Goal: Task Accomplishment & Management: Manage account settings

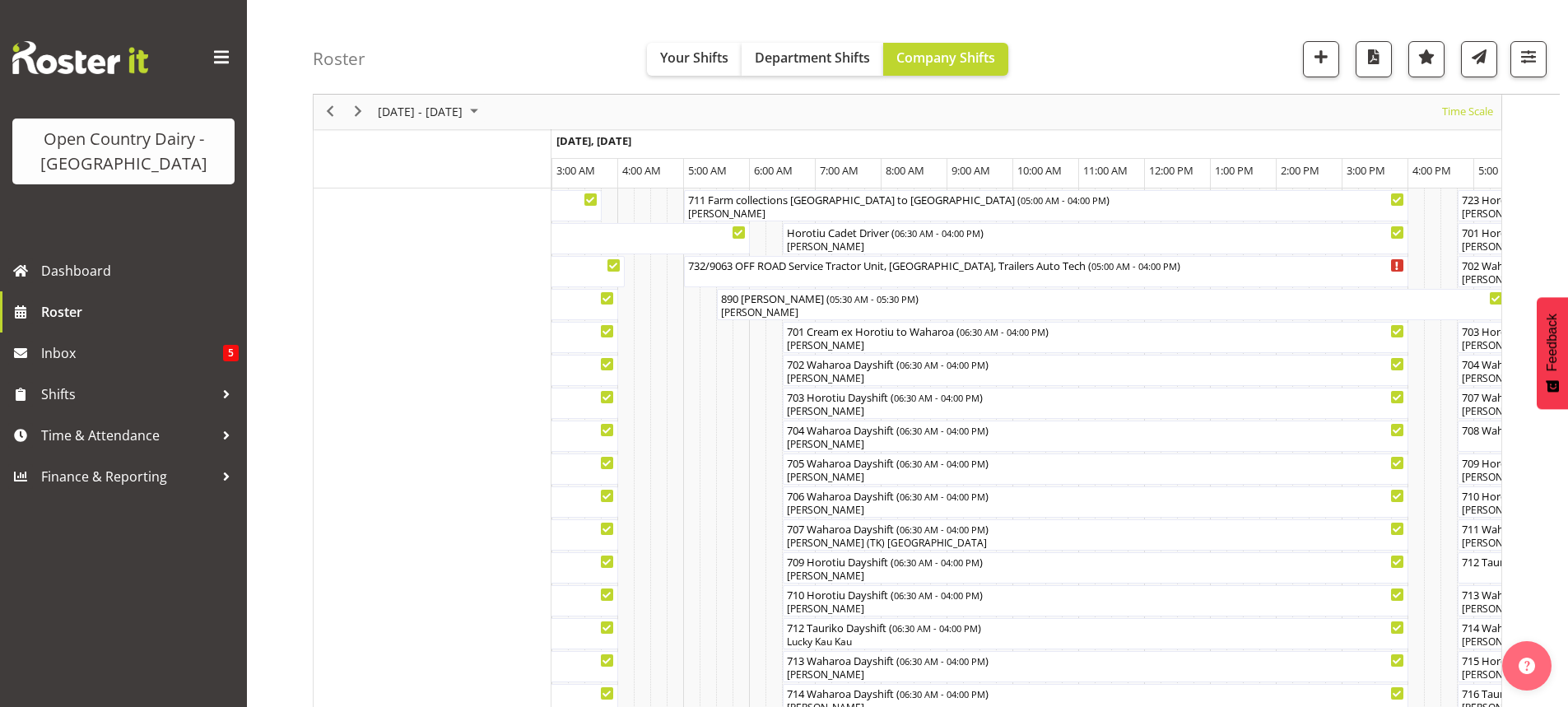
scroll to position [302, 0]
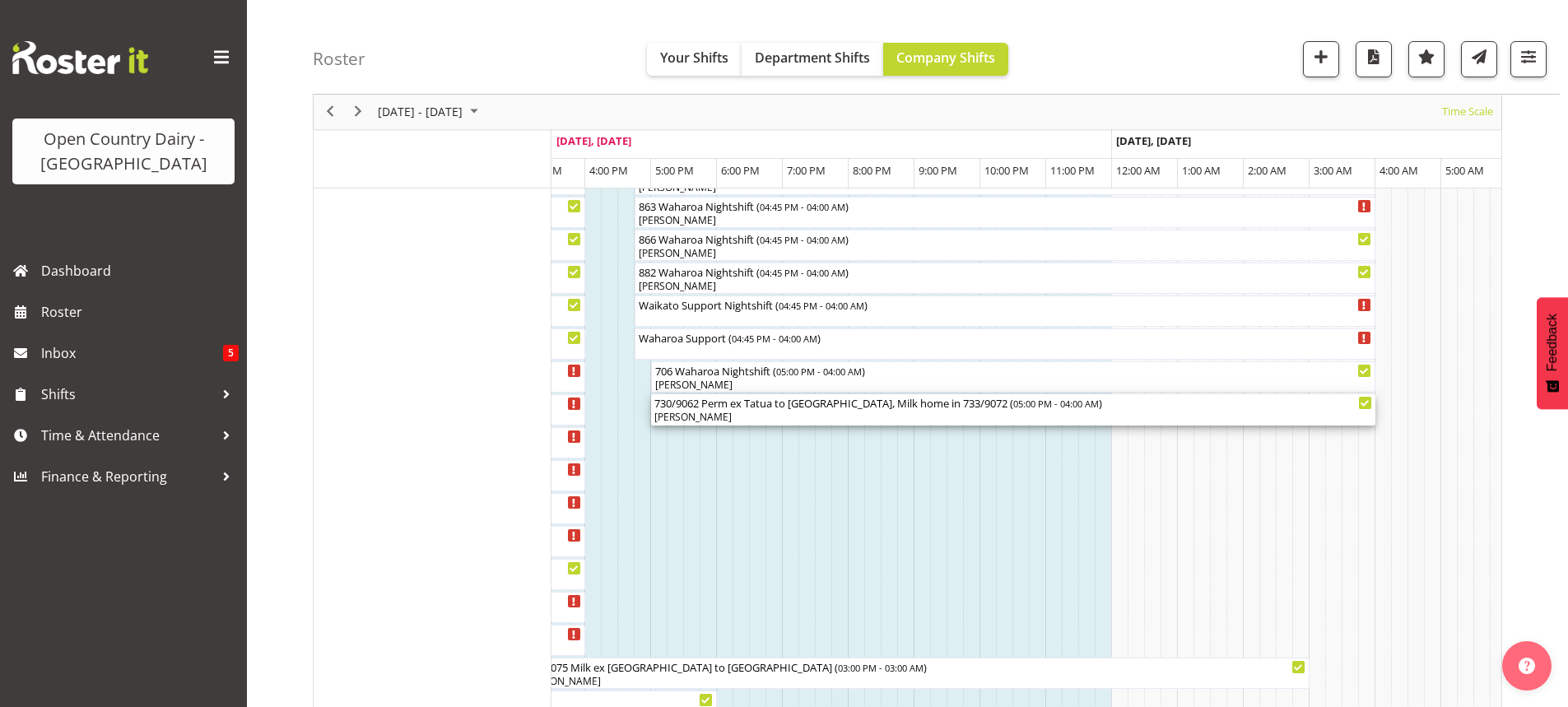
click at [922, 412] on div "Paul Bunyan" at bounding box center [1013, 418] width 718 height 15
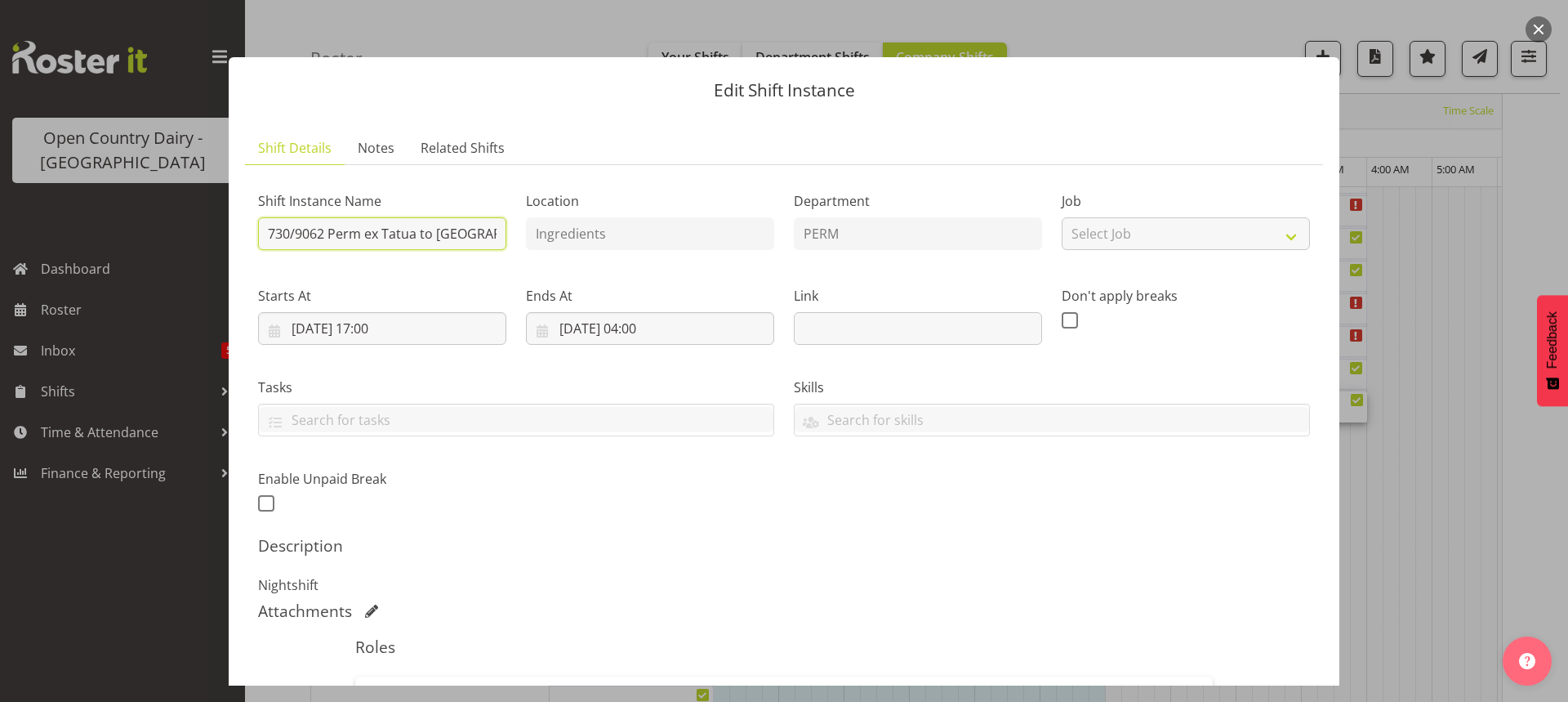
click at [493, 235] on input "730/9062 Perm ex Tatua to Wanganui, Milk home in 733/9072" at bounding box center [382, 233] width 249 height 32
click at [493, 230] on input "730/9062 Perm exi, Milk home in 733/9072" at bounding box center [382, 233] width 249 height 32
drag, startPoint x: 412, startPoint y: 228, endPoint x: 445, endPoint y: 224, distance: 33.2
click at [437, 226] on input "730/9062 Perm ex/9072" at bounding box center [382, 233] width 249 height 32
type input "730/9062 Perm ex"
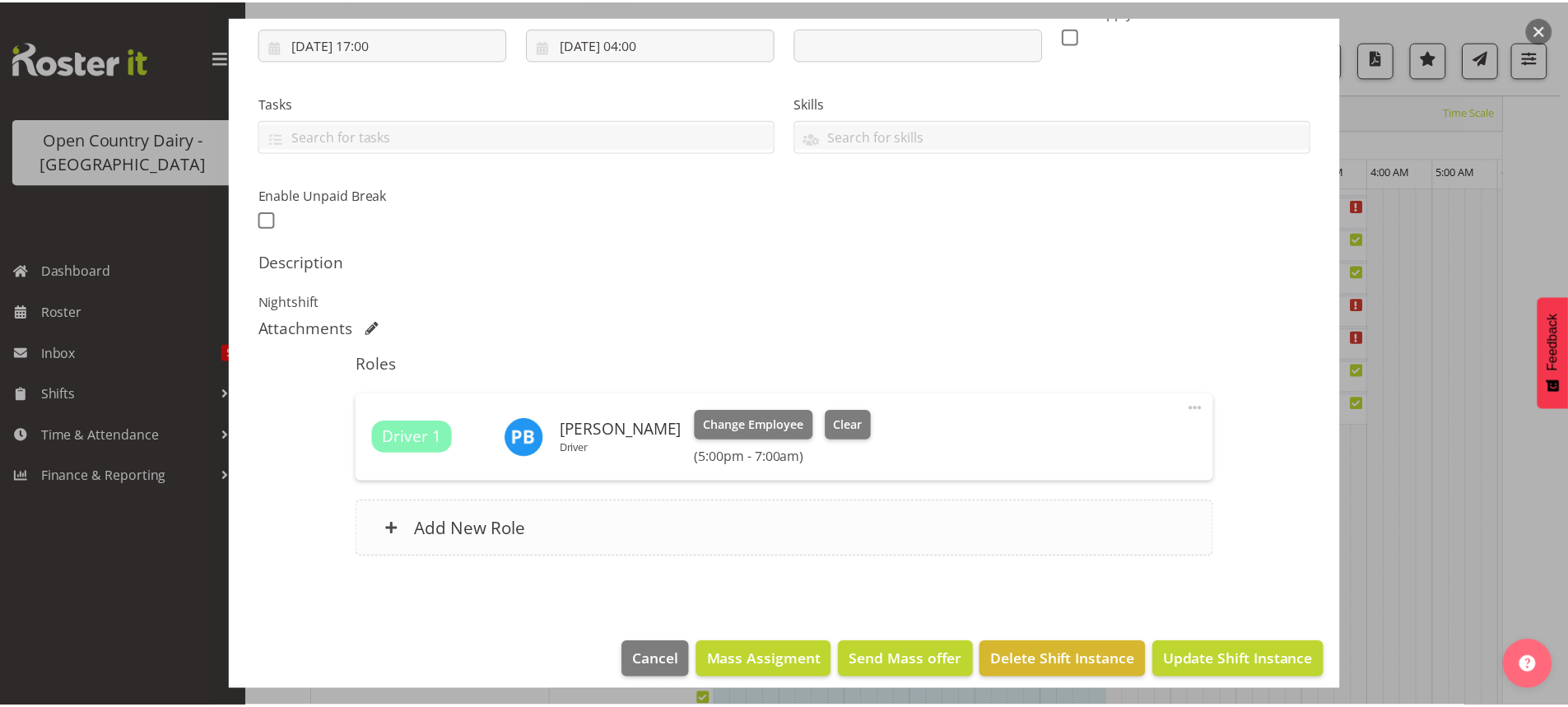
scroll to position [301, 0]
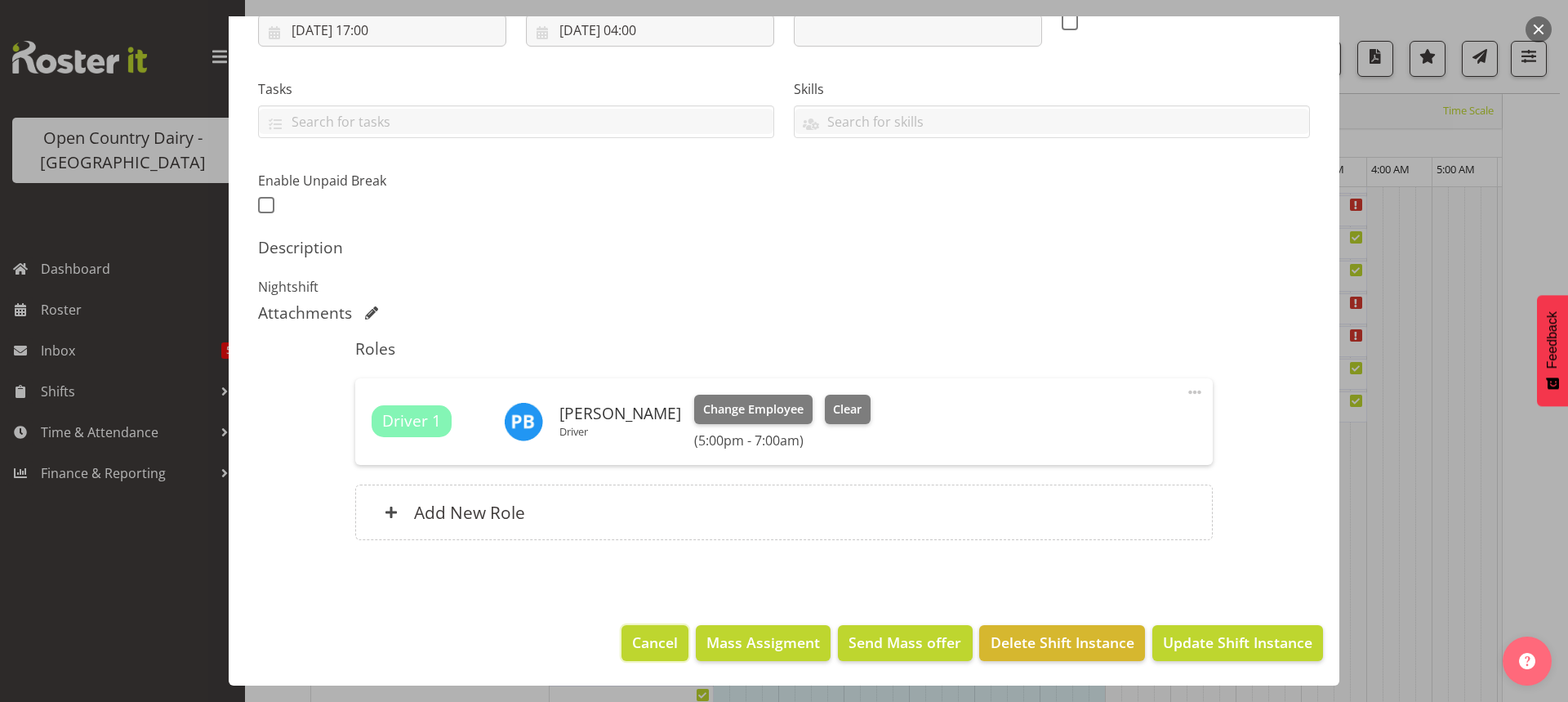
click at [642, 643] on span "Cancel" at bounding box center [656, 642] width 46 height 21
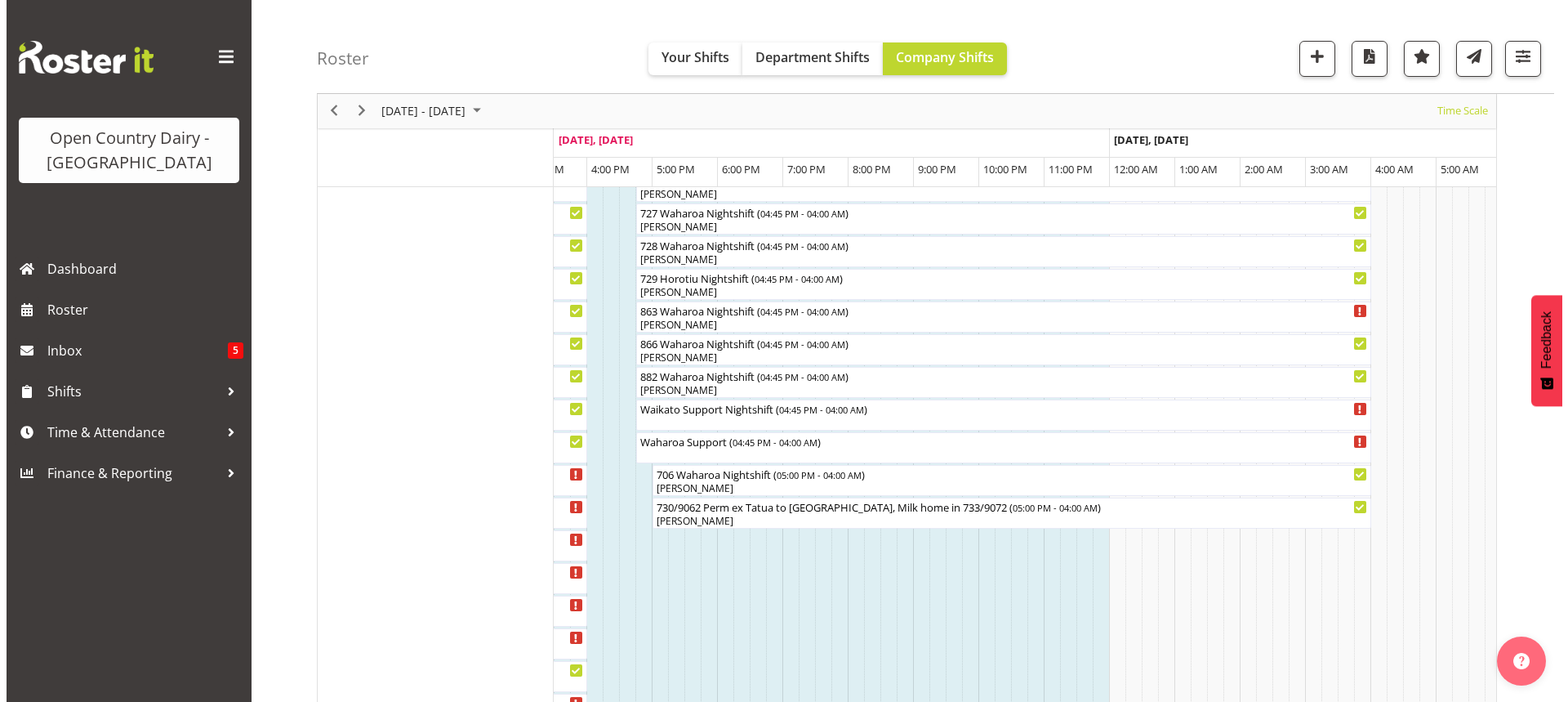
scroll to position [1062, 0]
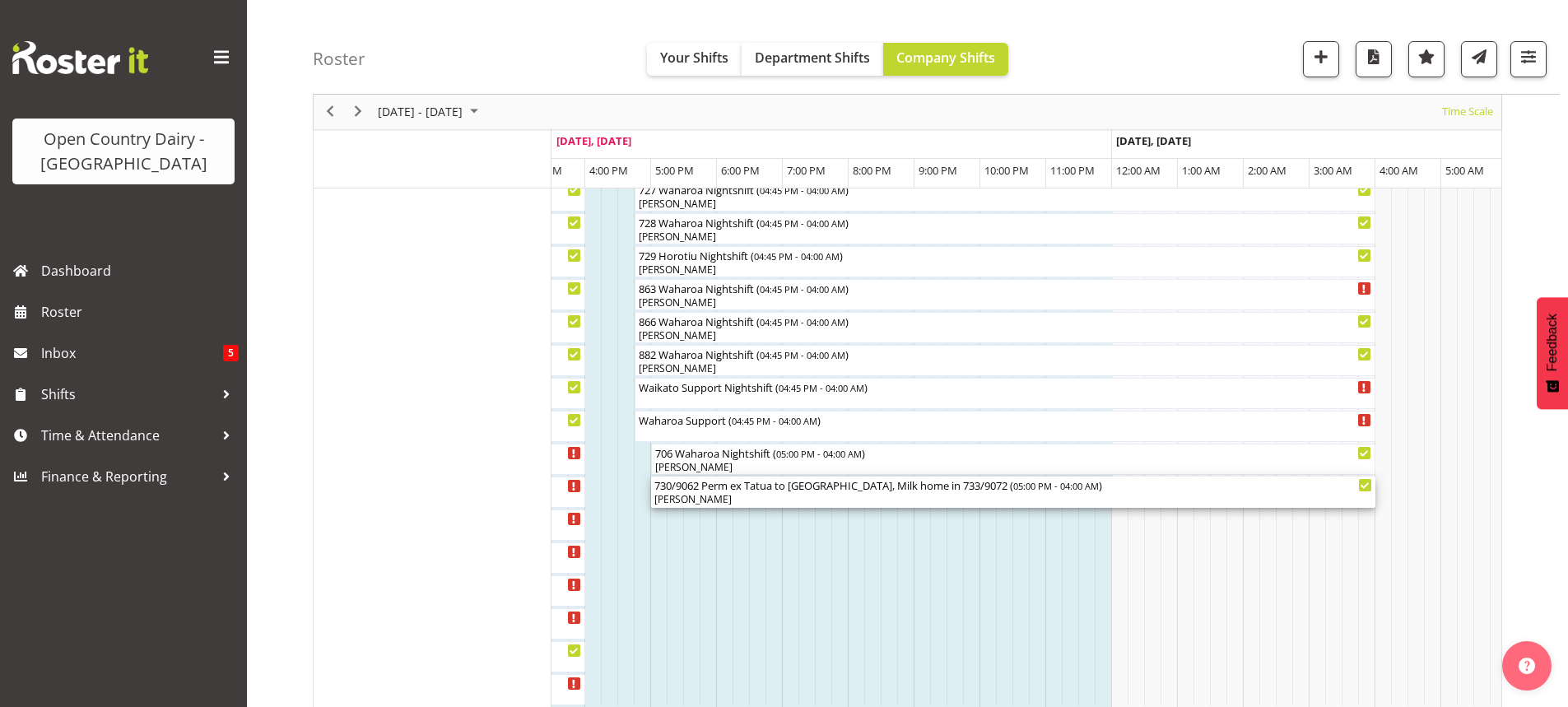
click at [909, 497] on div "[PERSON_NAME]" at bounding box center [1013, 499] width 718 height 15
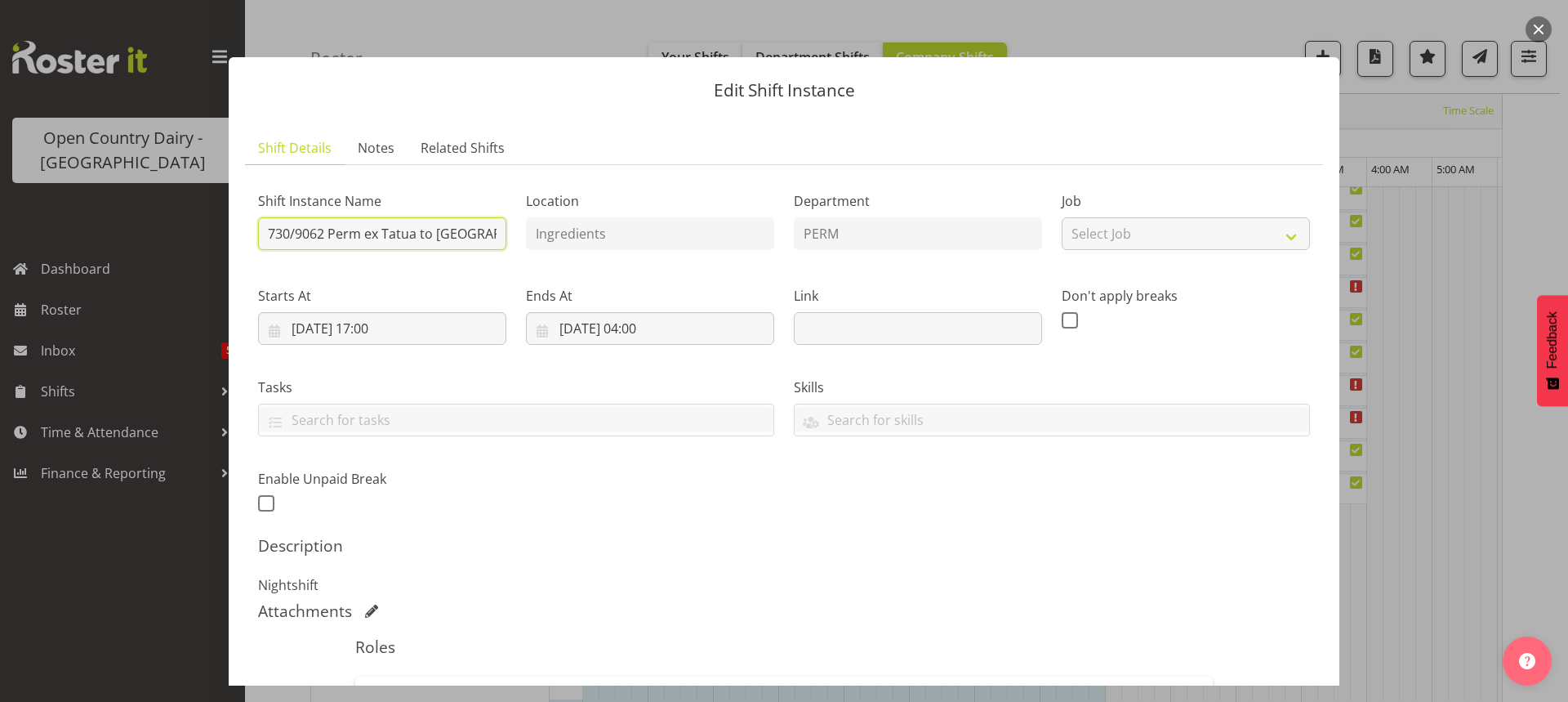
click at [483, 227] on input "730/9062 Perm ex Tatua to Wanganui, Milk home in 733/9072" at bounding box center [382, 233] width 249 height 32
click at [486, 234] on input "730/9062 Perm ui, Milk home in 733/9072" at bounding box center [382, 233] width 249 height 32
drag, startPoint x: 482, startPoint y: 231, endPoint x: 500, endPoint y: 220, distance: 21.1
click at [488, 228] on input "730/9062 Perm ui, Milk home/9072" at bounding box center [382, 233] width 249 height 32
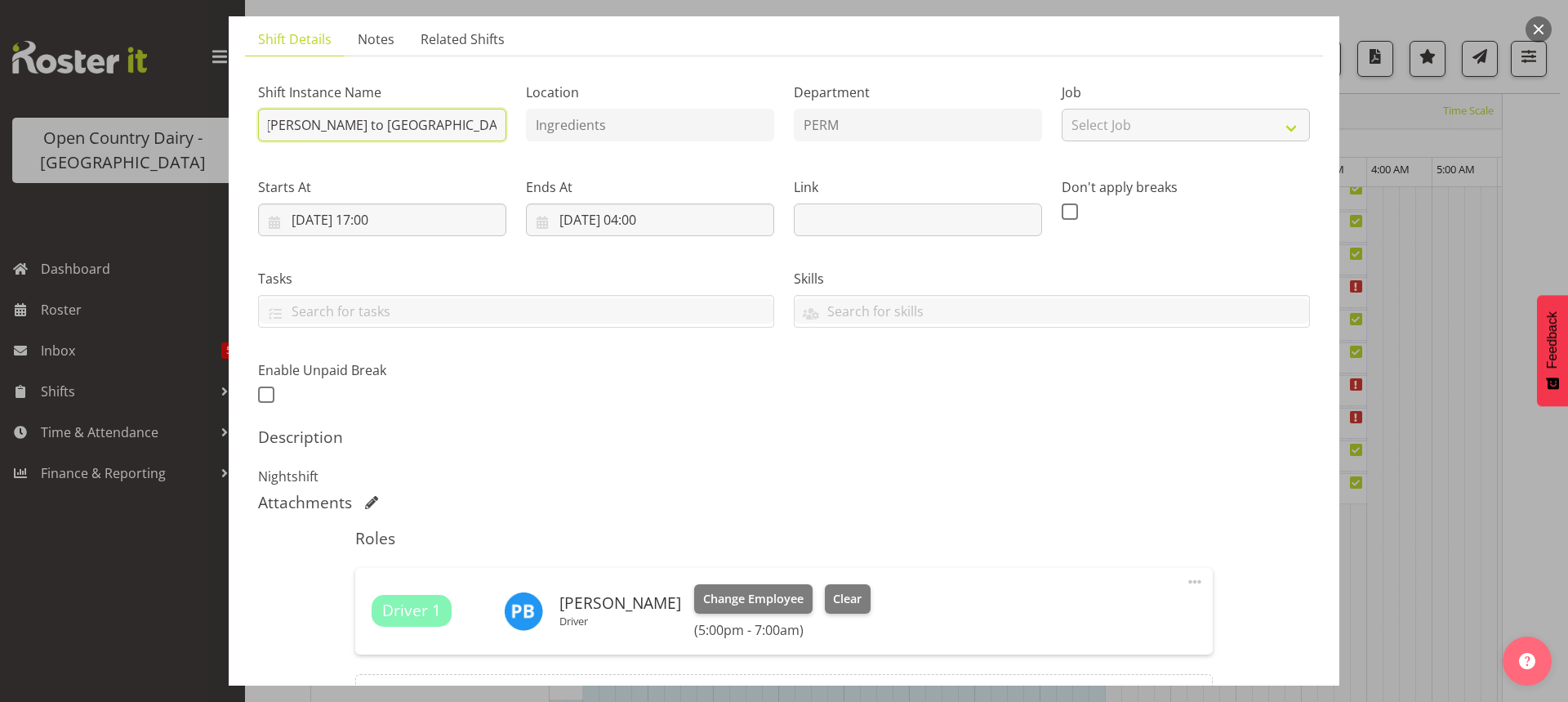
scroll to position [298, 0]
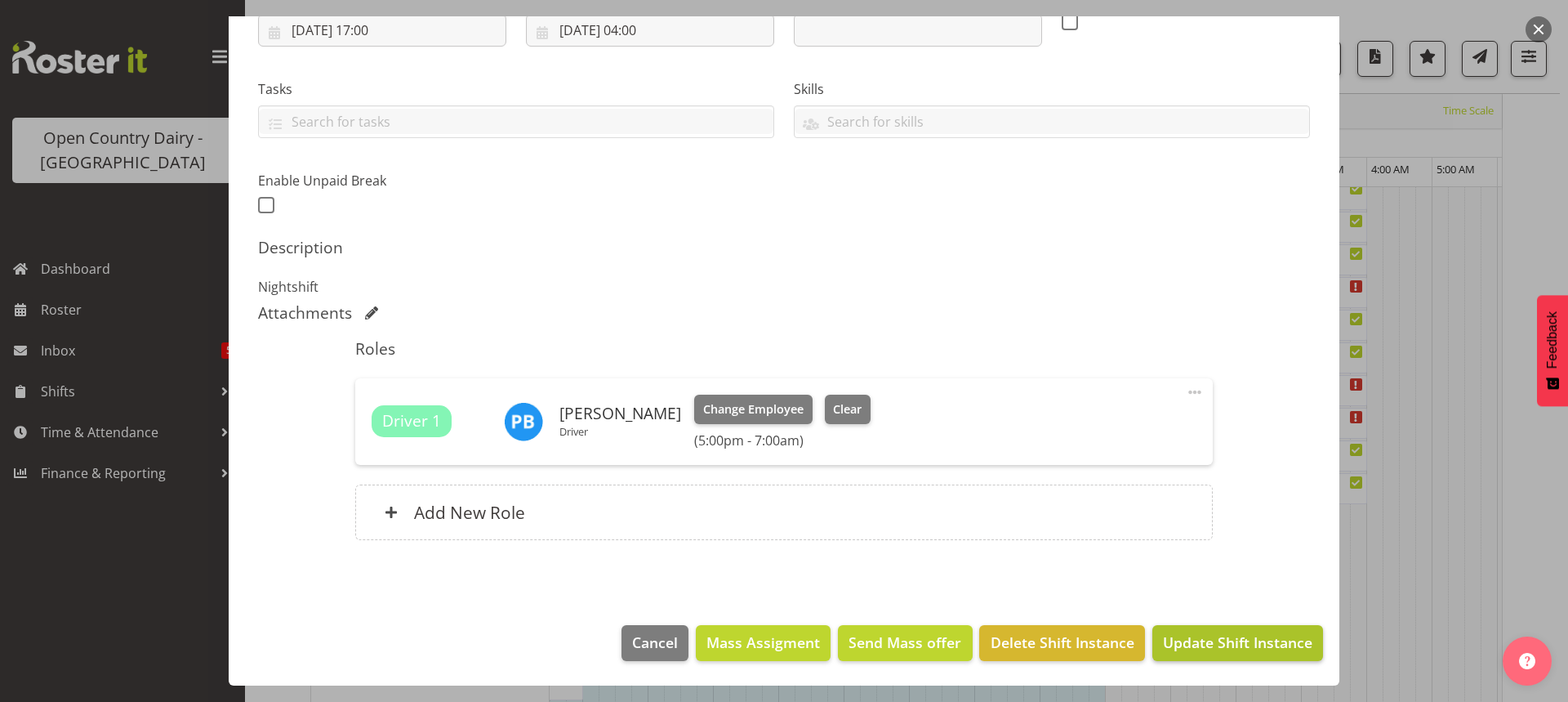
type input "730/9062 Perm ex Tatua to Wanganui, milk home in 871"
click at [1203, 639] on span "Update Shift Instance" at bounding box center [1237, 642] width 149 height 21
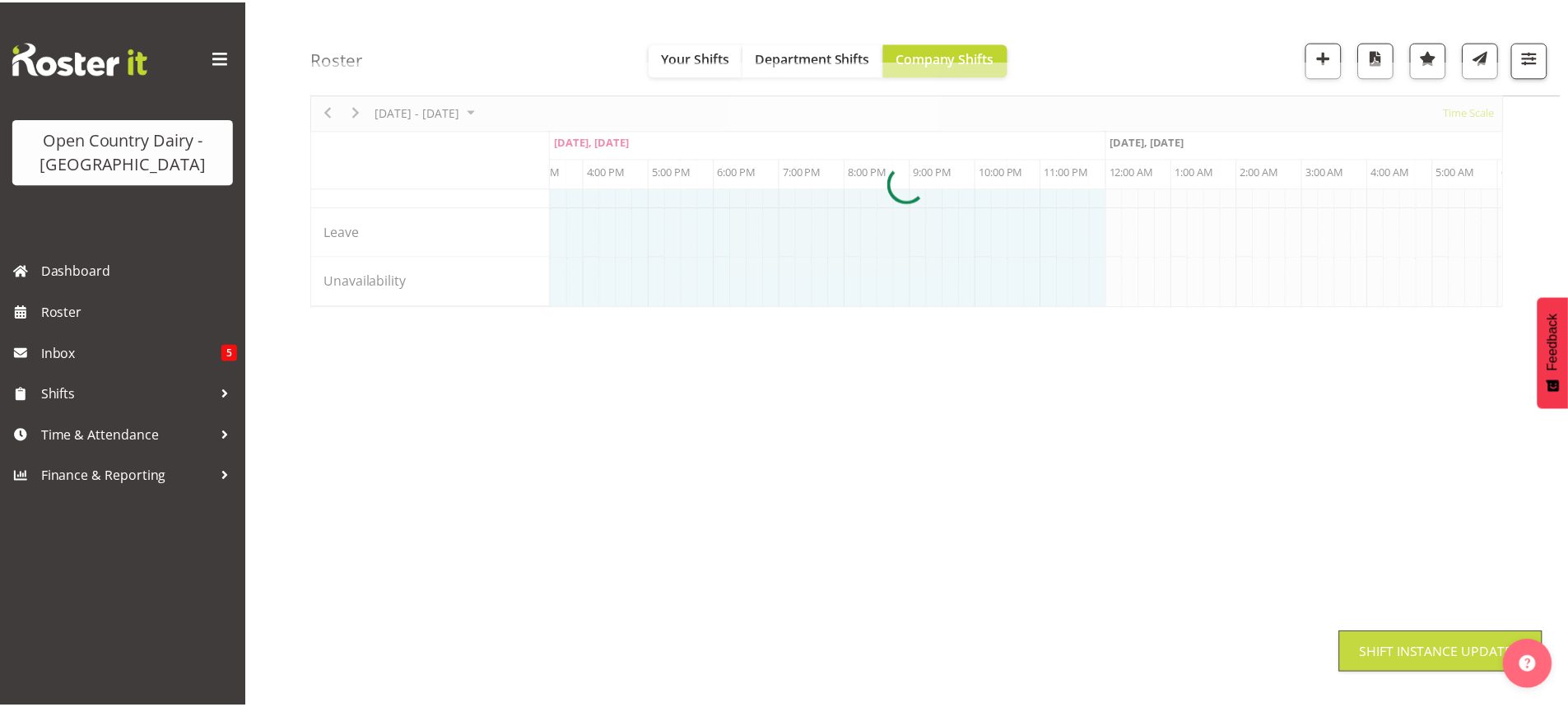
scroll to position [103, 0]
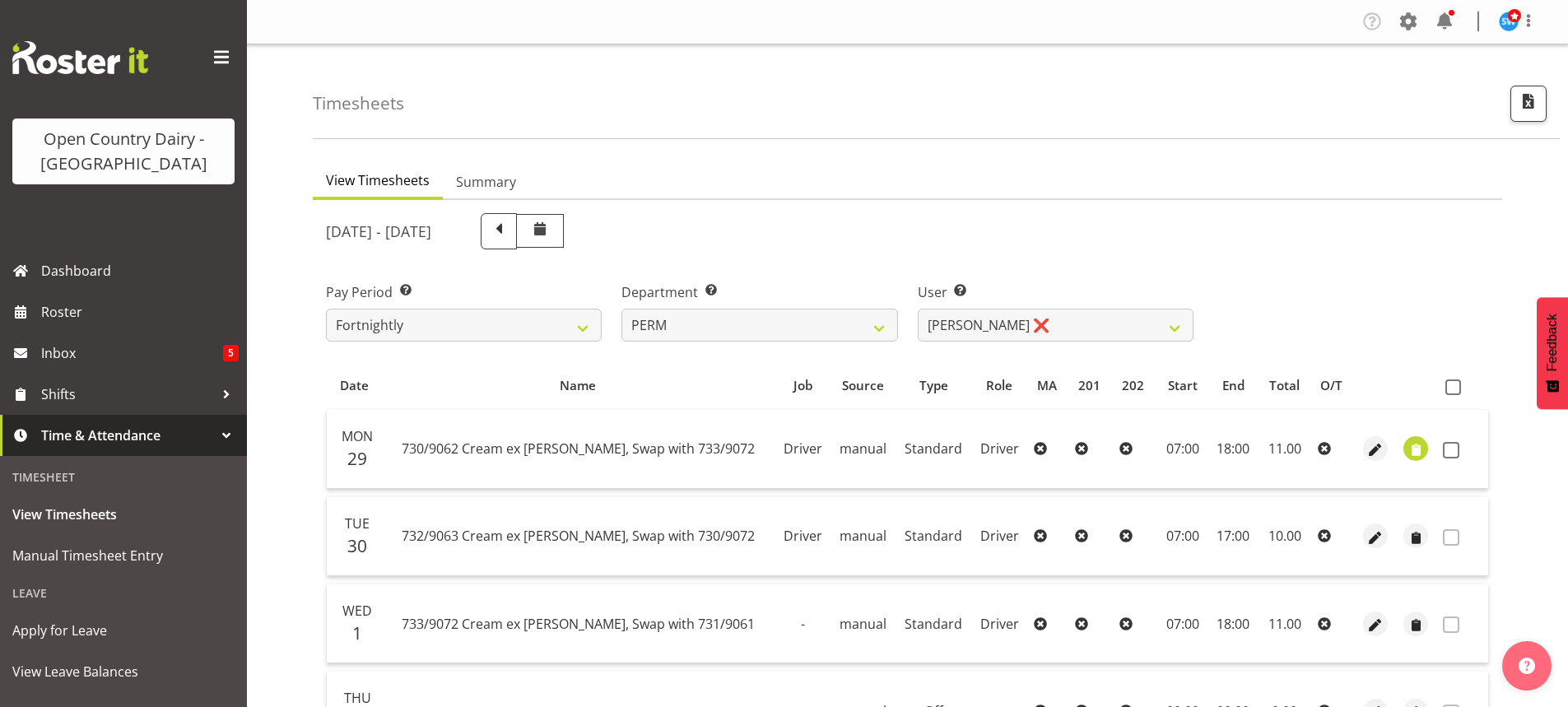
select select "802"
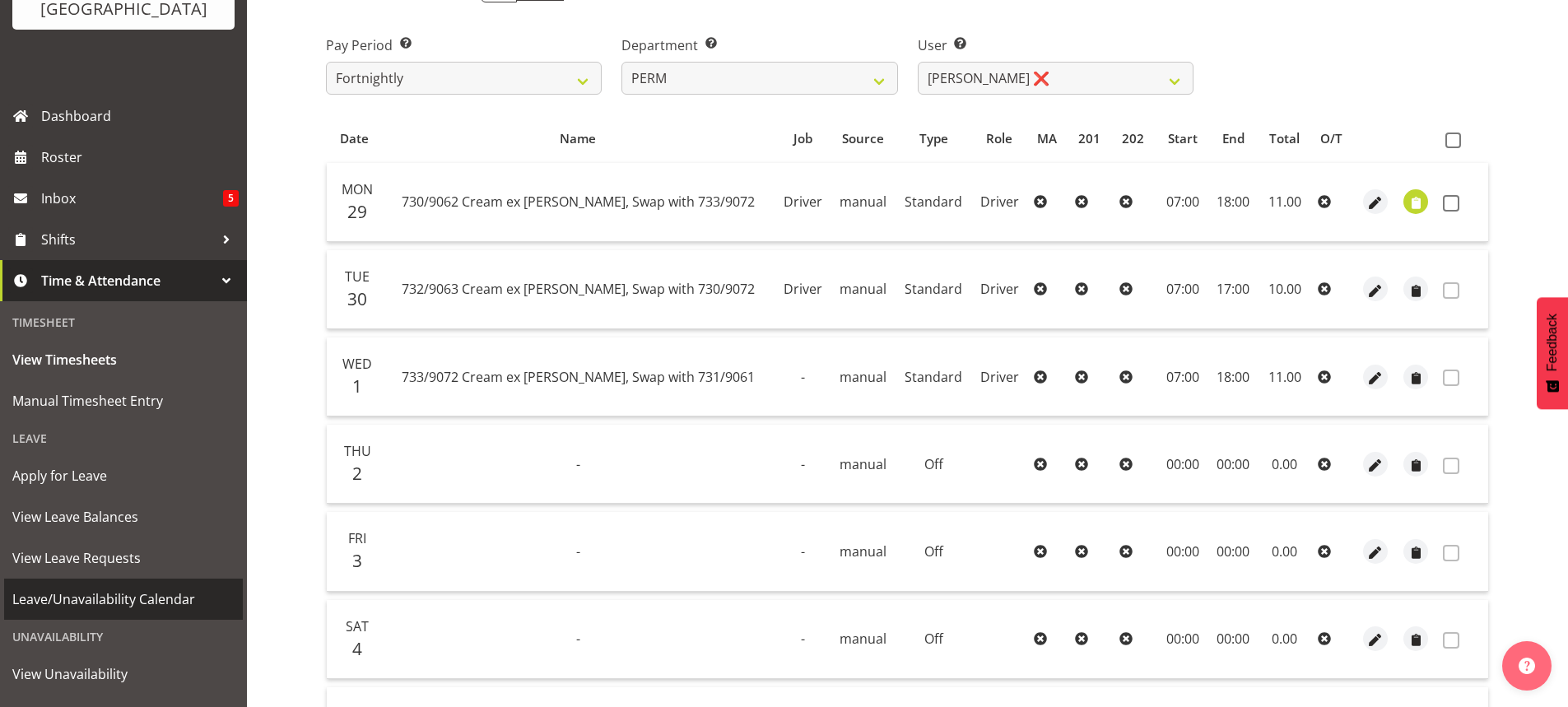
scroll to position [164, 0]
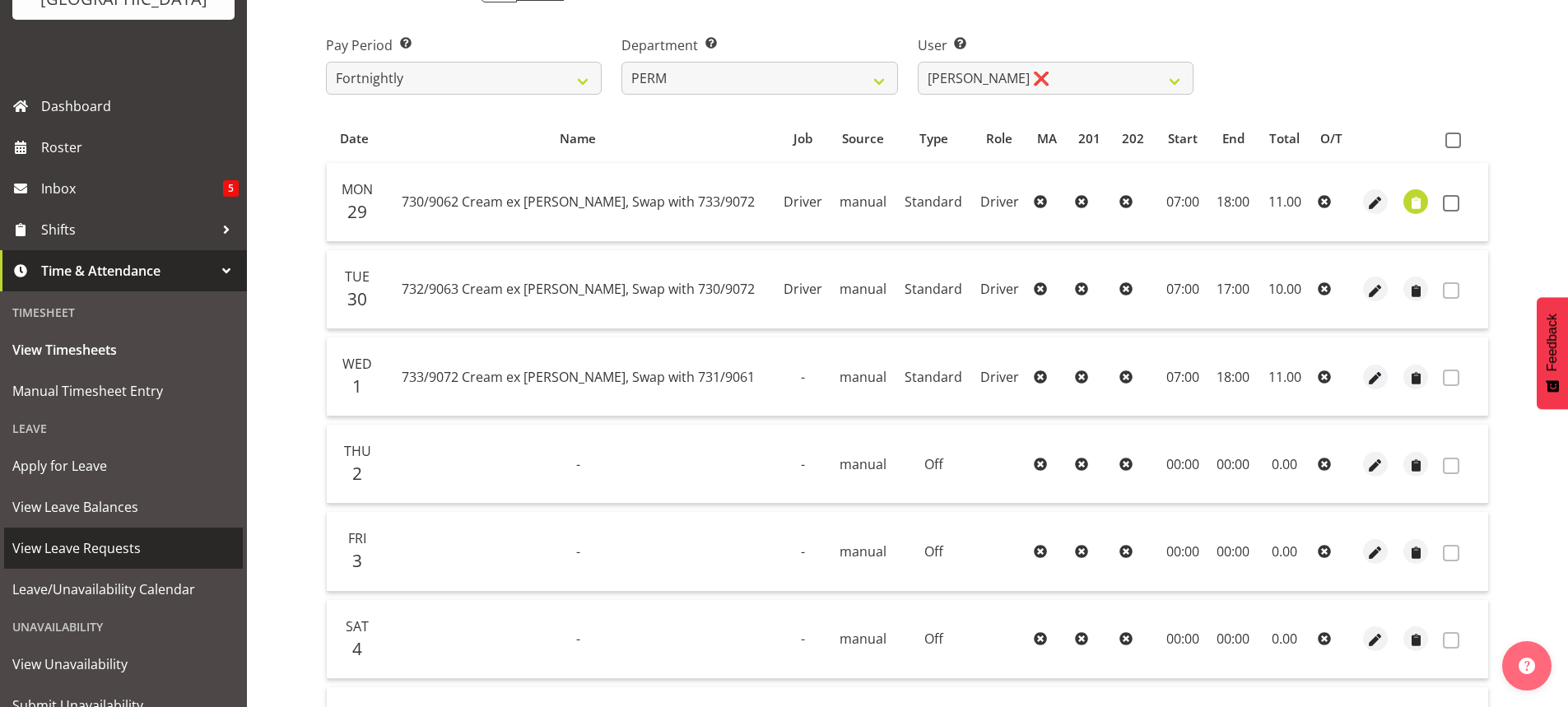
click at [97, 550] on span "View Leave Requests" at bounding box center [123, 547] width 223 height 25
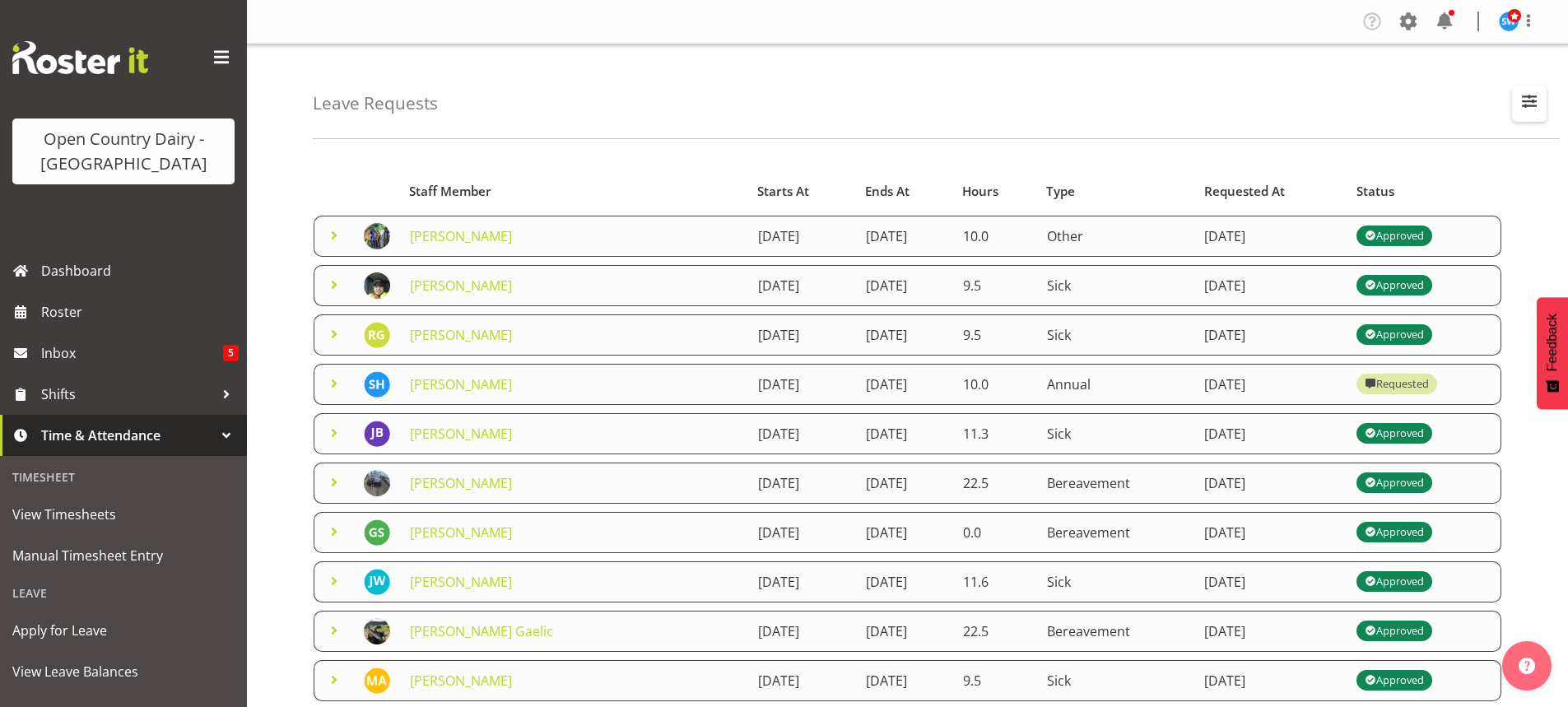
click at [1523, 98] on span "button" at bounding box center [1529, 101] width 21 height 21
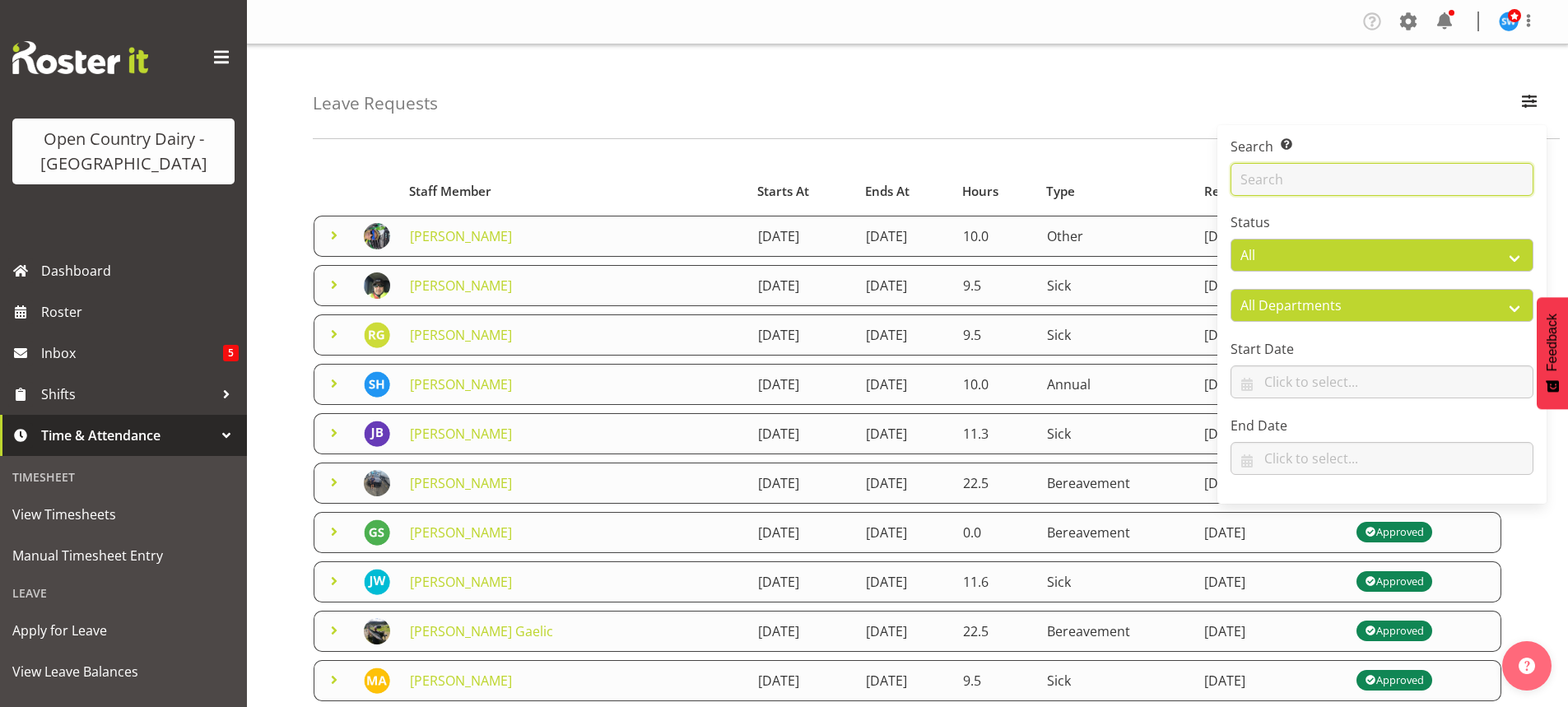
click at [1322, 174] on input "text" at bounding box center [1382, 179] width 302 height 32
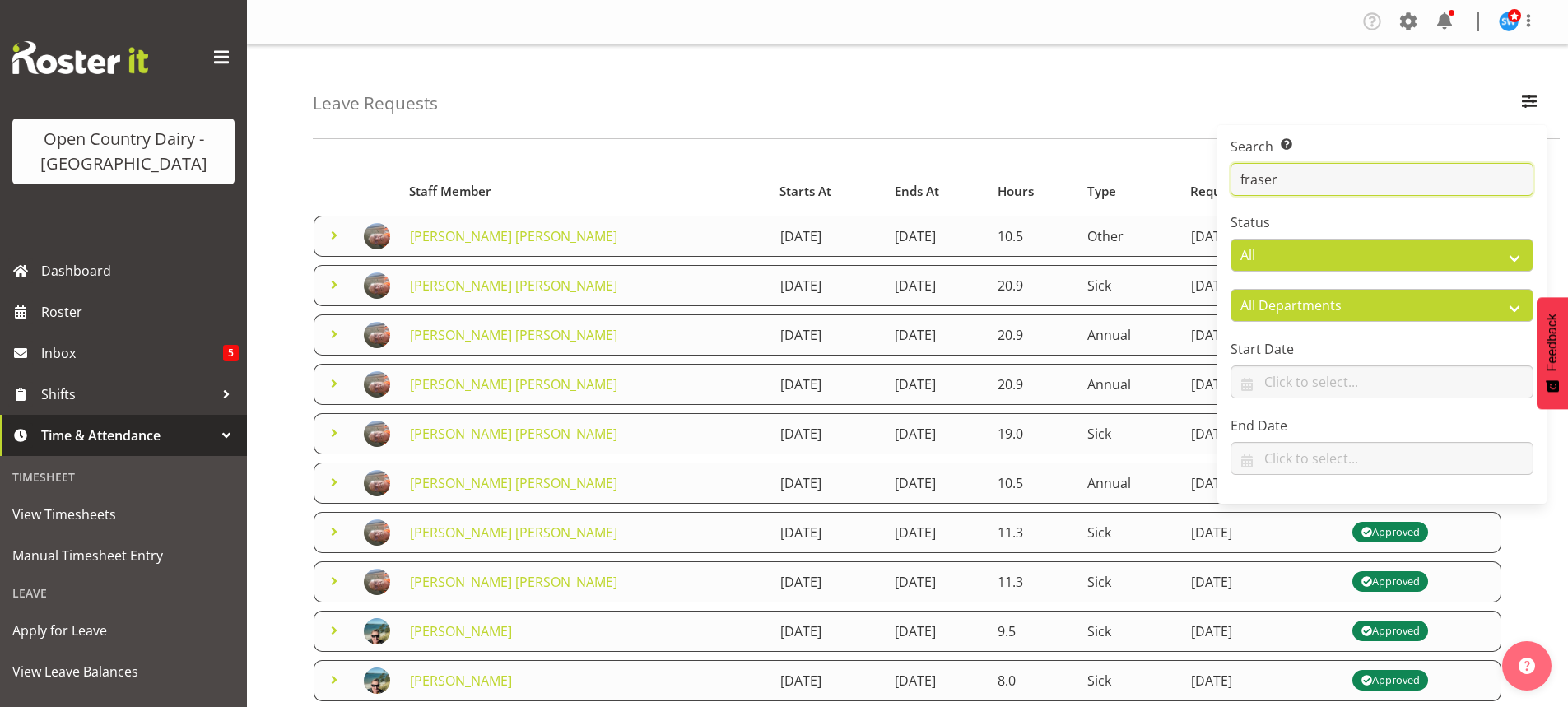
type input "fraser"
click at [941, 108] on div "Leave Requests Search Search for a particular employee fraser Status All Approv…" at bounding box center [936, 92] width 1247 height 95
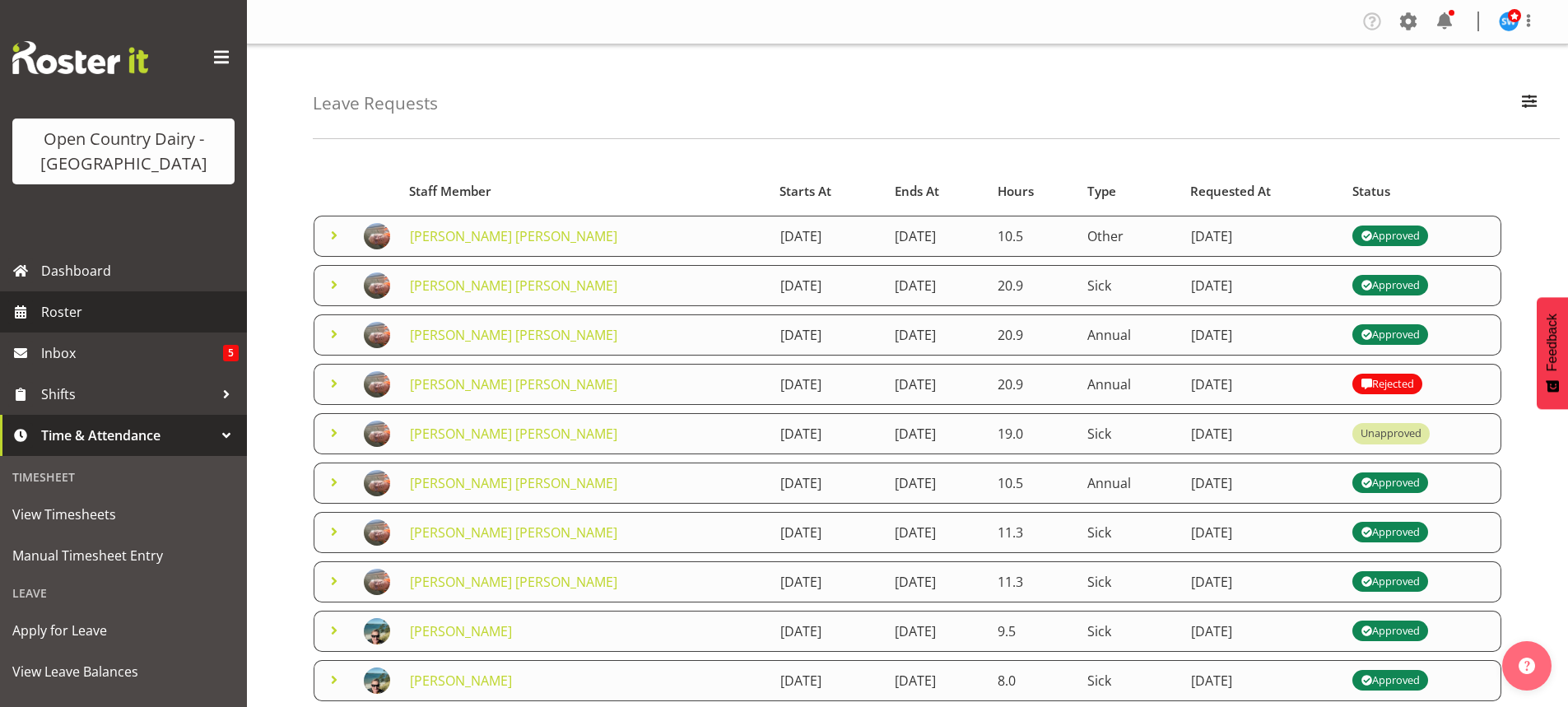
click at [66, 313] on span "Roster" at bounding box center [139, 312] width 198 height 25
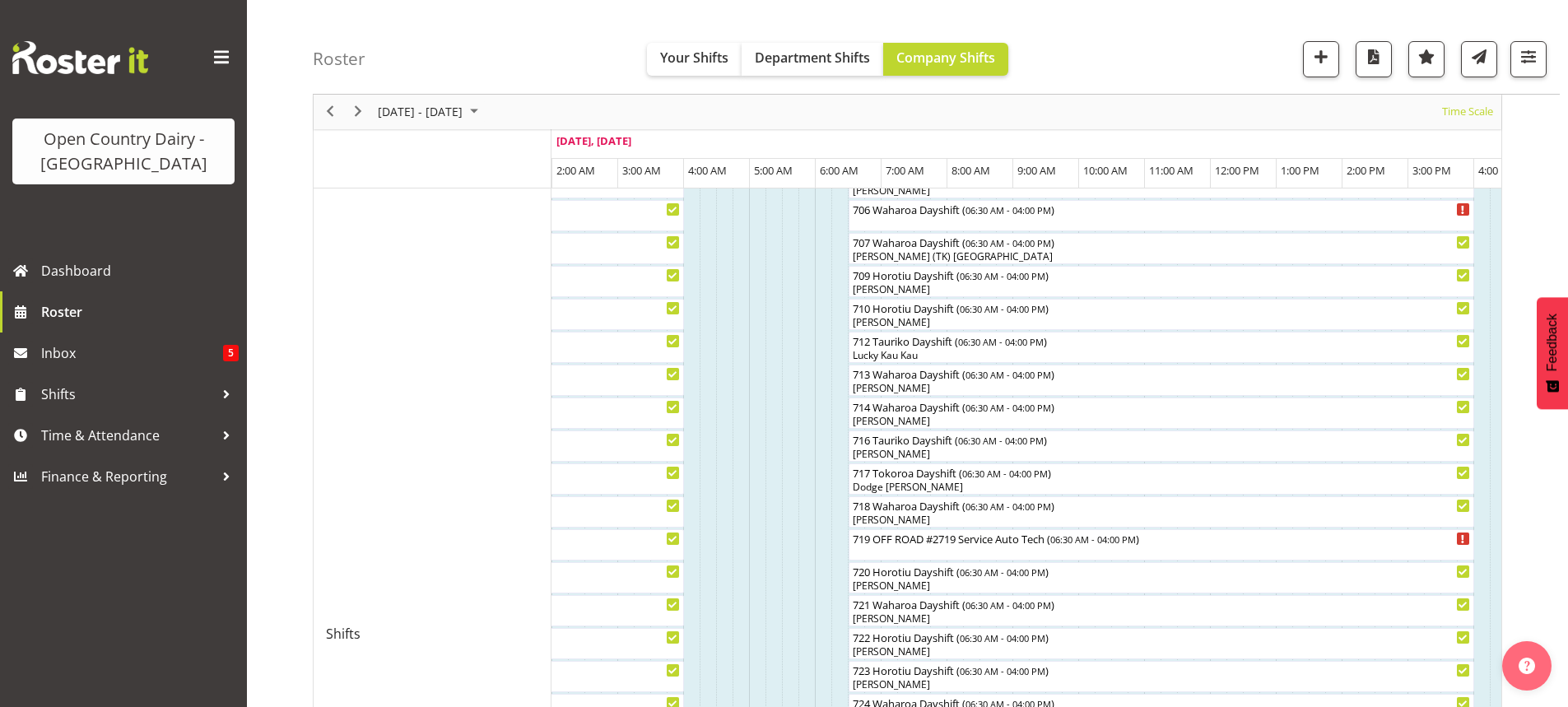
scroll to position [494, 0]
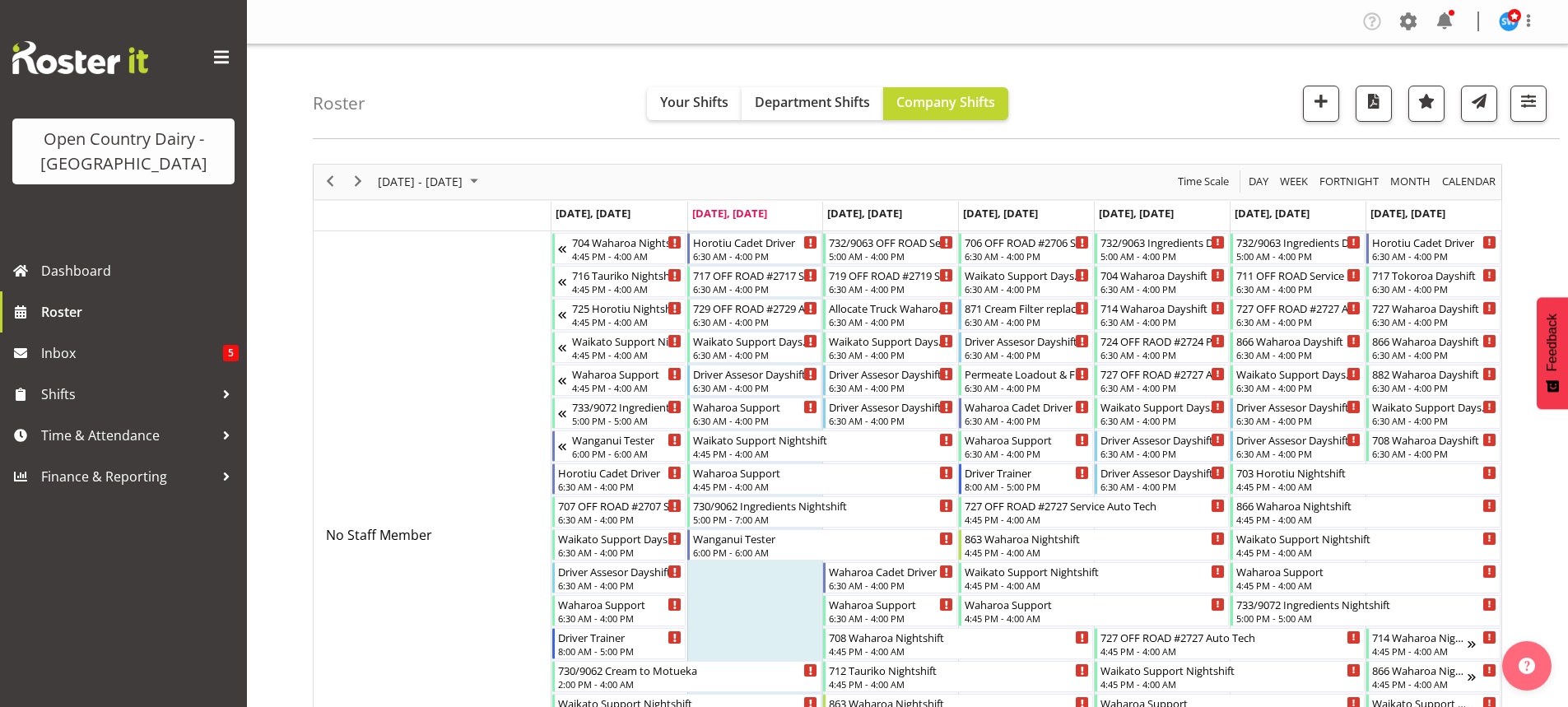
scroll to position [8568, 0]
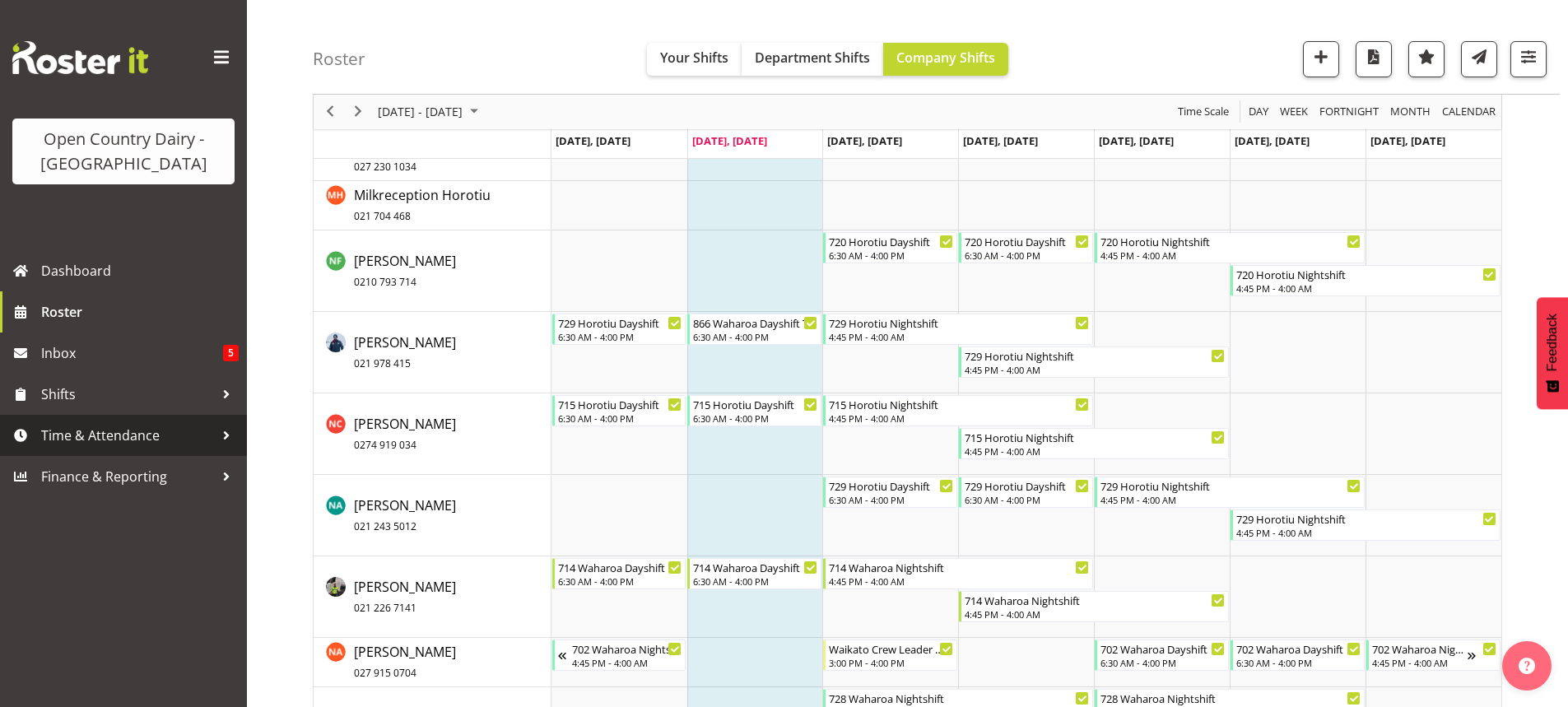
click at [104, 431] on span "Time & Attendance" at bounding box center [127, 435] width 173 height 25
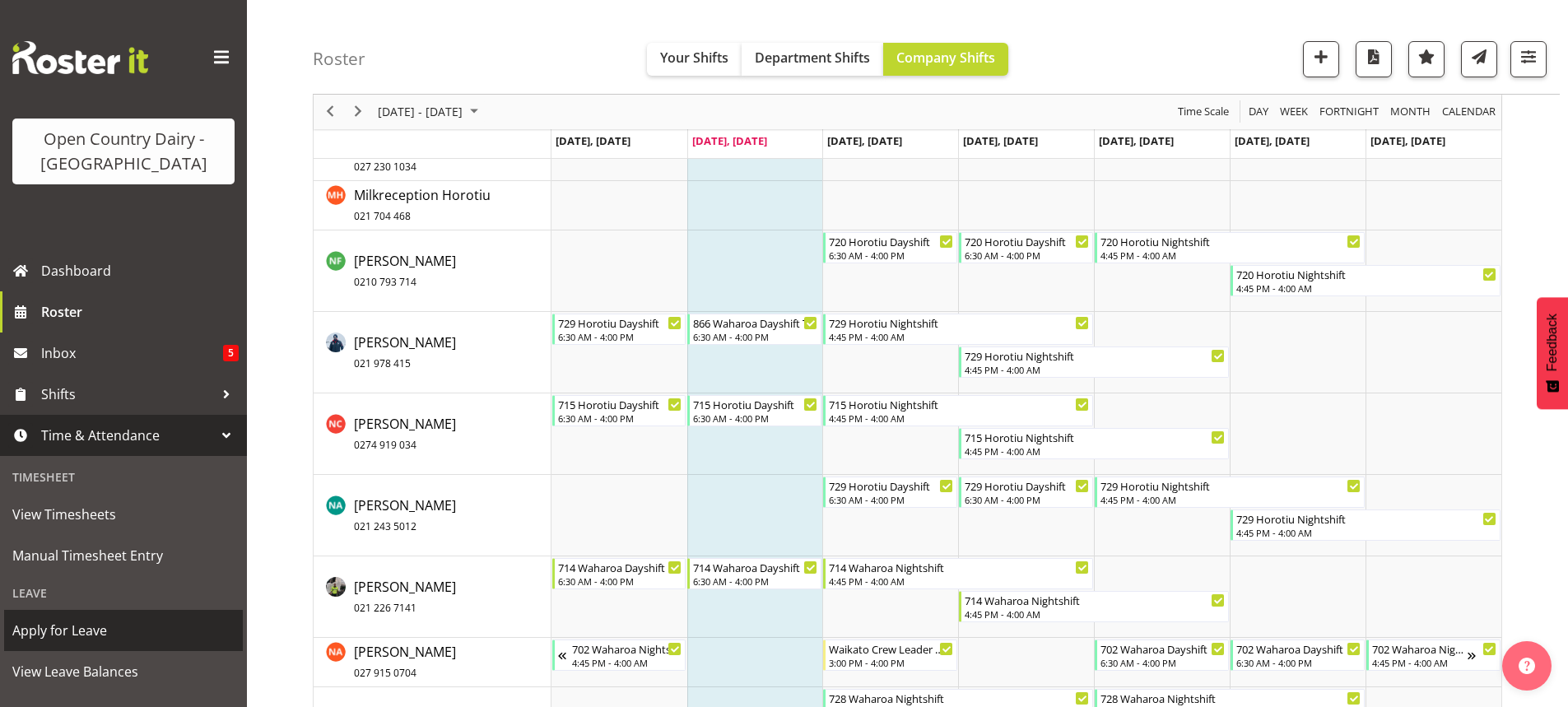
click at [63, 628] on span "Apply for Leave" at bounding box center [123, 630] width 223 height 25
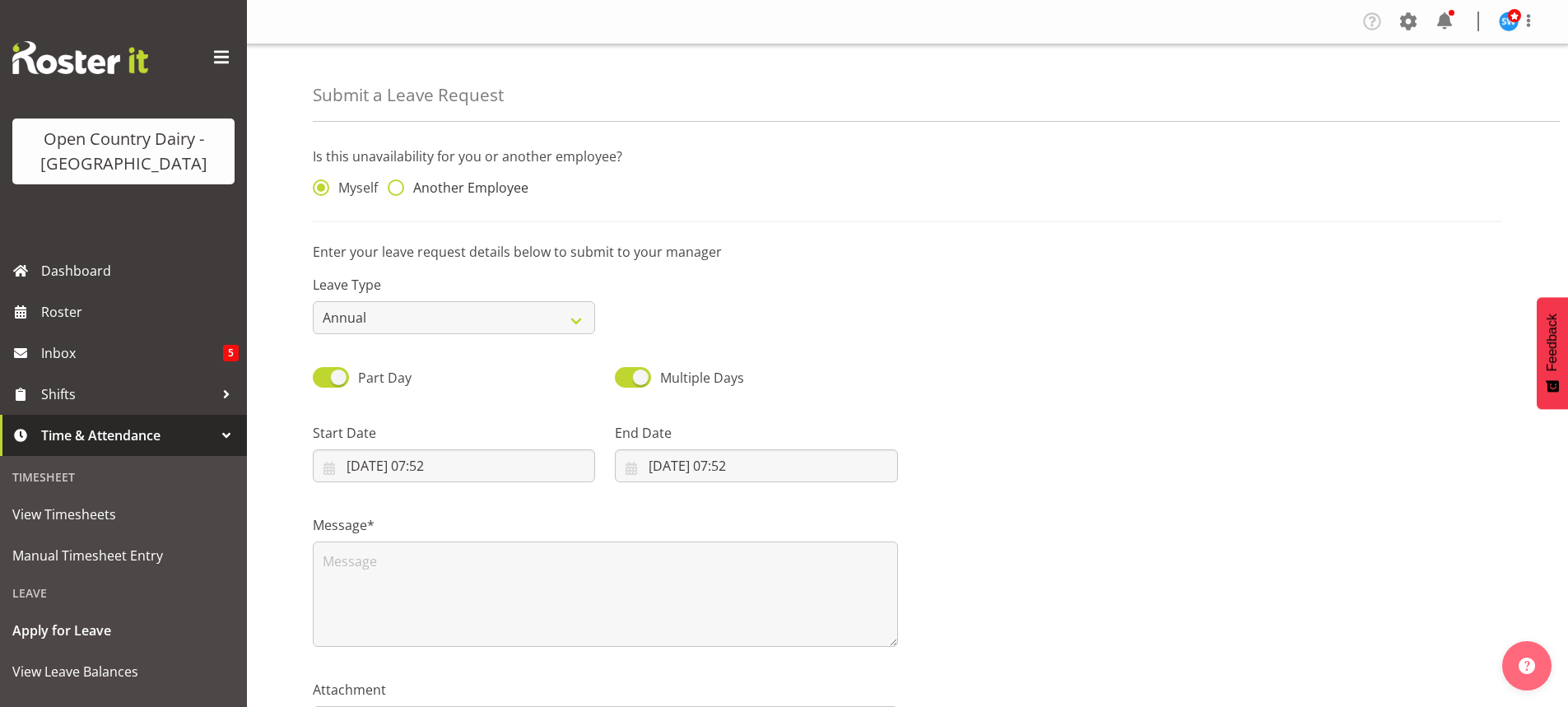
click at [394, 185] on span at bounding box center [396, 187] width 17 height 17
click at [394, 185] on input "Another Employee" at bounding box center [393, 188] width 11 height 11
radio input "true"
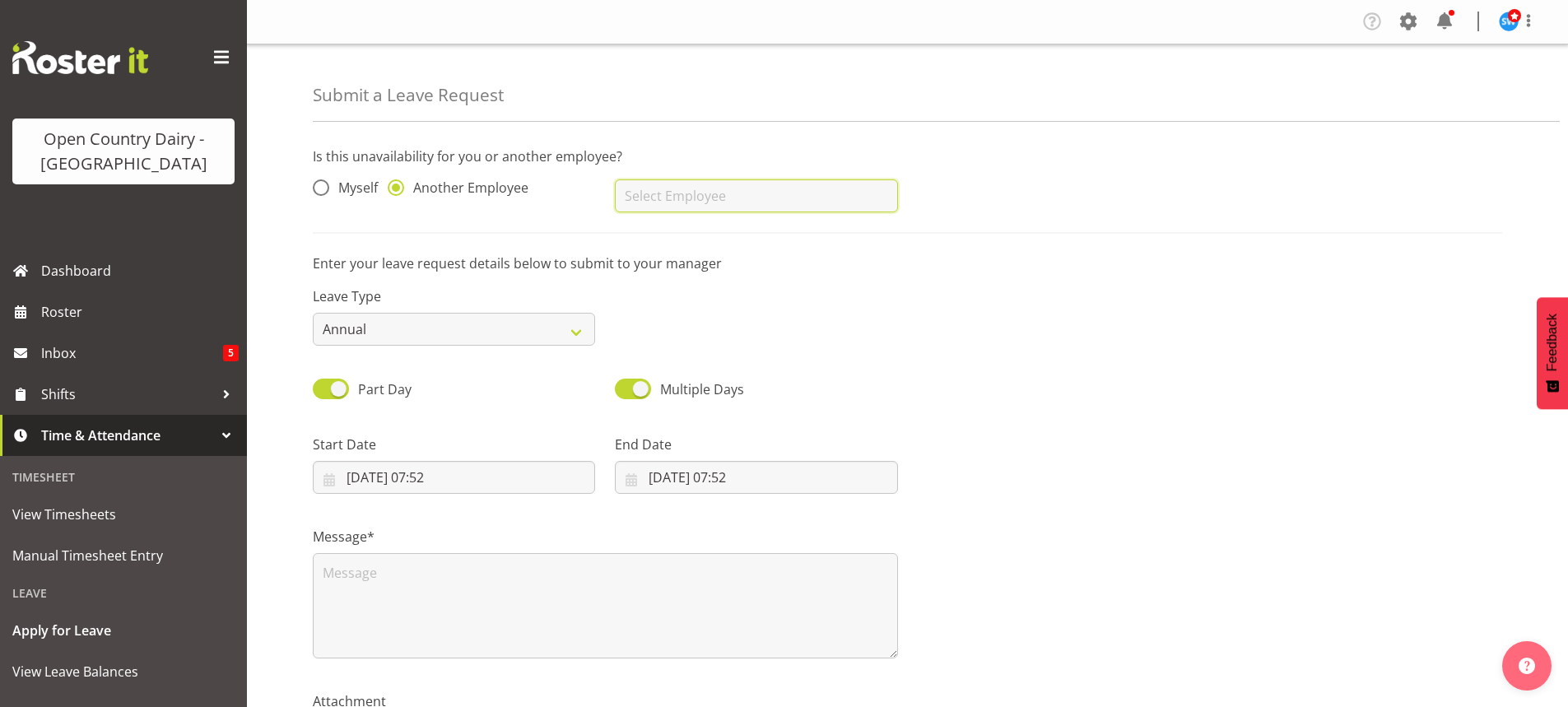
click at [658, 197] on input "text" at bounding box center [756, 195] width 282 height 32
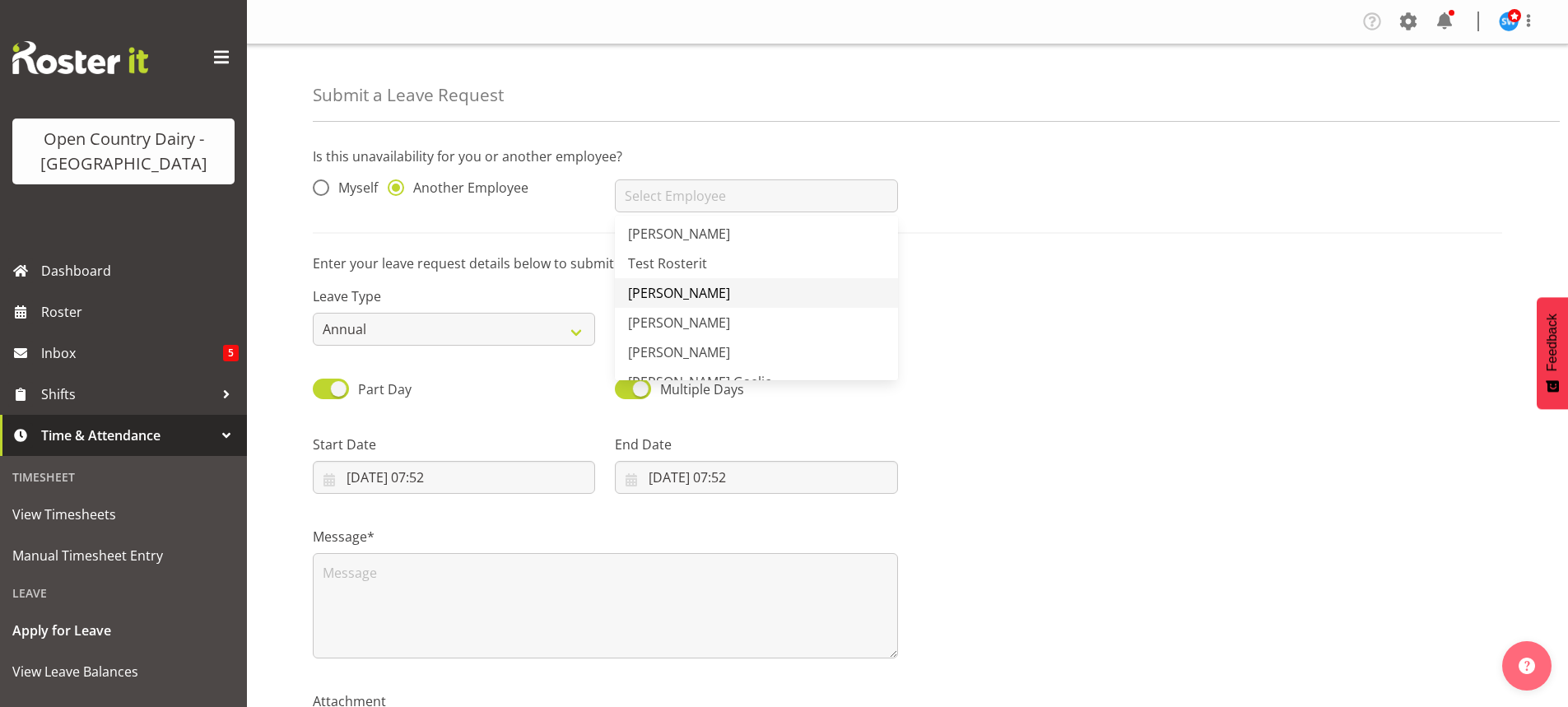
click at [679, 288] on span "[PERSON_NAME]" at bounding box center [679, 293] width 102 height 19
type input "[PERSON_NAME]"
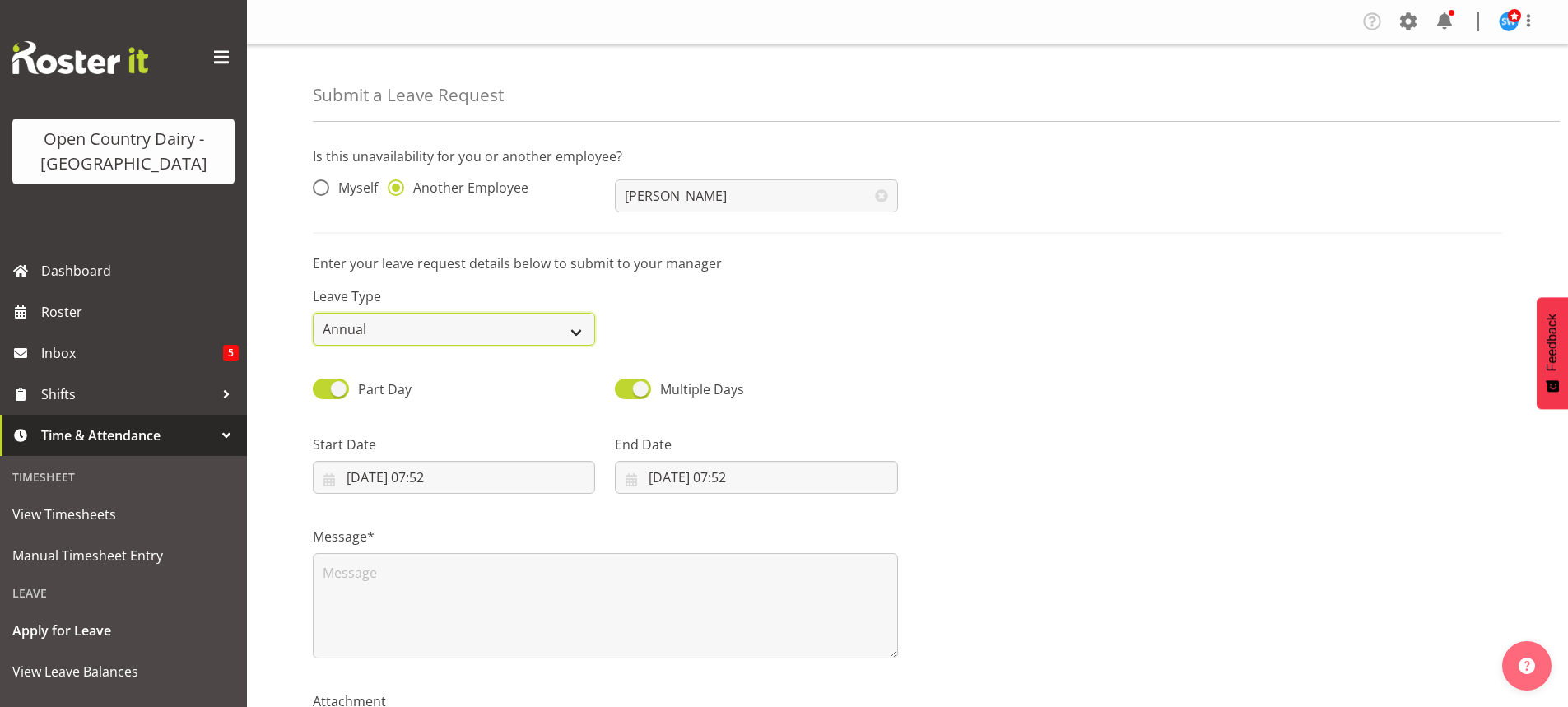
click at [575, 330] on select "Annual Sick Leave Without Pay Bereavement Domestic Violence Parental Jury Servi…" at bounding box center [454, 328] width 282 height 32
select select "Leave Without Pay"
click at [313, 313] on select "Annual Sick Leave Without Pay Bereavement Domestic Violence Parental Jury Servi…" at bounding box center [454, 328] width 282 height 32
click at [688, 478] on input "[DATE] 07:52" at bounding box center [756, 477] width 282 height 32
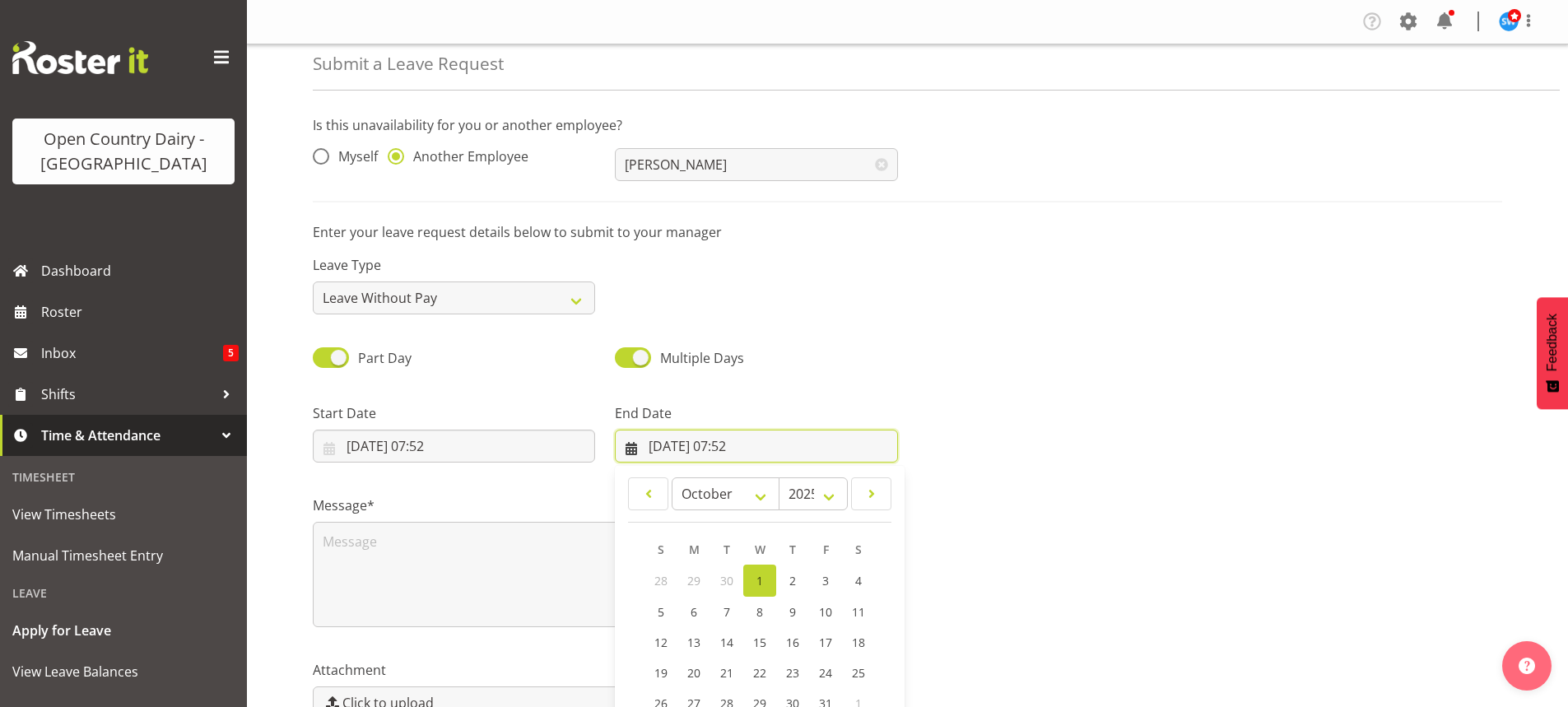
scroll to position [47, 0]
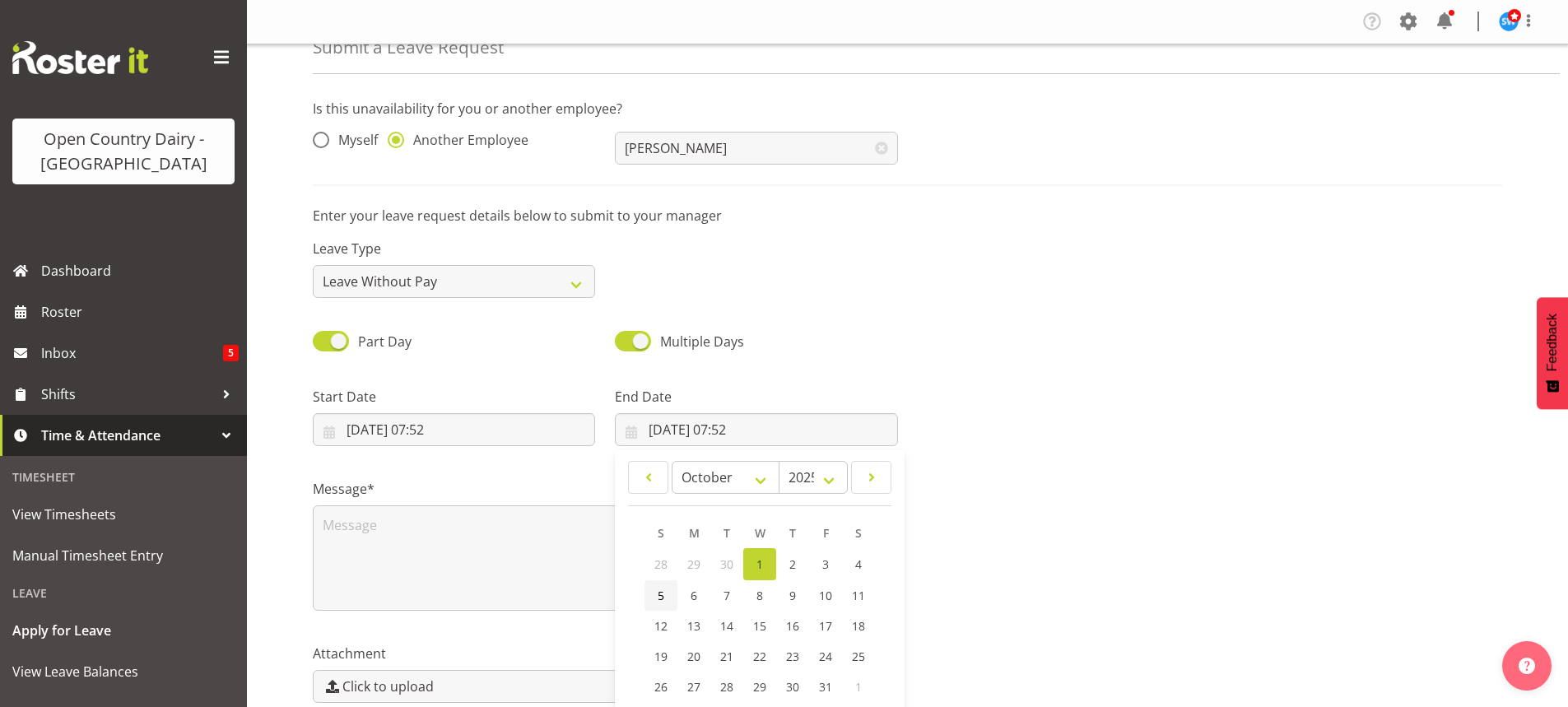
click at [660, 594] on span "5" at bounding box center [661, 595] width 6 height 16
type input "[DATE] 07:52"
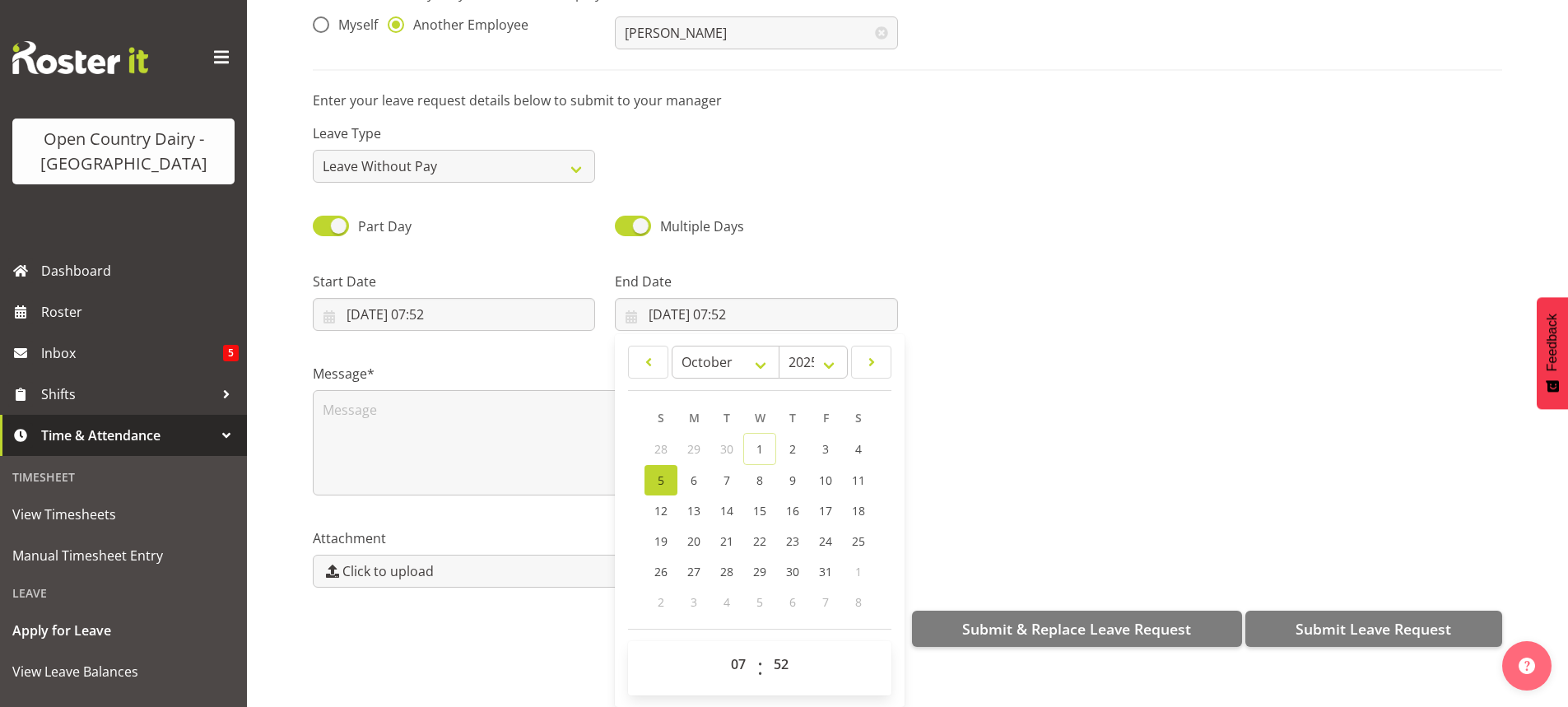
scroll to position [127, 0]
click at [734, 648] on select "00 01 02 03 04 05 06 07 08 09 10 11 12 13 14 15 16 17 18 19 20 21 22 23" at bounding box center [740, 663] width 37 height 32
select select "4"
click at [722, 648] on select "00 01 02 03 04 05 06 07 08 09 10 11 12 13 14 15 16 17 18 19 20 21 22 23" at bounding box center [740, 663] width 37 height 32
type input "[DATE] 04:52"
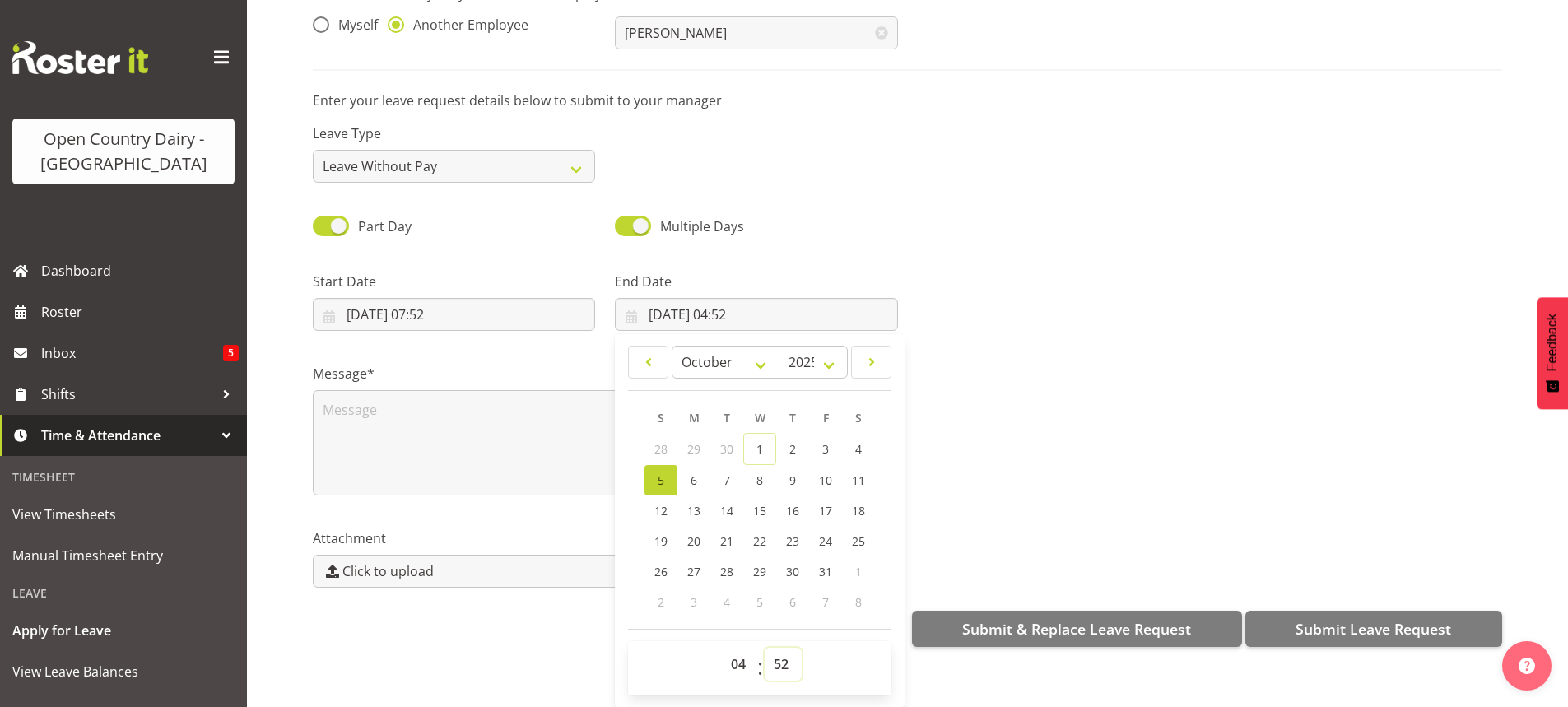
click at [778, 650] on select "00 01 02 03 04 05 06 07 08 09 10 11 12 13 14 15 16 17 18 19 20 21 22 23 24 25 2…" at bounding box center [783, 663] width 37 height 32
select select "0"
click at [765, 648] on select "00 01 02 03 04 05 06 07 08 09 10 11 12 13 14 15 16 17 18 19 20 21 22 23 24 25 2…" at bounding box center [783, 663] width 37 height 32
type input "[DATE] 04:00"
click at [420, 418] on textarea at bounding box center [605, 443] width 585 height 106
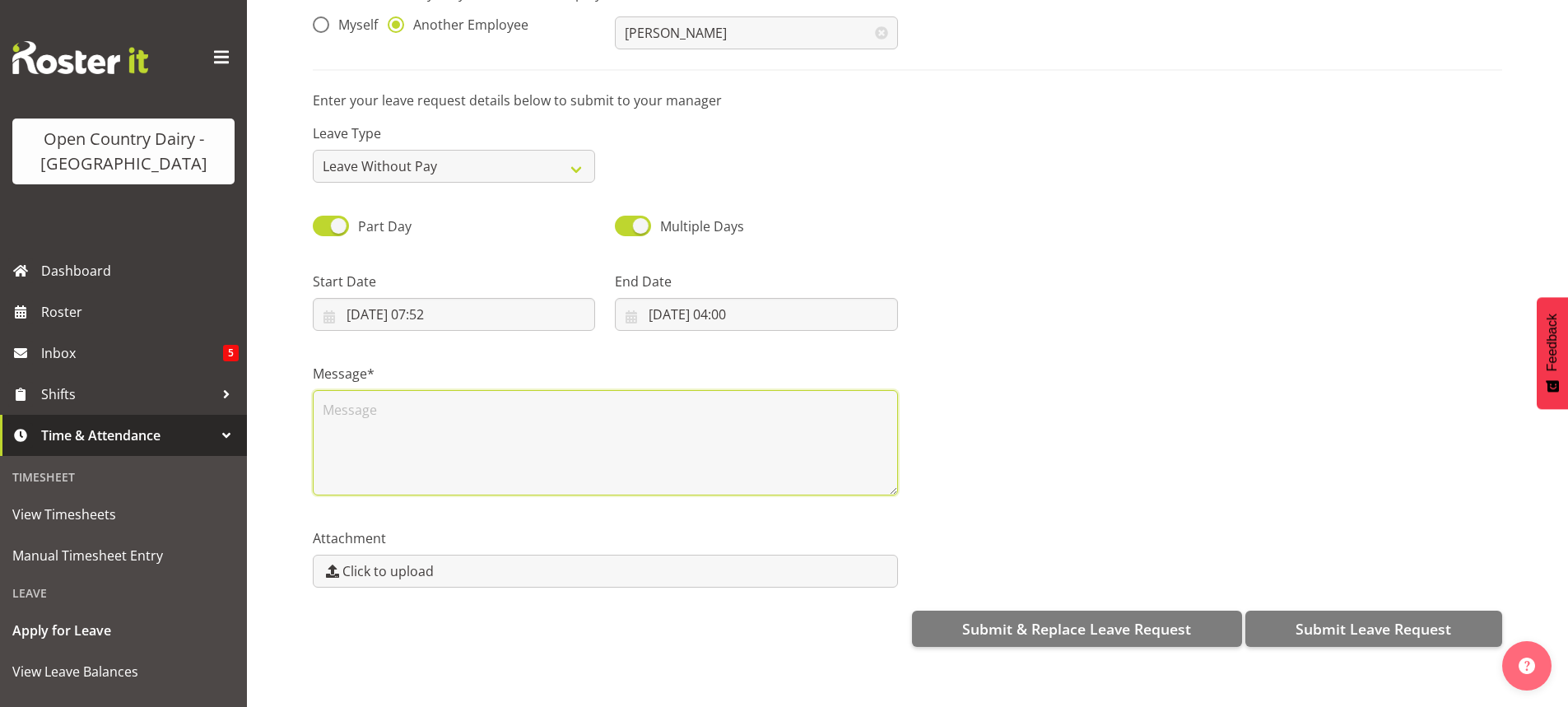
scroll to position [0, 0]
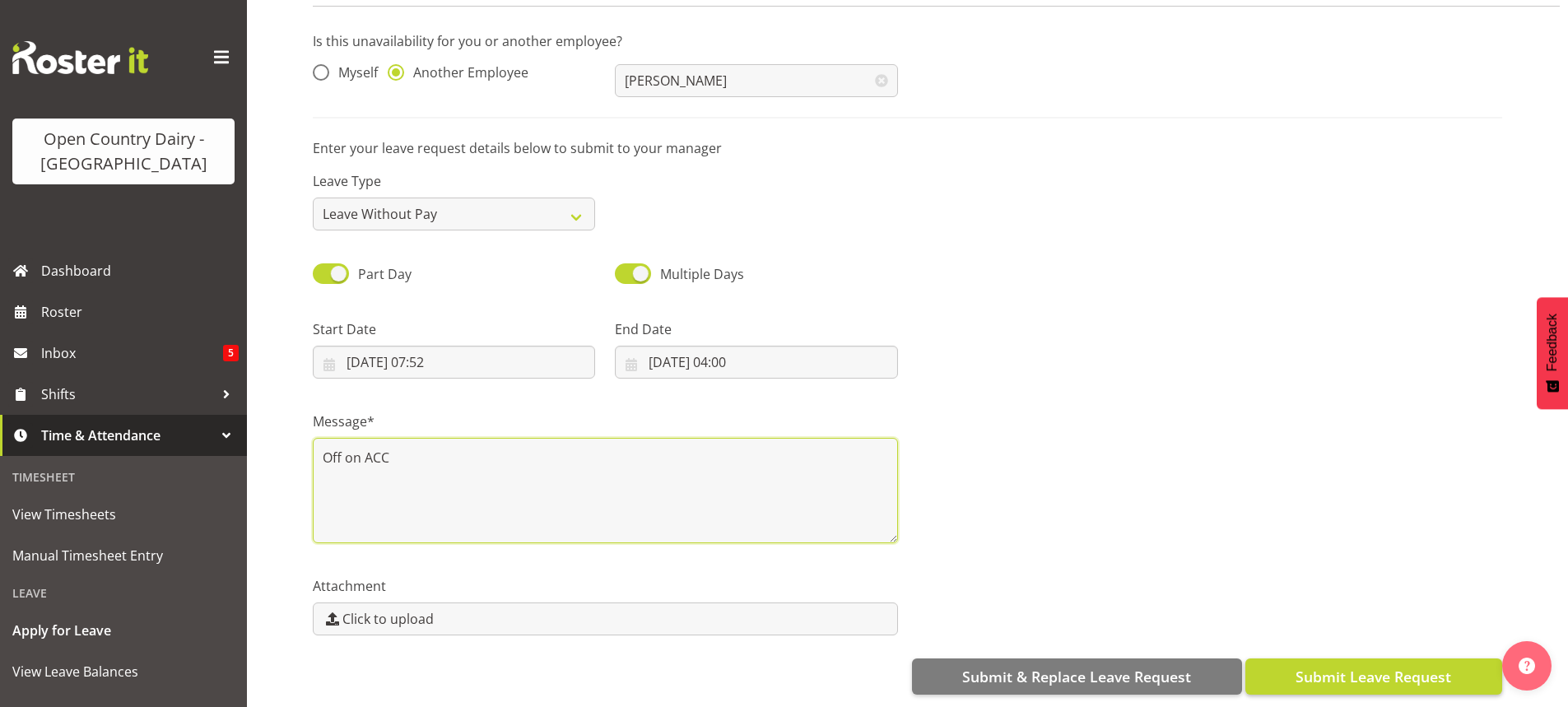
type textarea "Off on ACC"
click at [1336, 666] on span "Submit Leave Request" at bounding box center [1373, 676] width 156 height 21
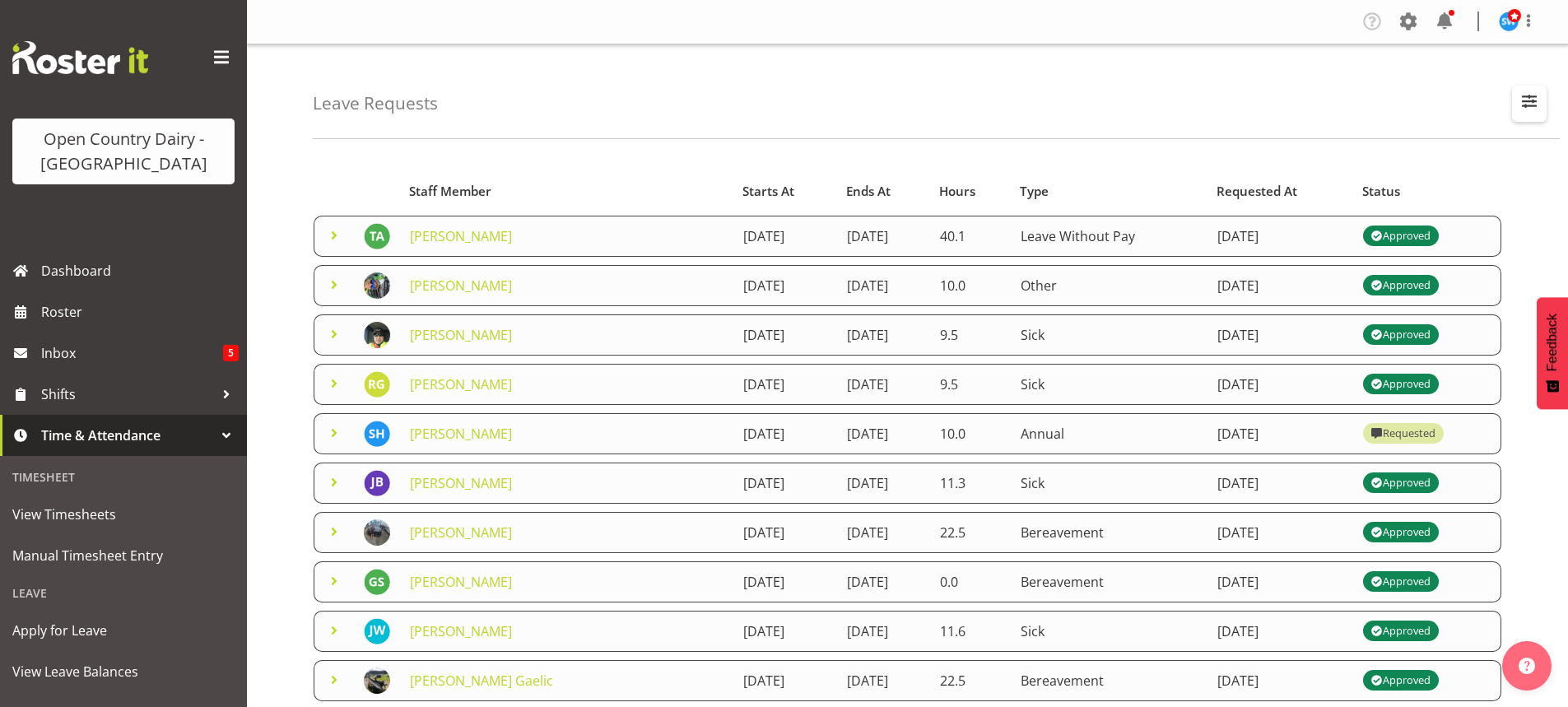
click at [1526, 98] on span "button" at bounding box center [1529, 101] width 21 height 21
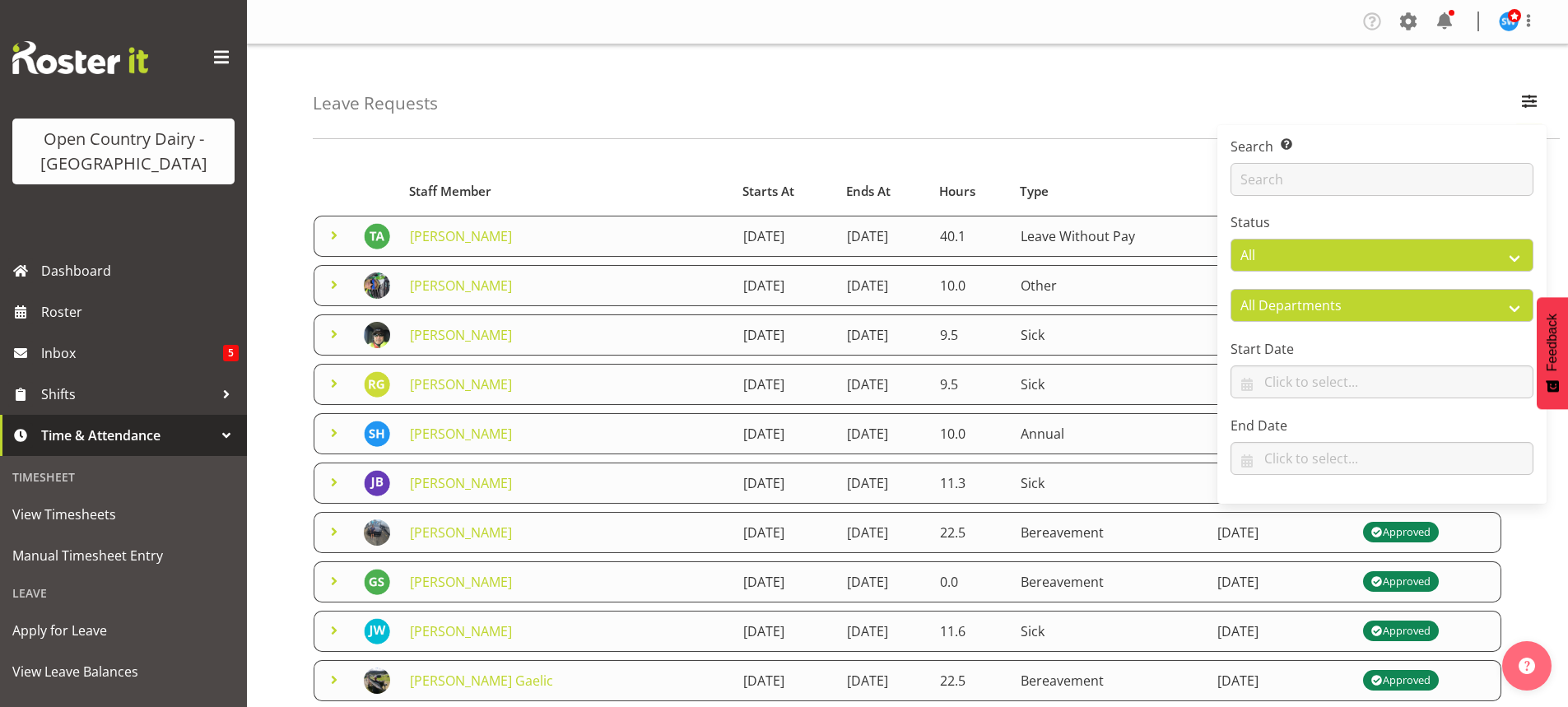
click at [1065, 103] on div "Leave Requests Search Search for a particular employee Status All Approved Requ…" at bounding box center [936, 92] width 1247 height 95
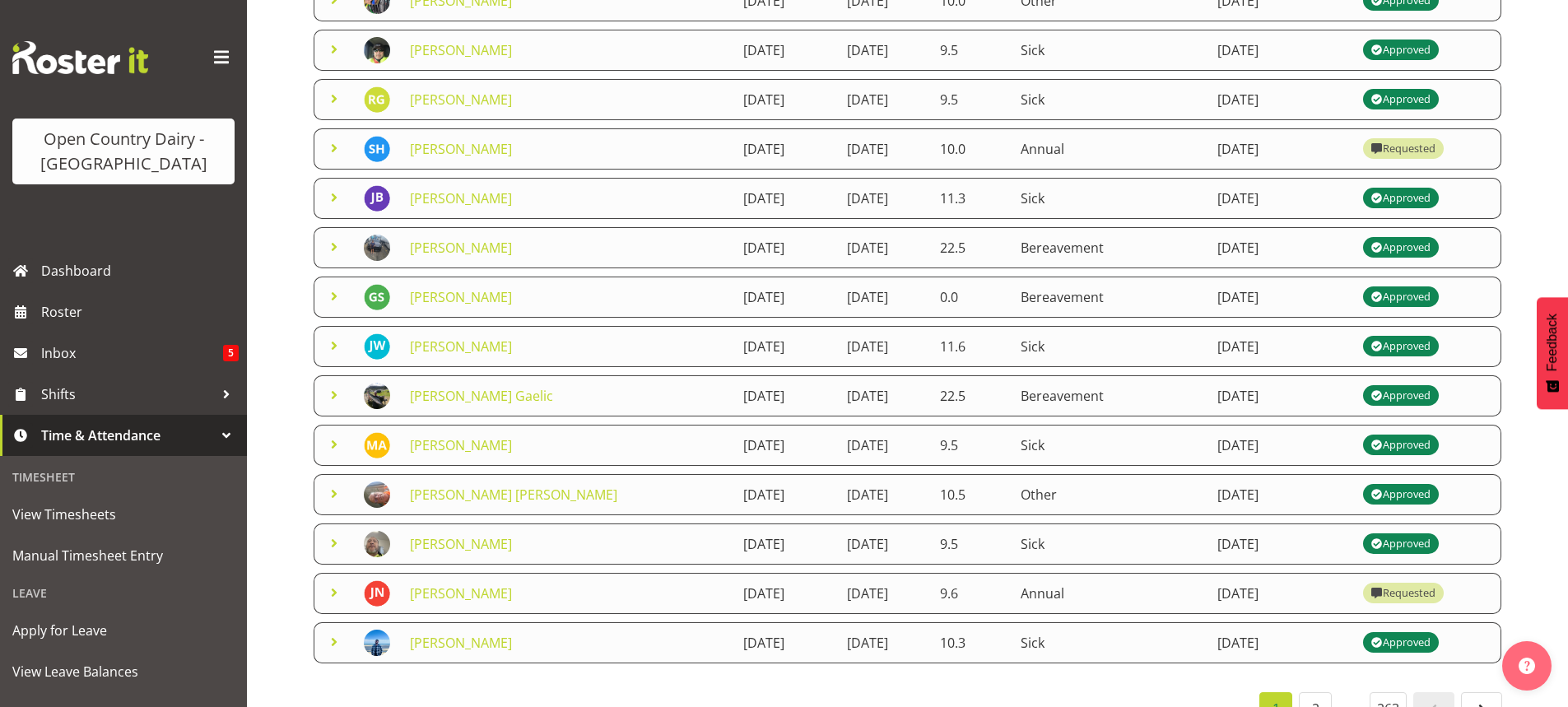
scroll to position [328, 0]
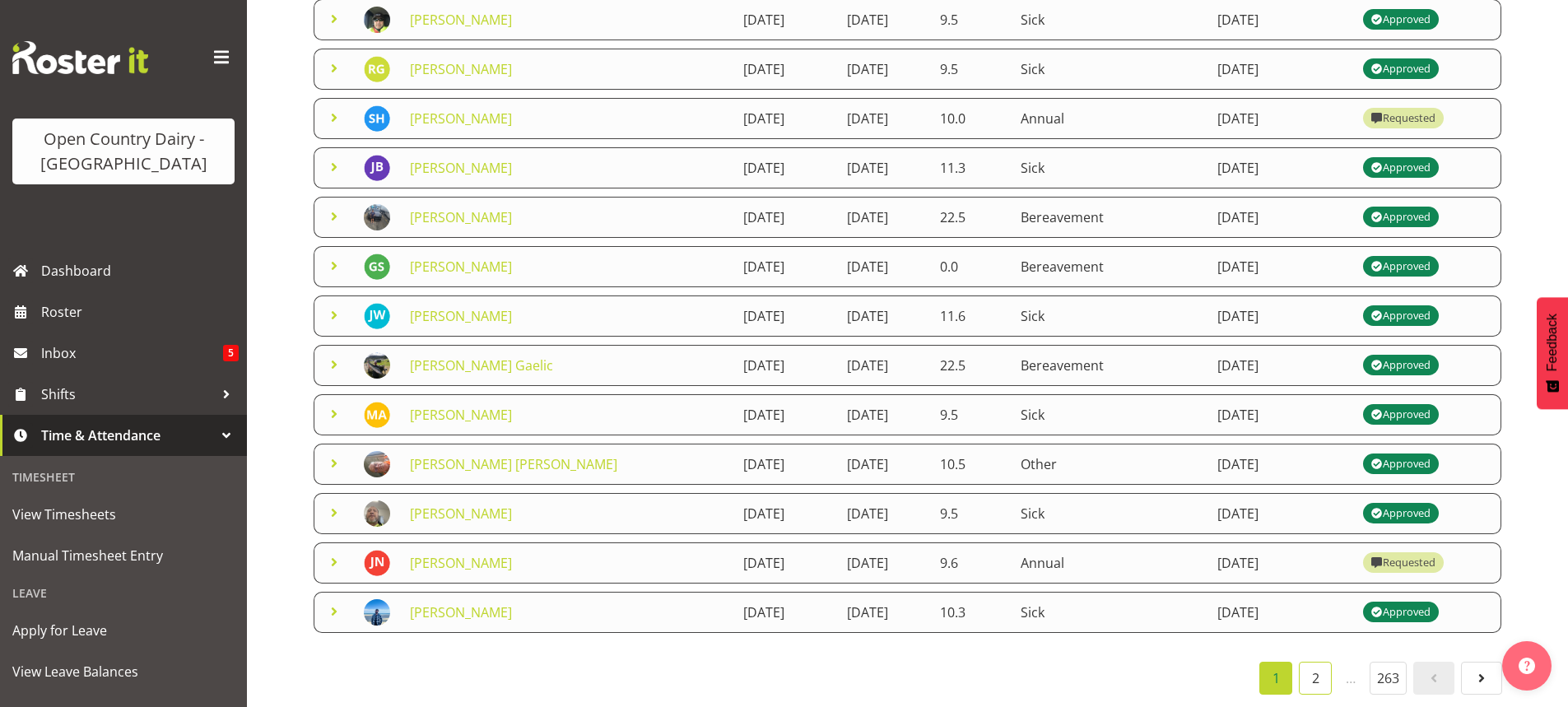
click at [1317, 671] on link "2" at bounding box center [1315, 677] width 32 height 32
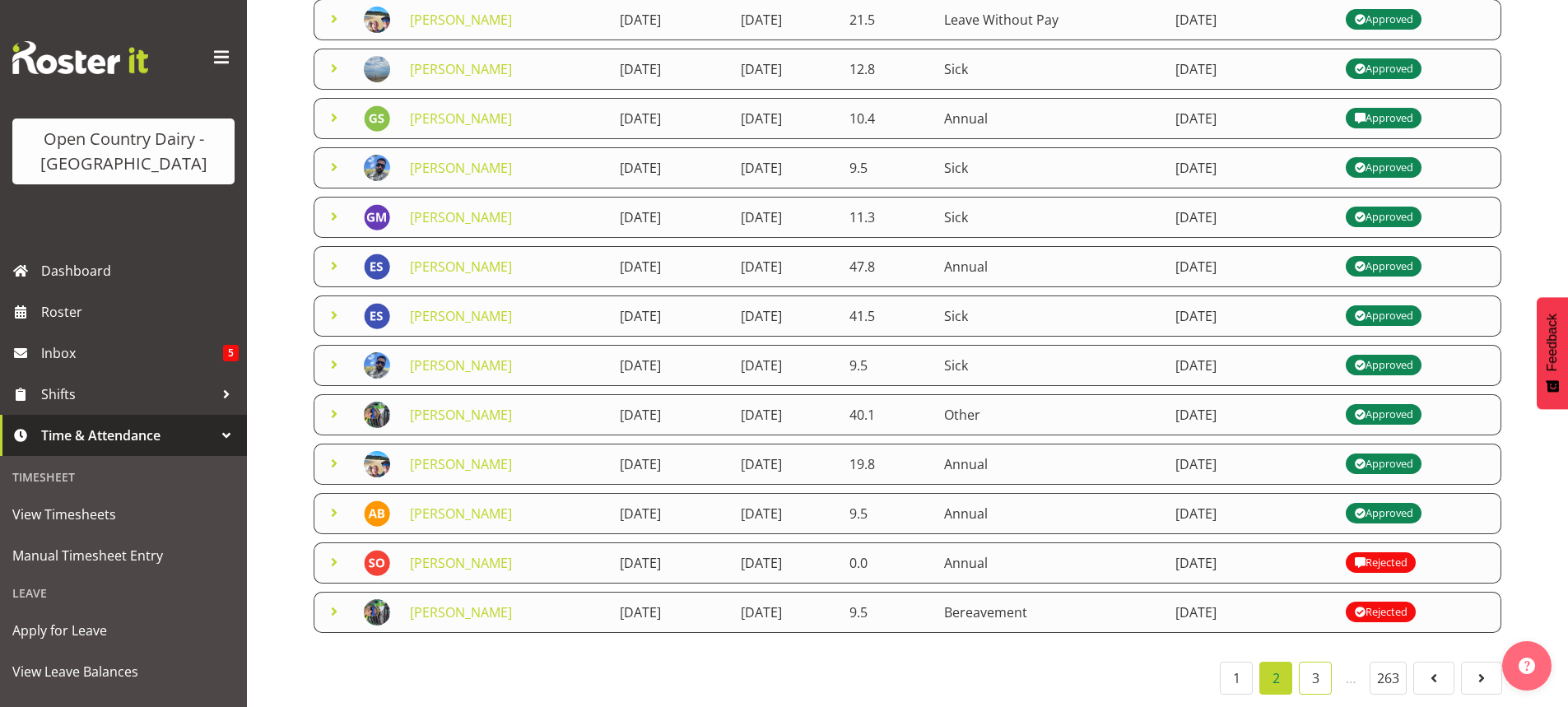
click at [1317, 666] on link "3" at bounding box center [1315, 677] width 32 height 32
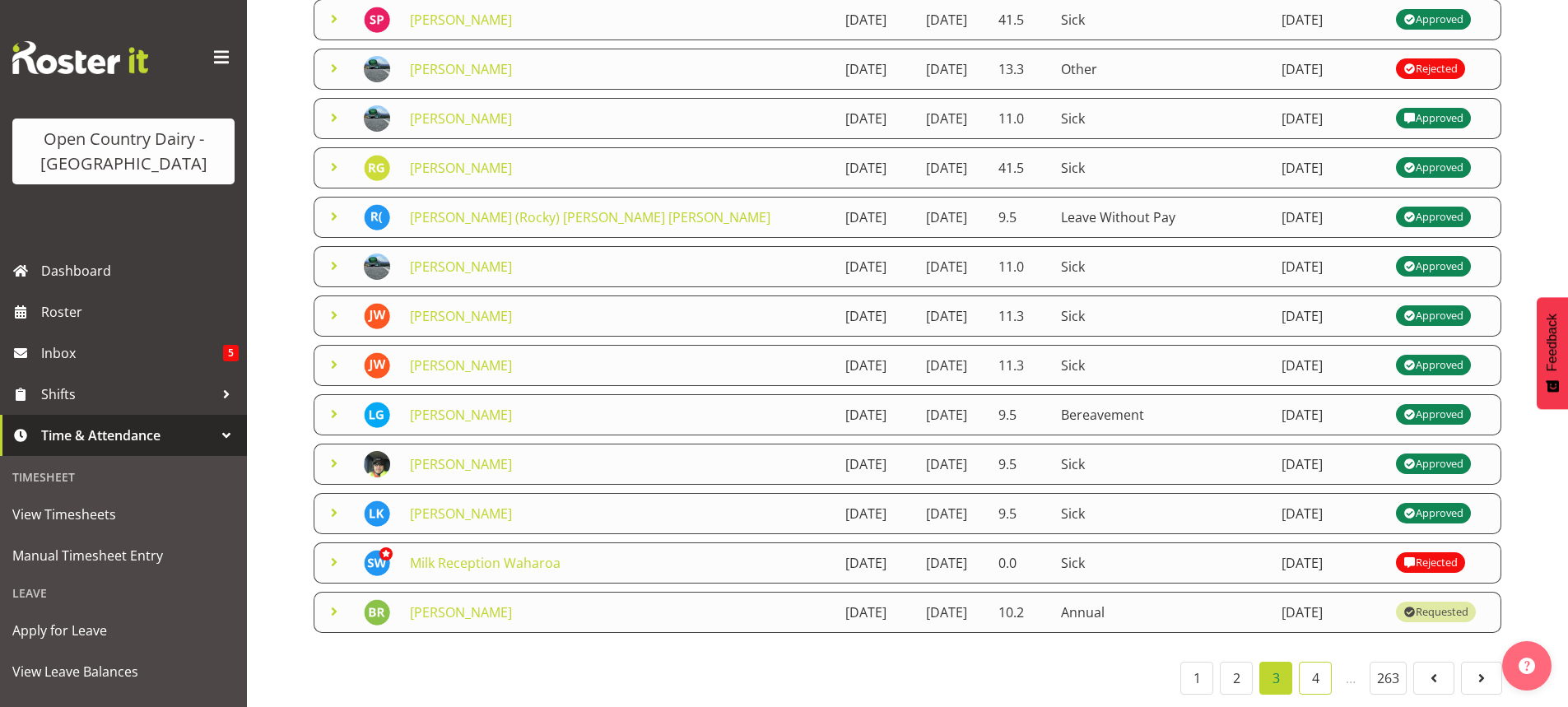
click at [1319, 662] on link "4" at bounding box center [1315, 677] width 32 height 32
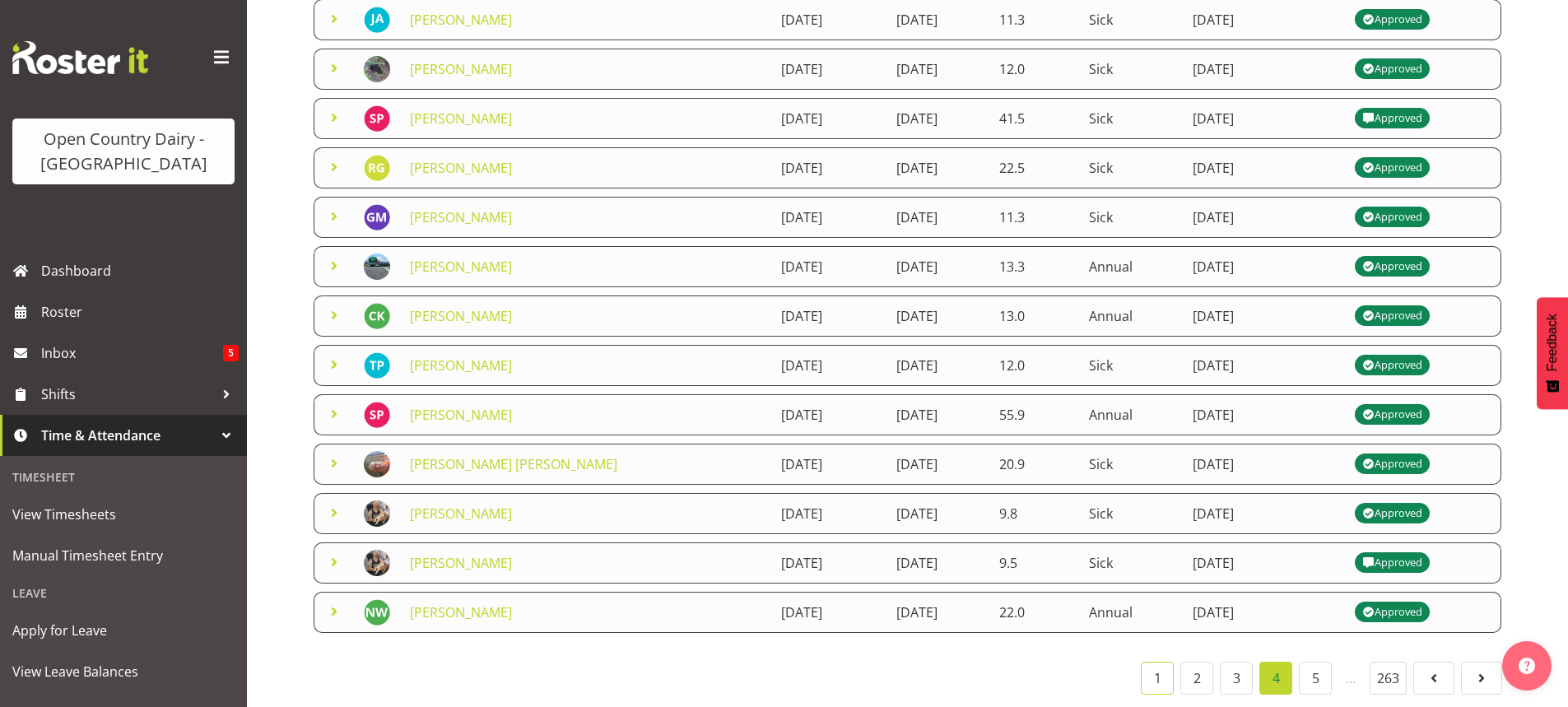
click at [1155, 668] on link "1" at bounding box center [1156, 677] width 32 height 32
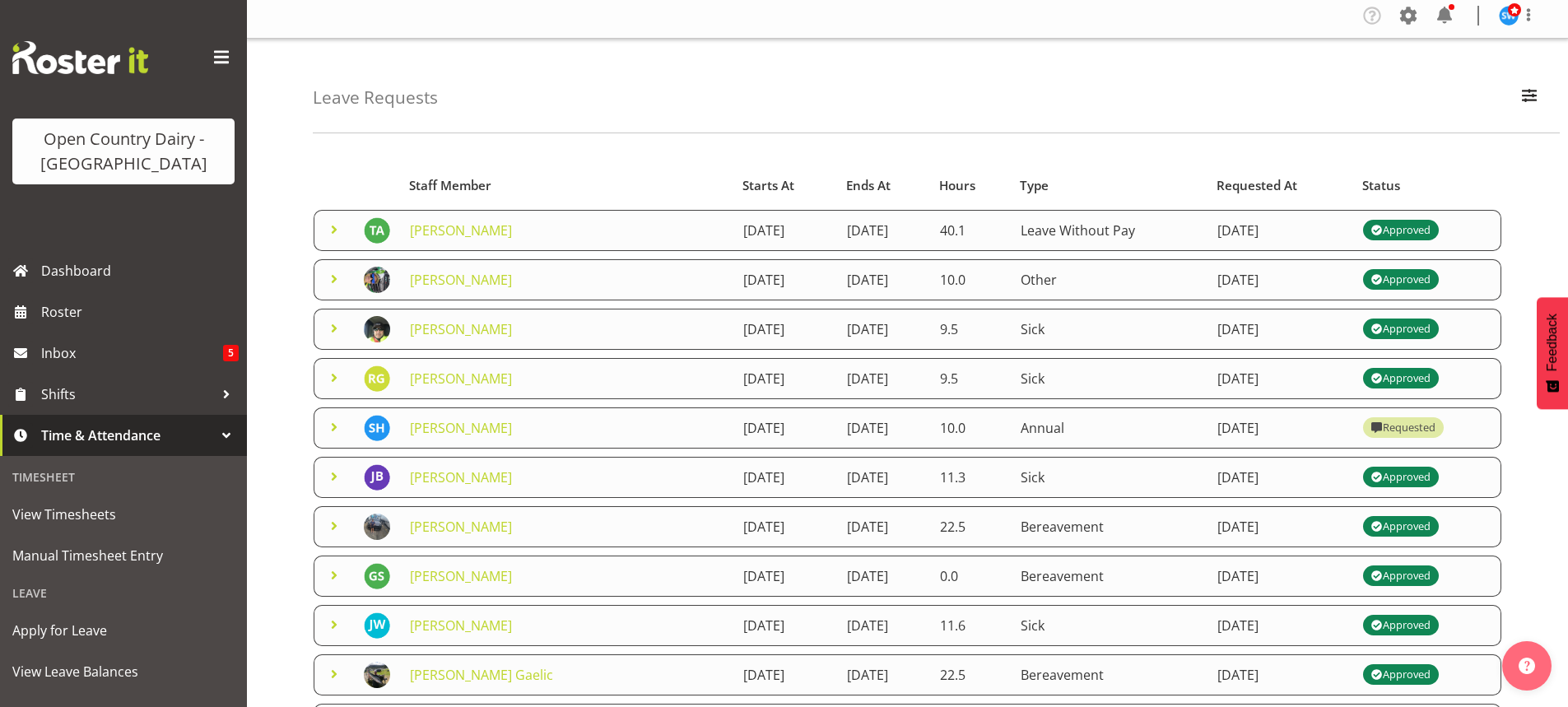
scroll to position [0, 0]
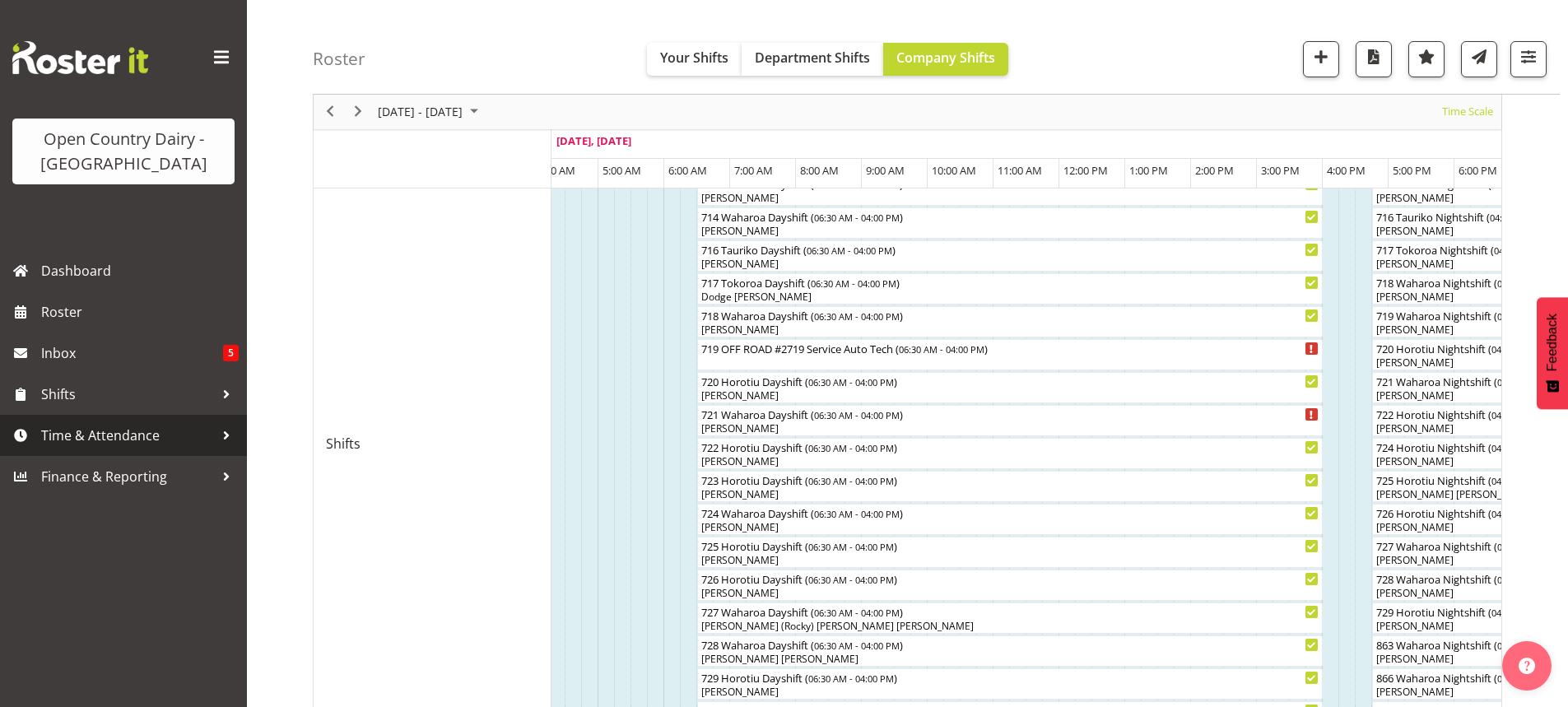
click at [98, 433] on span "Time & Attendance" at bounding box center [127, 435] width 173 height 25
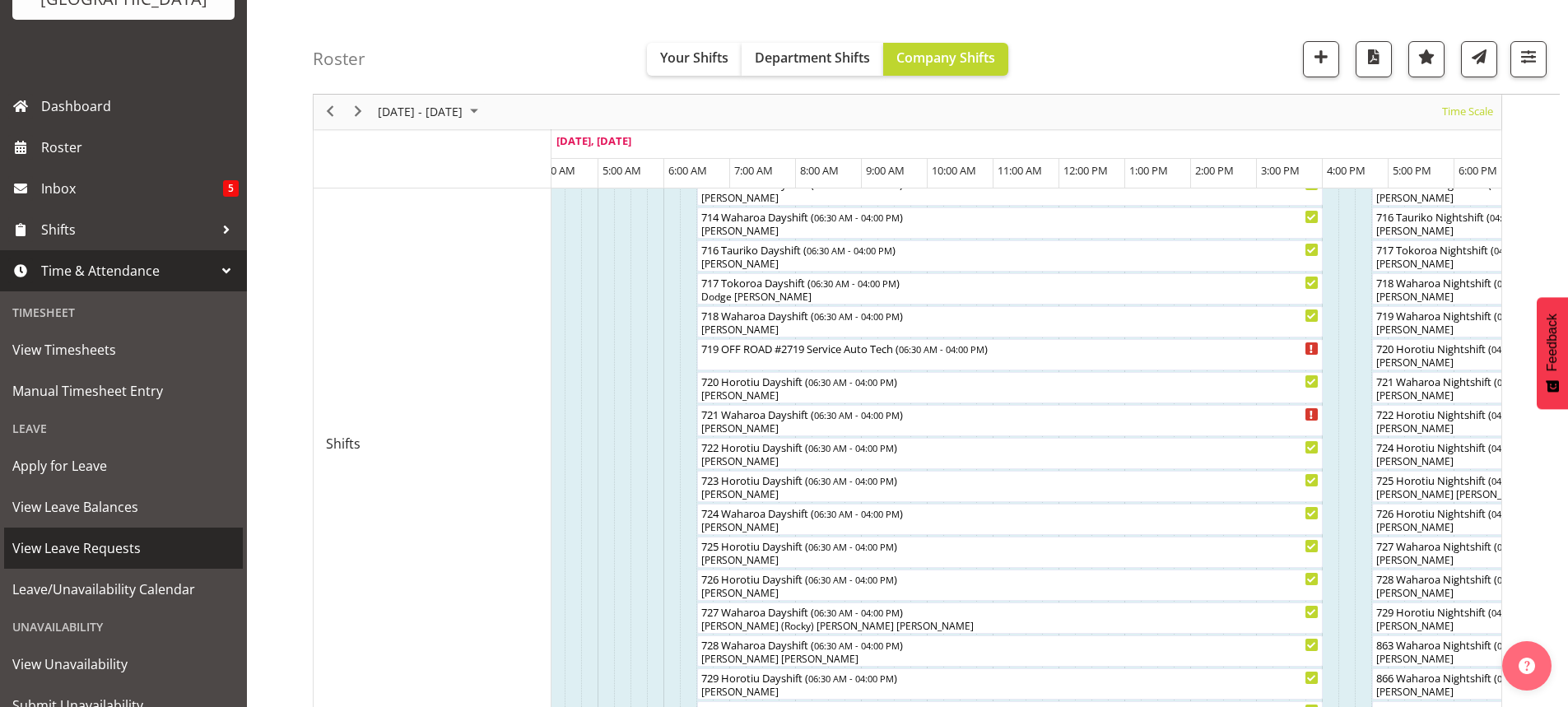
click at [86, 546] on span "View Leave Requests" at bounding box center [123, 547] width 223 height 25
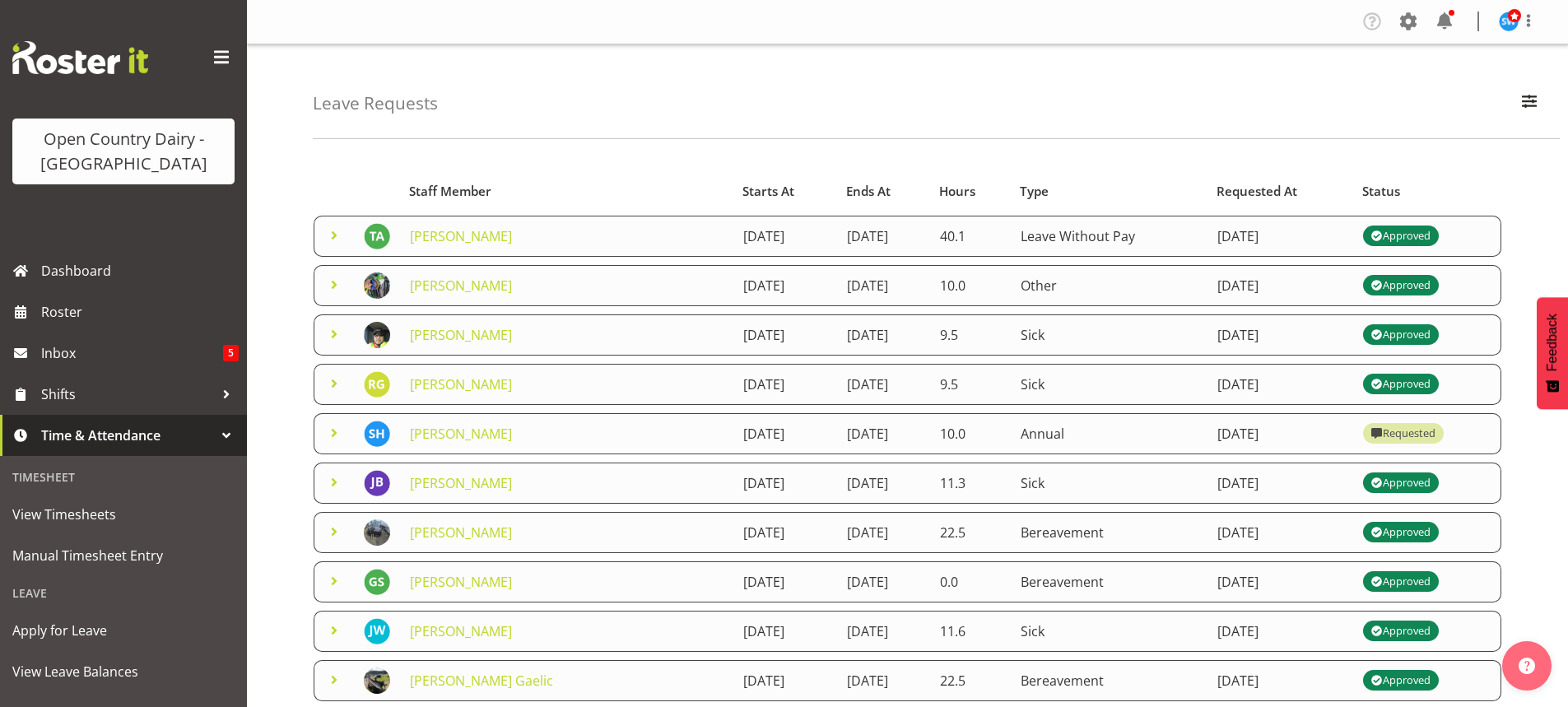
click at [337, 234] on span at bounding box center [334, 235] width 19 height 19
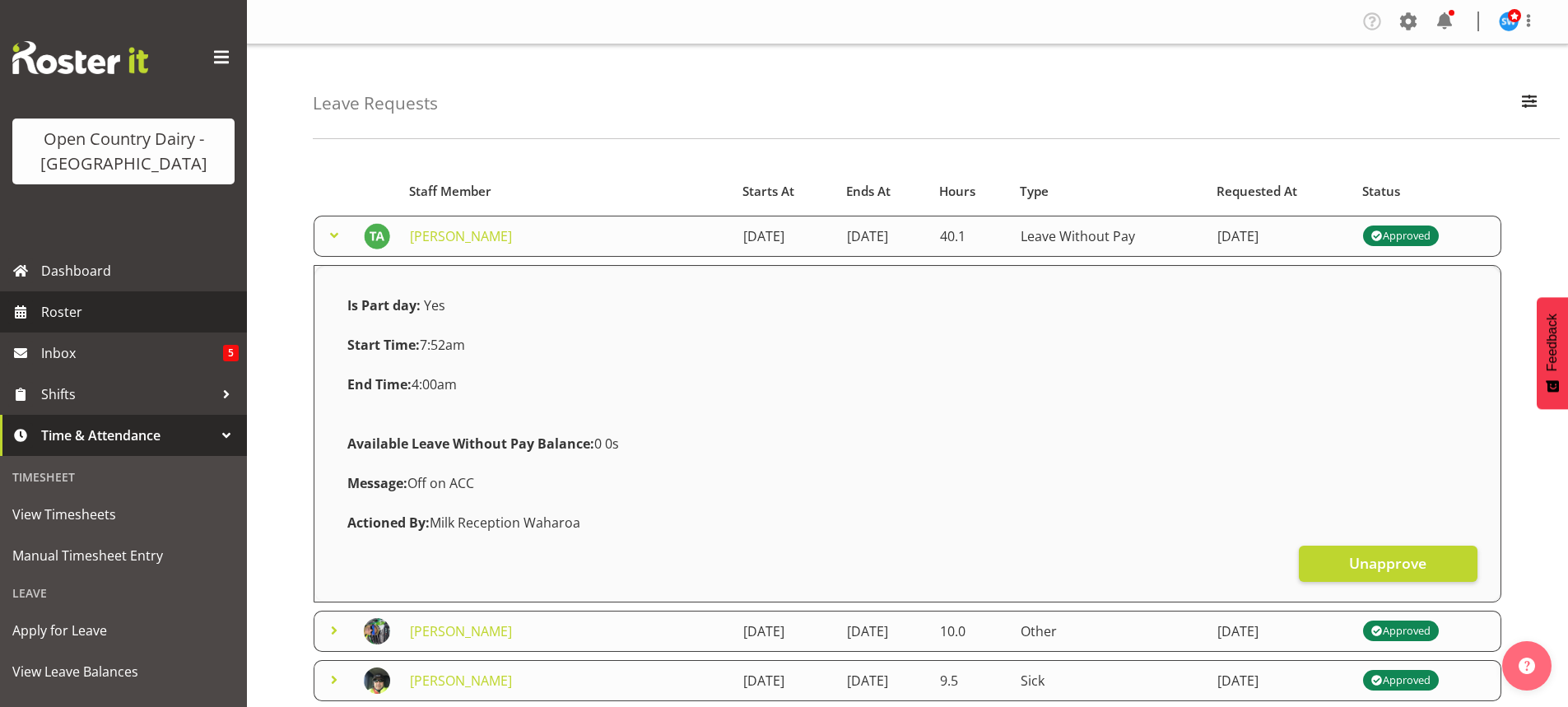
click at [66, 312] on span "Roster" at bounding box center [139, 312] width 198 height 25
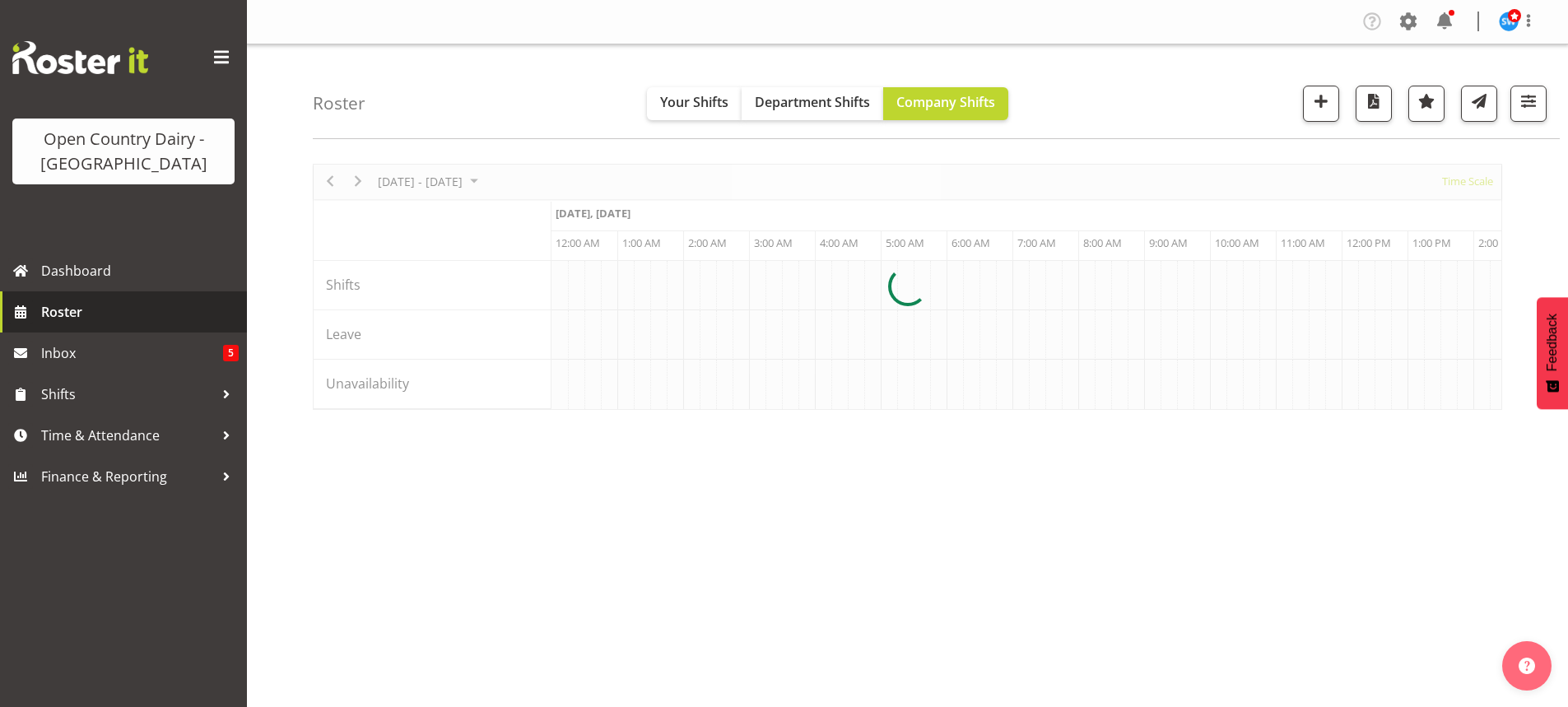
scroll to position [0, 3160]
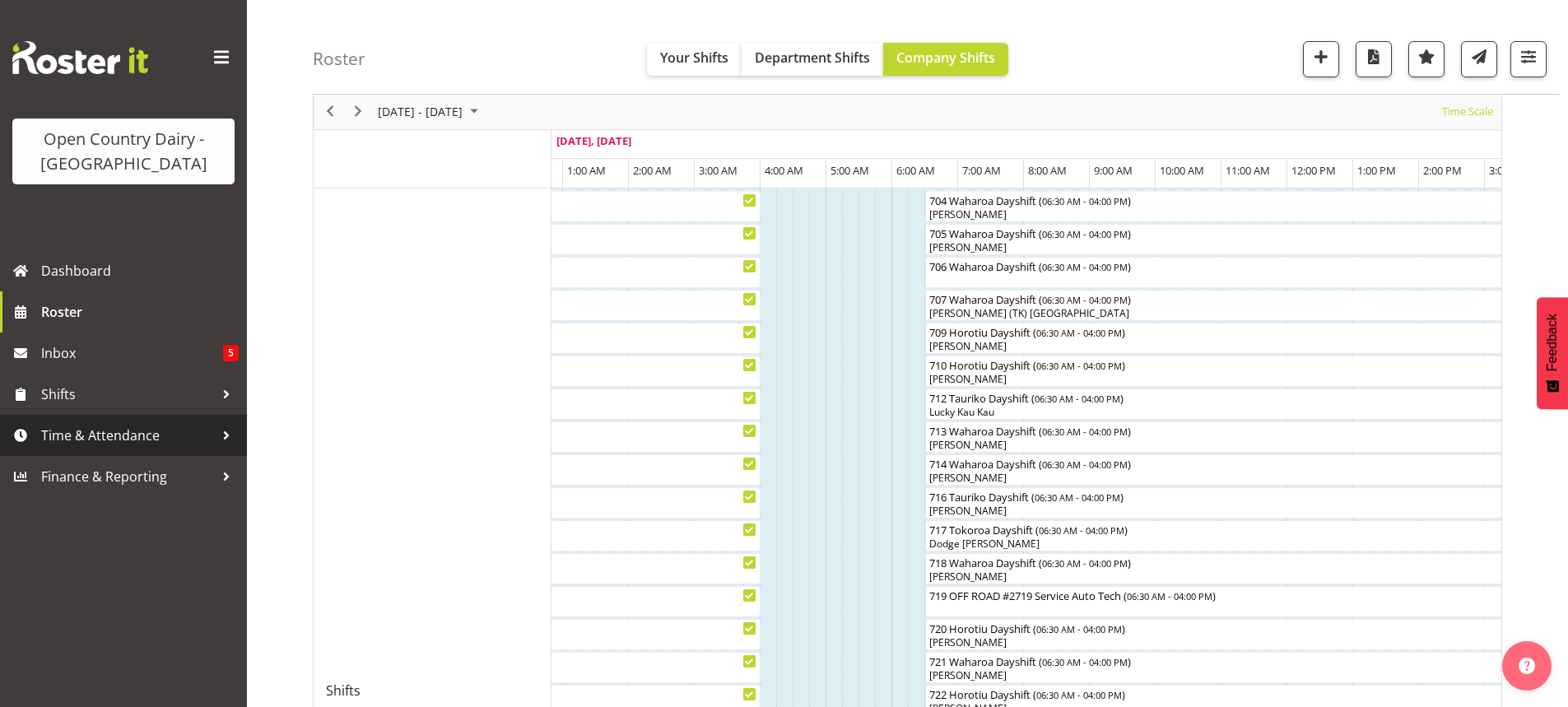
click at [96, 431] on span "Time & Attendance" at bounding box center [127, 435] width 173 height 25
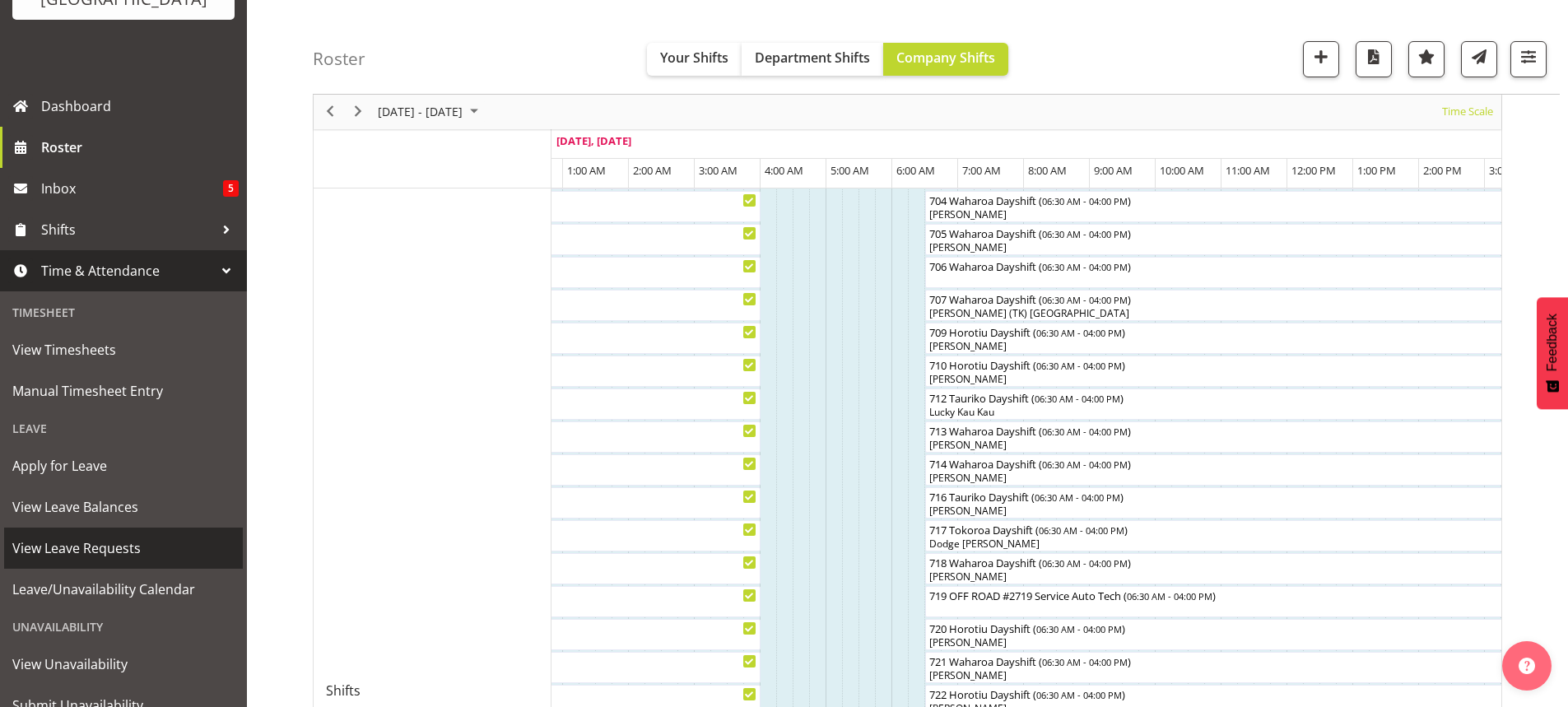
click at [76, 545] on span "View Leave Requests" at bounding box center [123, 547] width 223 height 25
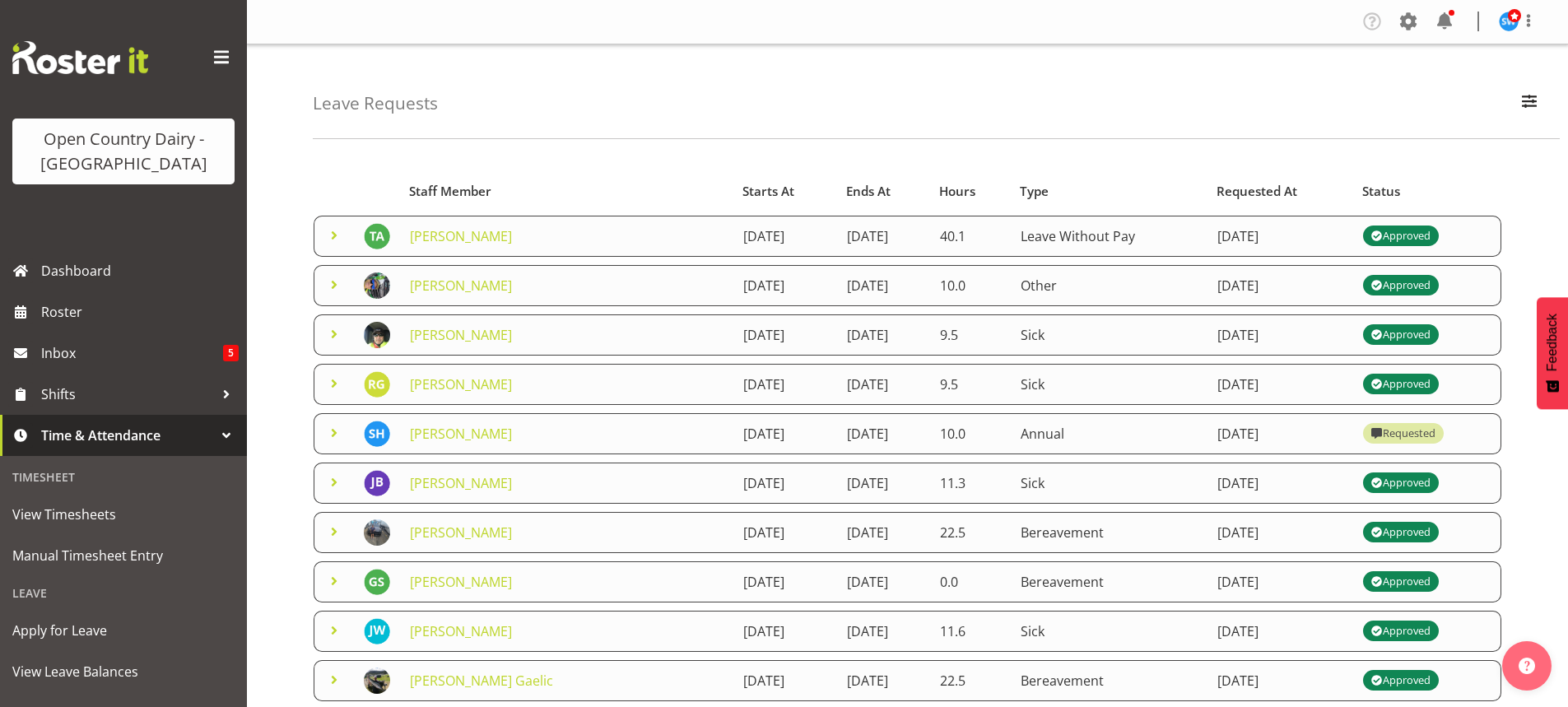
click at [334, 235] on span at bounding box center [334, 235] width 19 height 19
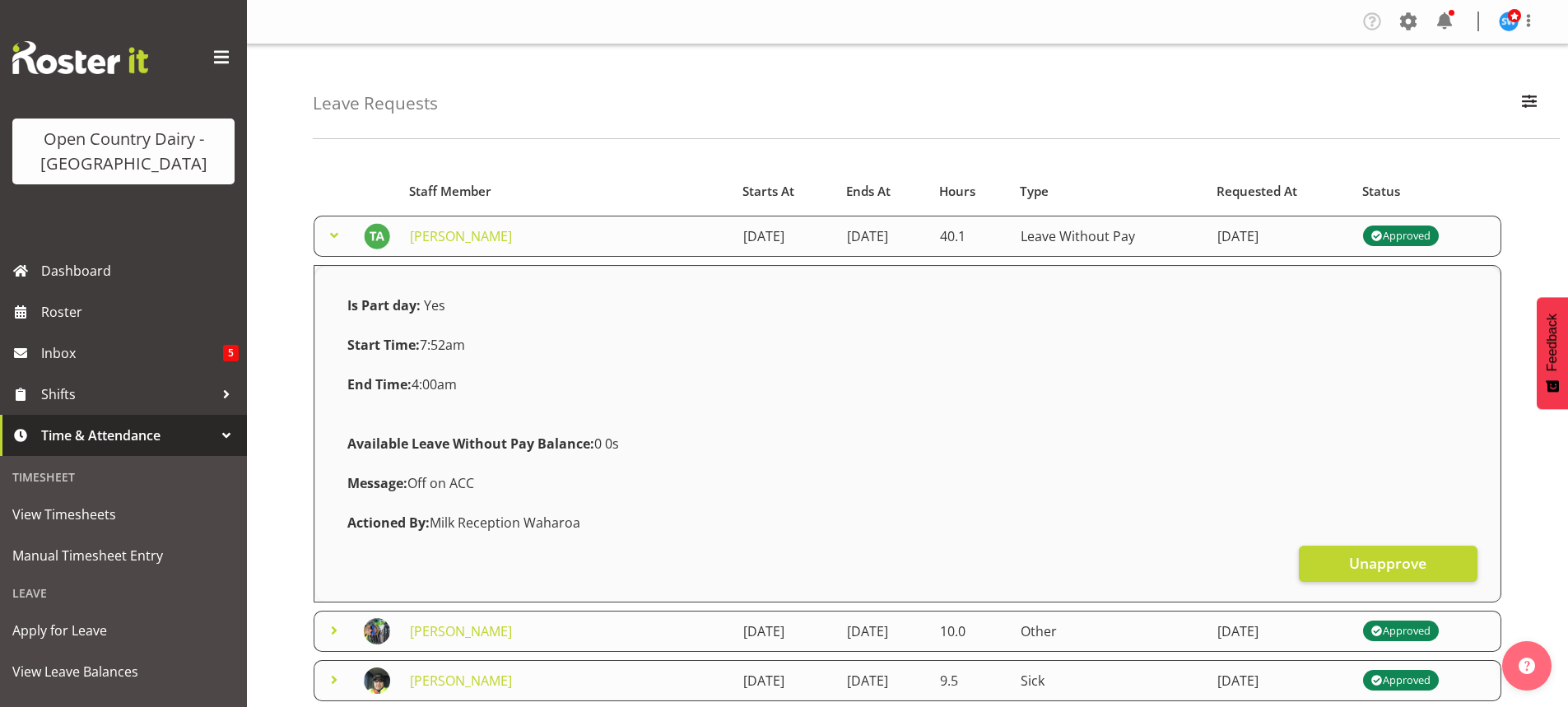
click at [334, 235] on span at bounding box center [334, 235] width 19 height 19
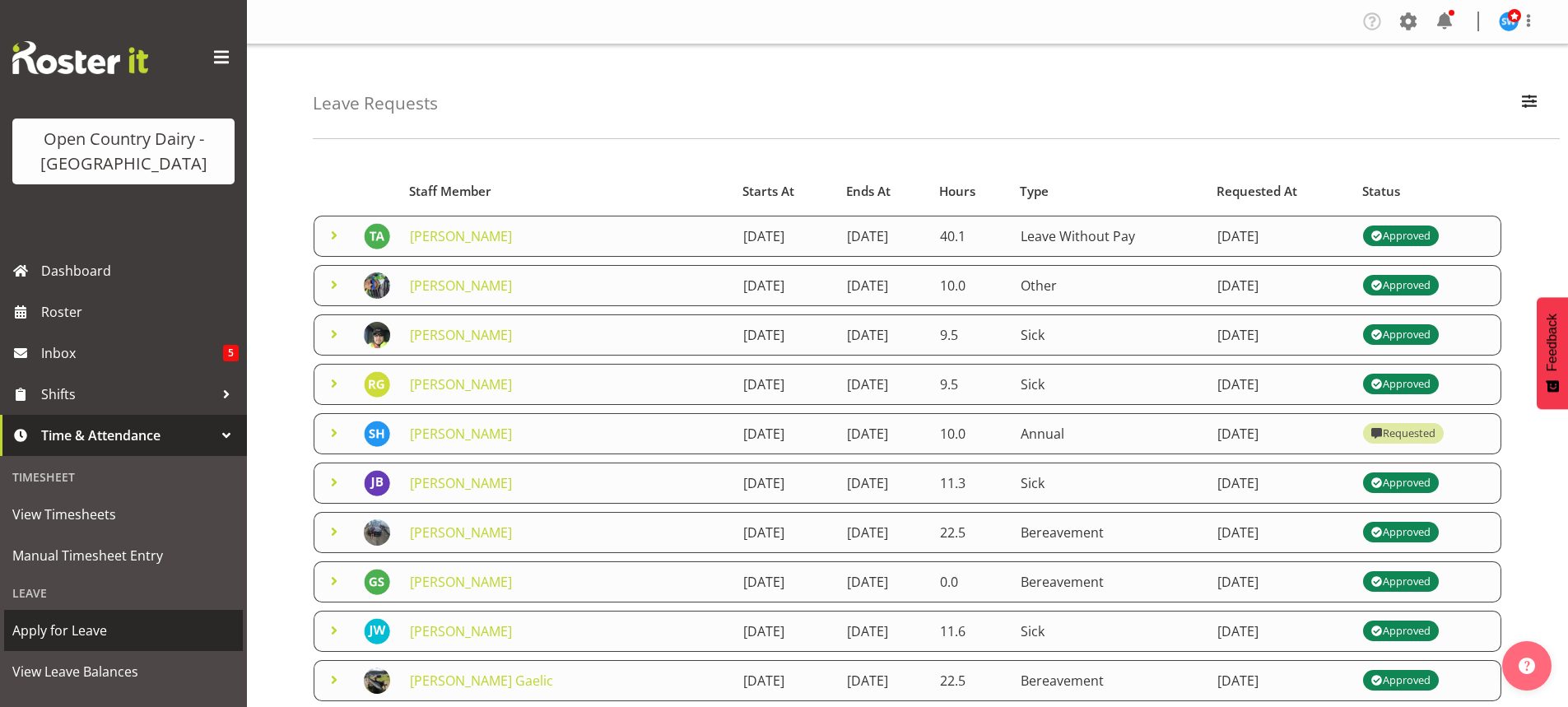
click at [67, 626] on span "Apply for Leave" at bounding box center [123, 630] width 223 height 25
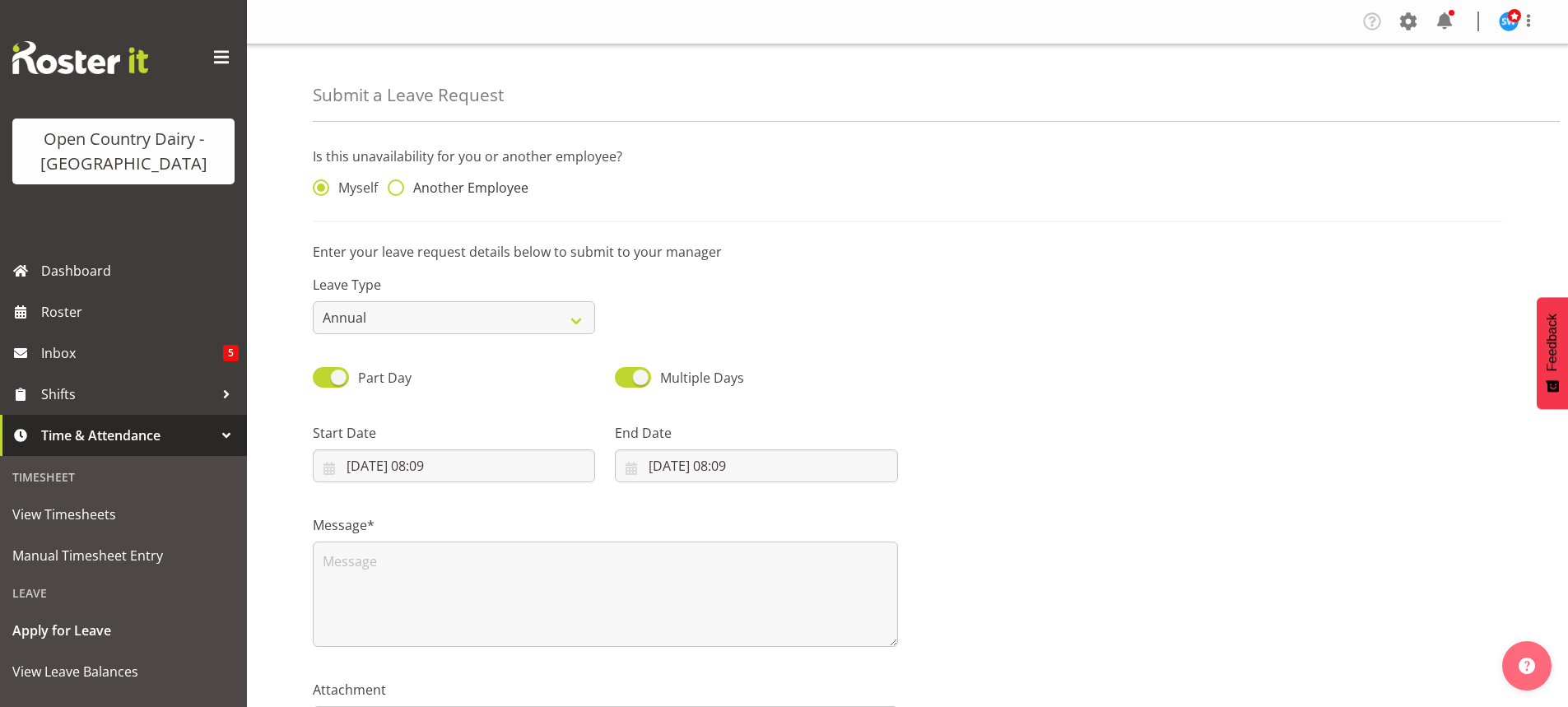
click at [392, 189] on span at bounding box center [396, 187] width 17 height 17
click at [392, 189] on input "Another Employee" at bounding box center [393, 188] width 11 height 11
radio input "true"
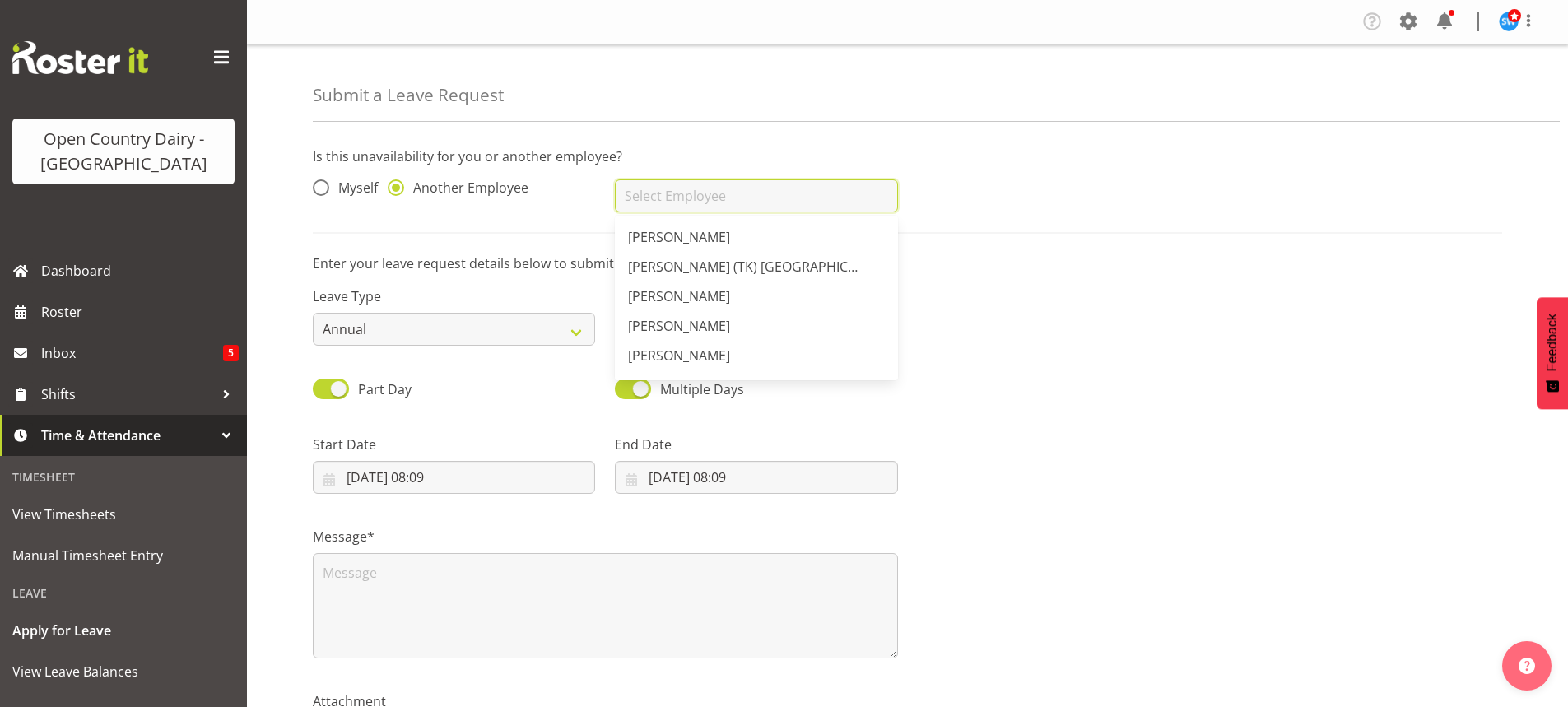
click at [677, 190] on input "text" at bounding box center [756, 195] width 282 height 32
click at [659, 288] on span "[PERSON_NAME]" at bounding box center [679, 293] width 102 height 19
type input "[PERSON_NAME]"
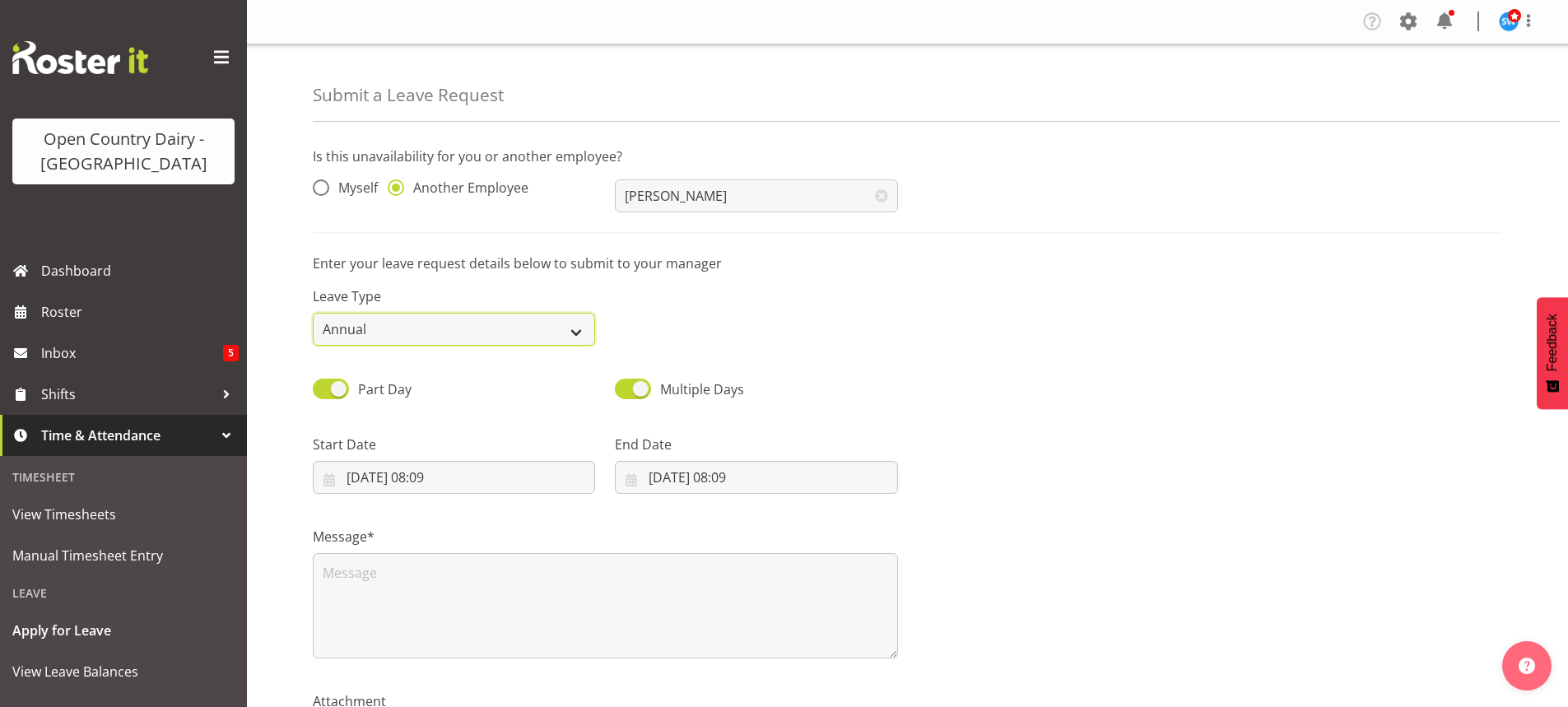
click at [580, 328] on select "Annual Sick Leave Without Pay Bereavement Domestic Violence Parental Jury Servi…" at bounding box center [454, 328] width 282 height 32
select select "Leave Without Pay"
click at [313, 313] on select "Annual Sick Leave Without Pay Bereavement Domestic Violence Parental Jury Servi…" at bounding box center [454, 328] width 282 height 32
click at [426, 477] on input "01/10/2025, 08:09" at bounding box center [454, 477] width 282 height 32
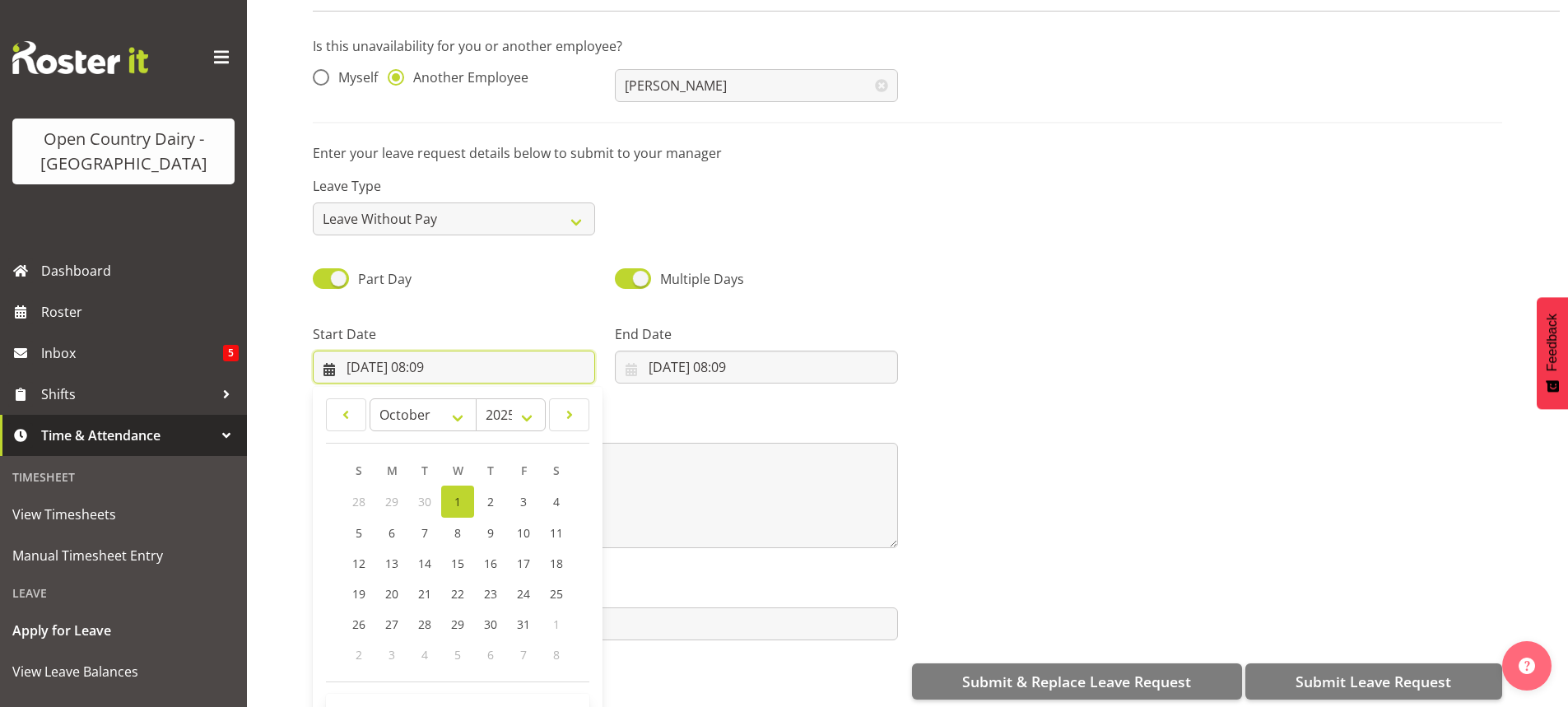
scroll to position [127, 0]
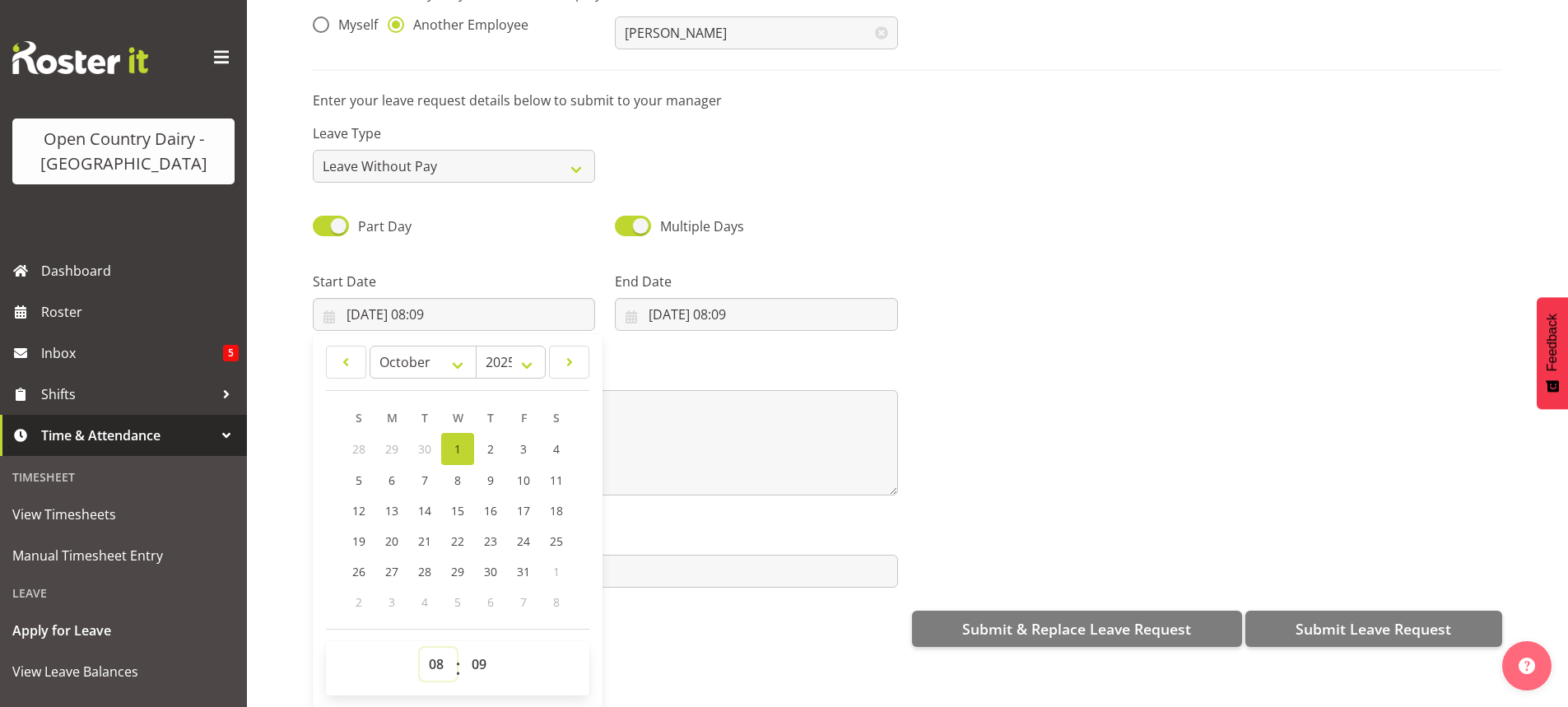
click at [433, 650] on select "00 01 02 03 04 05 06 07 08 09 10 11 12 13 14 15 16 17 18 19 20 21 22 23" at bounding box center [438, 663] width 37 height 32
select select "6"
click at [419, 648] on select "00 01 02 03 04 05 06 07 08 09 10 11 12 13 14 15 16 17 18 19 20 21 22 23" at bounding box center [438, 663] width 37 height 32
type input "01/10/2025, 06:09"
click at [483, 652] on select "00 01 02 03 04 05 06 07 08 09 10 11 12 13 14 15 16 17 18 19 20 21 22 23 24 25 2…" at bounding box center [482, 663] width 37 height 32
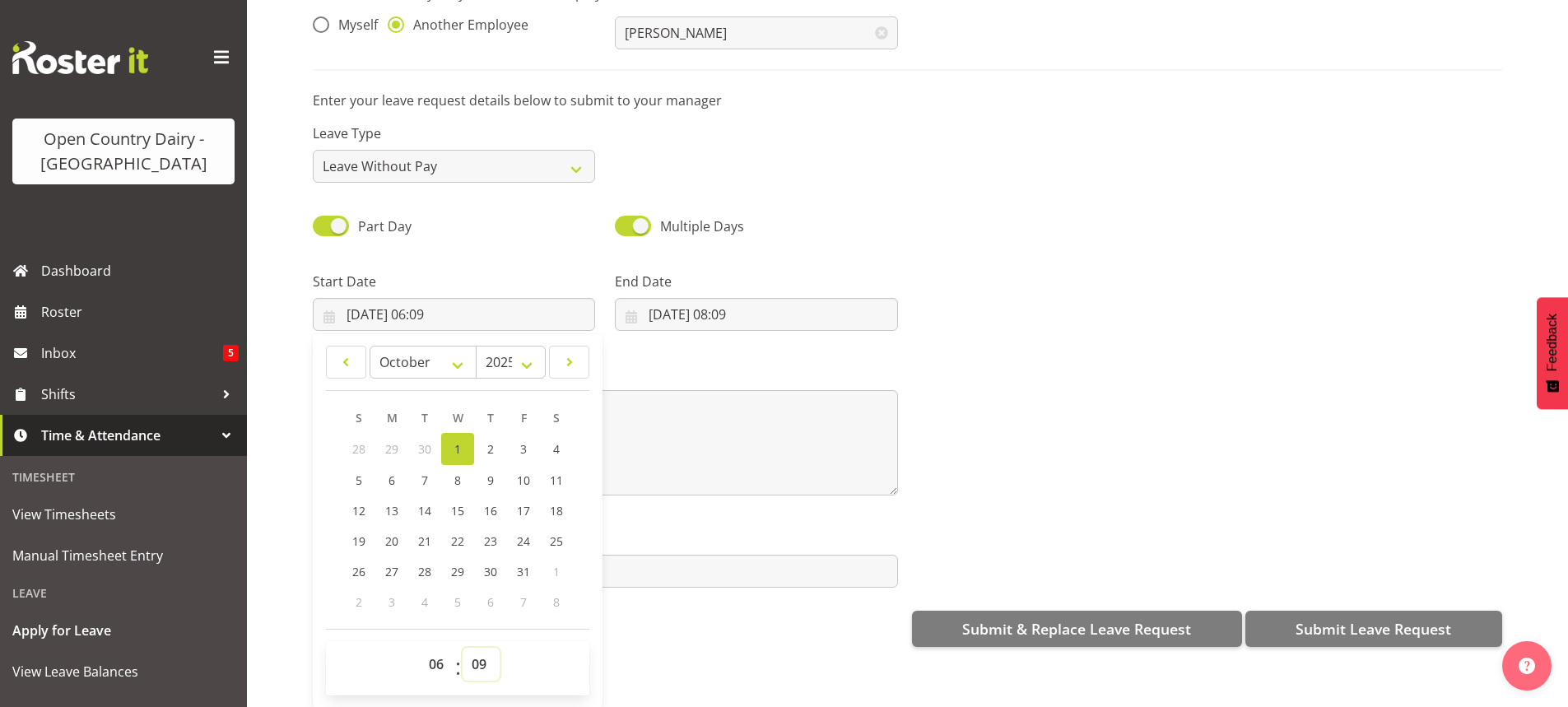
select select "30"
click at [463, 648] on select "00 01 02 03 04 05 06 07 08 09 10 11 12 13 14 15 16 17 18 19 20 21 22 23 24 25 2…" at bounding box center [482, 663] width 37 height 32
type input "01/10/2025, 06:30"
click at [733, 300] on input "01/10/2025, 08:09" at bounding box center [756, 314] width 282 height 32
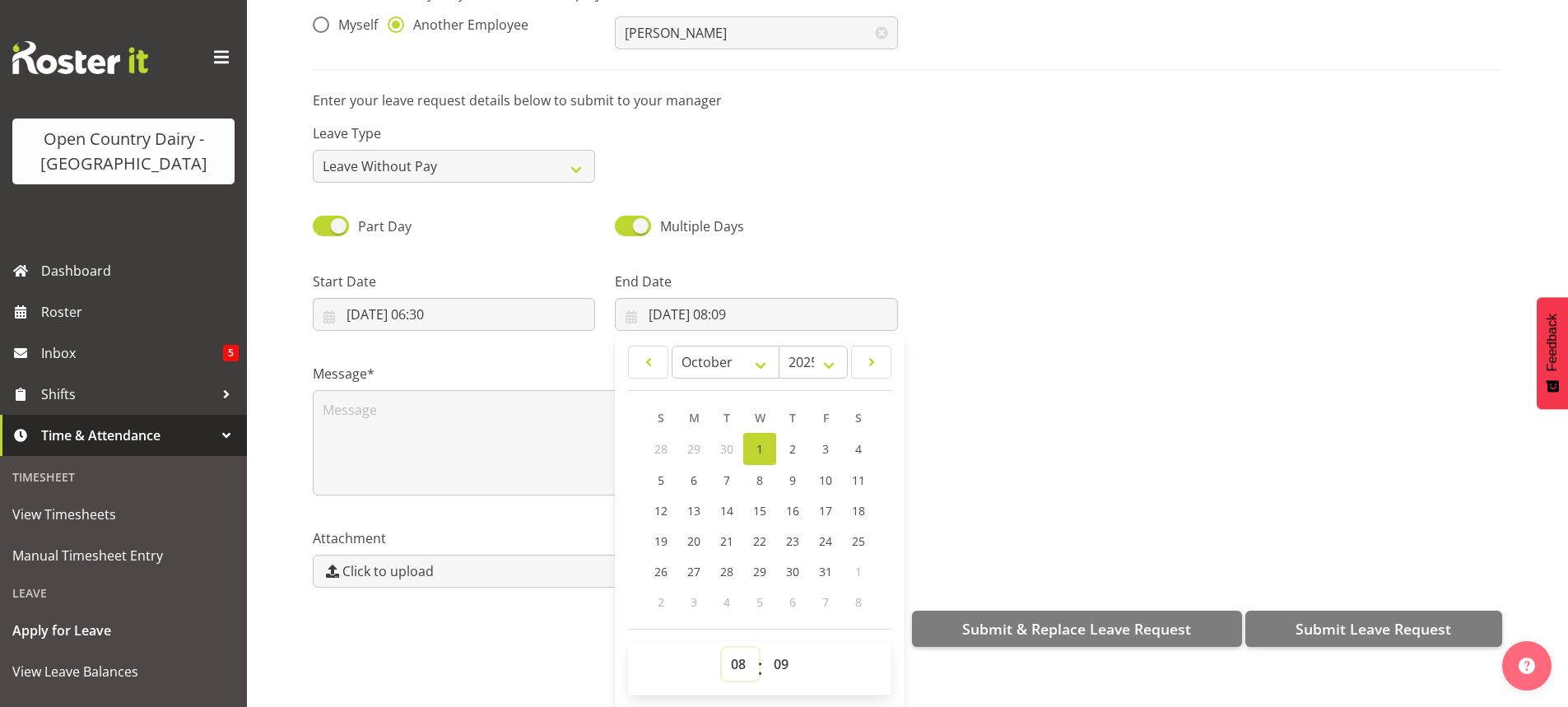
click at [735, 649] on select "00 01 02 03 04 05 06 07 08 09 10 11 12 13 14 15 16 17 18 19 20 21 22 23" at bounding box center [740, 663] width 37 height 32
select select "7"
click at [722, 648] on select "00 01 02 03 04 05 06 07 08 09 10 11 12 13 14 15 16 17 18 19 20 21 22 23" at bounding box center [740, 663] width 37 height 32
type input "01/10/2025, 07:09"
click at [771, 648] on select "00 01 02 03 04 05 06 07 08 09 10 11 12 13 14 15 16 17 18 19 20 21 22 23 24 25 2…" at bounding box center [783, 663] width 37 height 32
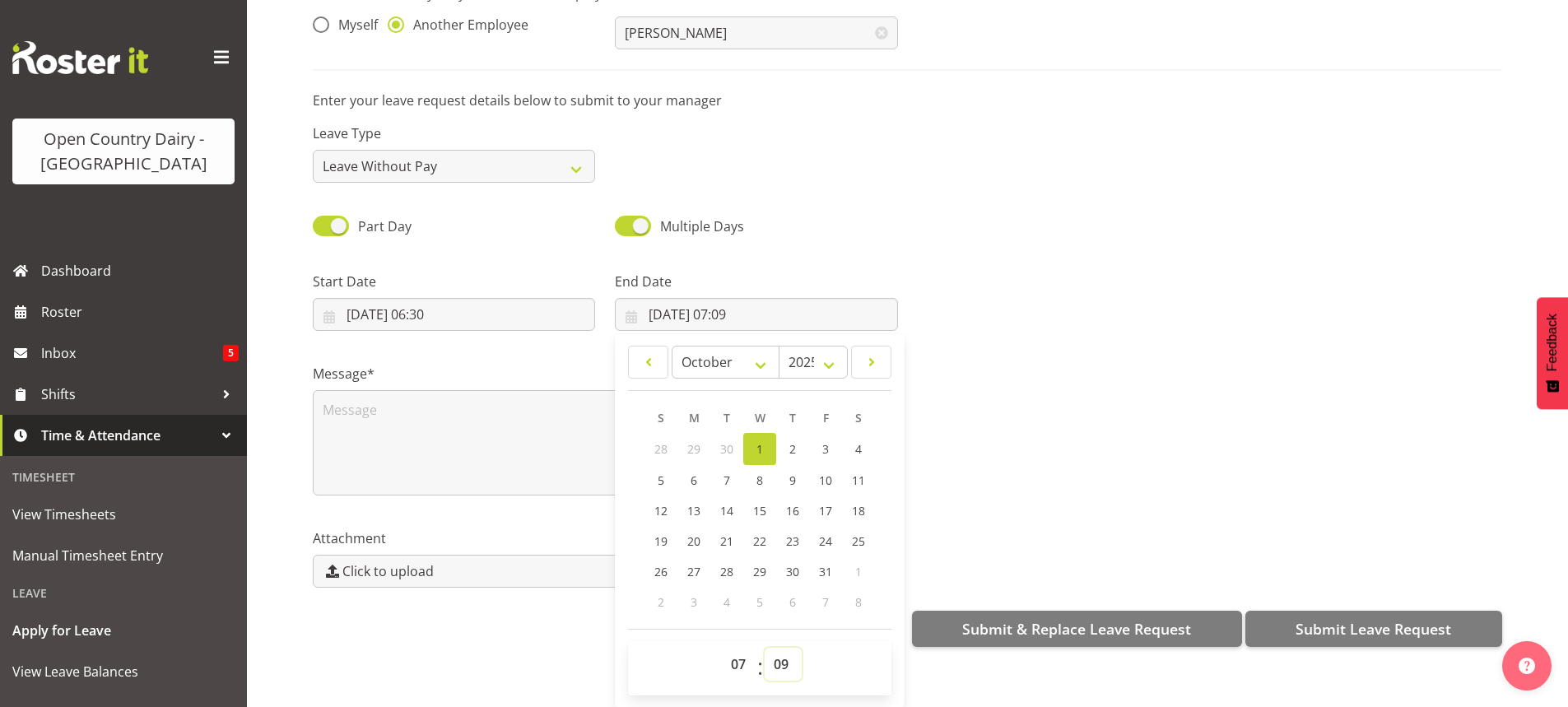
select select "52"
click at [765, 648] on select "00 01 02 03 04 05 06 07 08 09 10 11 12 13 14 15 16 17 18 19 20 21 22 23 24 25 2…" at bounding box center [783, 663] width 37 height 32
type input "01/10/2025, 07:52"
click at [778, 649] on select "00 01 02 03 04 05 06 07 08 09 10 11 12 13 14 15 16 17 18 19 20 21 22 23 24 25 2…" at bounding box center [783, 663] width 37 height 32
select select "53"
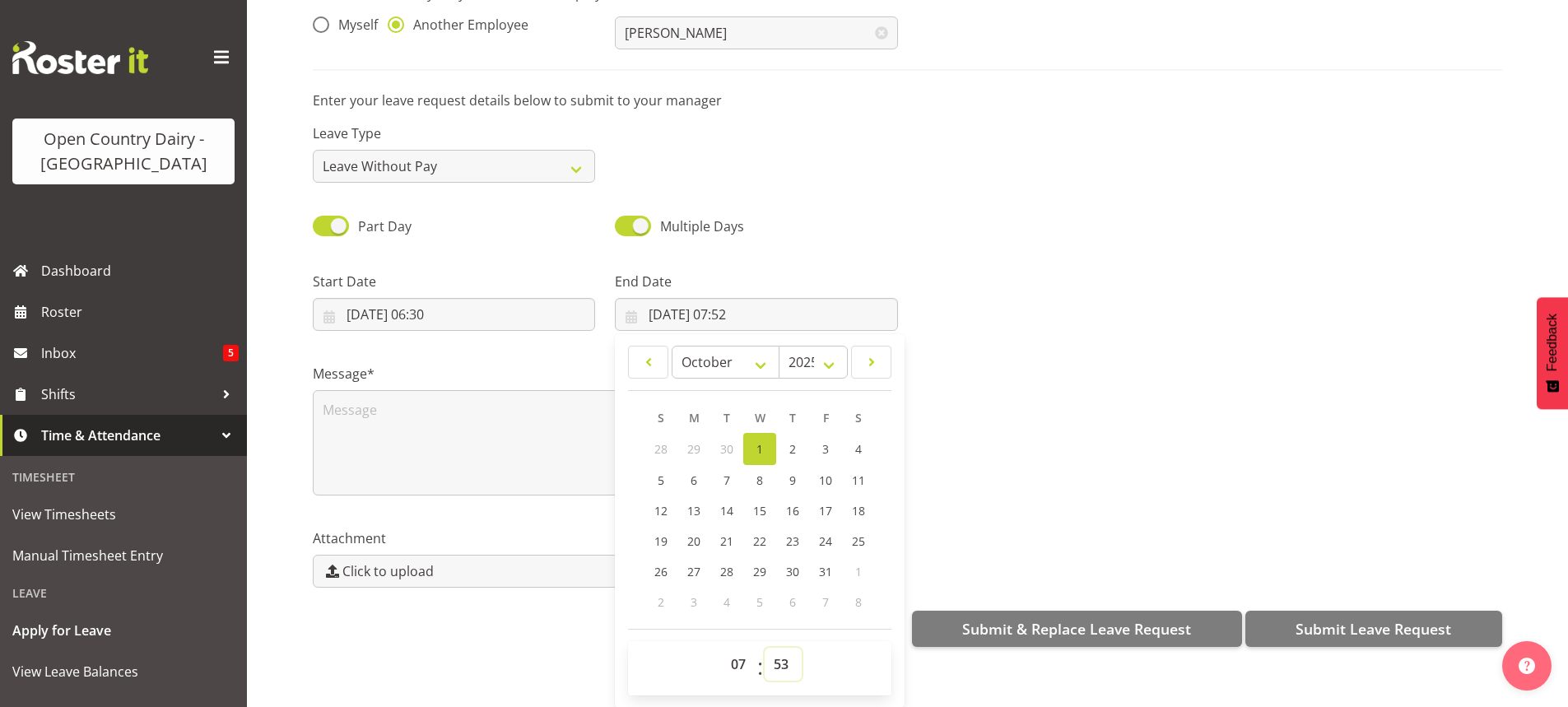
click at [765, 648] on select "00 01 02 03 04 05 06 07 08 09 10 11 12 13 14 15 16 17 18 19 20 21 22 23 24 25 2…" at bounding box center [783, 663] width 37 height 32
type input "01/10/2025, 07:53"
click at [1330, 618] on span "Submit Leave Request" at bounding box center [1373, 628] width 156 height 21
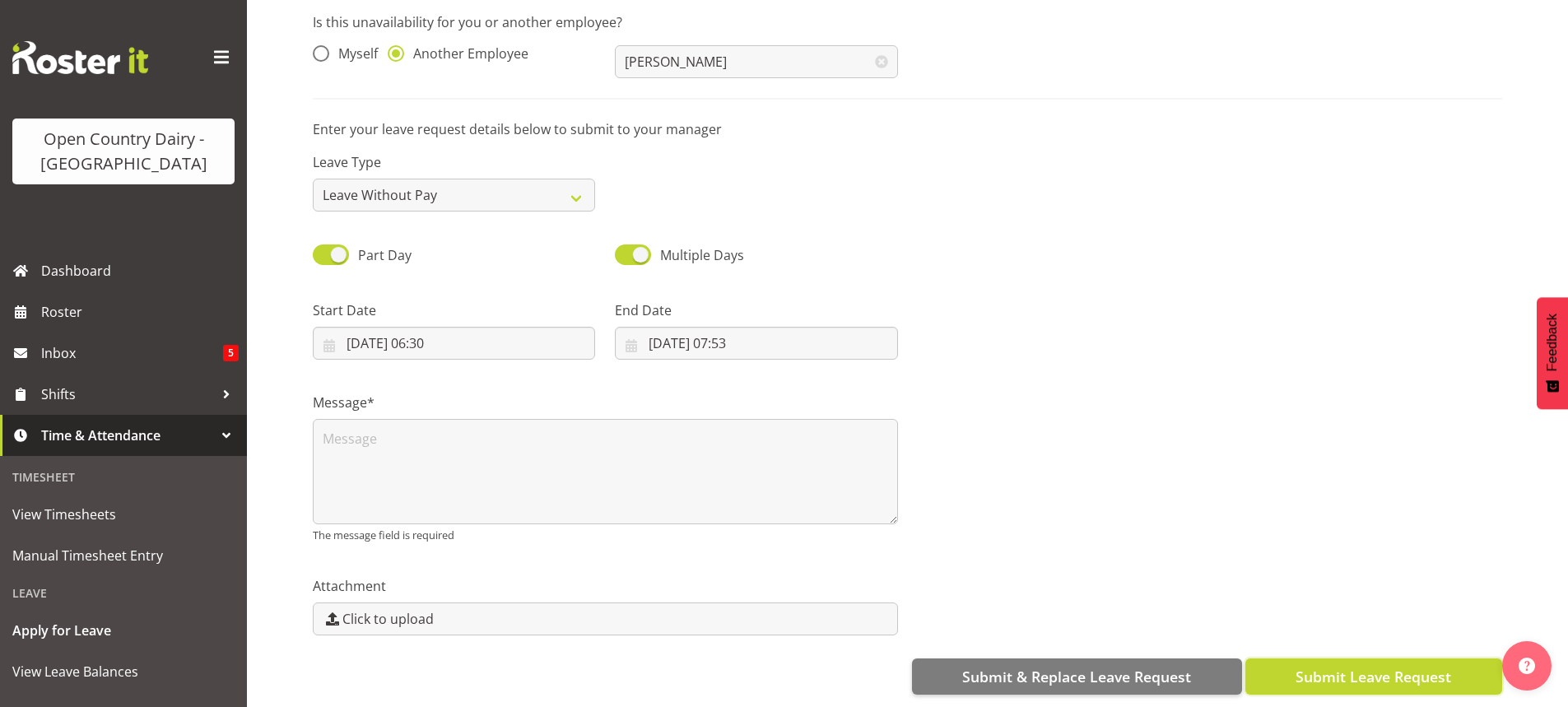
scroll to position [0, 0]
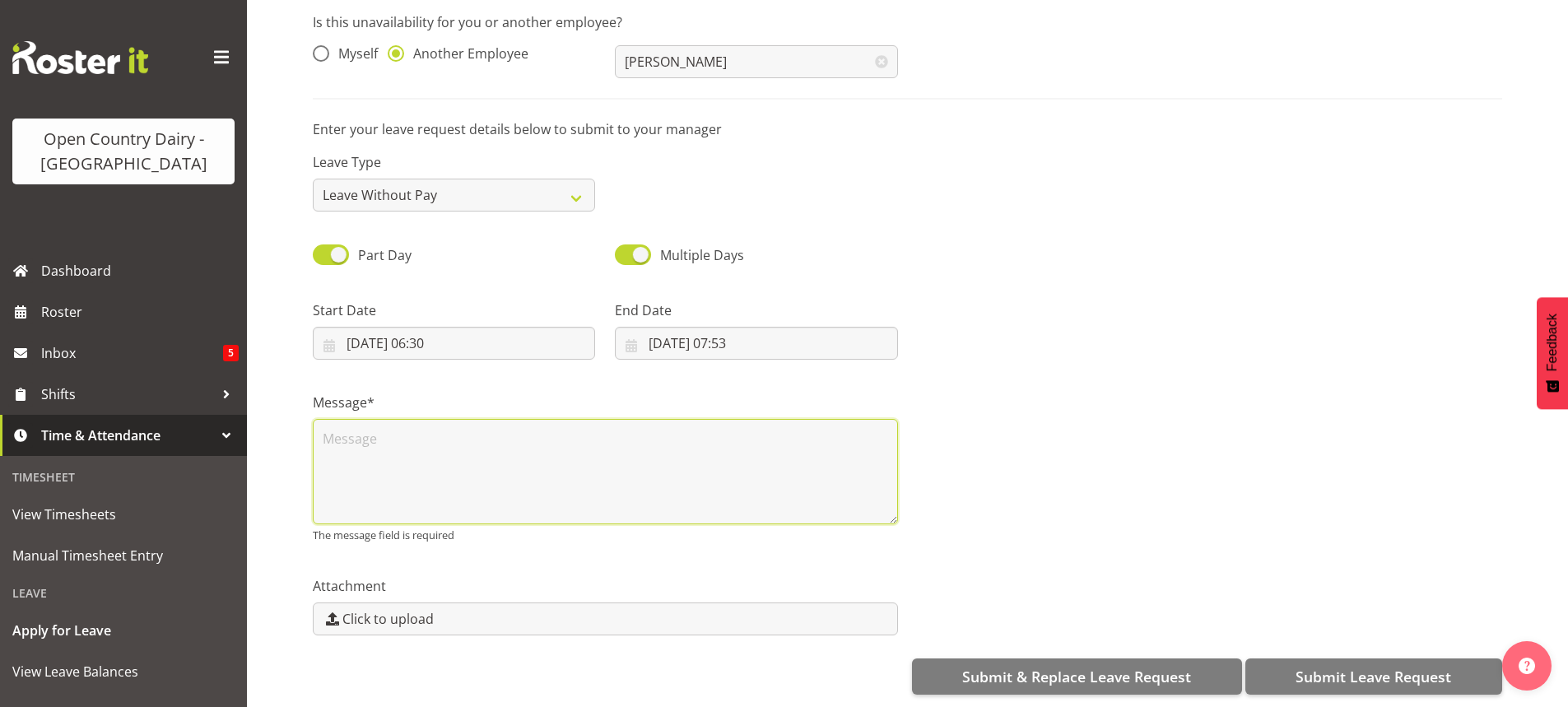
click at [354, 451] on textarea at bounding box center [605, 472] width 585 height 106
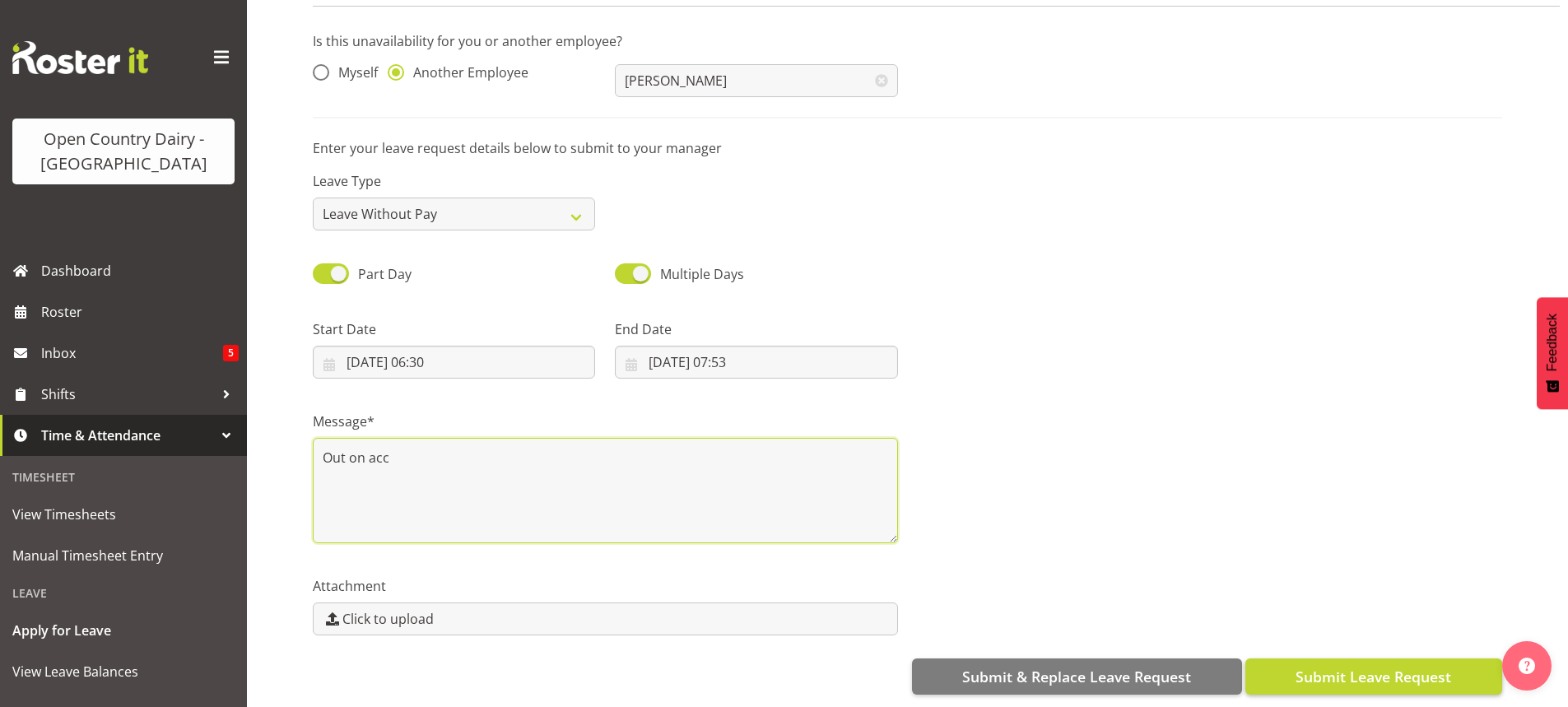
type textarea "Out on acc"
click at [1367, 666] on span "Submit Leave Request" at bounding box center [1373, 676] width 156 height 21
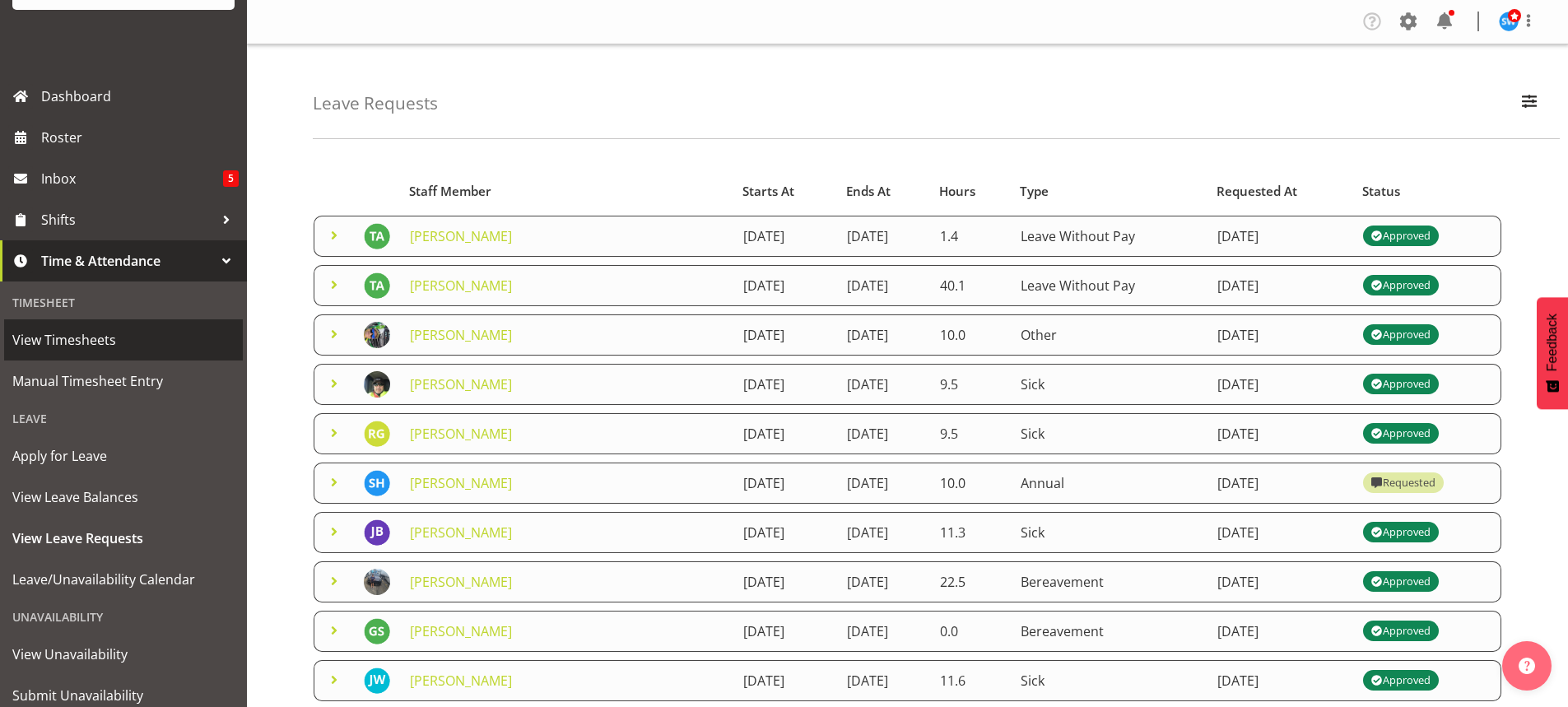
scroll to position [229, 0]
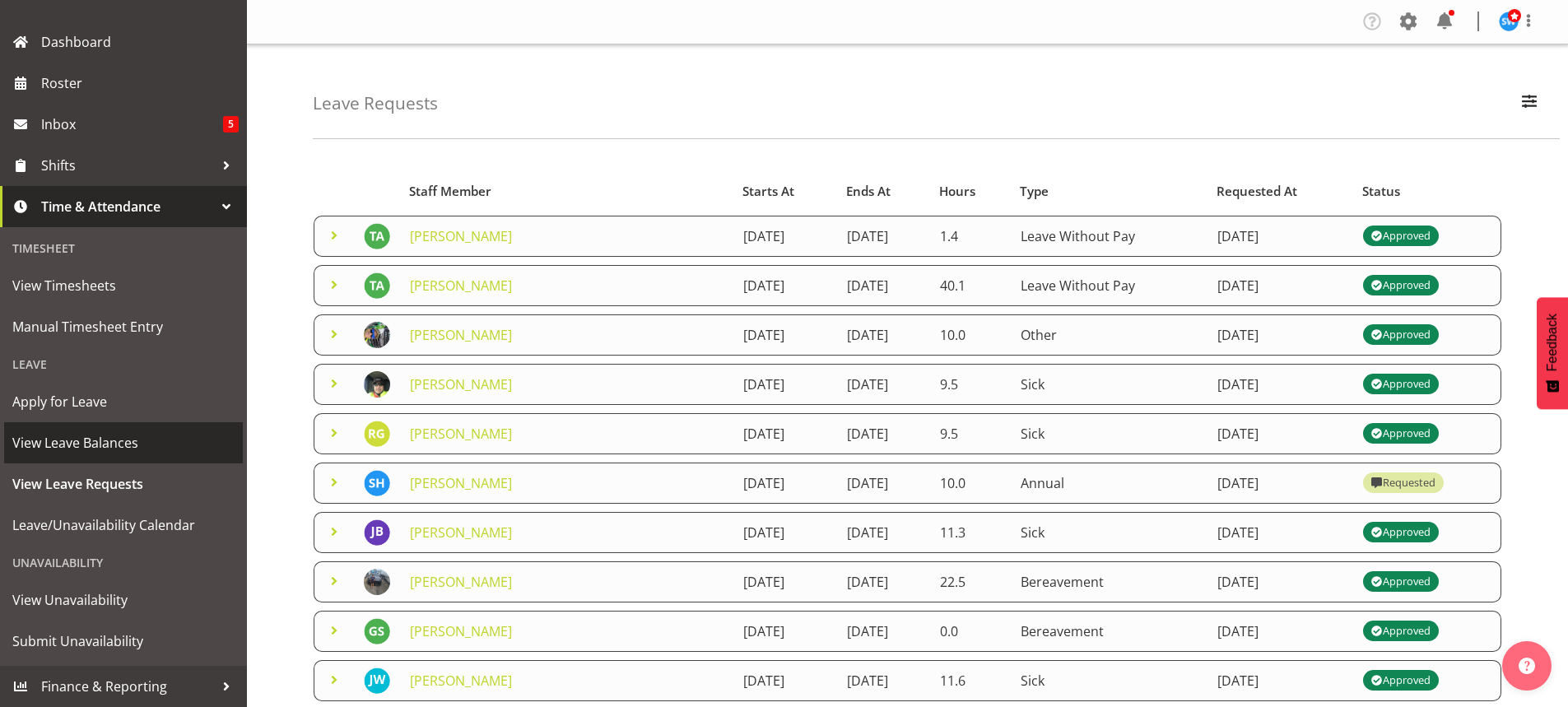
click at [80, 443] on span "View Leave Balances" at bounding box center [123, 443] width 223 height 25
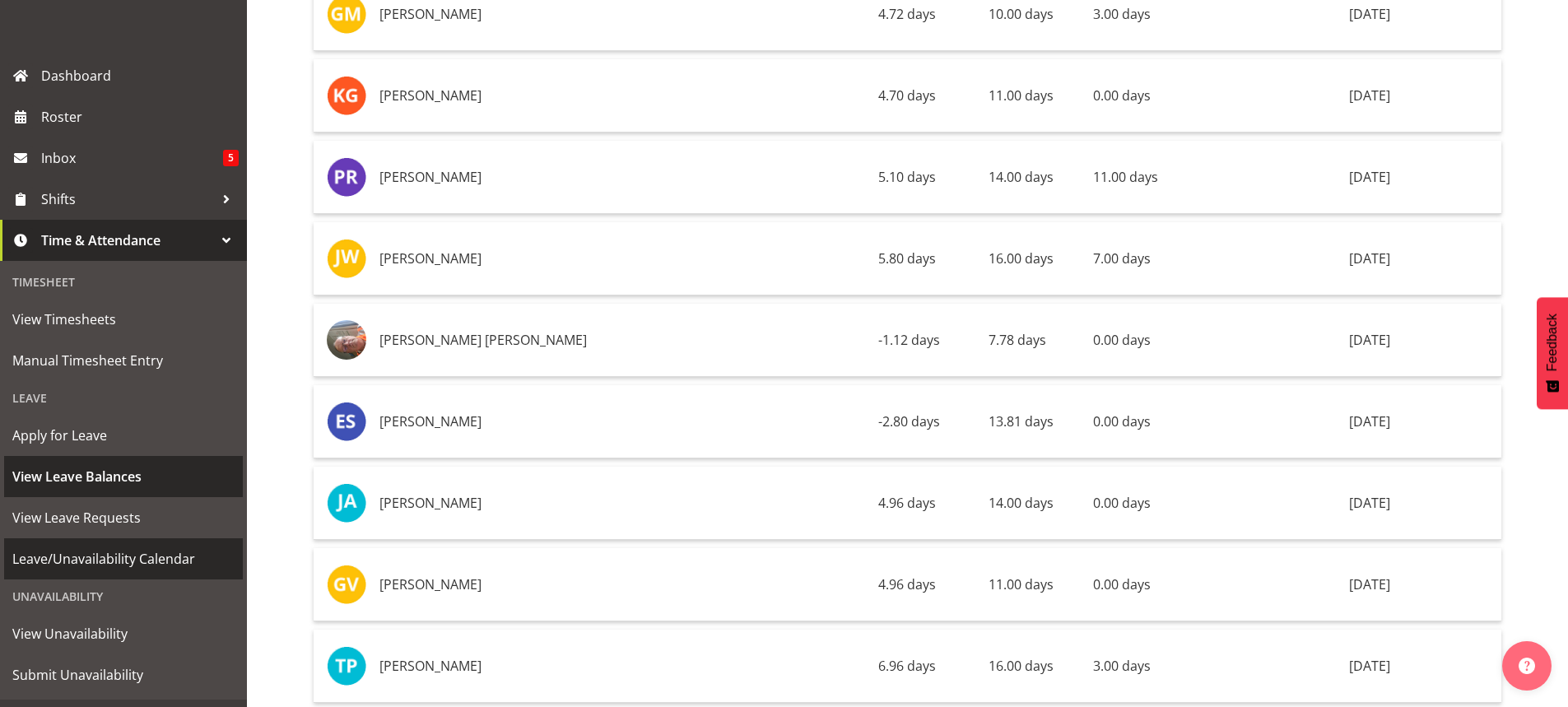
scroll to position [229, 0]
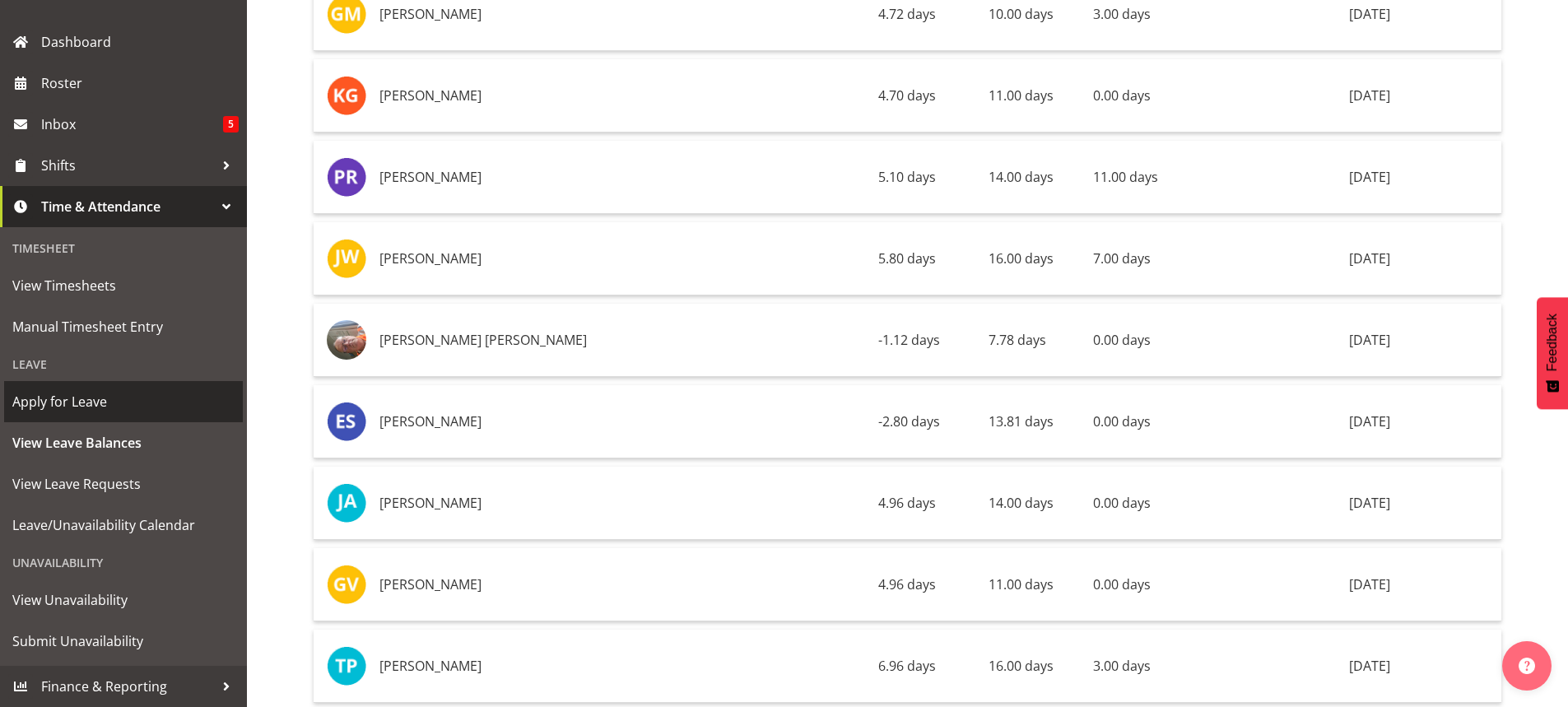
click at [70, 402] on span "Apply for Leave" at bounding box center [123, 402] width 223 height 25
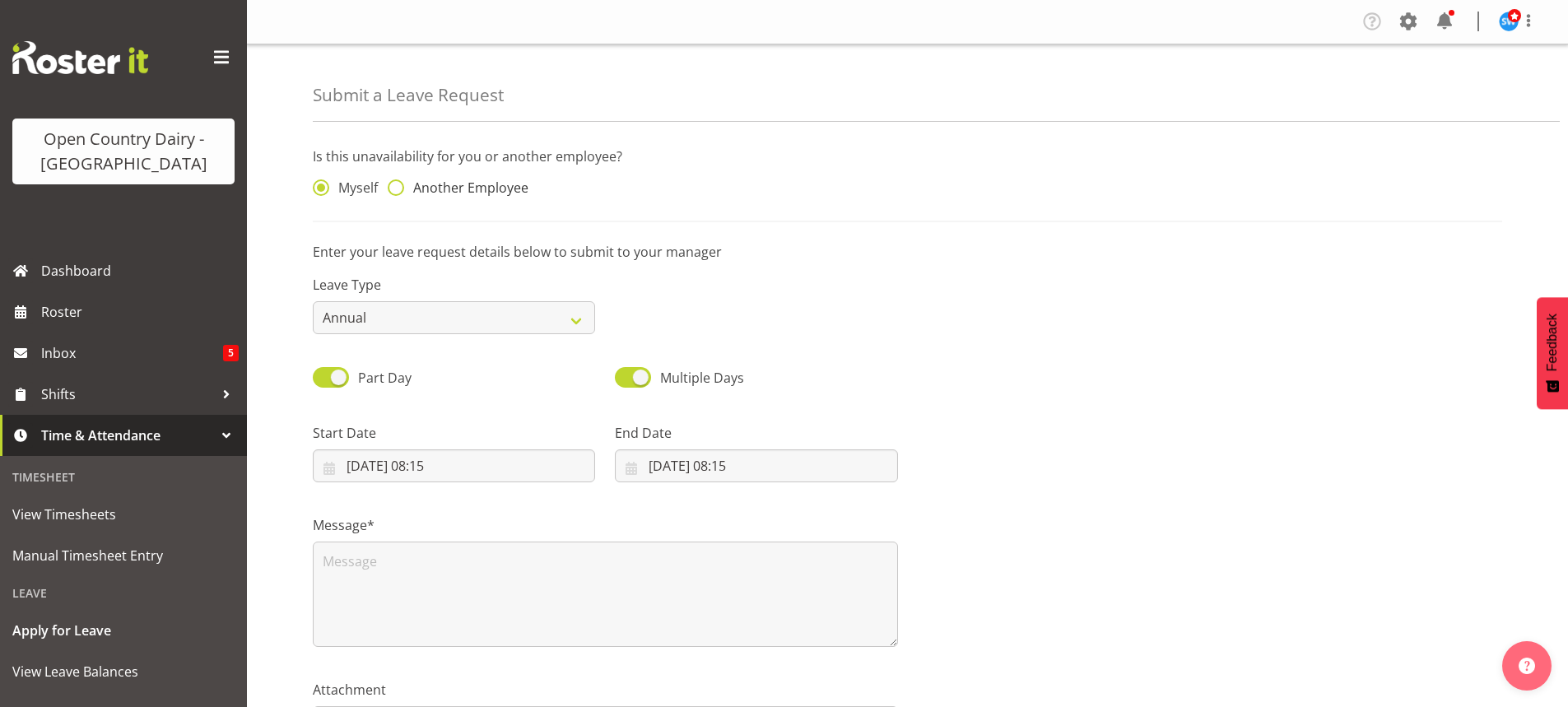
click at [397, 186] on span at bounding box center [396, 187] width 17 height 17
click at [397, 186] on input "Another Employee" at bounding box center [393, 188] width 11 height 11
radio input "true"
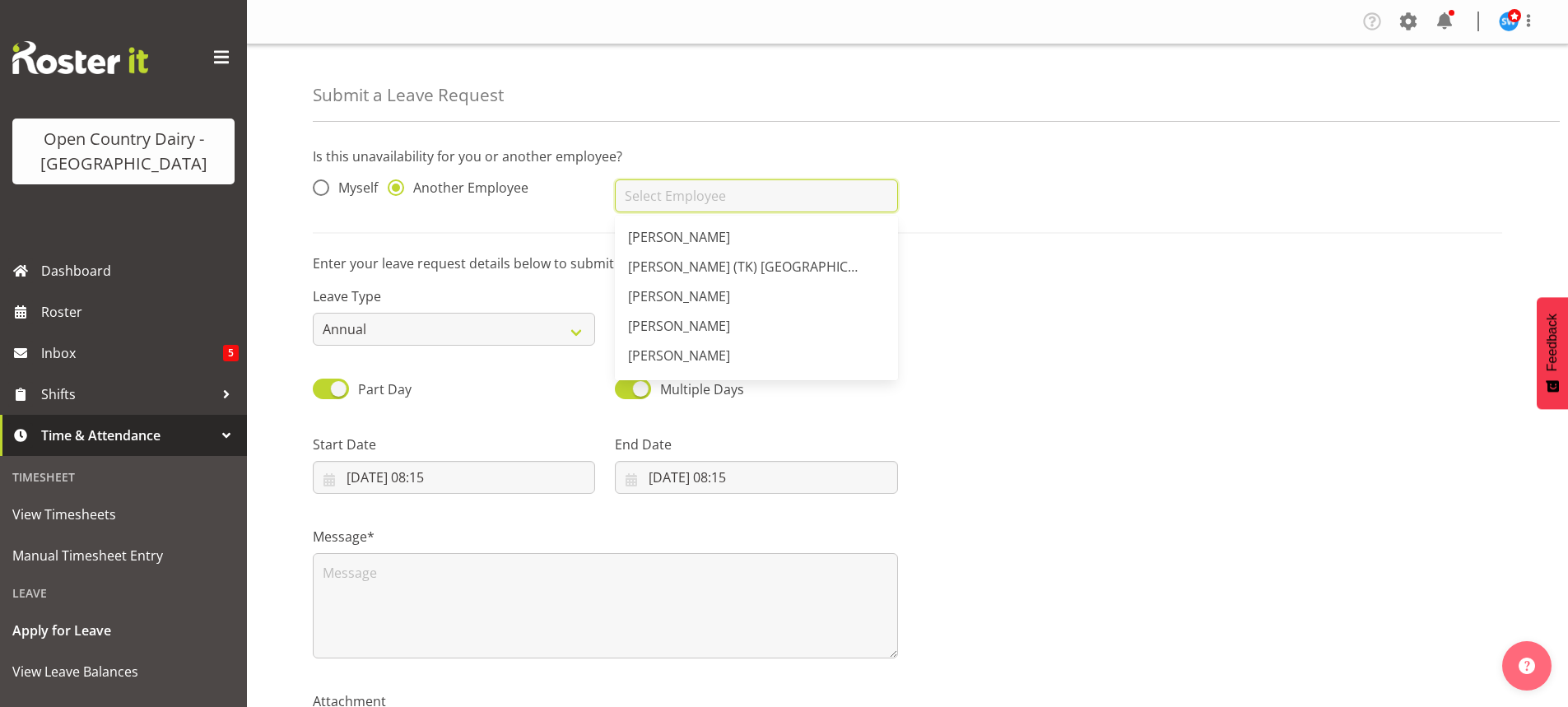
click at [702, 200] on input "text" at bounding box center [756, 195] width 282 height 32
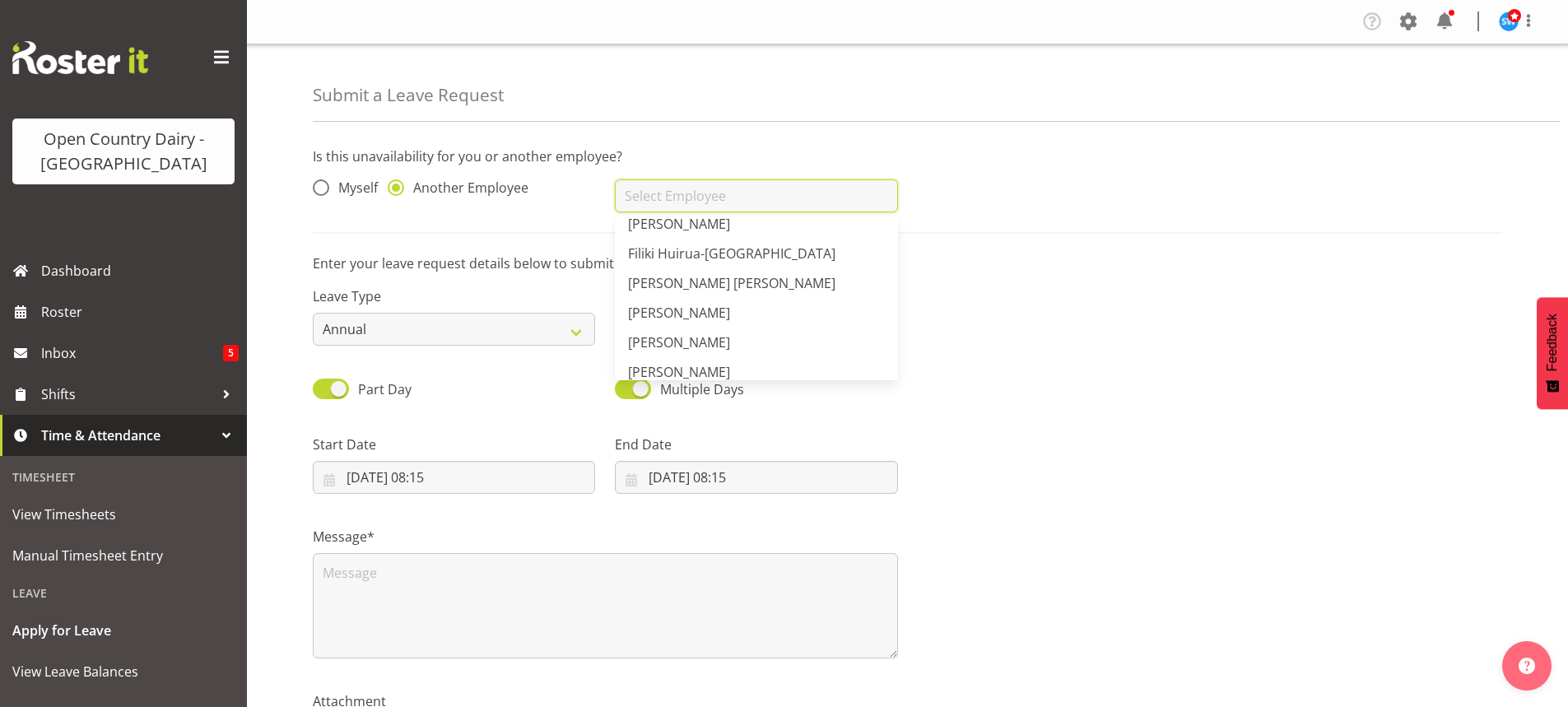
scroll to position [1235, 0]
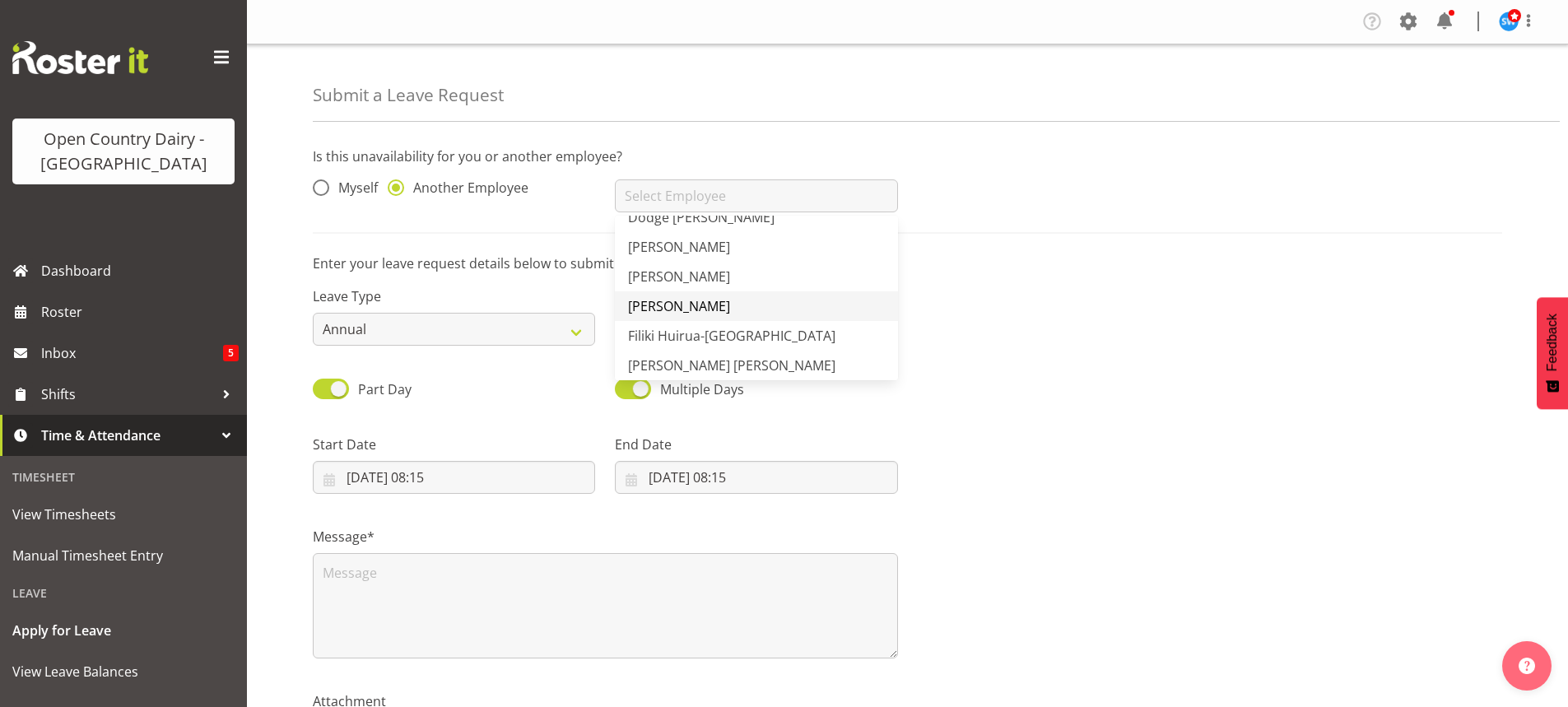
click at [667, 301] on span "[PERSON_NAME]" at bounding box center [679, 306] width 102 height 19
type input "[PERSON_NAME]"
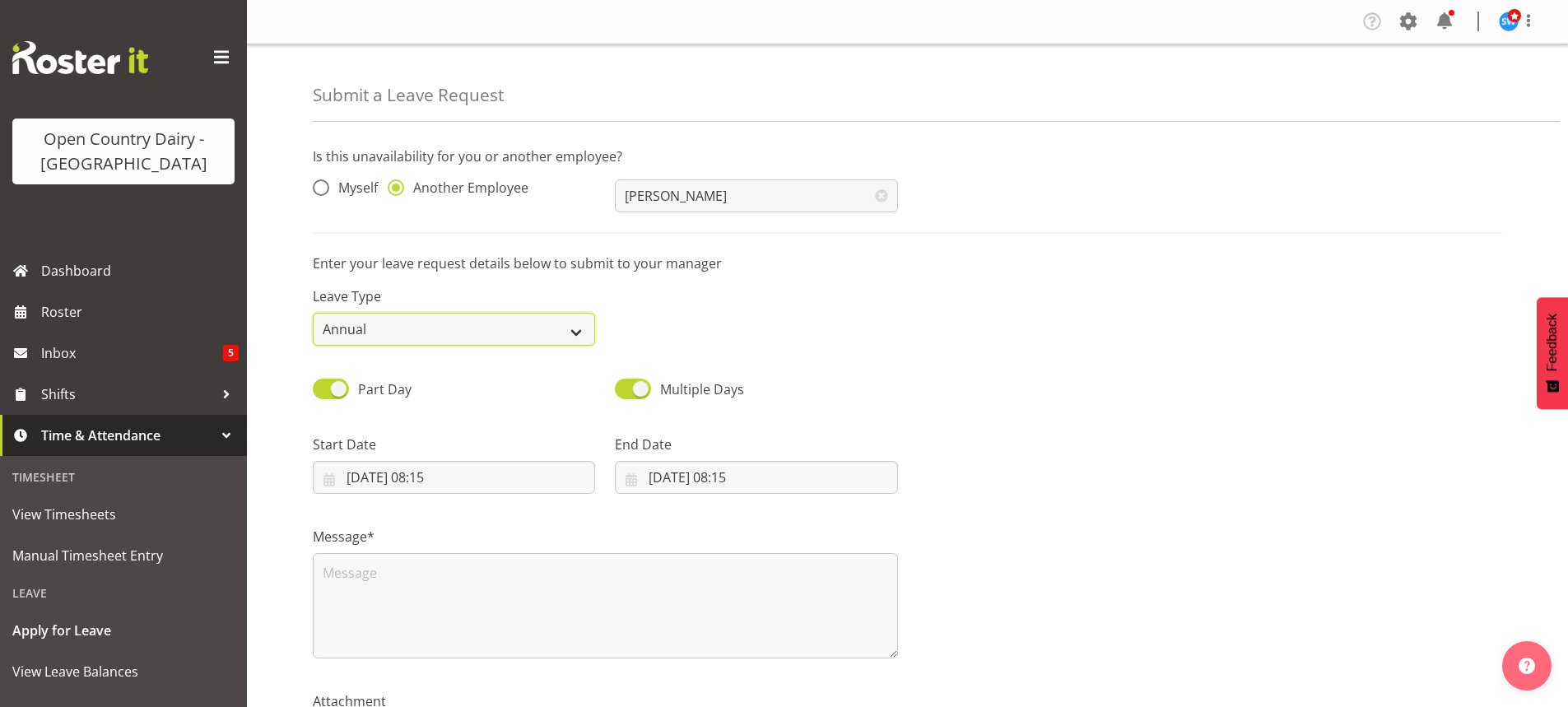
click at [577, 331] on select "Annual Sick Leave Without Pay Bereavement Domestic Violence Parental Jury Servi…" at bounding box center [454, 328] width 282 height 32
select select "Sick"
click at [313, 313] on select "Annual Sick Leave Without Pay Bereavement Domestic Violence Parental Jury Servi…" at bounding box center [454, 328] width 282 height 32
click at [398, 474] on input "01/10/2025, 08:15" at bounding box center [454, 477] width 282 height 32
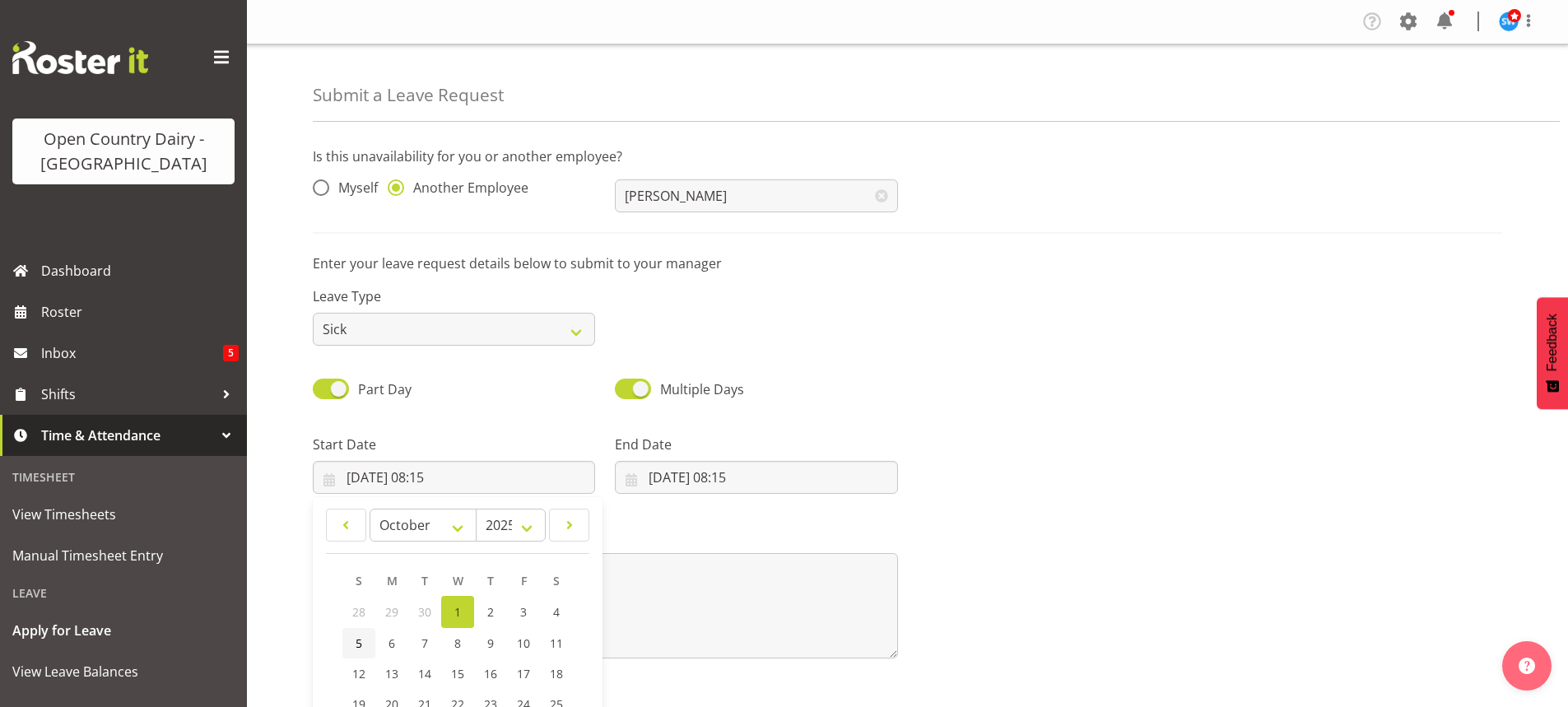
click at [353, 637] on link "5" at bounding box center [358, 643] width 32 height 31
type input "05/10/2025, 08:15"
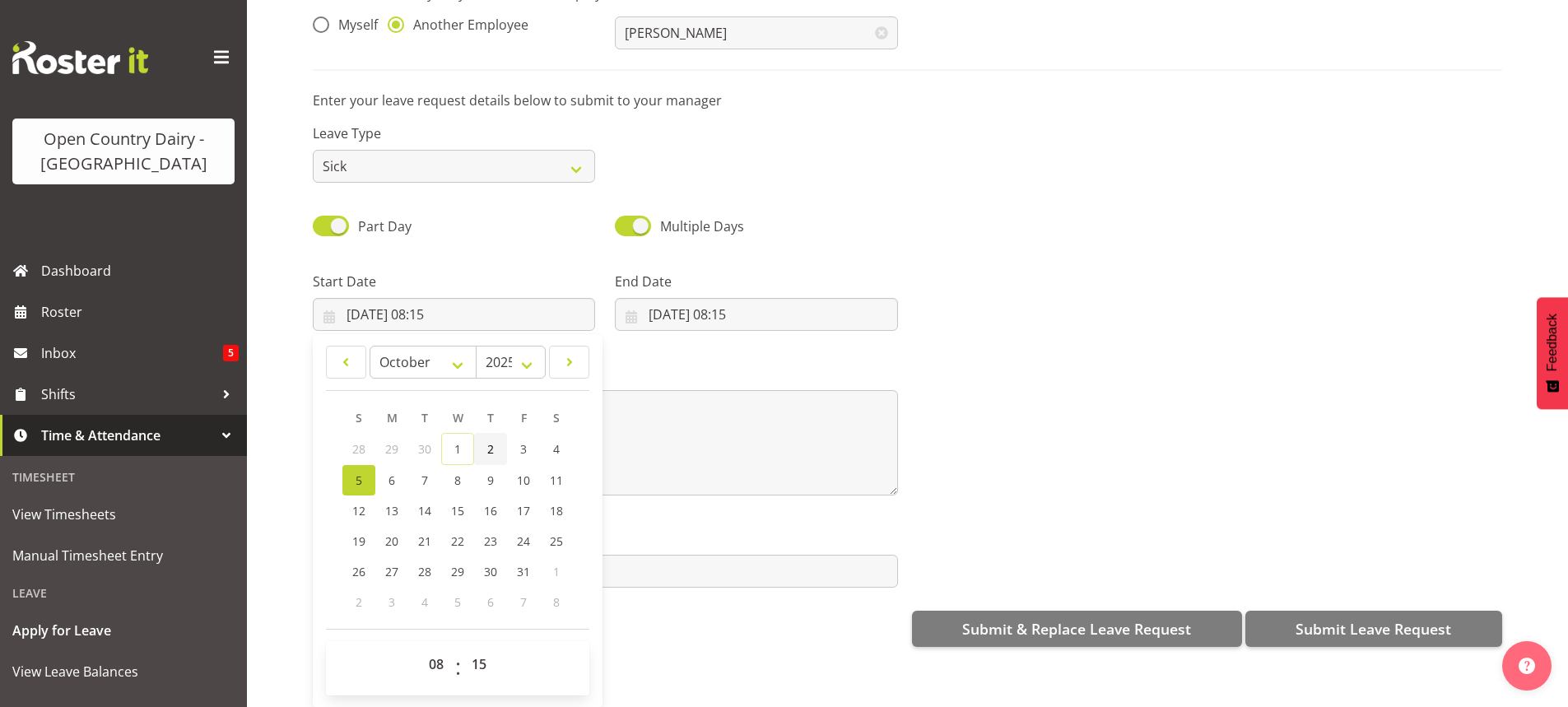
scroll to position [127, 0]
click at [433, 648] on select "00 01 02 03 04 05 06 07 08 09 10 11 12 13 14 15 16 17 18 19 20 21 22 23" at bounding box center [438, 663] width 37 height 32
select select "6"
click at [419, 648] on select "00 01 02 03 04 05 06 07 08 09 10 11 12 13 14 15 16 17 18 19 20 21 22 23" at bounding box center [438, 663] width 37 height 32
type input "05/10/2025, 06:15"
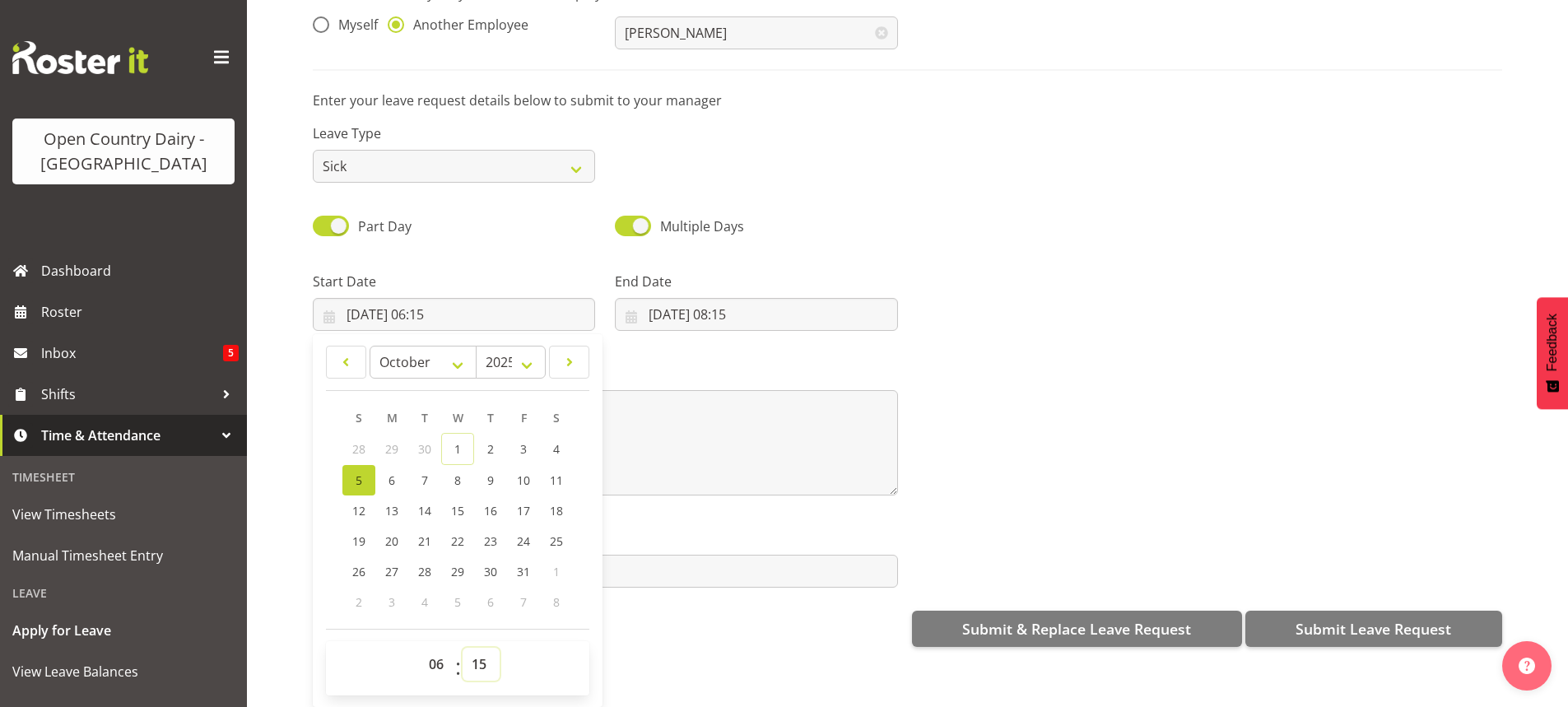
click at [476, 648] on select "00 01 02 03 04 05 06 07 08 09 10 11 12 13 14 15 16 17 18 19 20 21 22 23 24 25 2…" at bounding box center [482, 663] width 37 height 32
select select "30"
click at [463, 648] on select "00 01 02 03 04 05 06 07 08 09 10 11 12 13 14 15 16 17 18 19 20 21 22 23 24 25 2…" at bounding box center [482, 663] width 37 height 32
type input "05/10/2025, 06:30"
click at [697, 300] on input "01/10/2025, 08:15" at bounding box center [756, 314] width 282 height 32
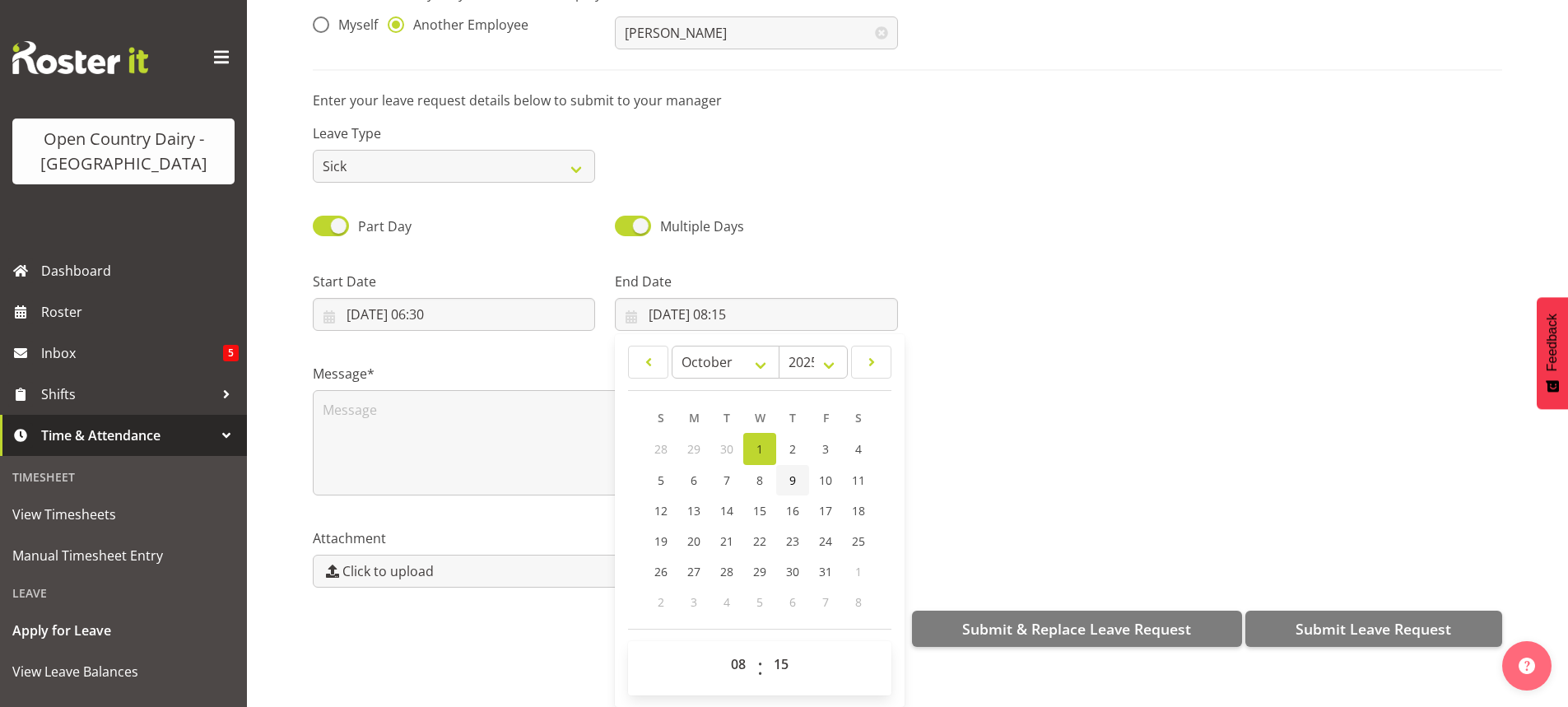
click at [790, 472] on span "9" at bounding box center [792, 480] width 6 height 16
type input "09/10/2025, 08:15"
click at [732, 652] on select "00 01 02 03 04 05 06 07 08 09 10 11 12 13 14 15 16 17 18 19 20 21 22 23" at bounding box center [740, 663] width 37 height 32
select select "4"
click at [722, 648] on select "00 01 02 03 04 05 06 07 08 09 10 11 12 13 14 15 16 17 18 19 20 21 22 23" at bounding box center [740, 663] width 37 height 32
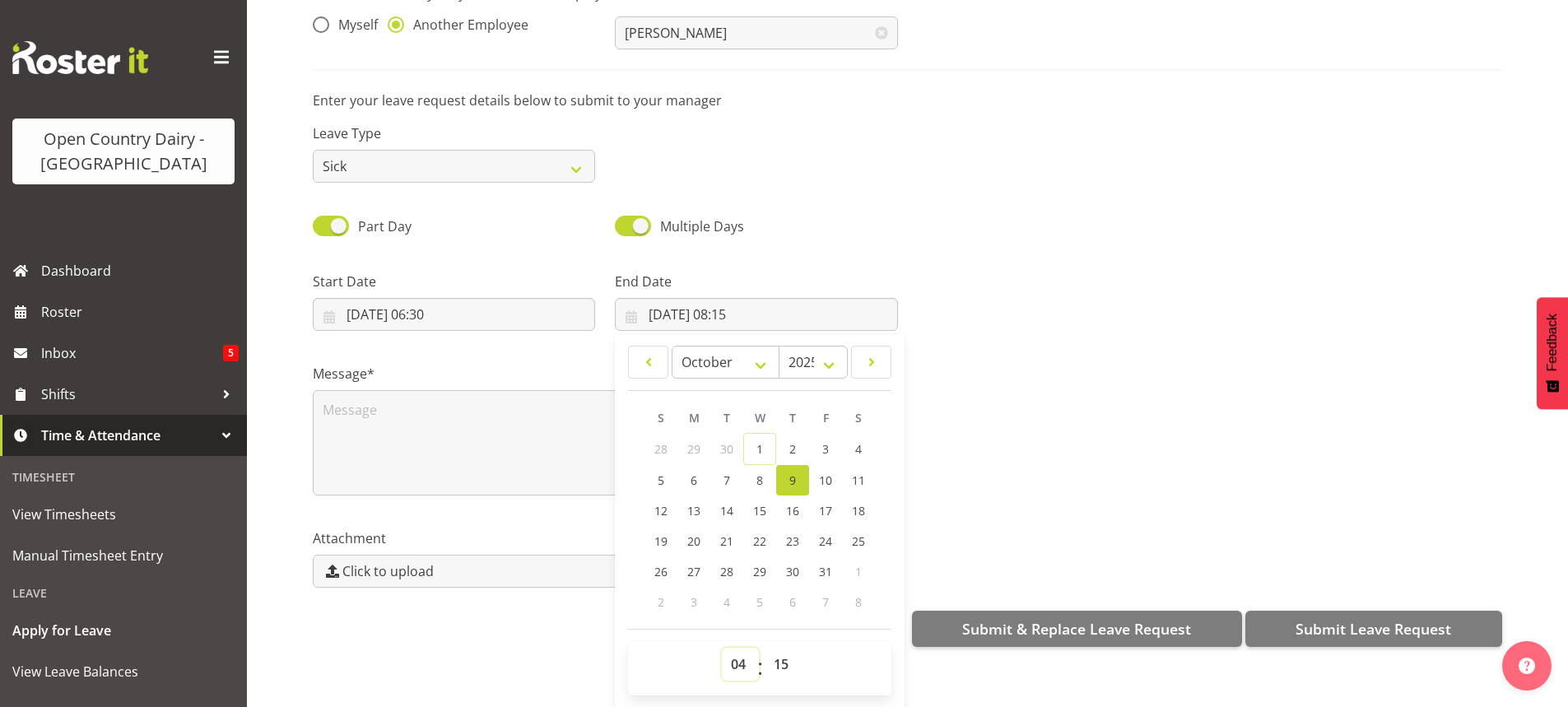
type input "09/10/2025, 04:15"
click at [775, 652] on select "00 01 02 03 04 05 06 07 08 09 10 11 12 13 14 15 16 17 18 19 20 21 22 23 24 25 2…" at bounding box center [783, 663] width 37 height 32
select select "0"
click at [765, 648] on select "00 01 02 03 04 05 06 07 08 09 10 11 12 13 14 15 16 17 18 19 20 21 22 23 24 25 2…" at bounding box center [783, 663] width 37 height 32
type input "09/10/2025, 04:00"
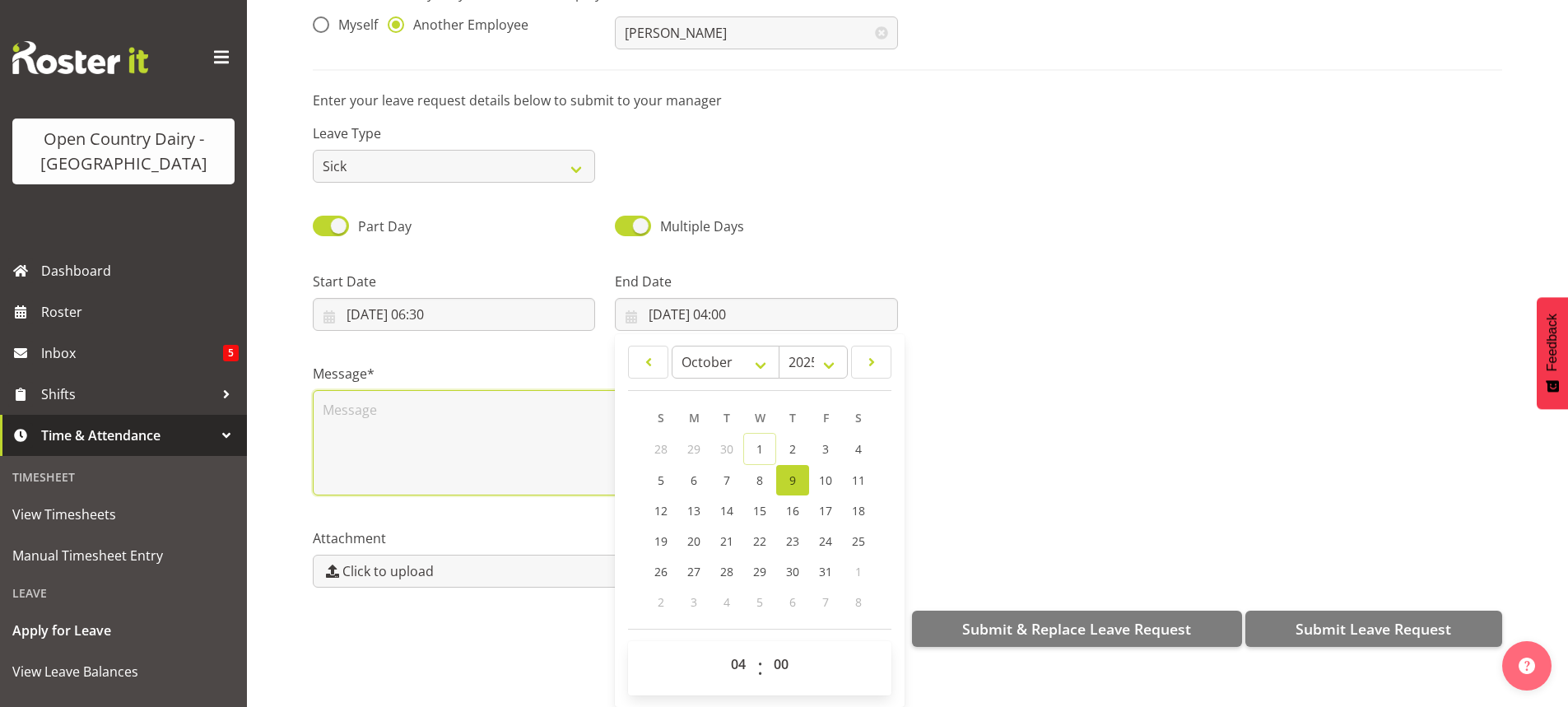
click at [376, 406] on textarea at bounding box center [605, 443] width 585 height 106
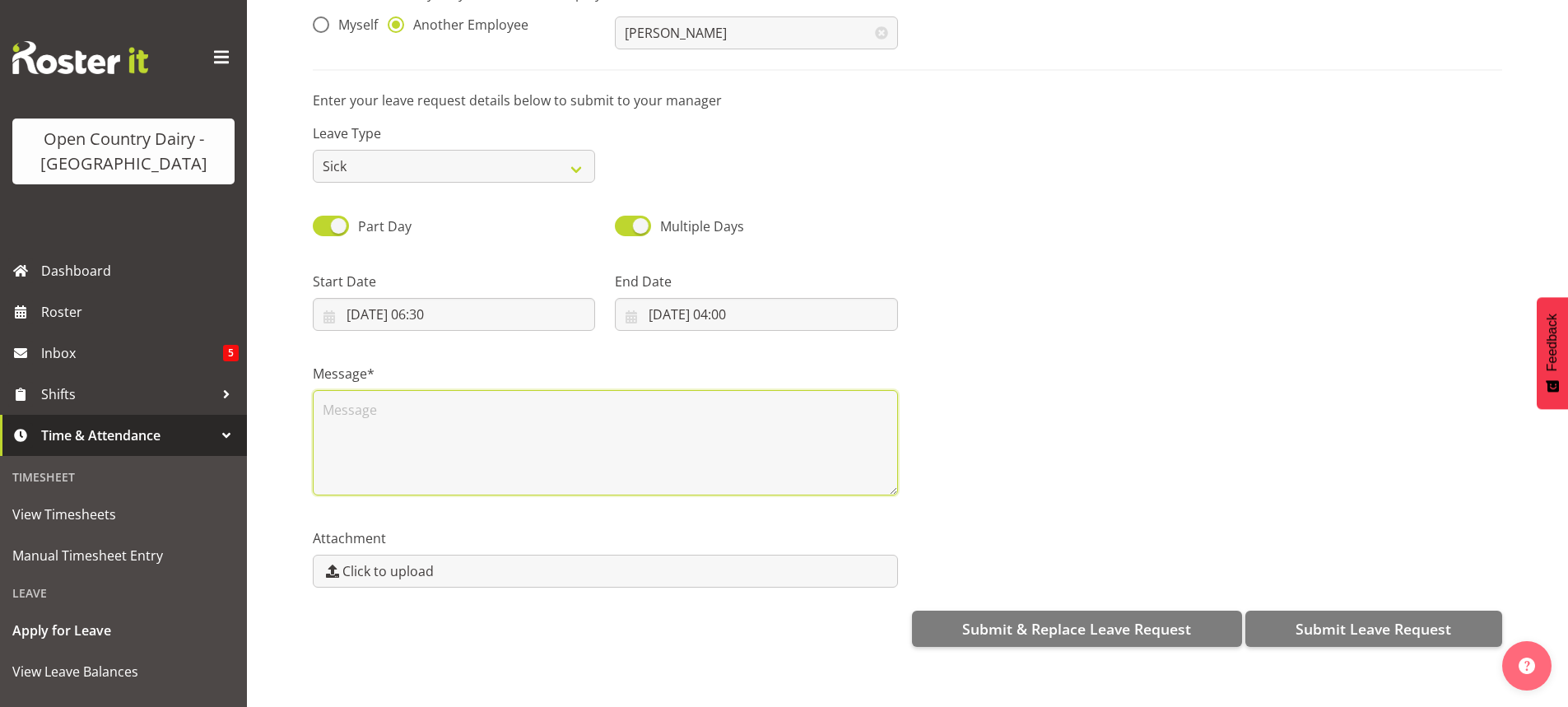
scroll to position [0, 0]
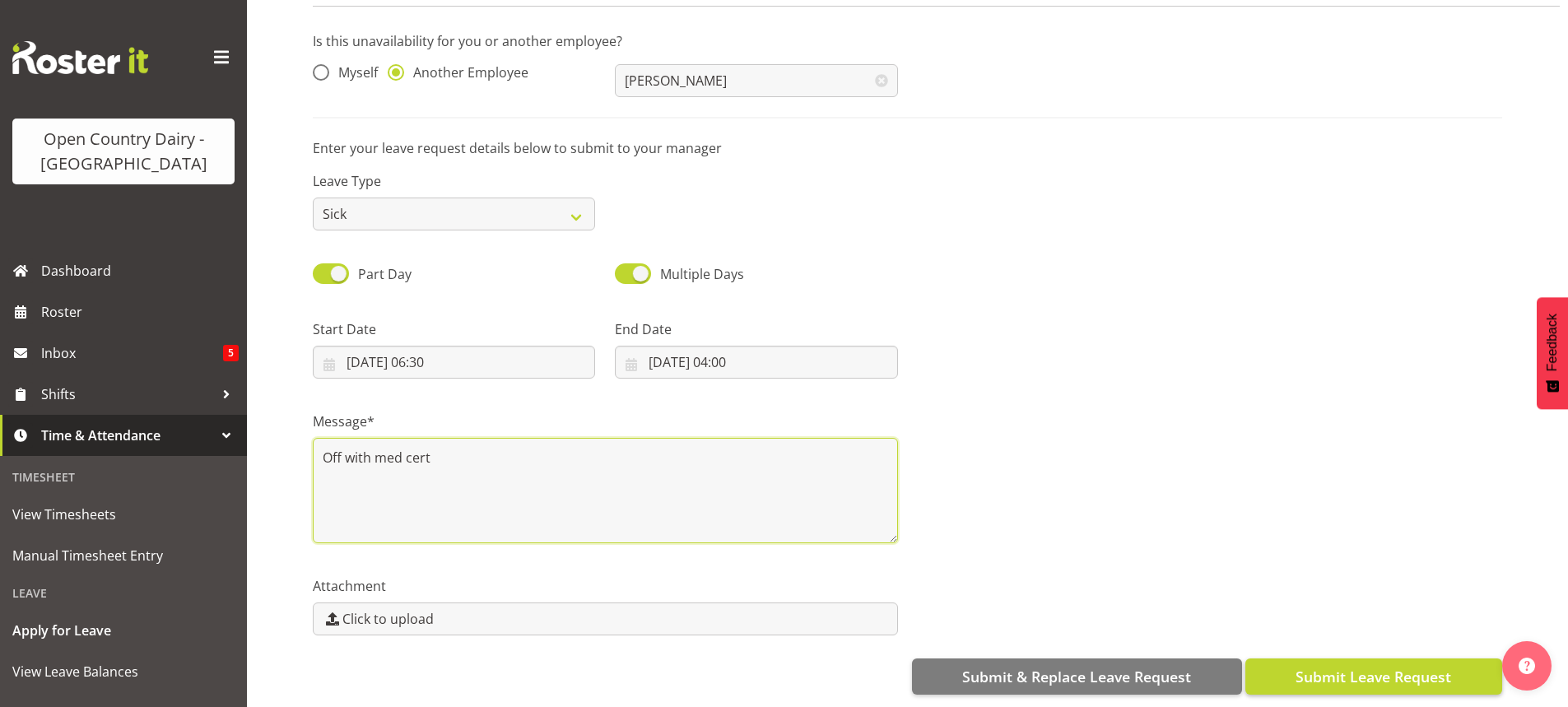
type textarea "Off with med cert"
click at [1328, 659] on button "Submit Leave Request" at bounding box center [1373, 676] width 257 height 36
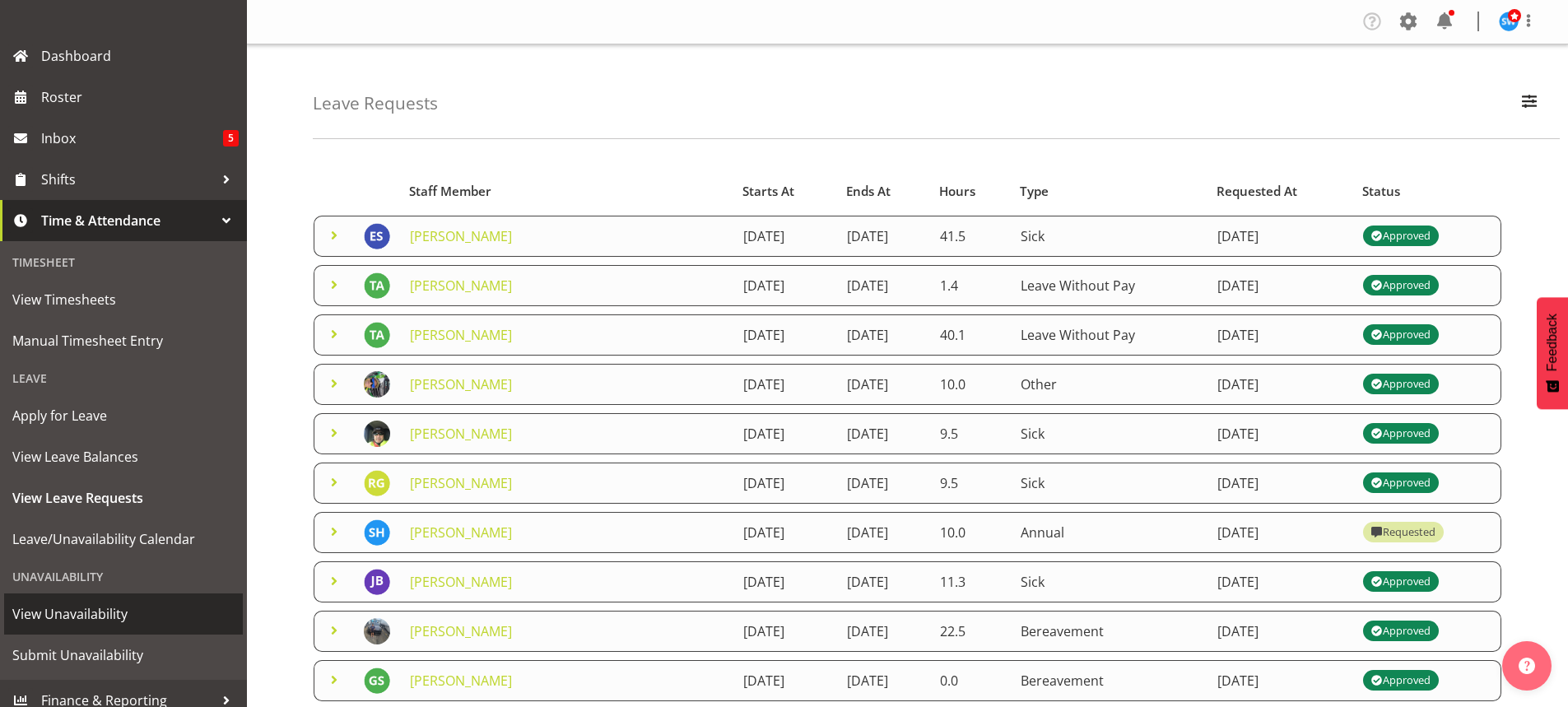
scroll to position [229, 0]
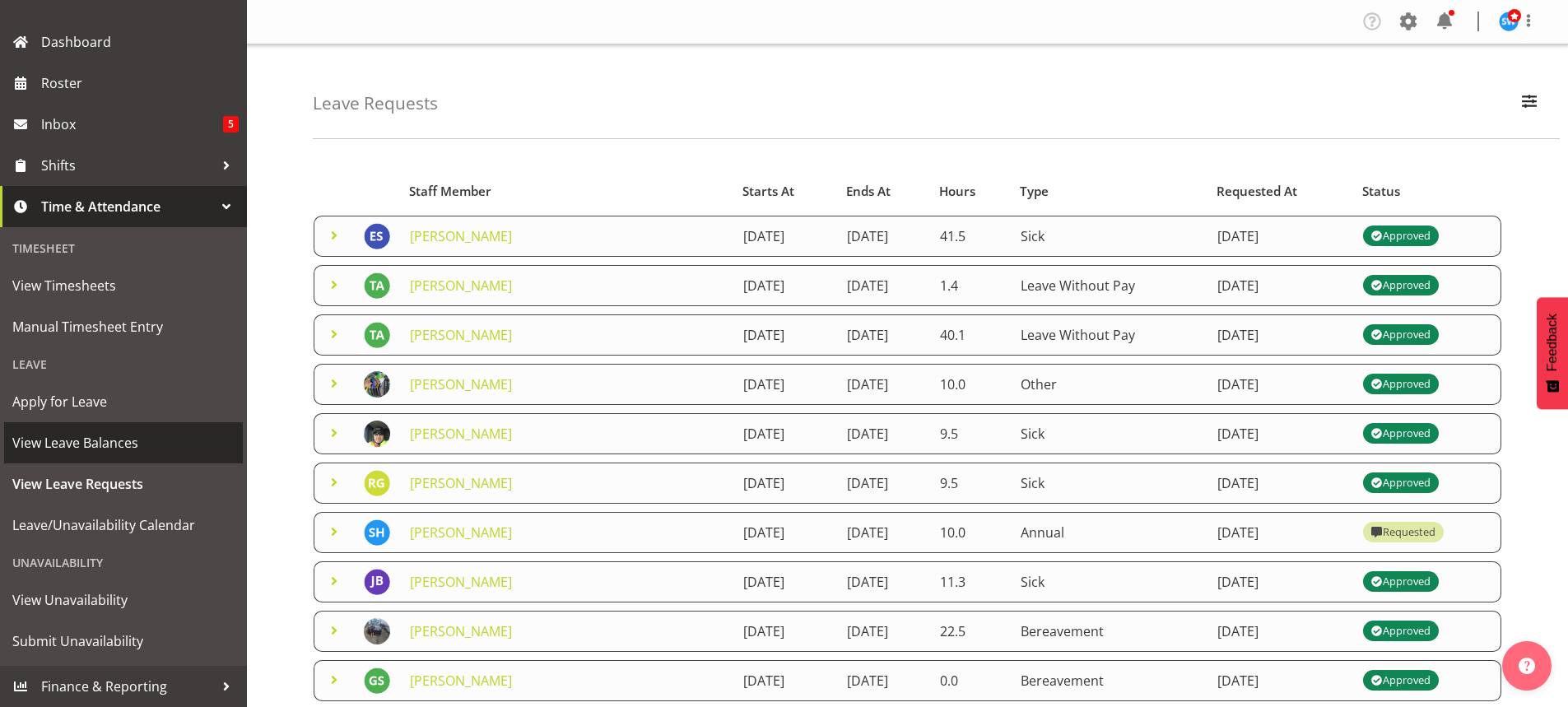
click at [81, 441] on span "View Leave Balances" at bounding box center [123, 443] width 223 height 25
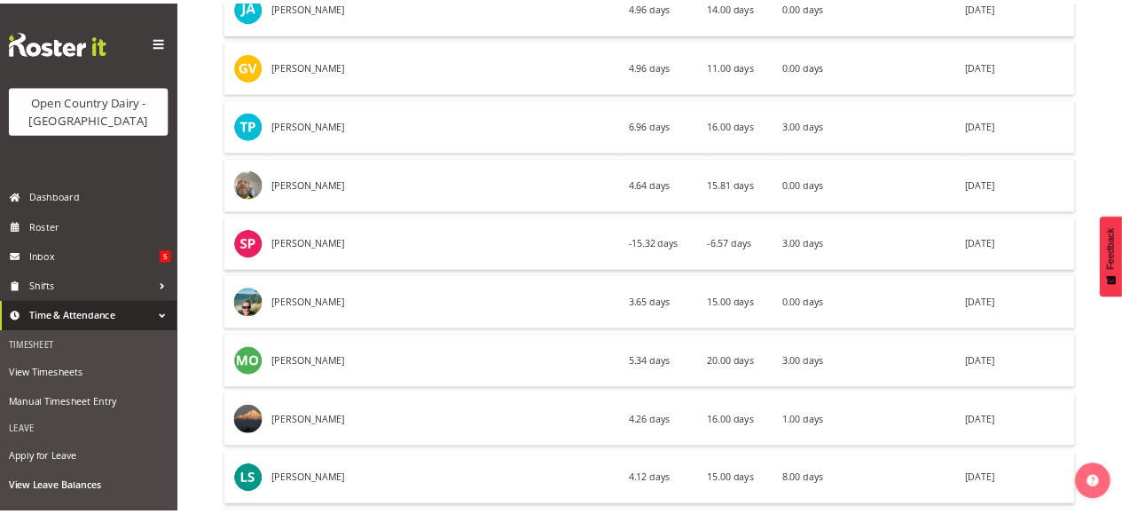
scroll to position [8693, 0]
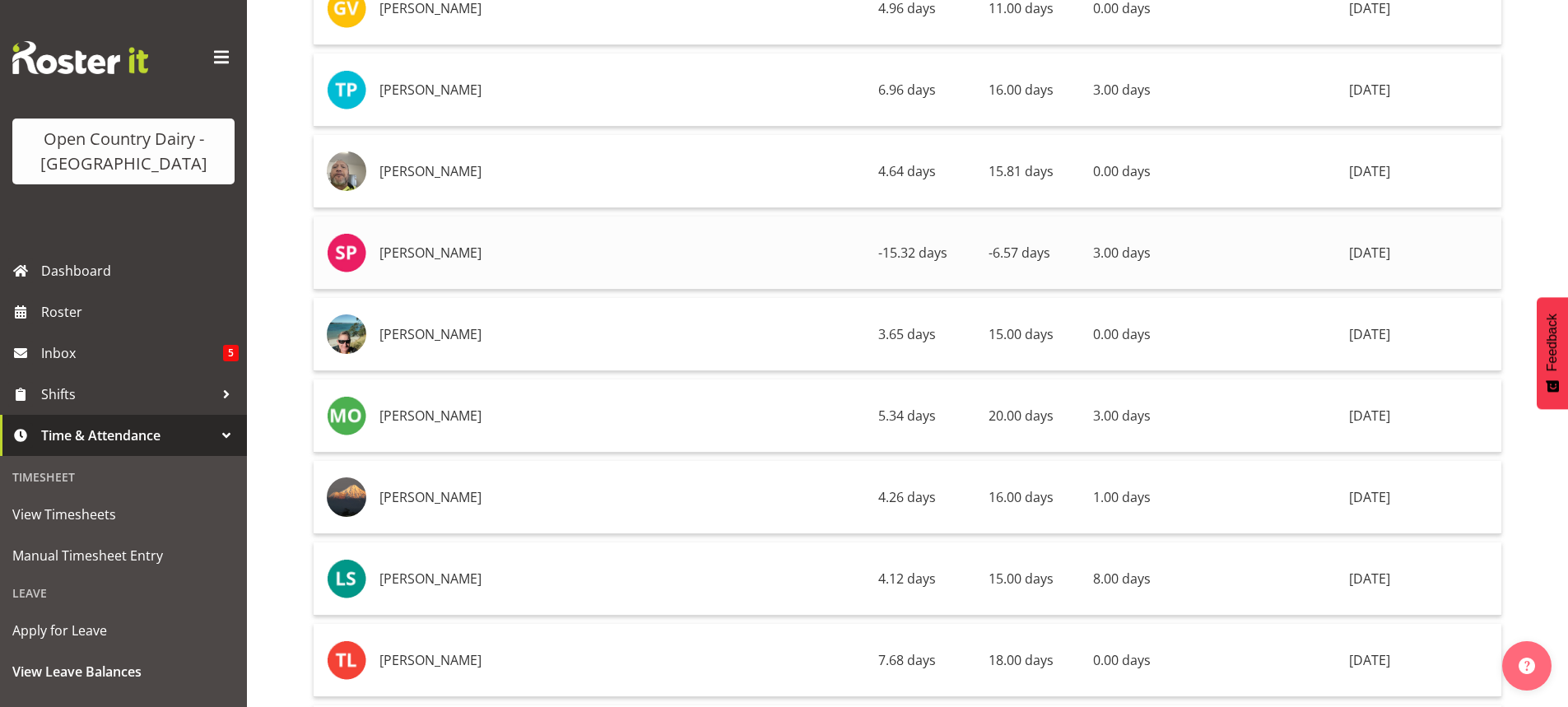
click at [397, 244] on td "[PERSON_NAME]" at bounding box center [623, 252] width 499 height 73
click at [392, 250] on td "[PERSON_NAME]" at bounding box center [623, 252] width 499 height 73
click at [352, 248] on img at bounding box center [346, 252] width 40 height 40
click at [408, 248] on td "[PERSON_NAME]" at bounding box center [623, 252] width 499 height 73
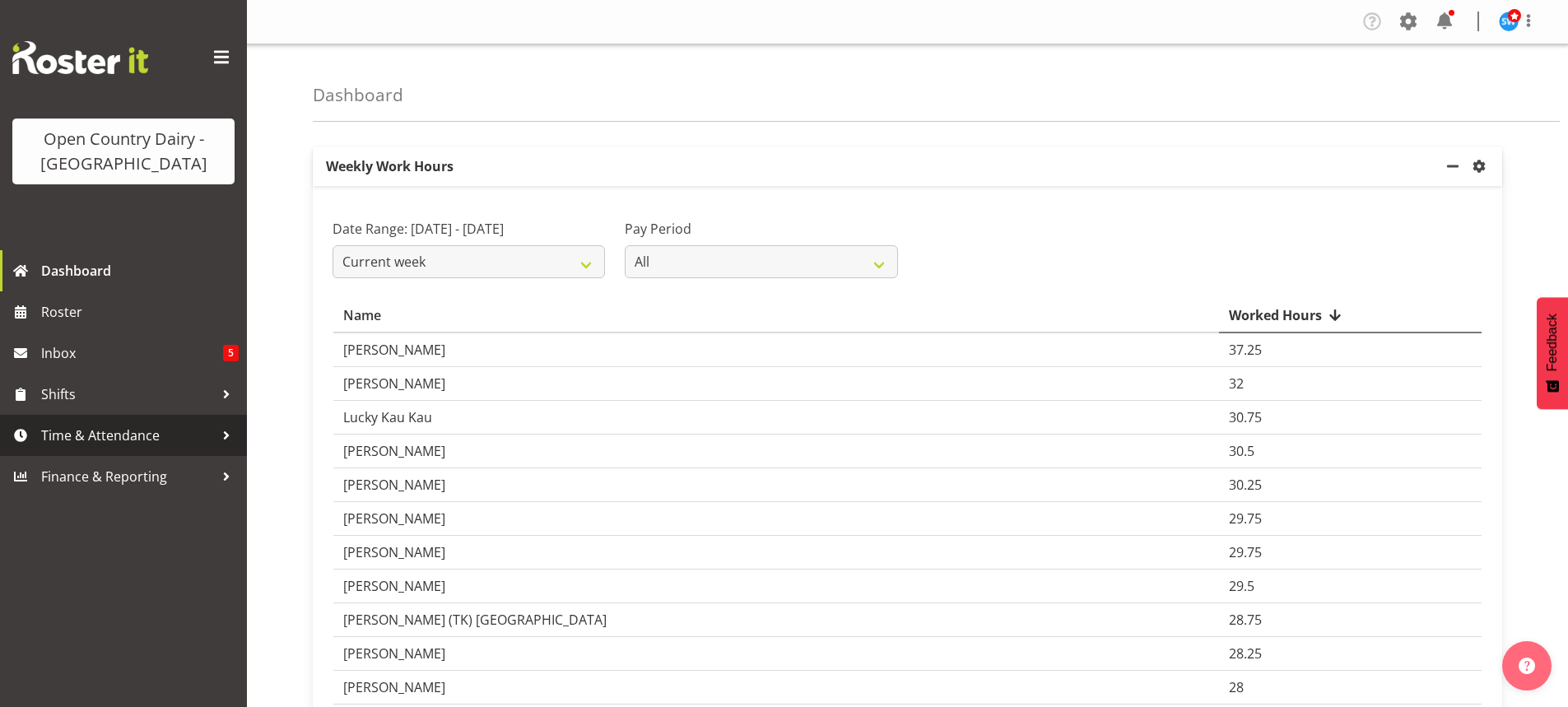
click at [91, 430] on span "Time & Attendance" at bounding box center [127, 435] width 173 height 25
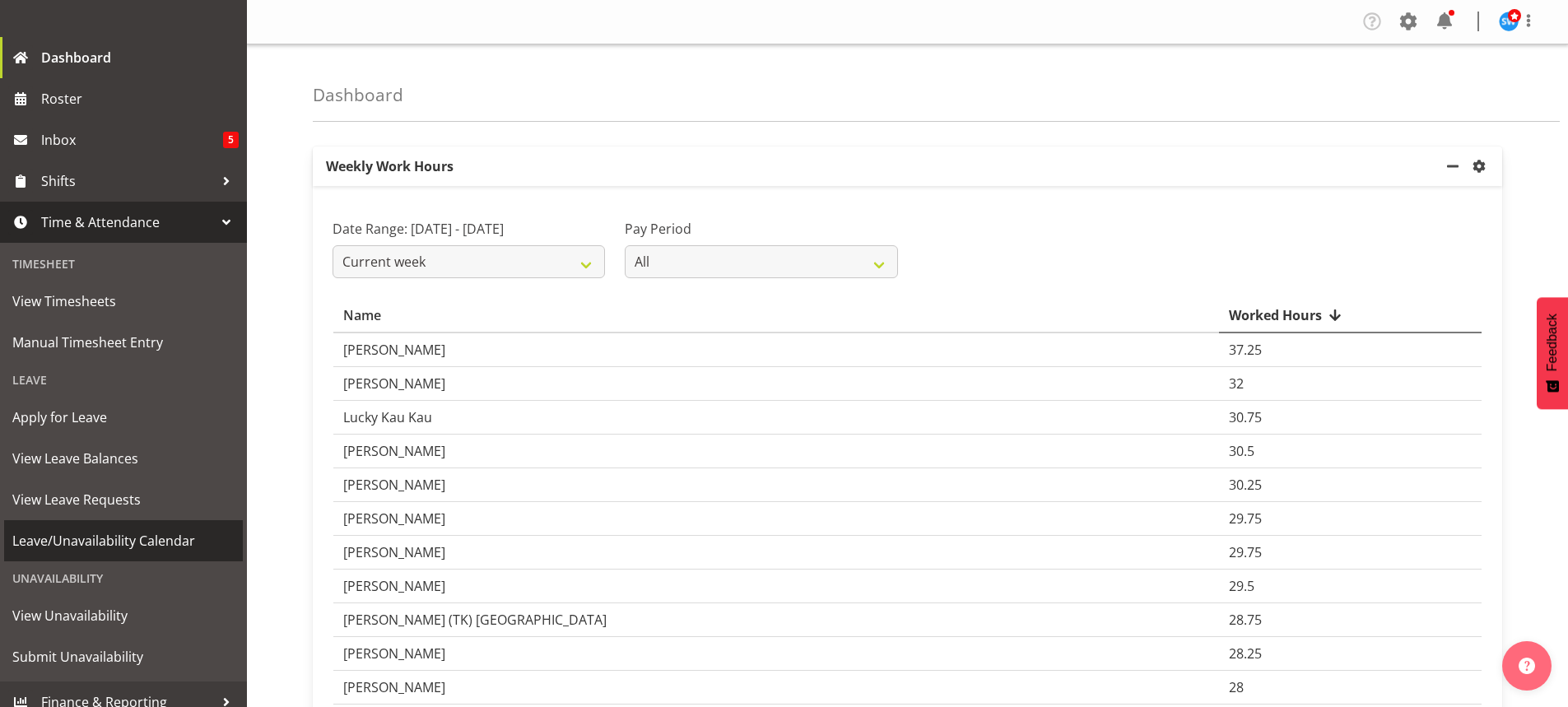
scroll to position [229, 0]
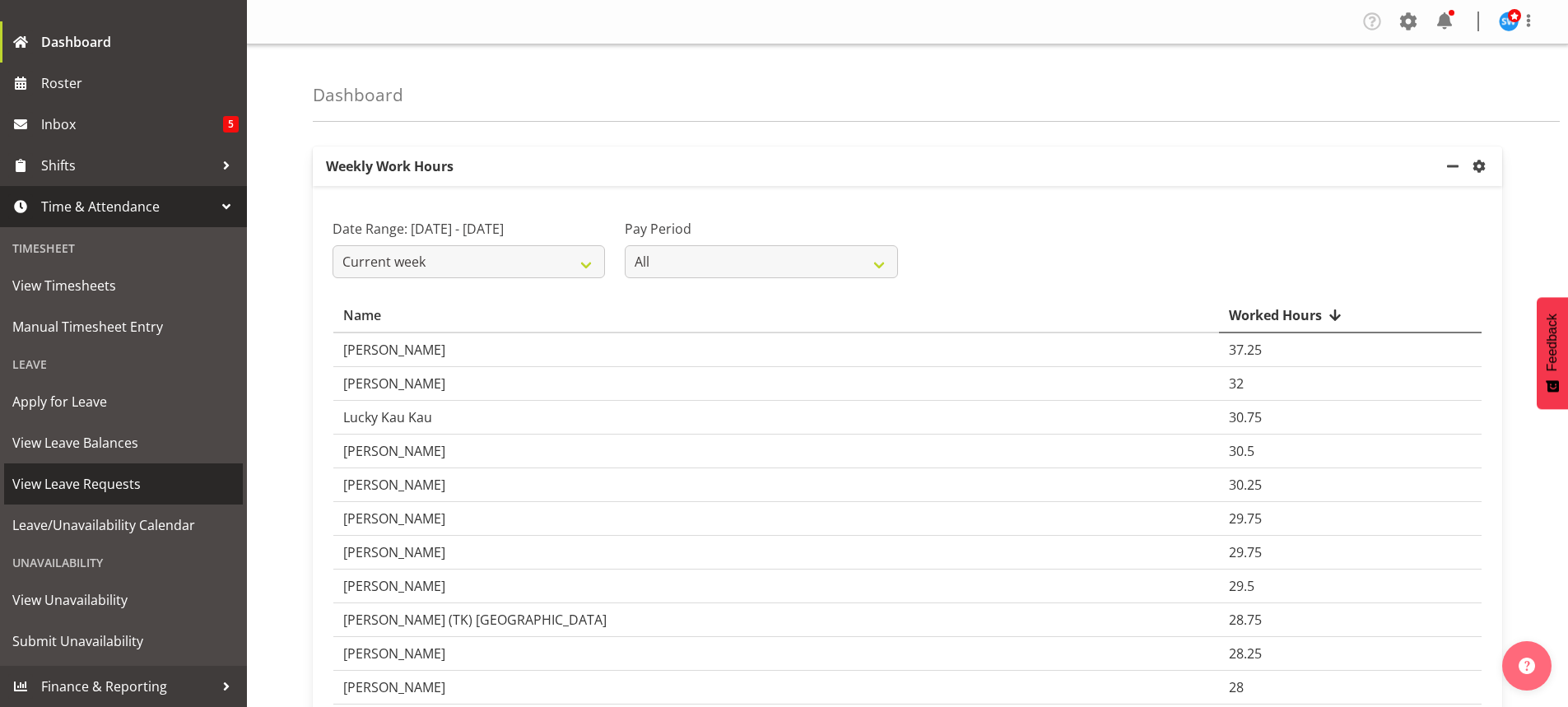
click at [80, 483] on span "View Leave Requests" at bounding box center [123, 483] width 223 height 25
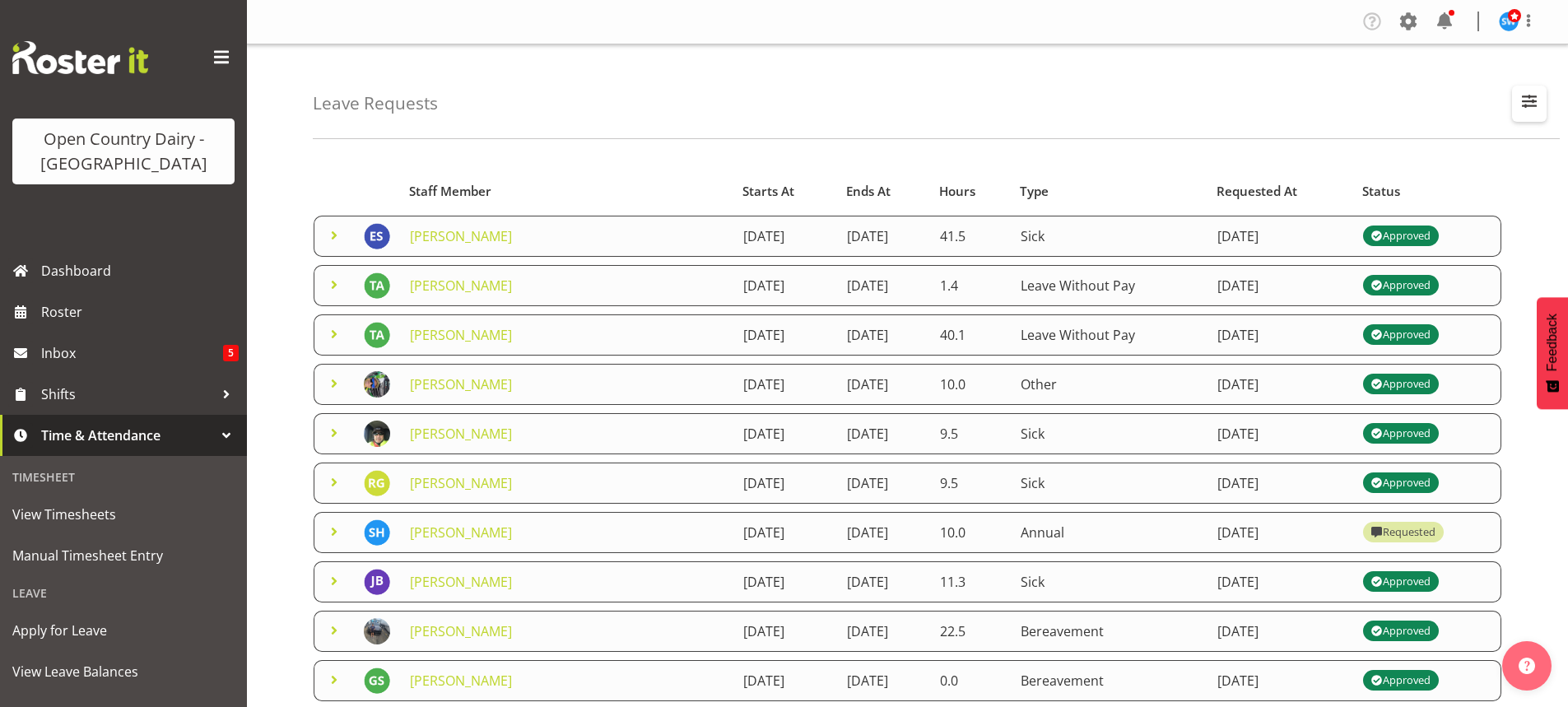
click at [1523, 98] on span "button" at bounding box center [1529, 101] width 21 height 21
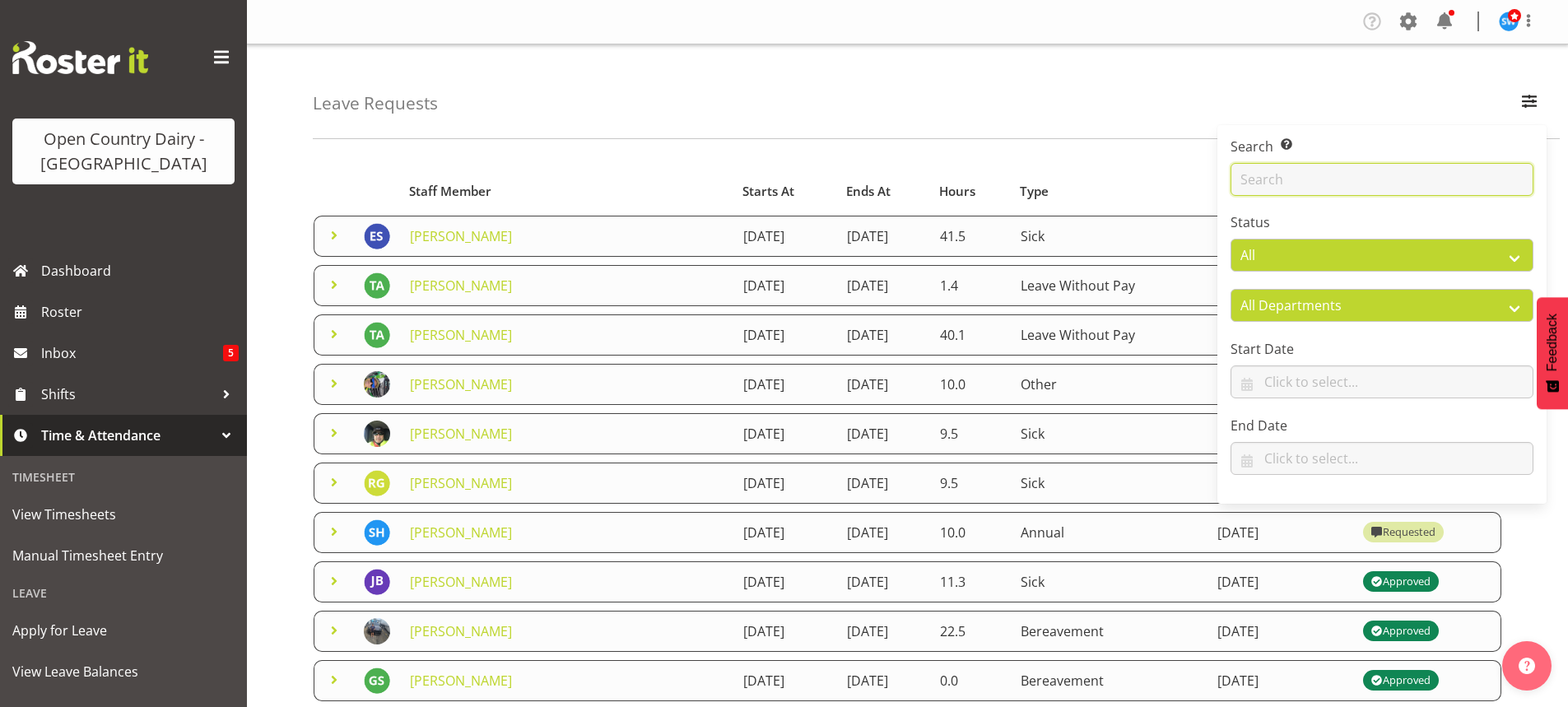
click at [1319, 169] on input "text" at bounding box center [1382, 179] width 302 height 32
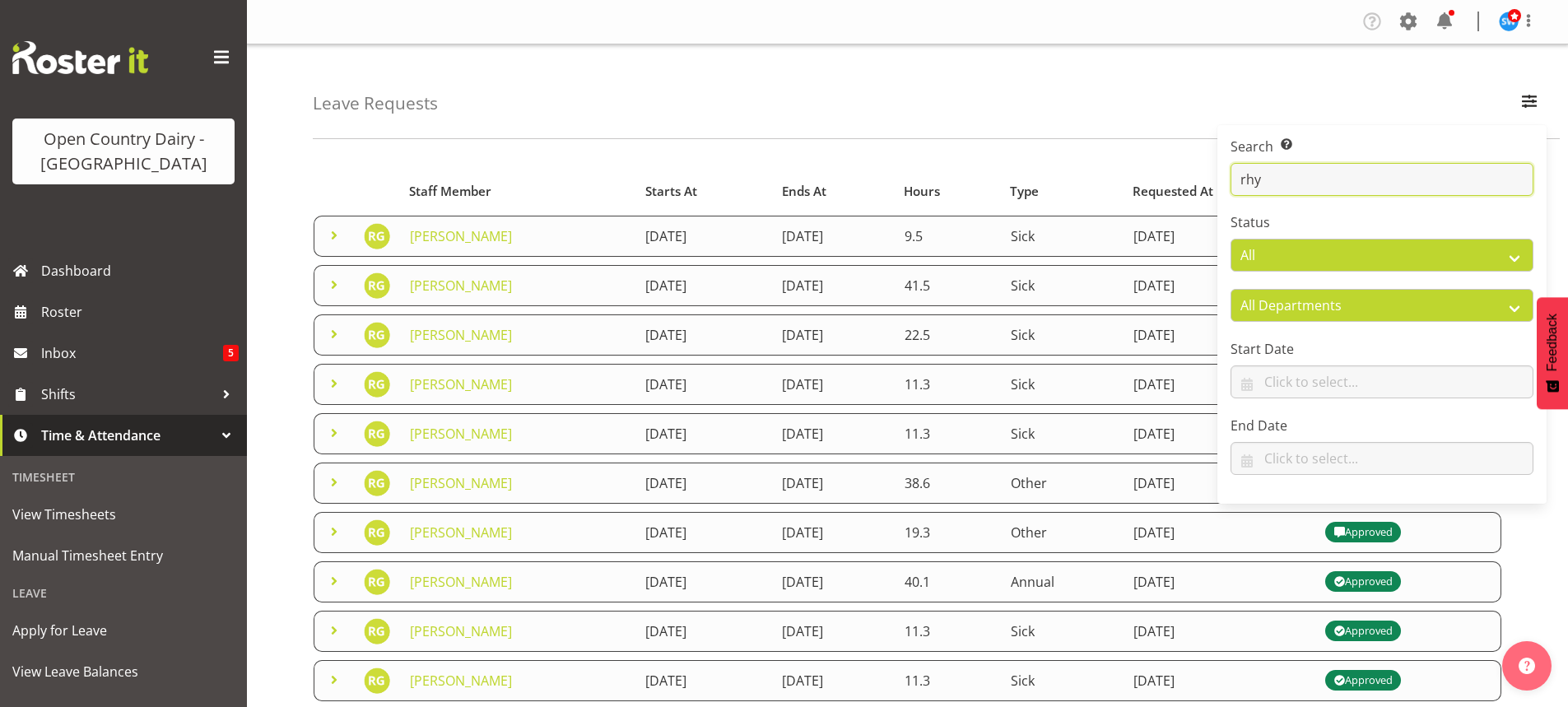
type input "rhy"
click at [993, 96] on div "Leave Requests Search Search for a particular employee rhy Status All Approved …" at bounding box center [936, 92] width 1247 height 95
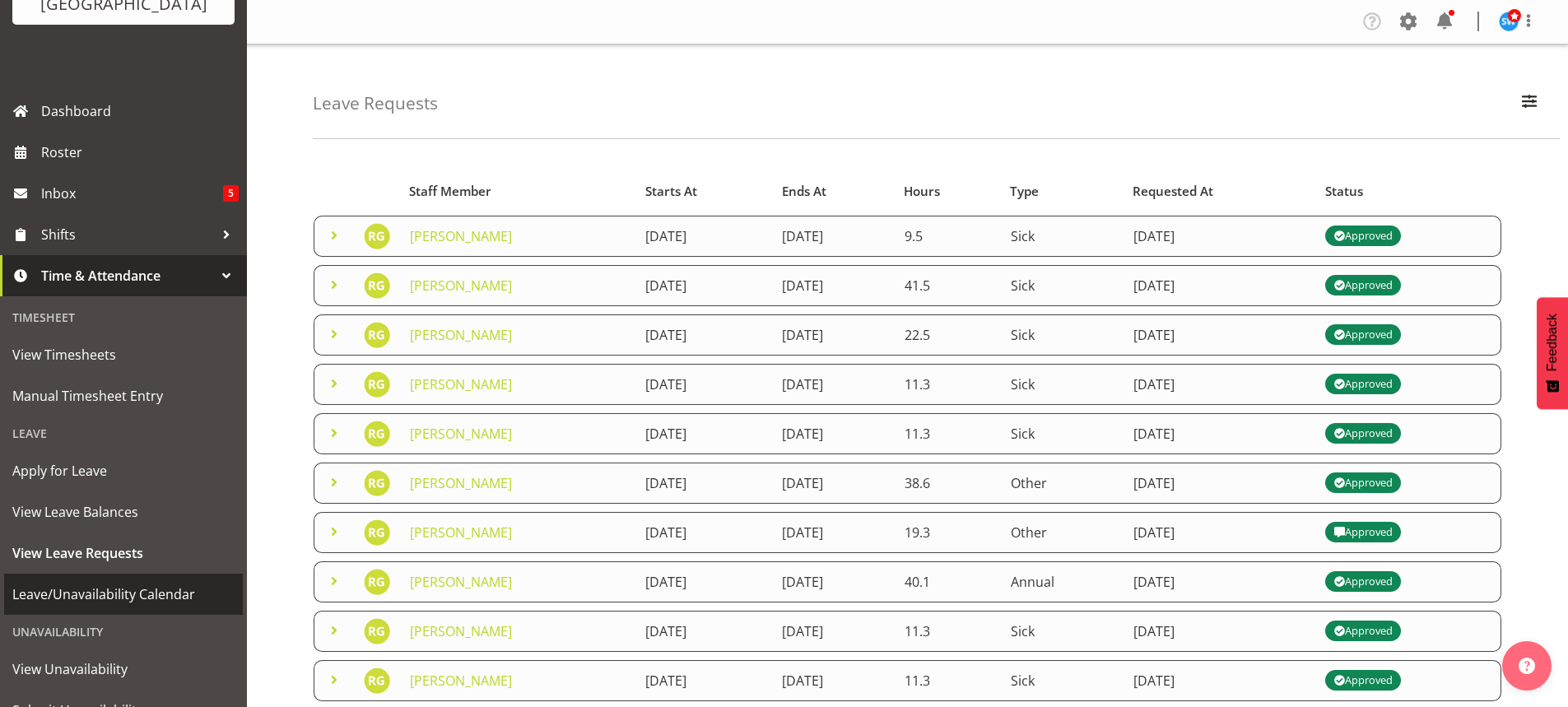
scroll to position [164, 0]
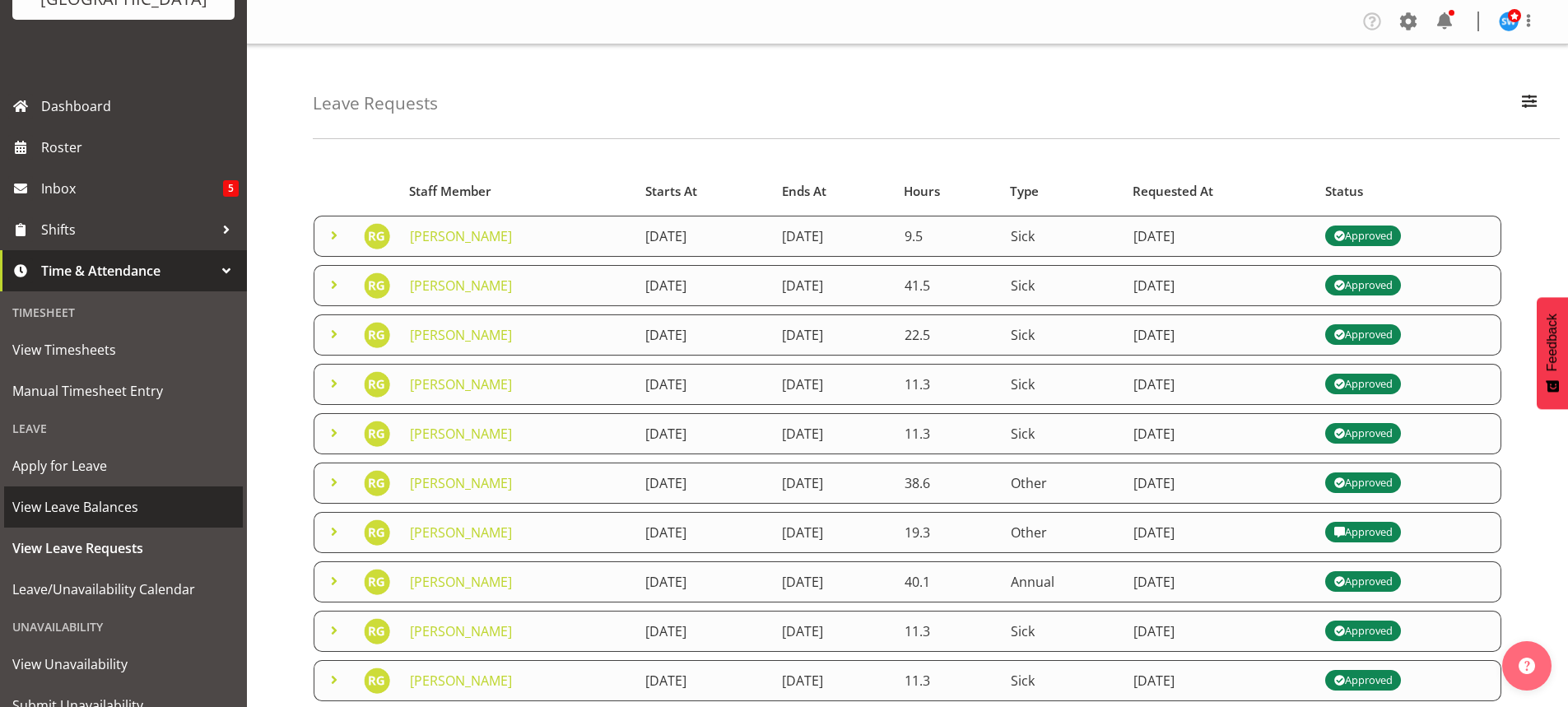
click at [70, 507] on span "View Leave Balances" at bounding box center [123, 507] width 223 height 25
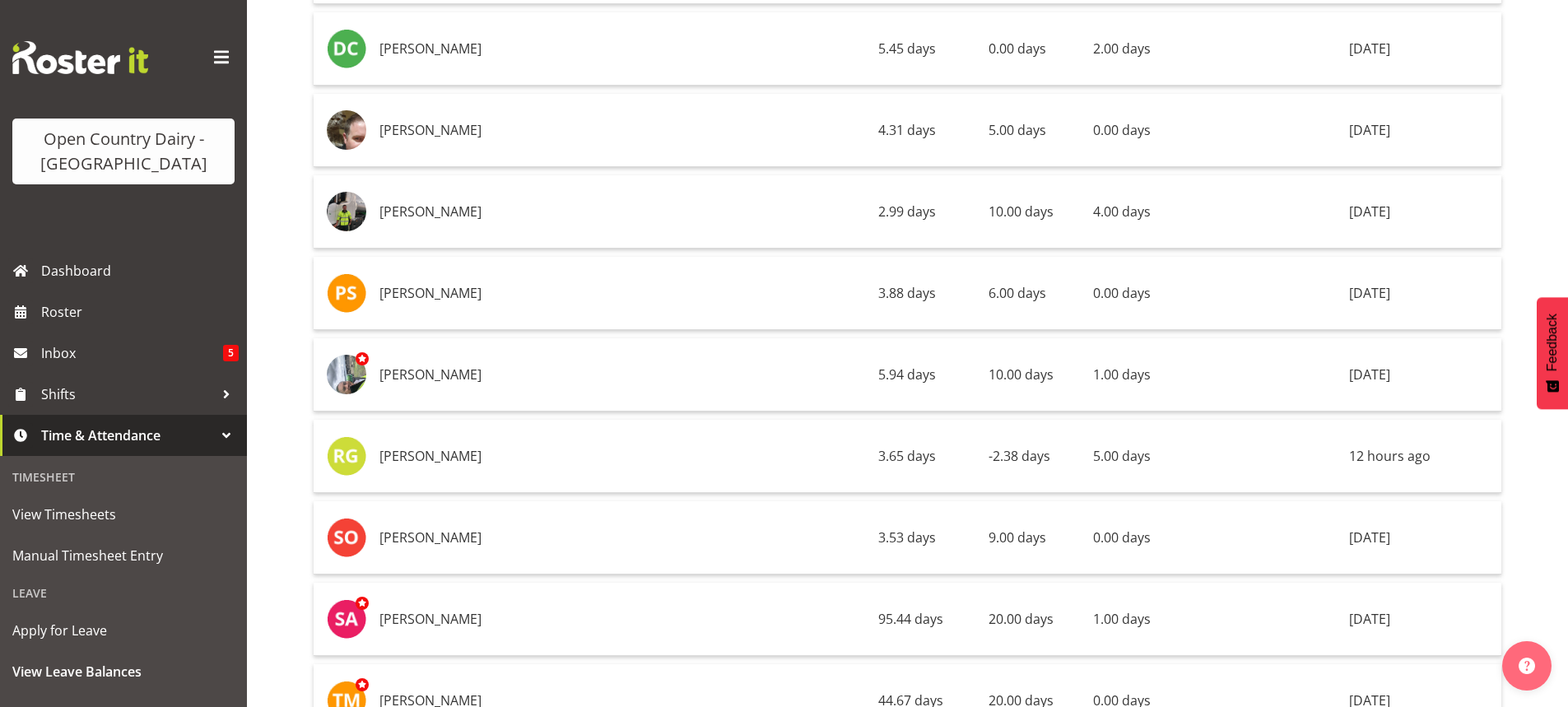
scroll to position [9136, 0]
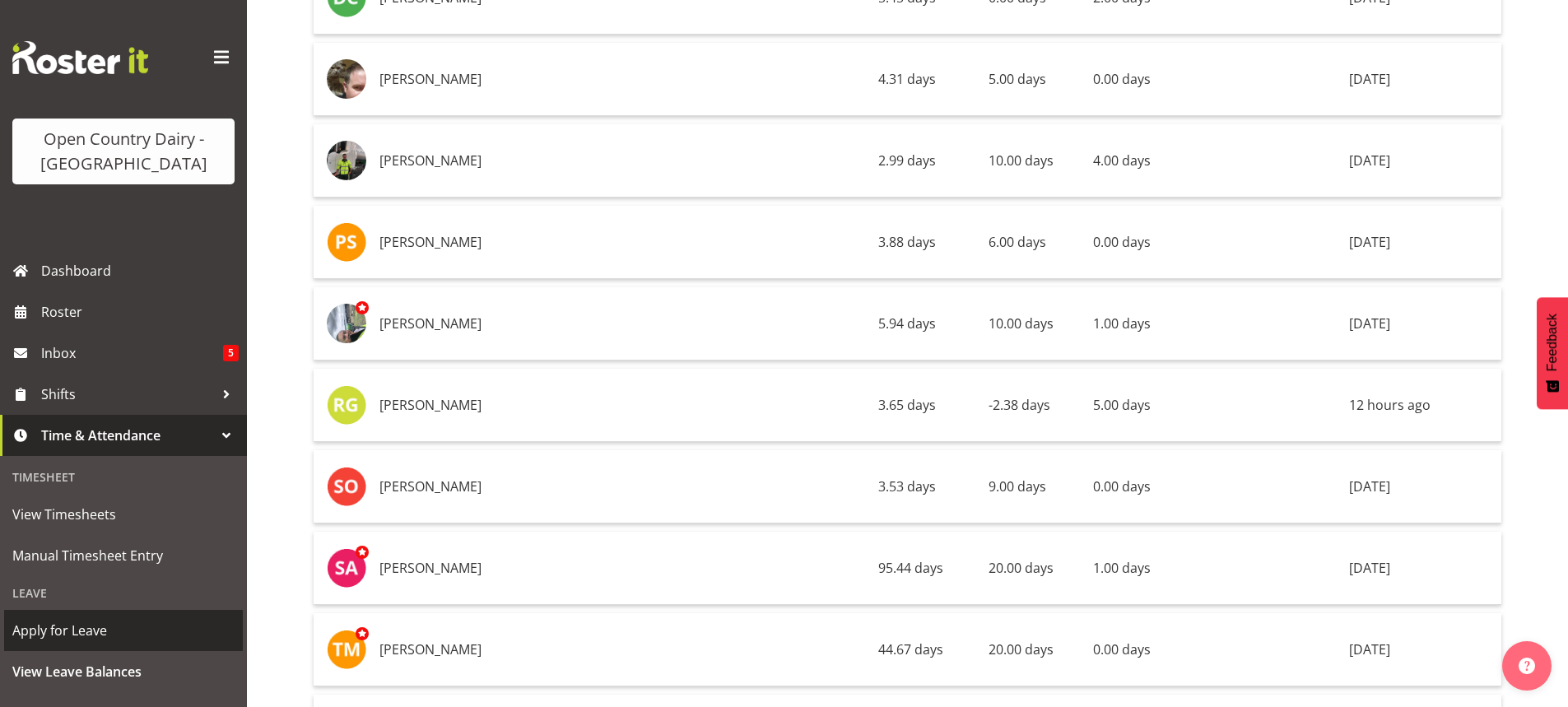
click at [77, 627] on span "Apply for Leave" at bounding box center [123, 630] width 223 height 25
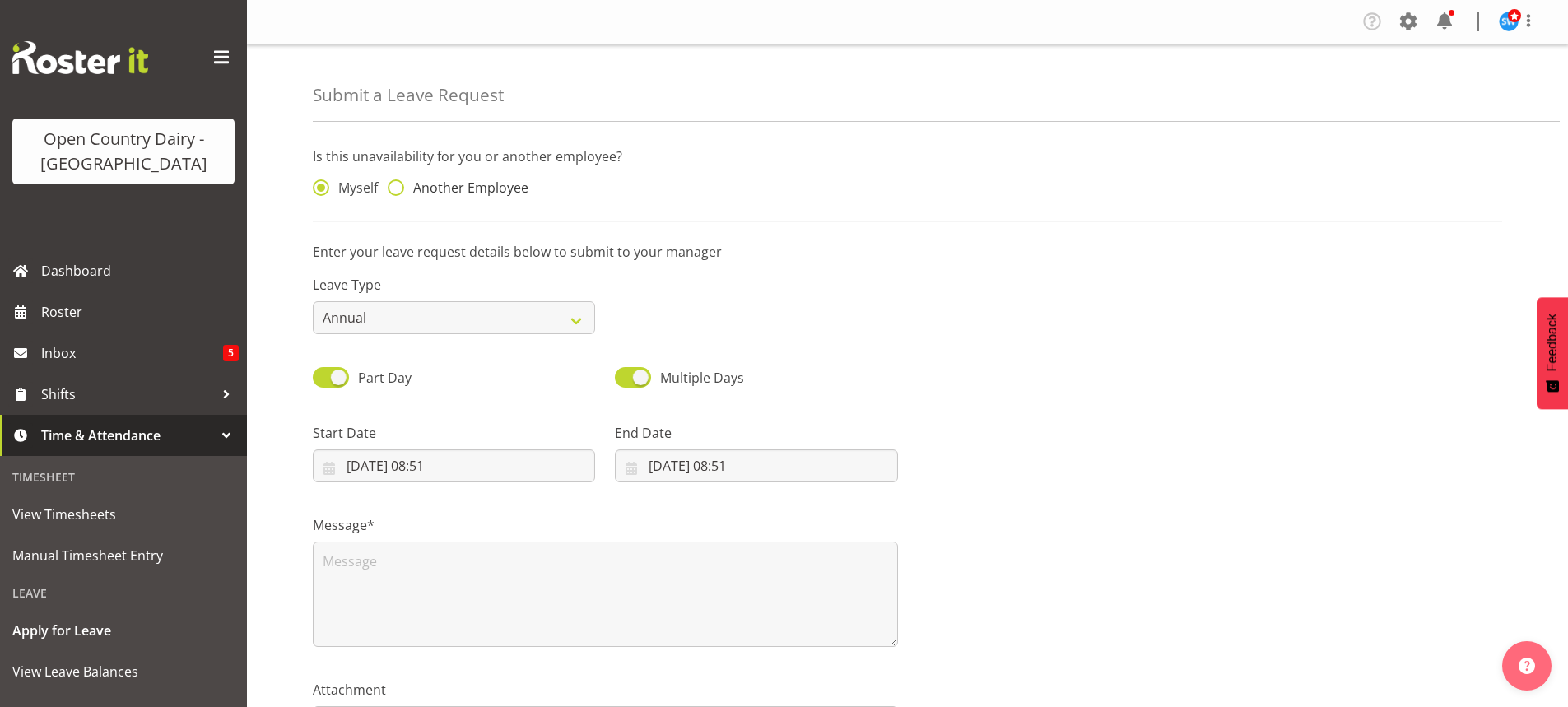
click at [397, 186] on span at bounding box center [396, 187] width 17 height 17
click at [397, 186] on input "Another Employee" at bounding box center [393, 188] width 11 height 11
radio input "true"
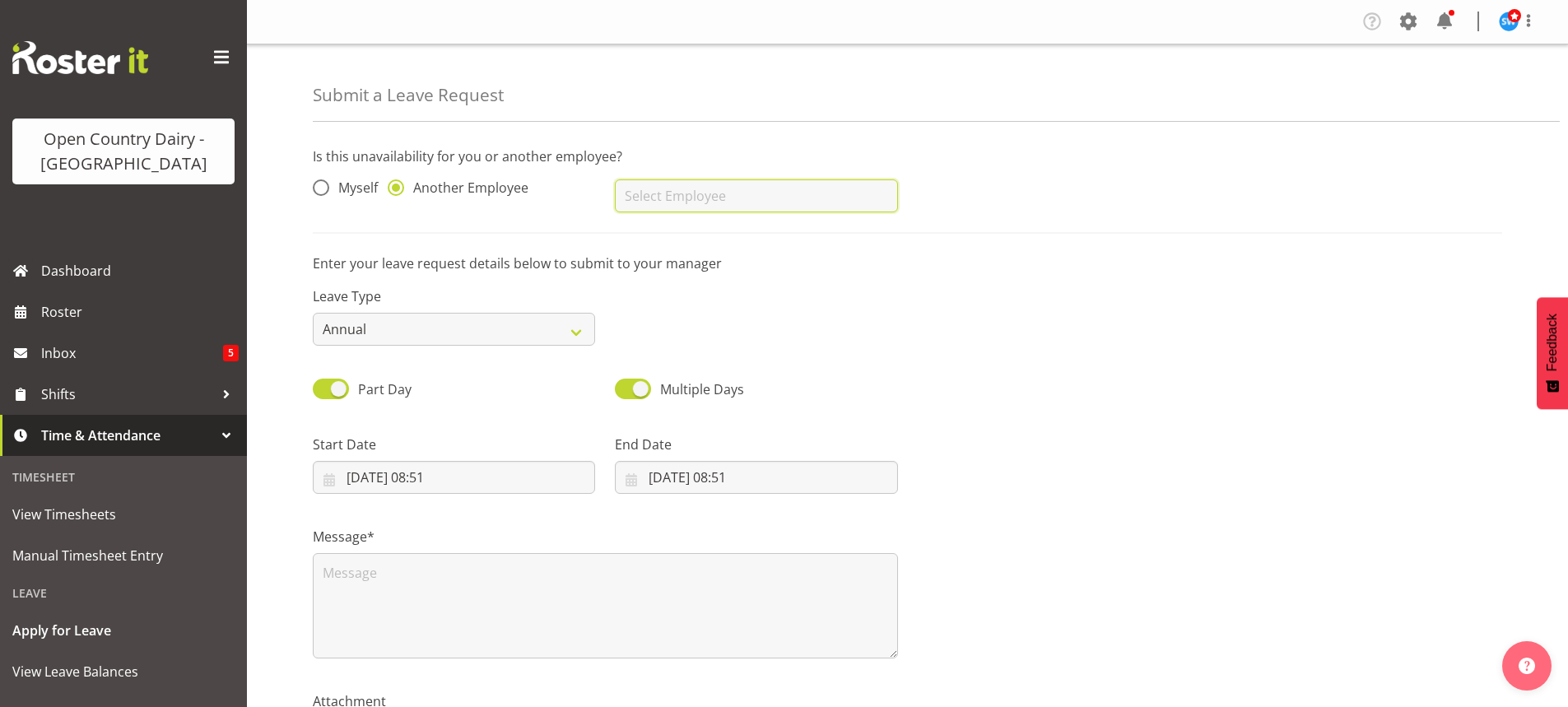
click at [674, 193] on input "text" at bounding box center [756, 195] width 282 height 32
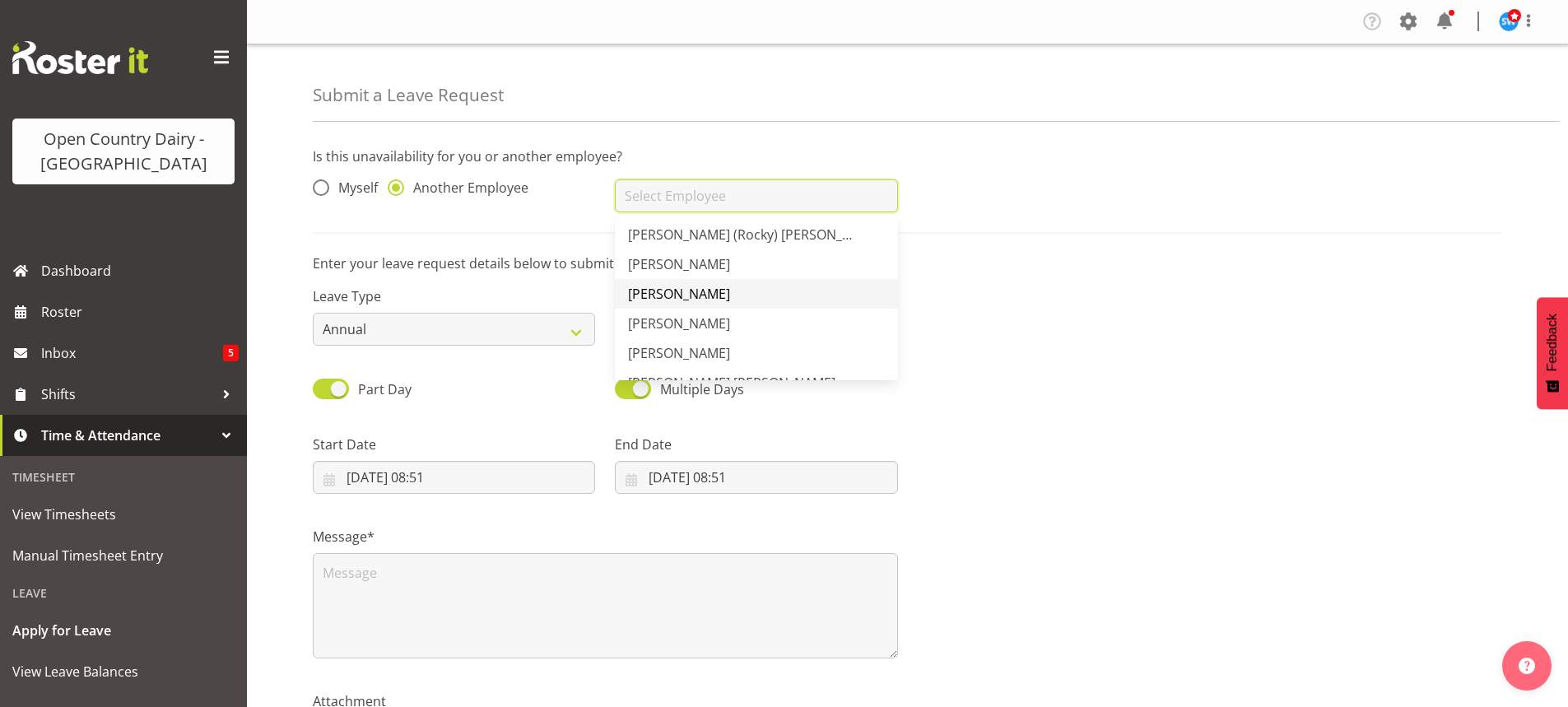
scroll to position [4033, 0]
click at [665, 290] on span "[PERSON_NAME]" at bounding box center [679, 293] width 102 height 19
type input "[PERSON_NAME]"
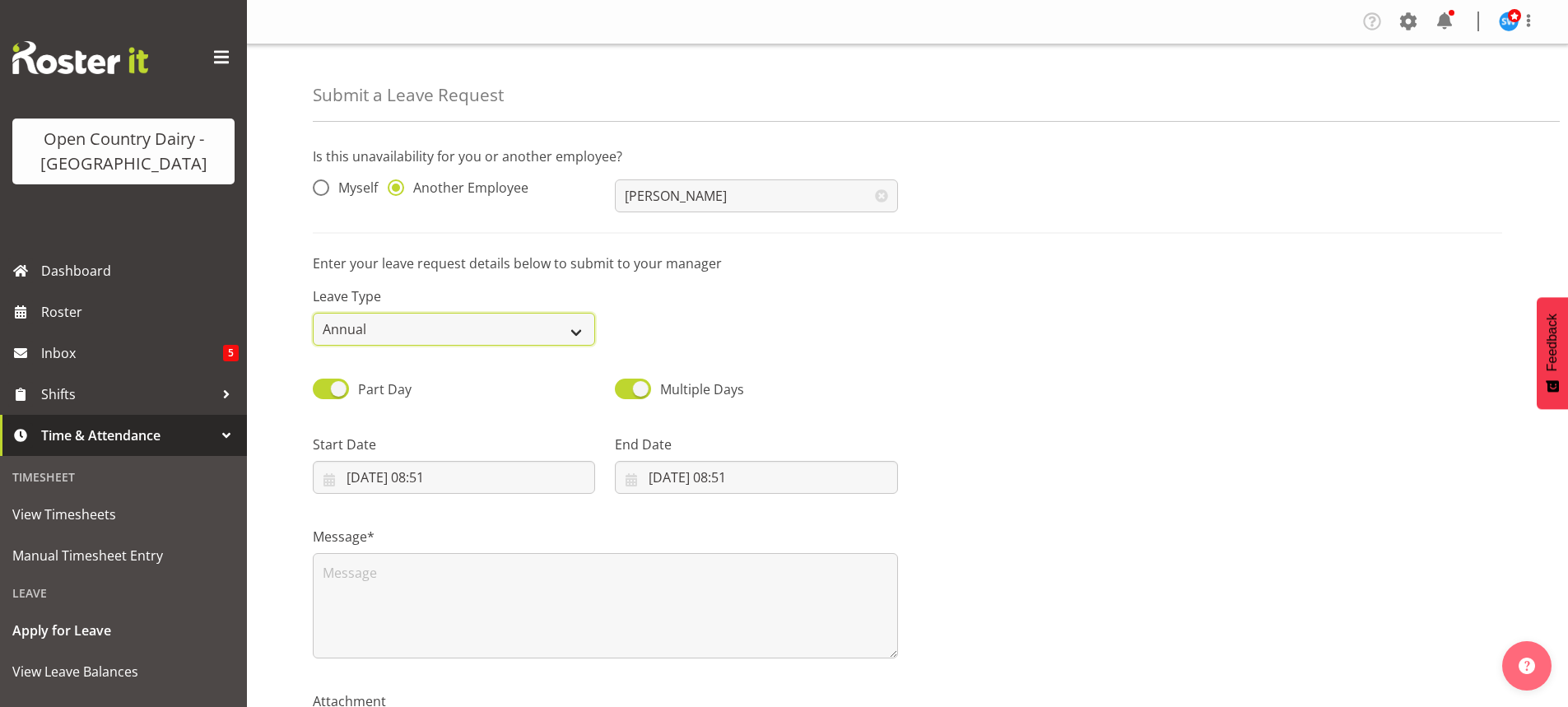
click at [573, 327] on select "Annual Sick Leave Without Pay Bereavement Domestic Violence Parental Jury Servi…" at bounding box center [454, 328] width 282 height 32
select select "Leave Without Pay"
click at [313, 313] on select "Annual Sick Leave Without Pay Bereavement Domestic Violence Parental Jury Servi…" at bounding box center [454, 328] width 282 height 32
click at [445, 475] on input "01/10/2025, 08:51" at bounding box center [454, 477] width 282 height 32
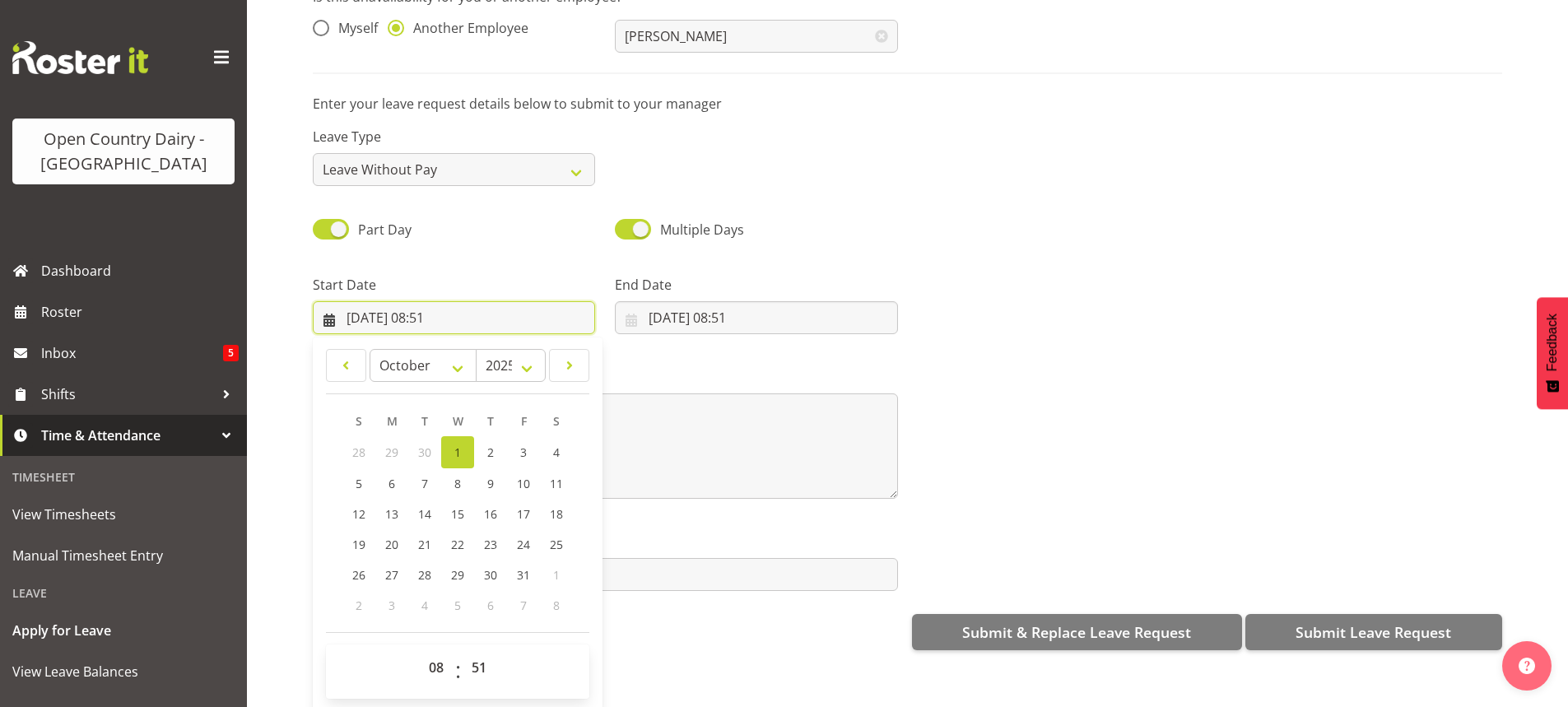
scroll to position [127, 0]
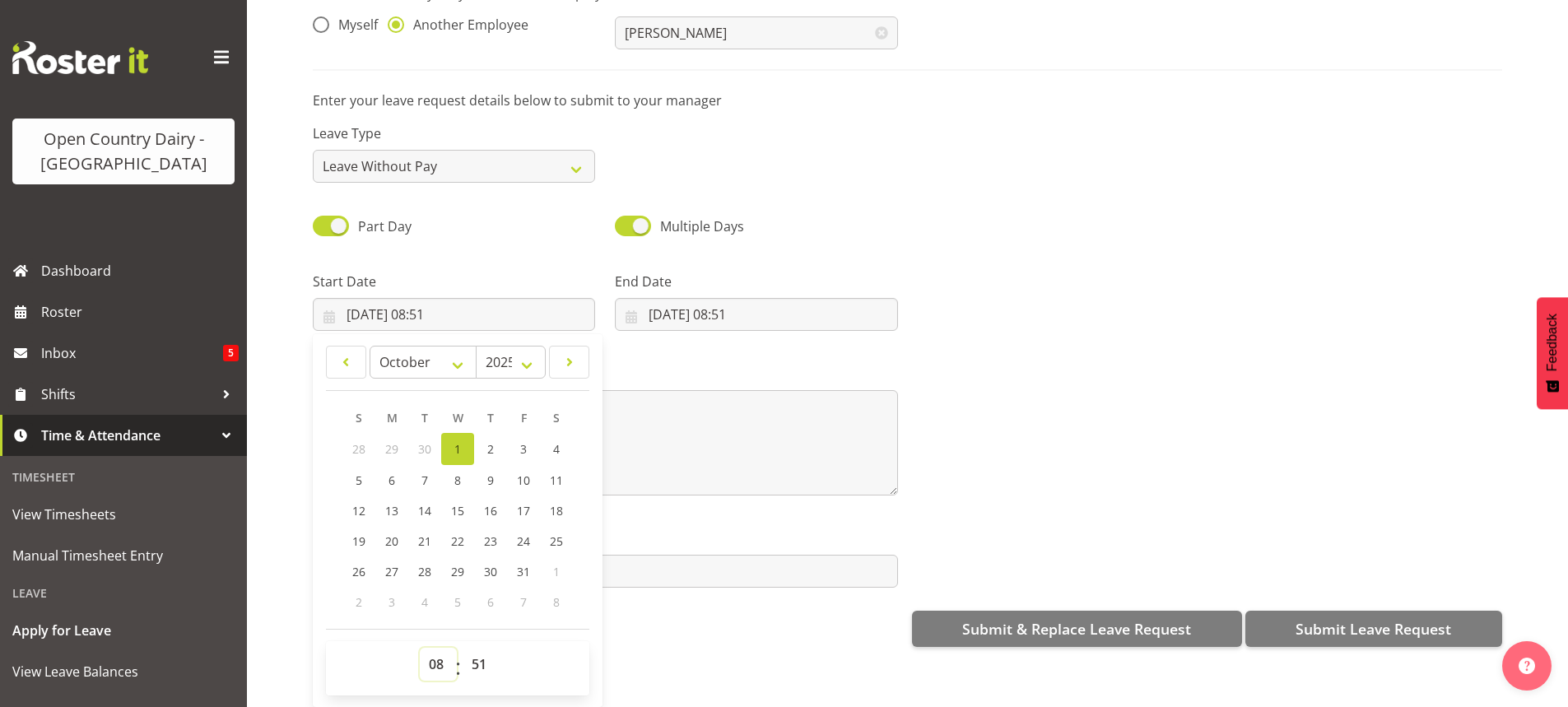
drag, startPoint x: 437, startPoint y: 653, endPoint x: 438, endPoint y: 637, distance: 16.0
click at [437, 652] on select "00 01 02 03 04 05 06 07 08 09 10 11 12 13 14 15 16 17 18 19 20 21 22 23" at bounding box center [438, 663] width 37 height 32
select select "6"
click at [419, 648] on select "00 01 02 03 04 05 06 07 08 09 10 11 12 13 14 15 16 17 18 19 20 21 22 23" at bounding box center [438, 663] width 37 height 32
type input "01/10/2025, 06:51"
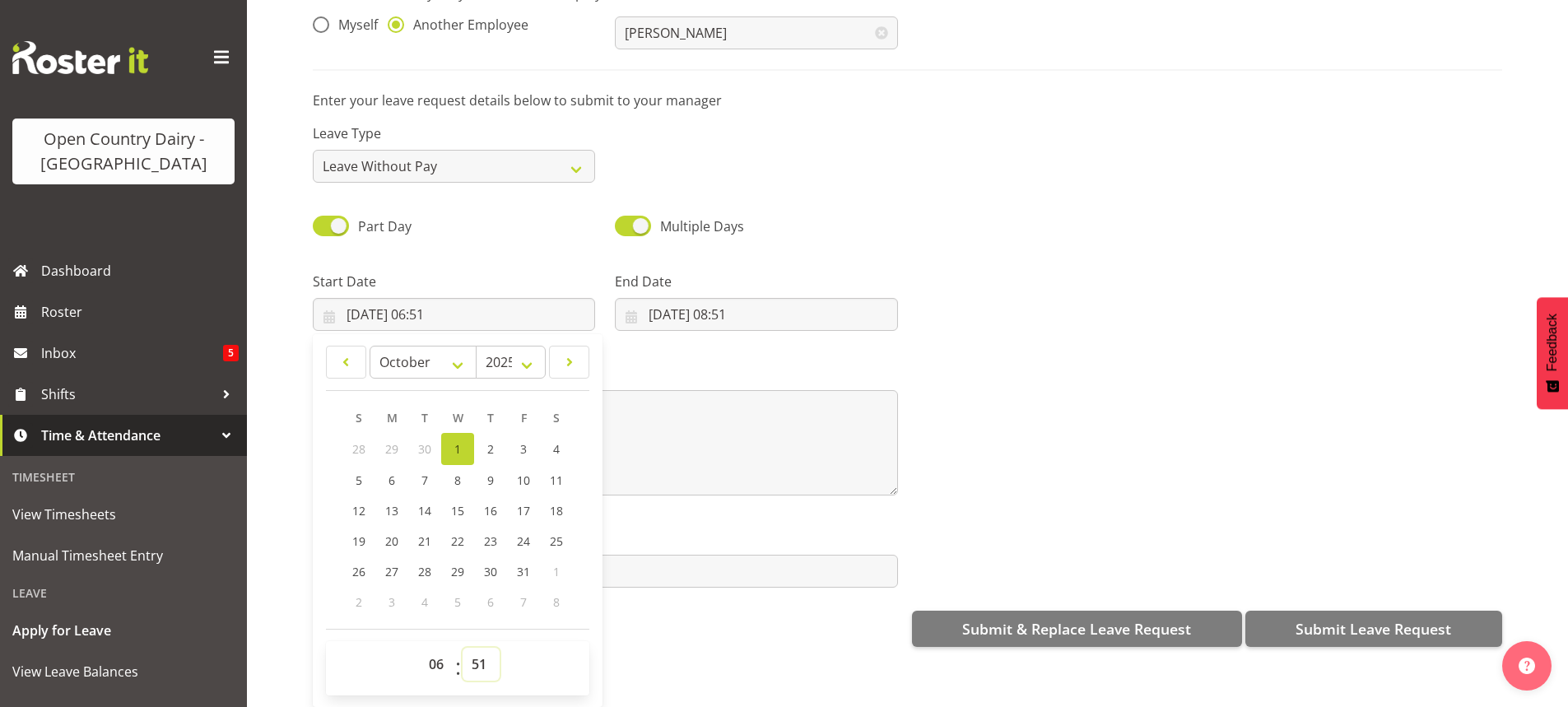
click at [475, 649] on select "00 01 02 03 04 05 06 07 08 09 10 11 12 13 14 15 16 17 18 19 20 21 22 23 24 25 2…" at bounding box center [482, 663] width 37 height 32
select select "30"
click at [463, 648] on select "00 01 02 03 04 05 06 07 08 09 10 11 12 13 14 15 16 17 18 19 20 21 22 23 24 25 2…" at bounding box center [482, 663] width 37 height 32
type input "01/10/2025, 06:30"
click at [699, 300] on input "01/10/2025, 08:51" at bounding box center [756, 314] width 282 height 32
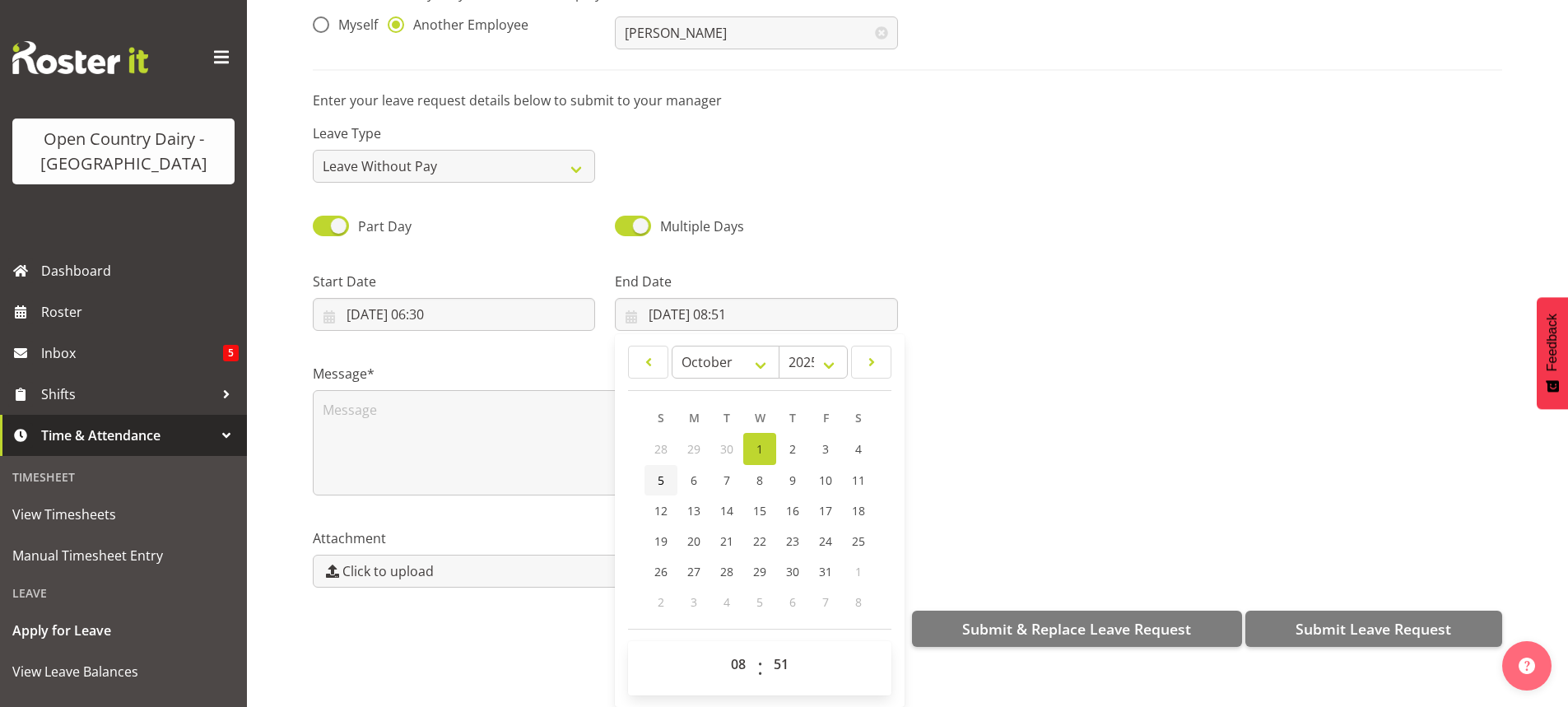
click at [658, 472] on span "5" at bounding box center [661, 480] width 6 height 16
type input "05/10/2025, 08:51"
click at [735, 652] on select "00 01 02 03 04 05 06 07 08 09 10 11 12 13 14 15 16 17 18 19 20 21 22 23" at bounding box center [740, 663] width 37 height 32
select select "4"
click at [722, 648] on select "00 01 02 03 04 05 06 07 08 09 10 11 12 13 14 15 16 17 18 19 20 21 22 23" at bounding box center [740, 663] width 37 height 32
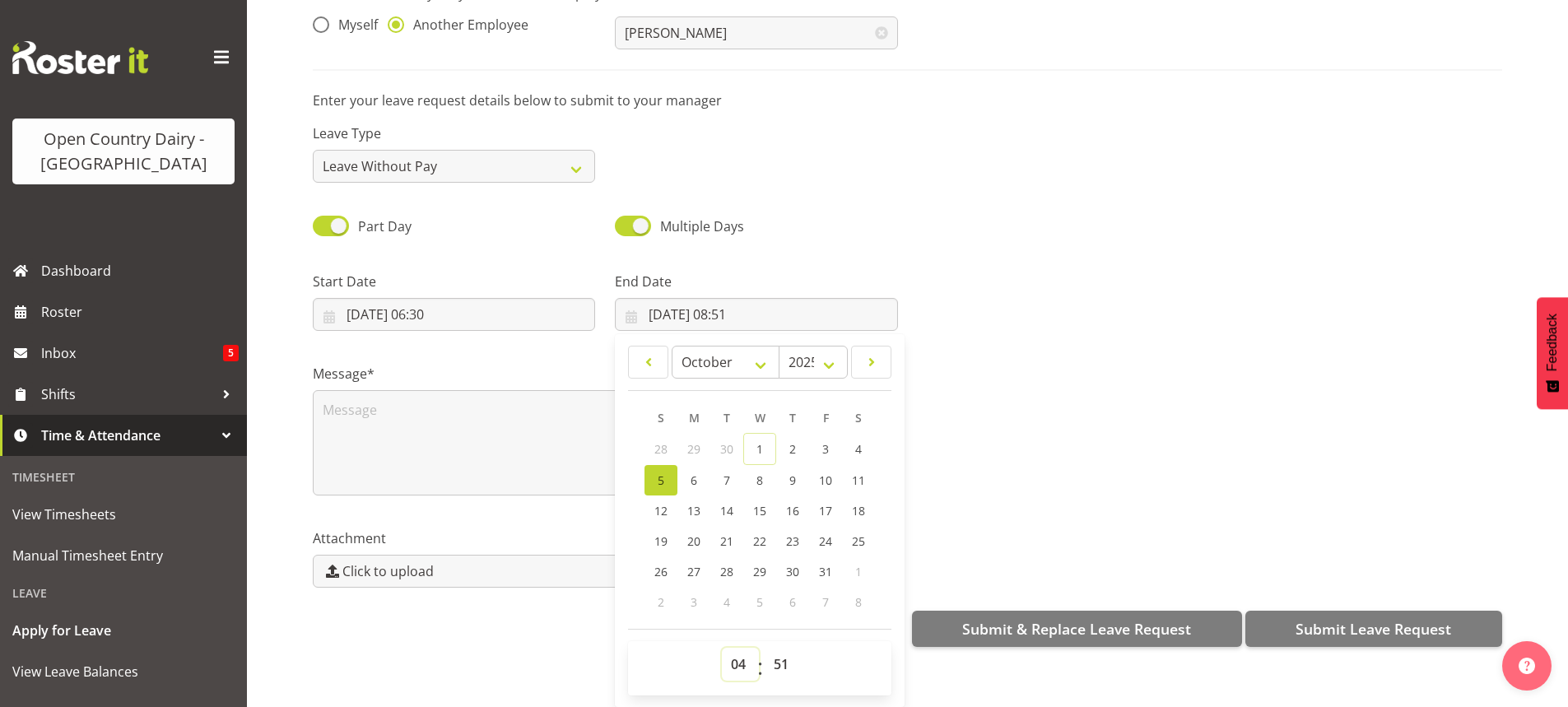
type input "05/10/2025, 04:51"
drag, startPoint x: 780, startPoint y: 650, endPoint x: 778, endPoint y: 638, distance: 12.2
click at [780, 651] on select "00 01 02 03 04 05 06 07 08 09 10 11 12 13 14 15 16 17 18 19 20 21 22 23 24 25 2…" at bounding box center [783, 663] width 37 height 32
select select "0"
click at [765, 648] on select "00 01 02 03 04 05 06 07 08 09 10 11 12 13 14 15 16 17 18 19 20 21 22 23 24 25 2…" at bounding box center [783, 663] width 37 height 32
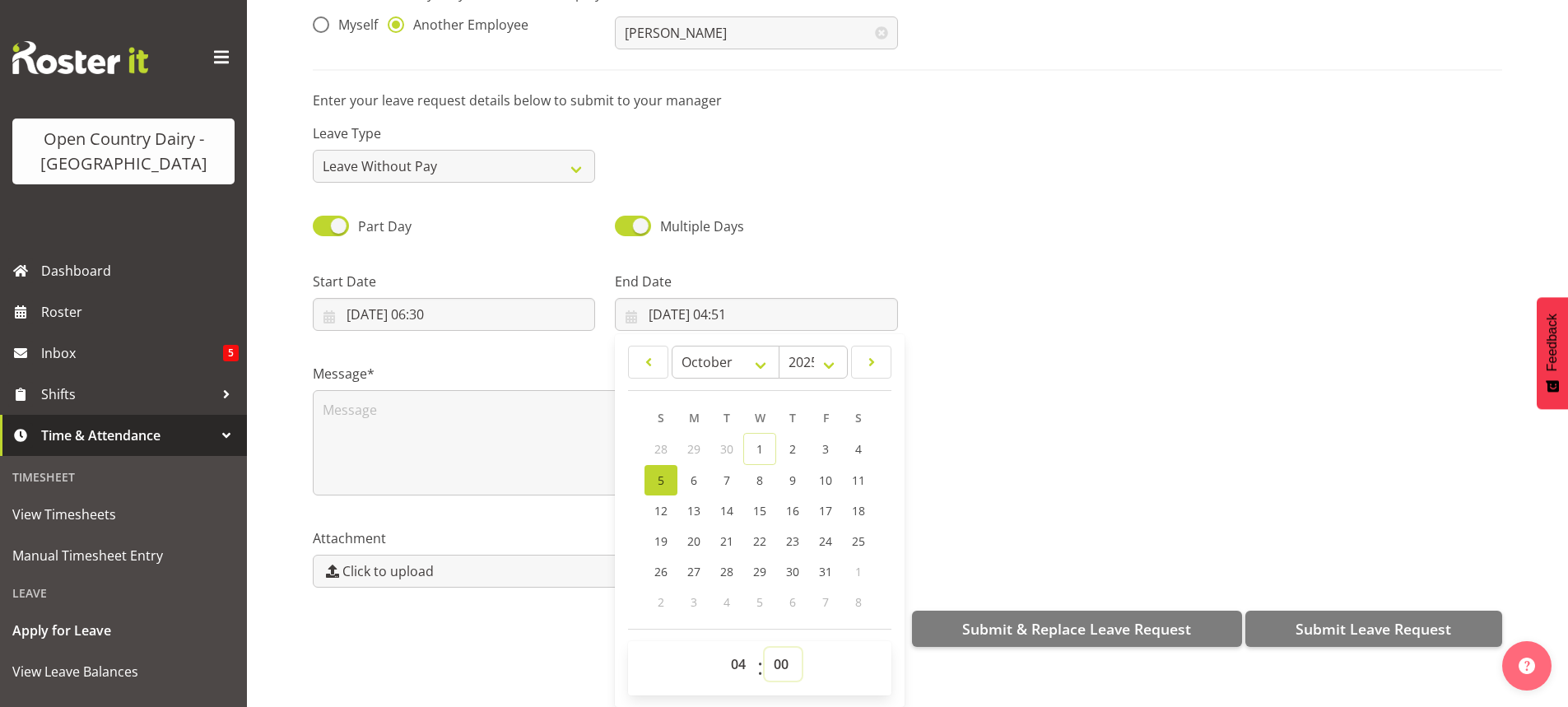
type input "05/10/2025, 04:00"
click at [415, 405] on textarea at bounding box center [605, 443] width 585 height 106
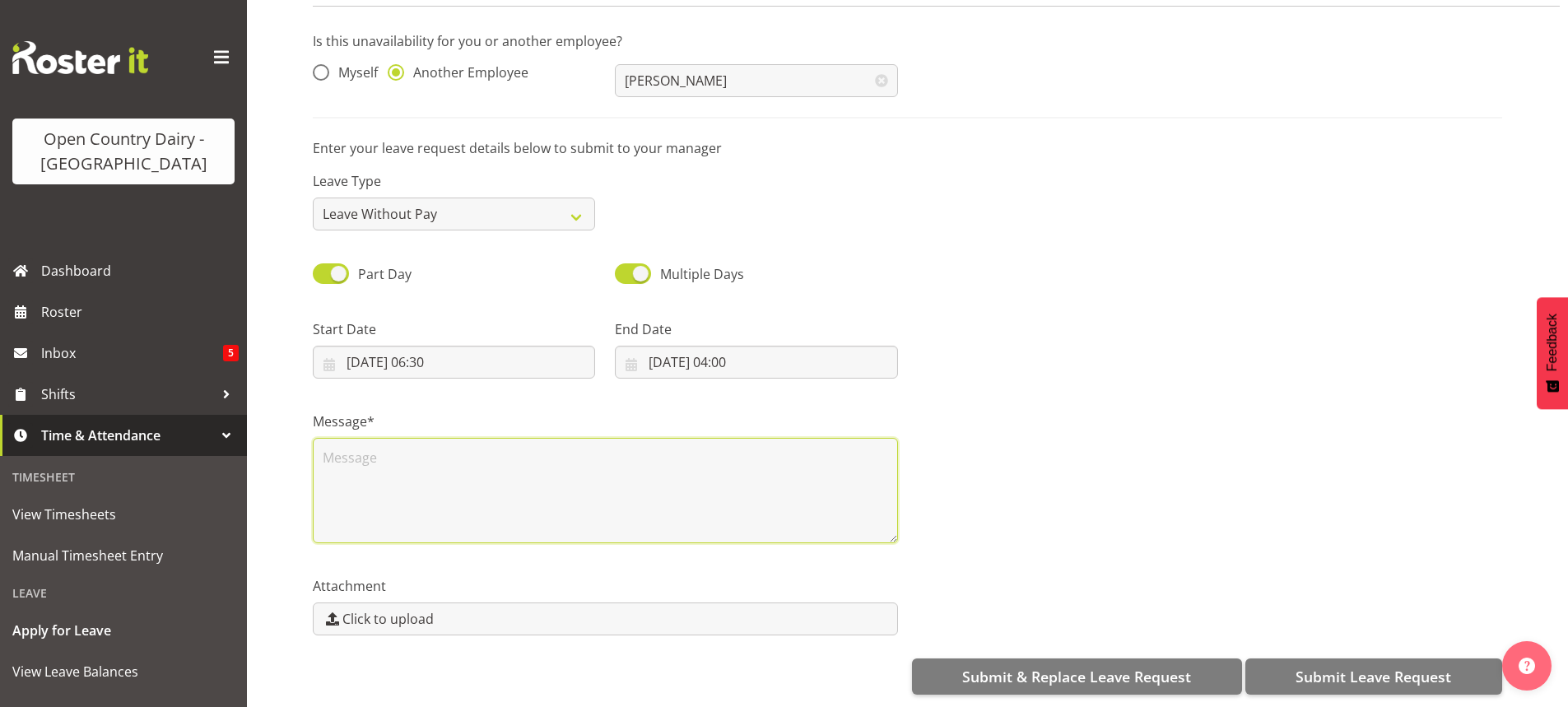
scroll to position [0, 0]
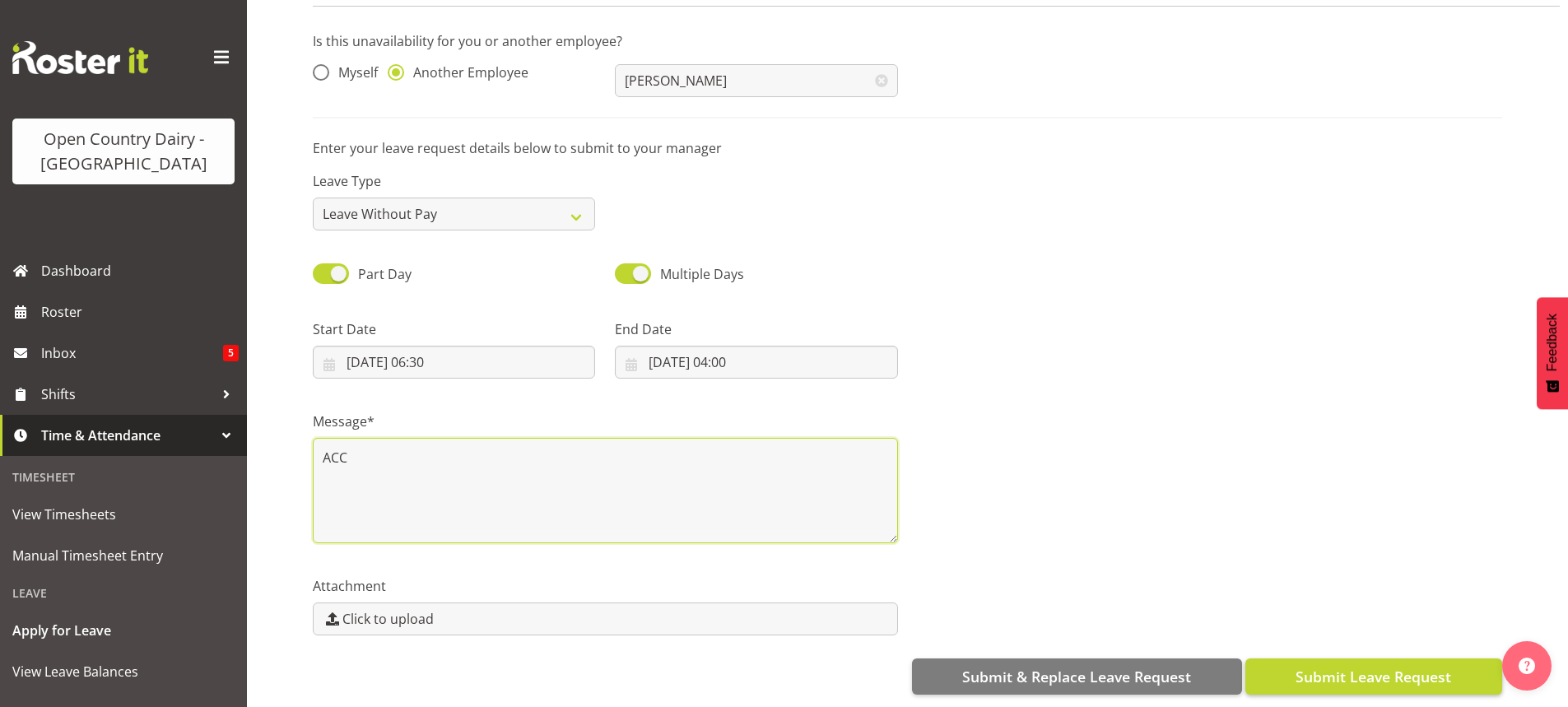
type textarea "ACC"
click at [1356, 666] on span "Submit Leave Request" at bounding box center [1373, 676] width 156 height 21
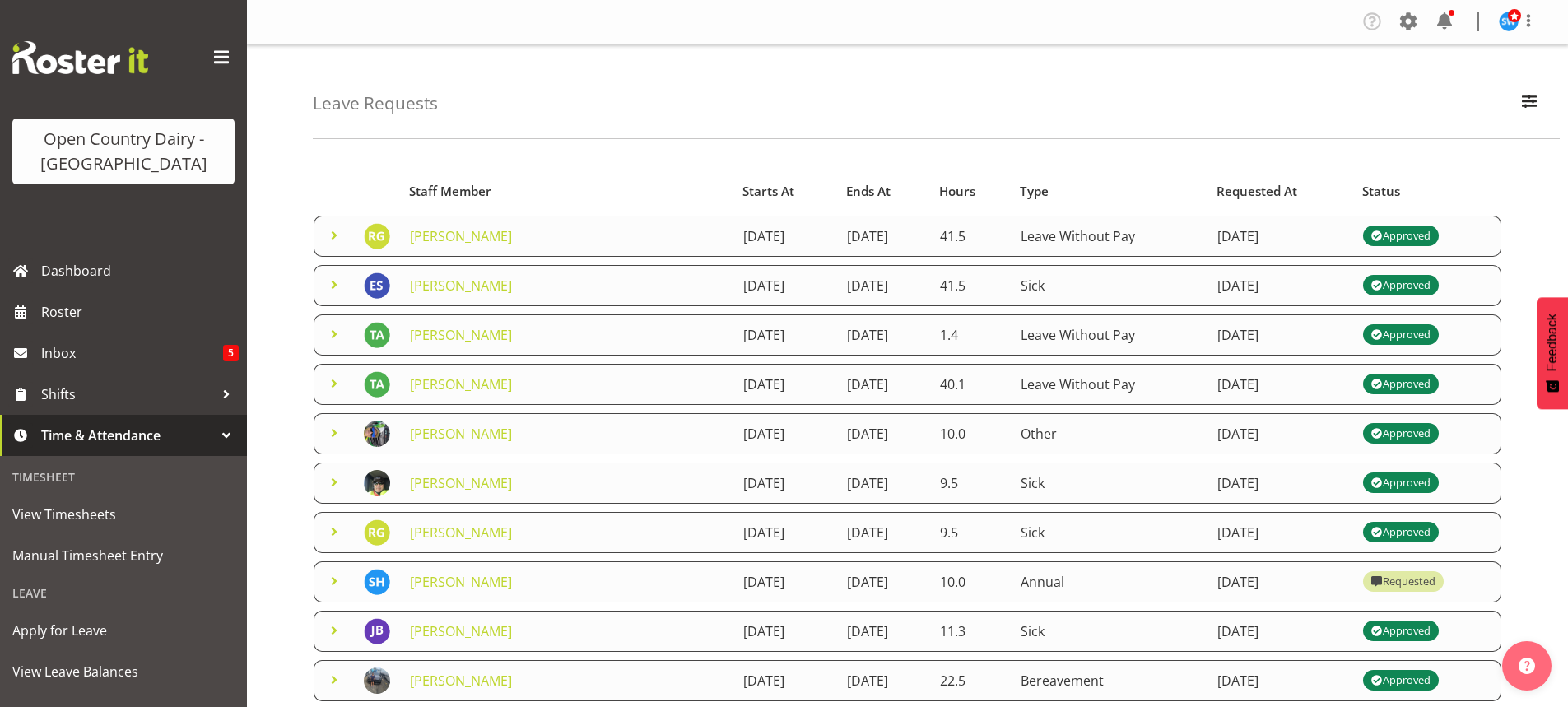
click at [930, 539] on td "[DATE]" at bounding box center [883, 533] width 93 height 41
click at [335, 532] on span at bounding box center [334, 531] width 19 height 19
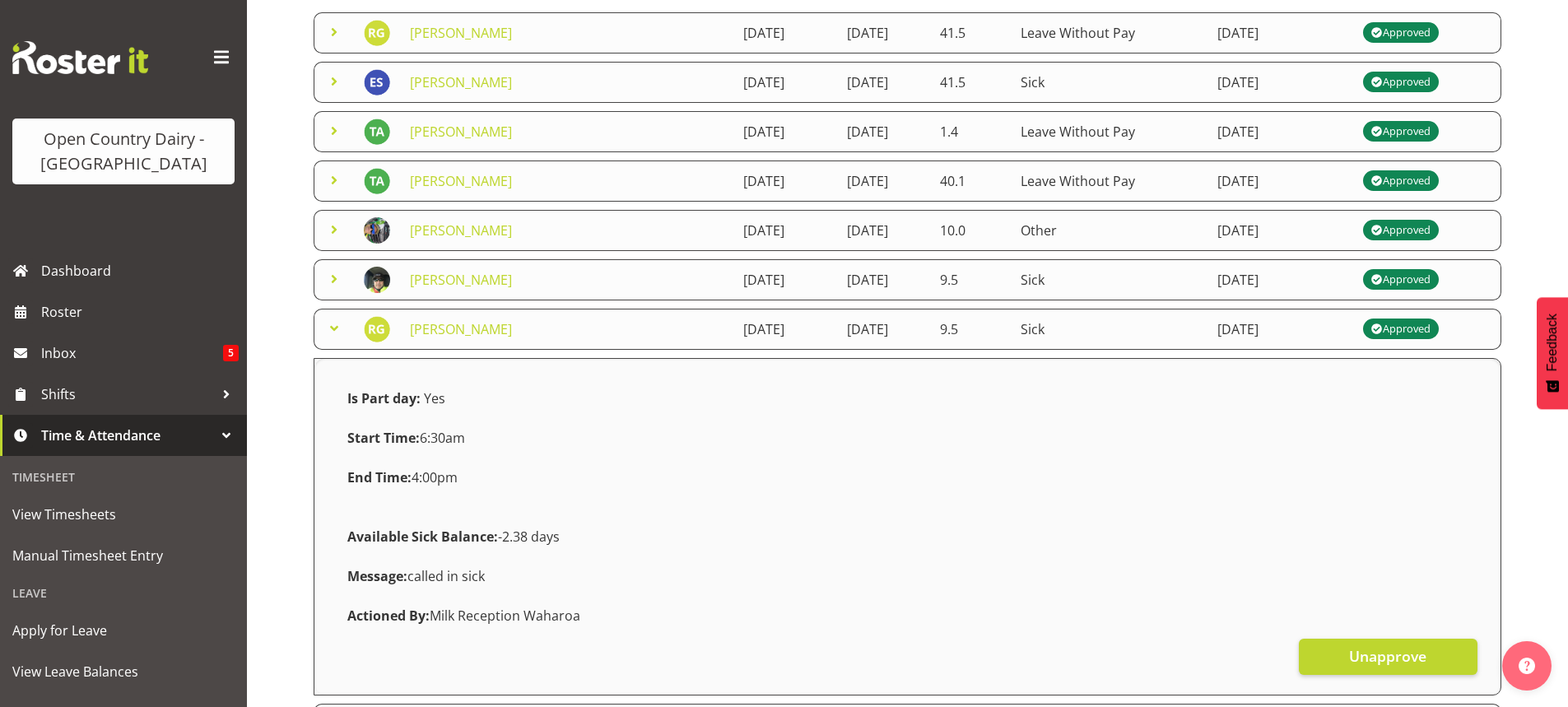
scroll to position [247, 0]
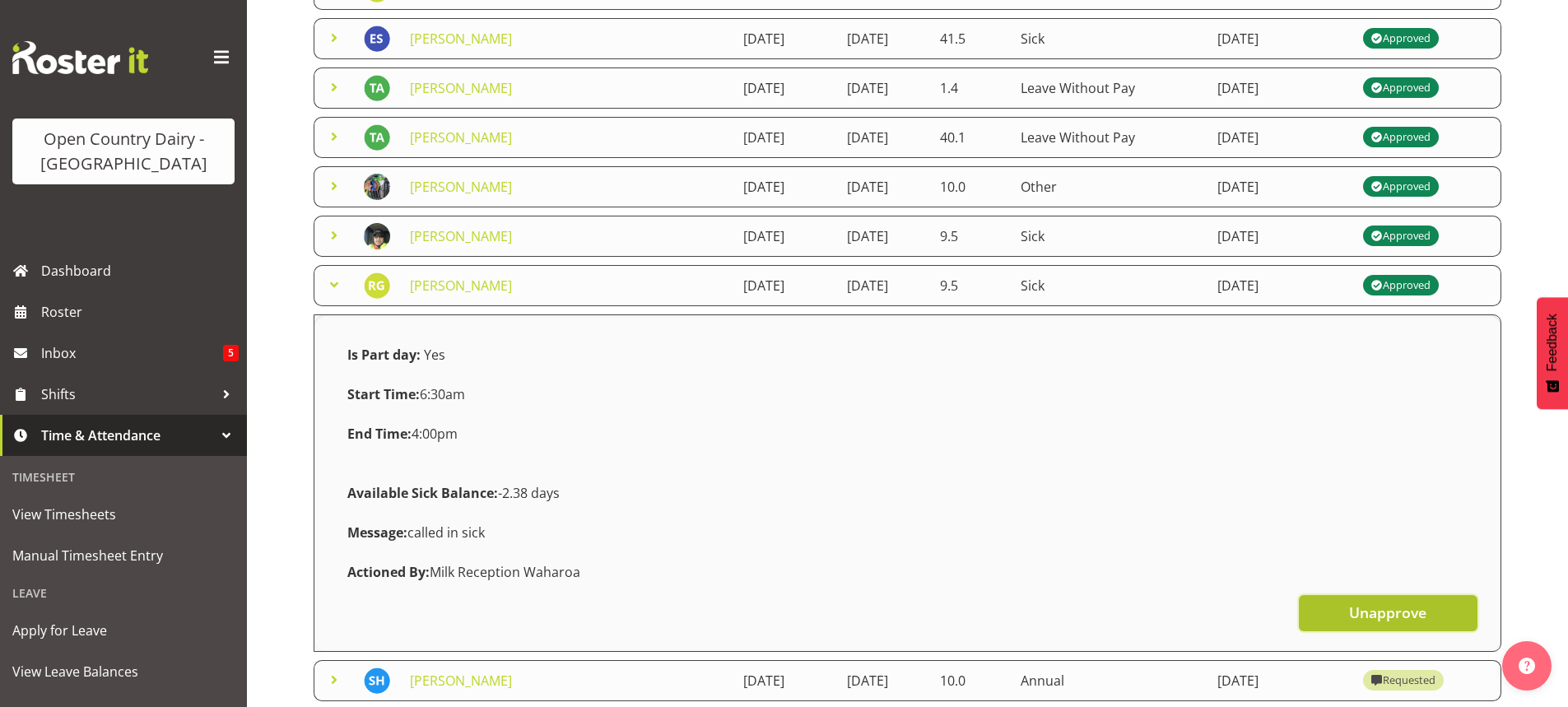
click at [1383, 610] on span "Unapprove" at bounding box center [1387, 611] width 77 height 21
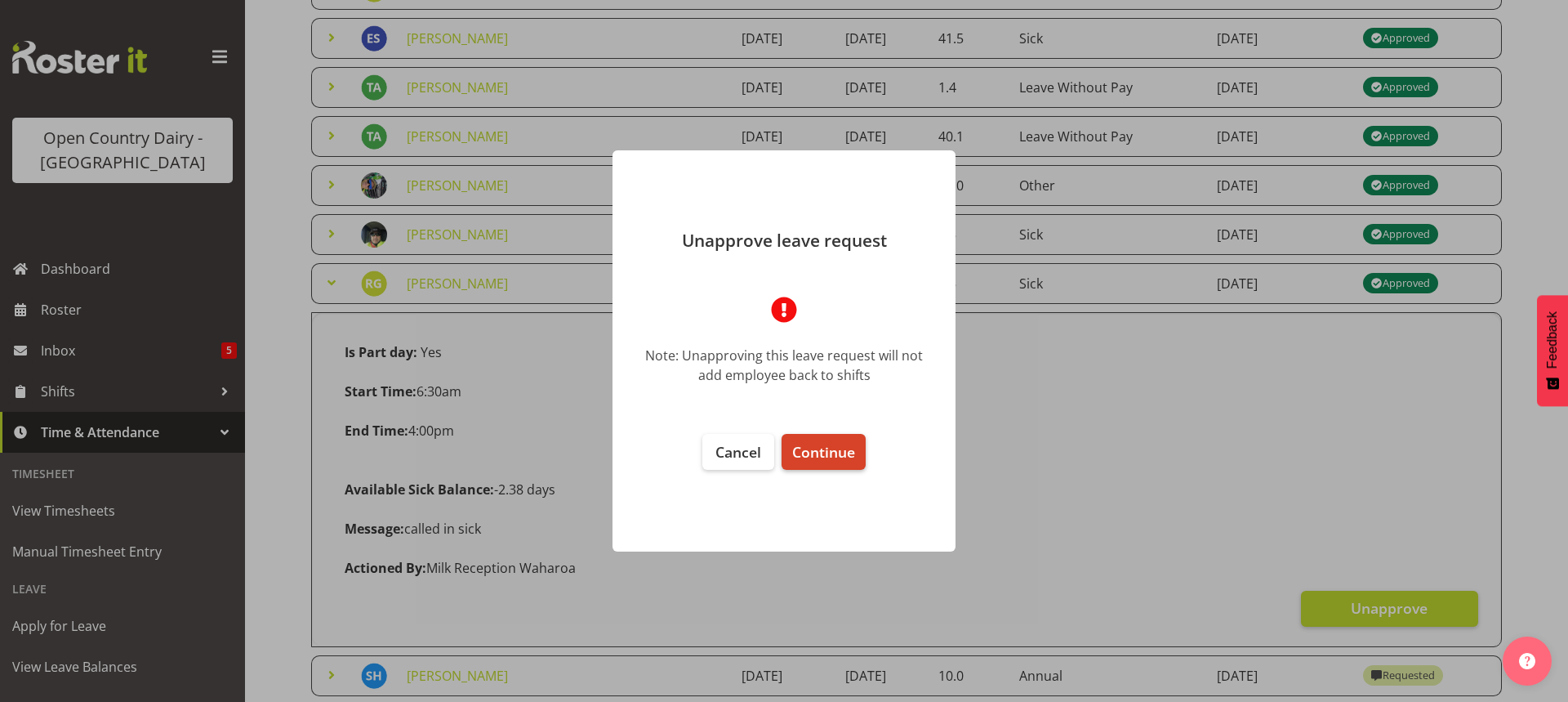
click at [807, 450] on span "Continue" at bounding box center [823, 451] width 63 height 19
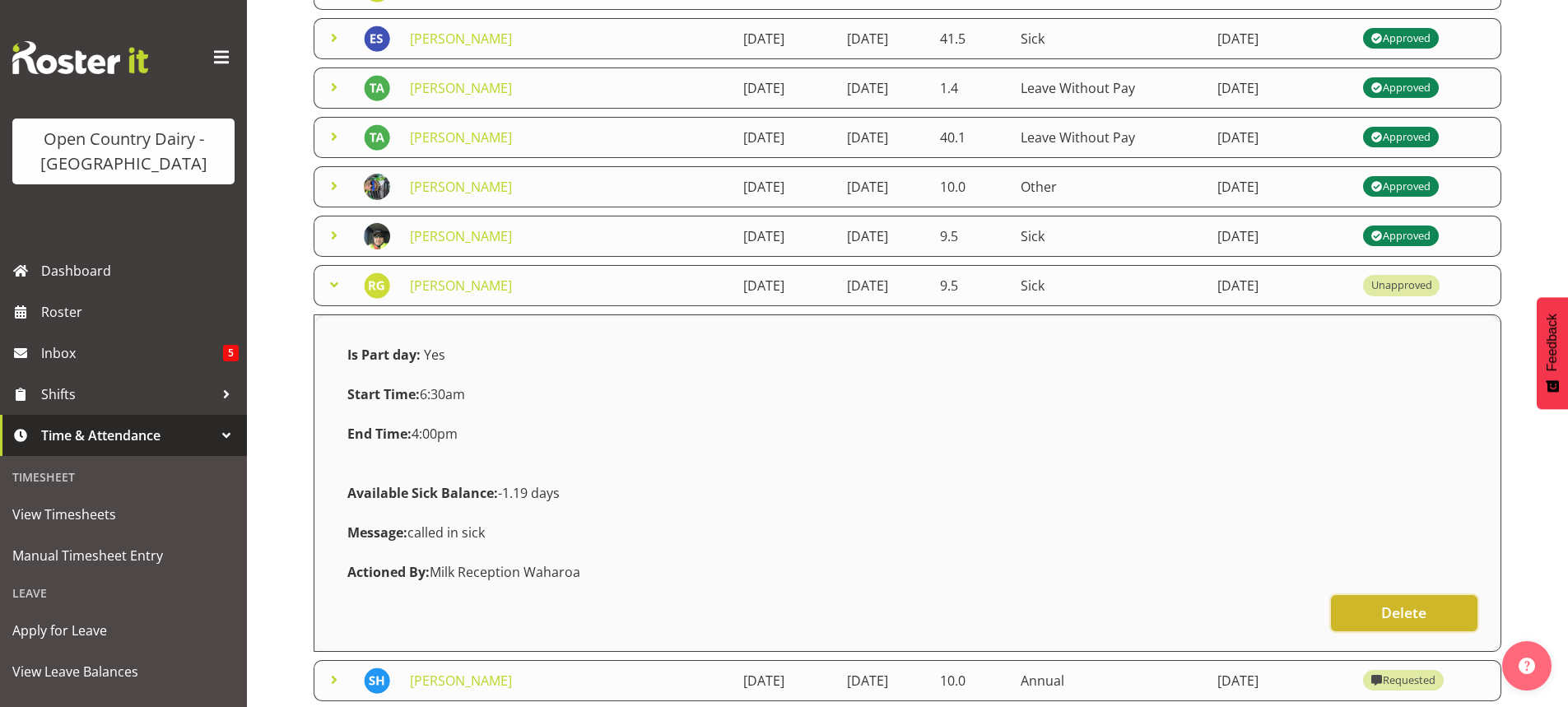
click at [1394, 611] on span "Delete" at bounding box center [1404, 611] width 45 height 21
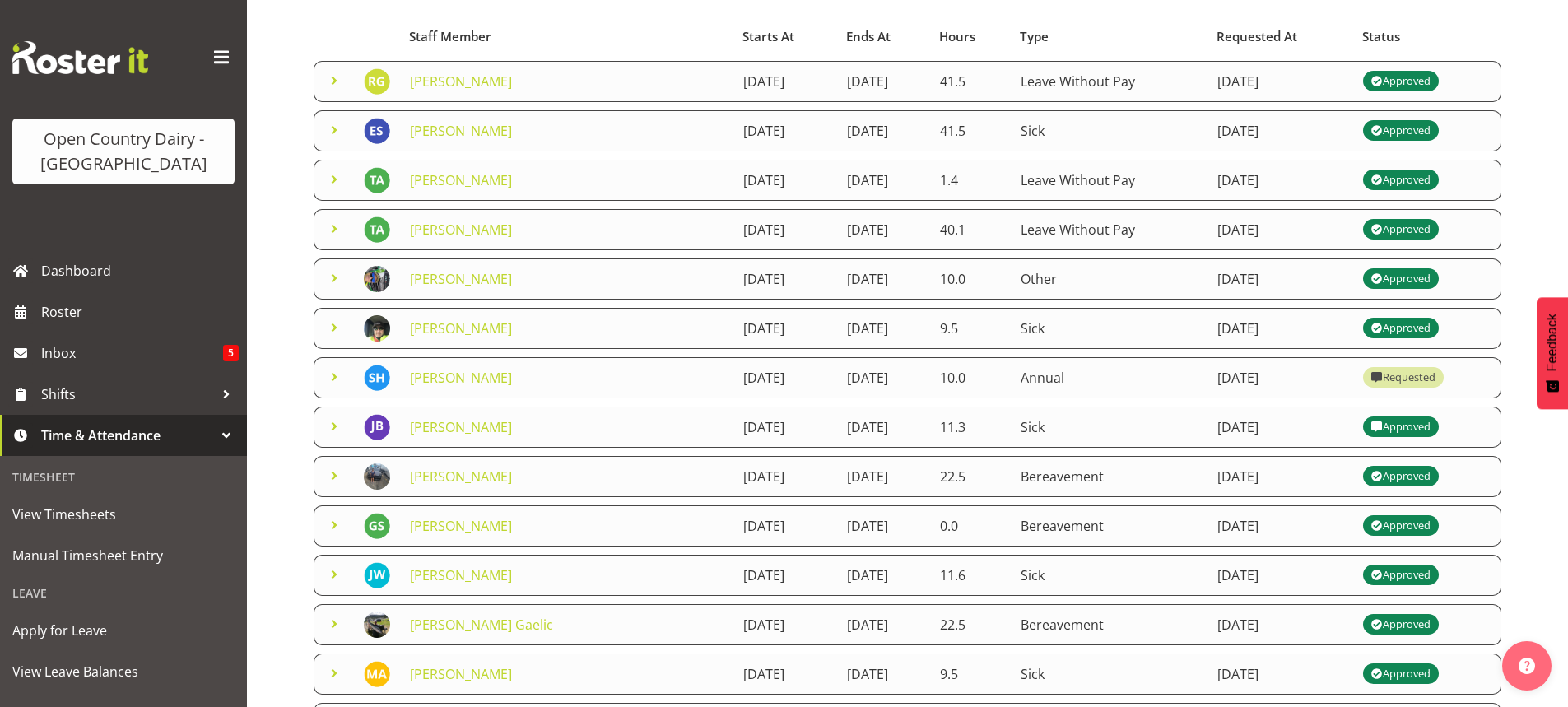
scroll to position [0, 0]
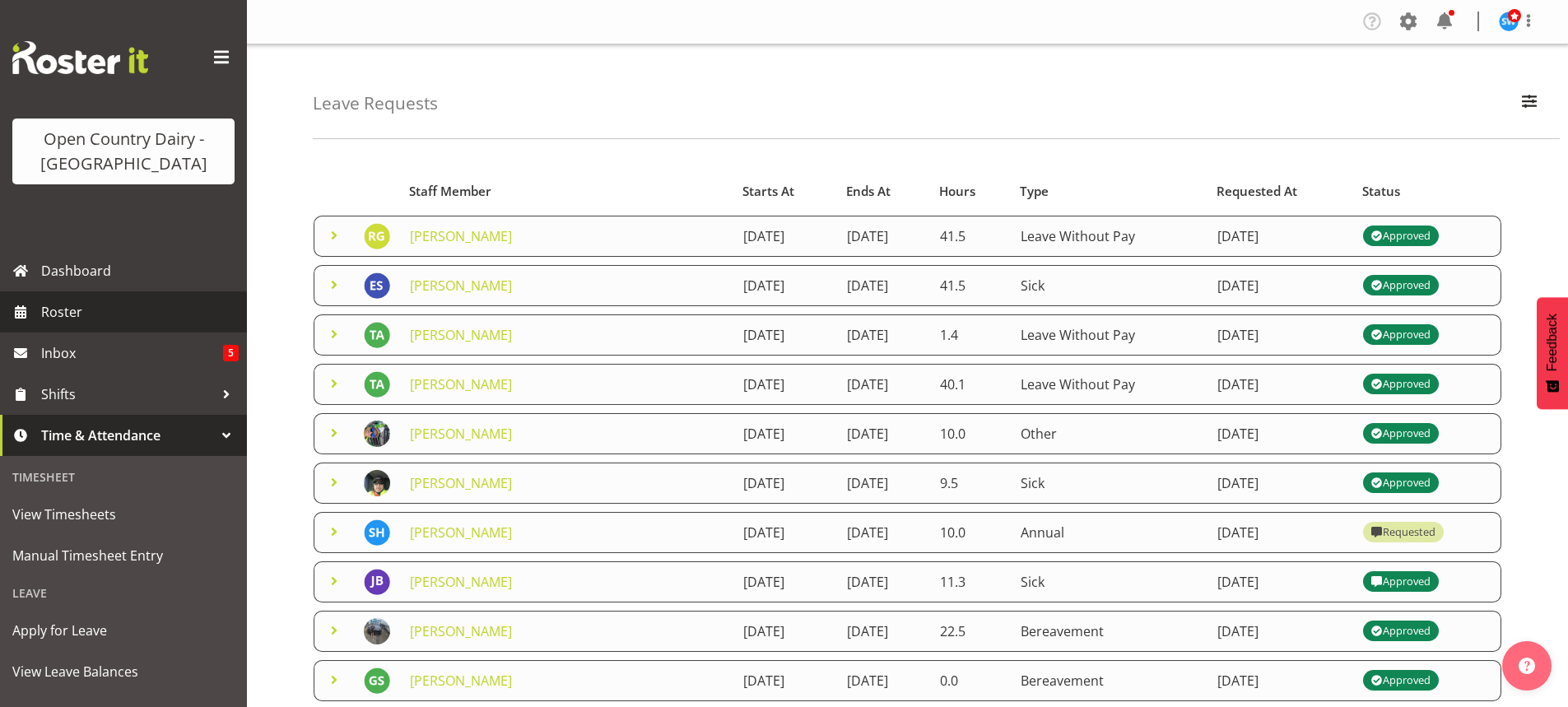
click at [70, 313] on span "Roster" at bounding box center [139, 312] width 198 height 25
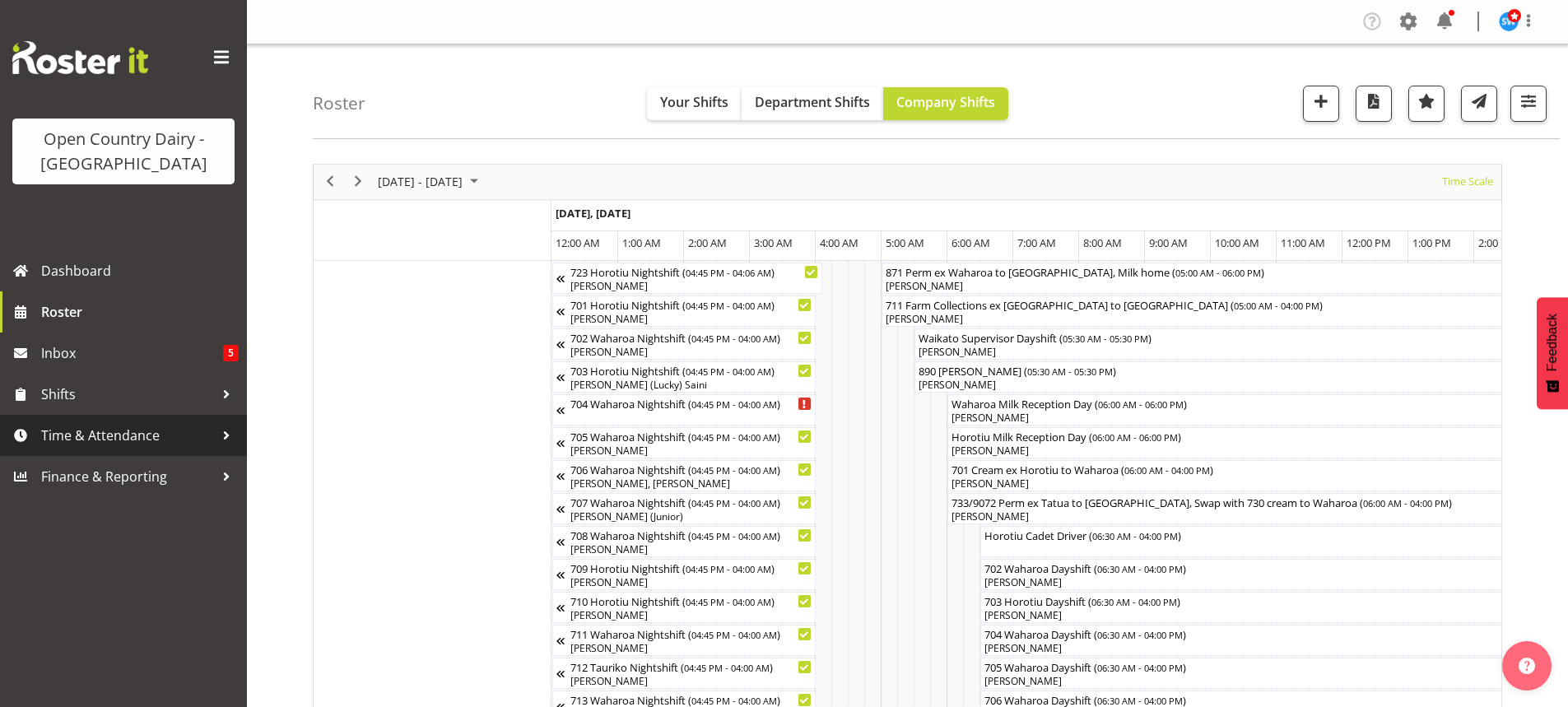
click at [105, 430] on span "Time & Attendance" at bounding box center [127, 435] width 173 height 25
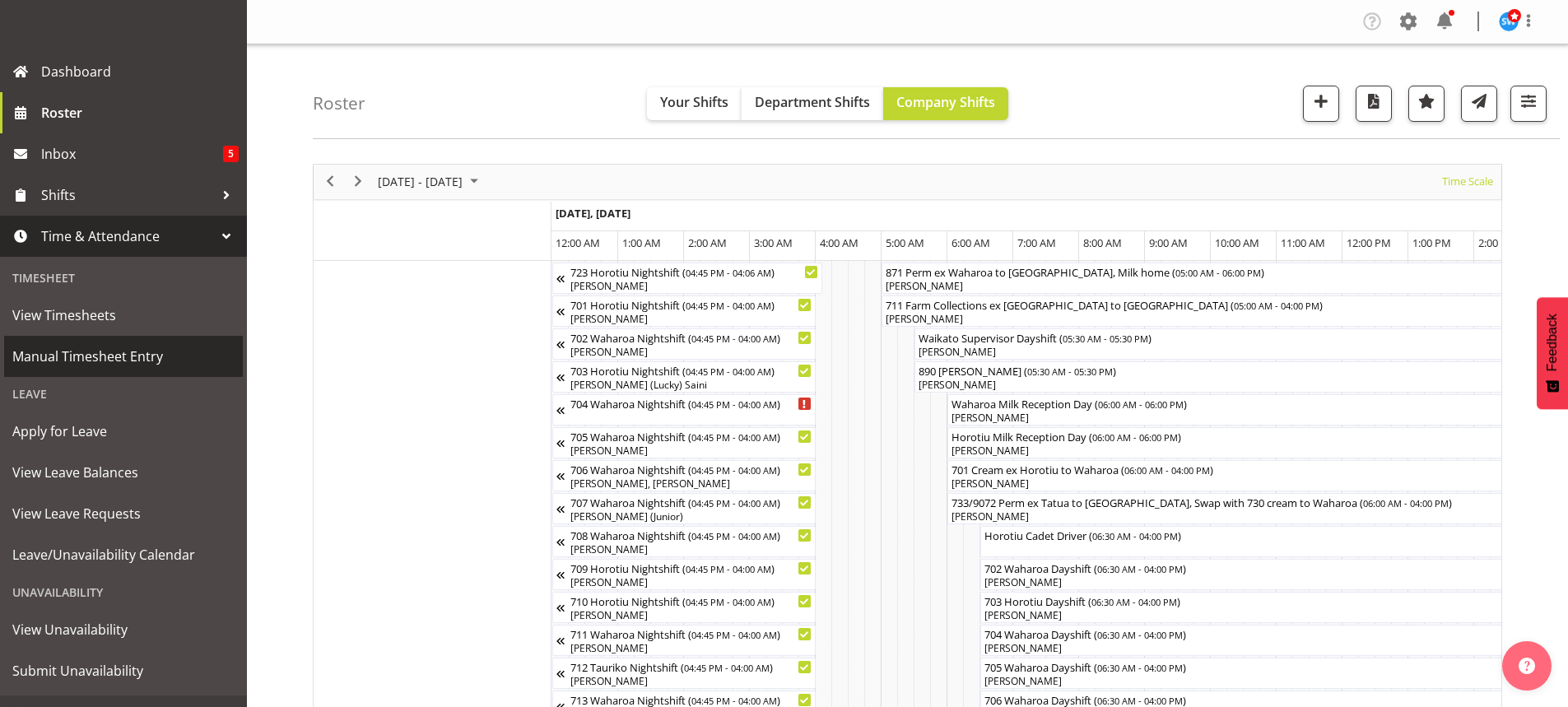
scroll to position [229, 0]
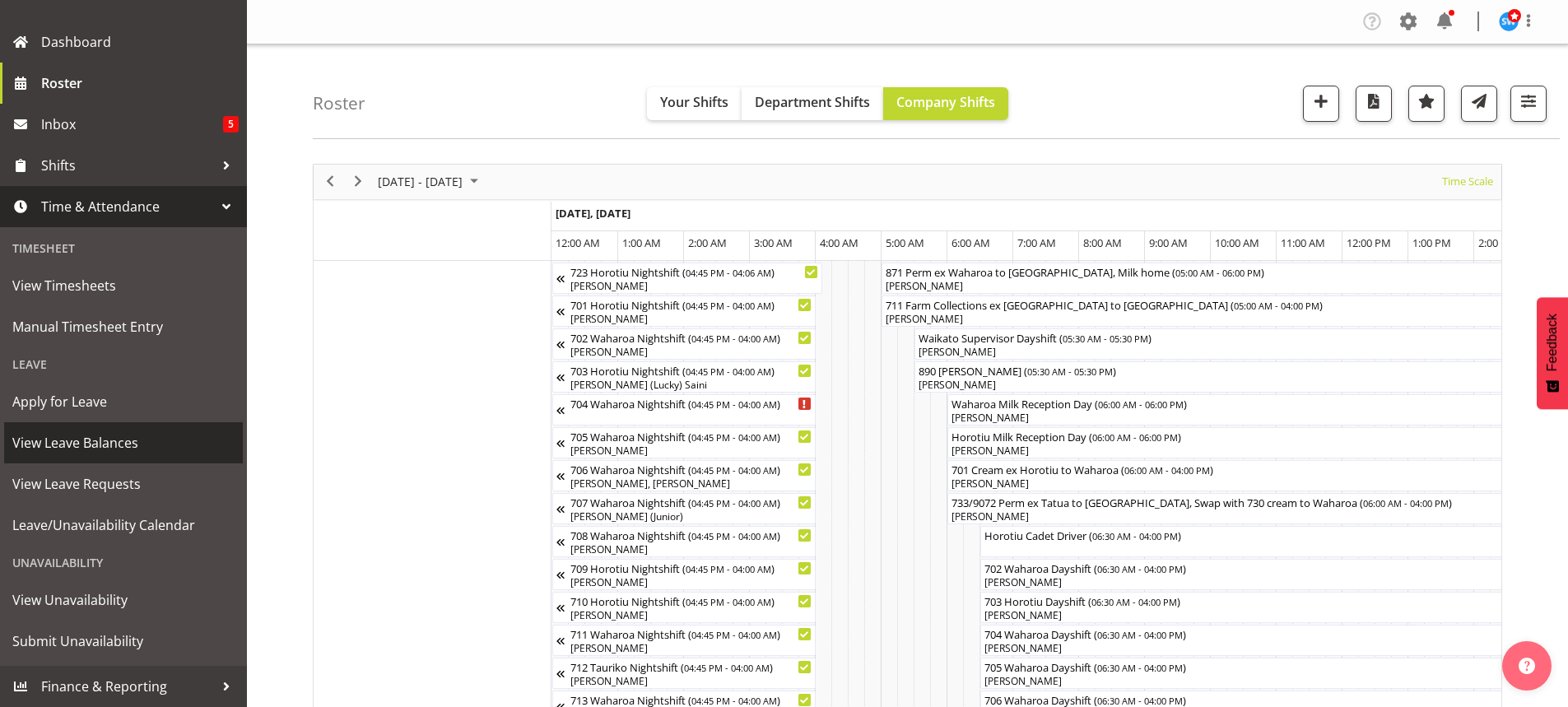
click at [101, 441] on span "View Leave Balances" at bounding box center [123, 443] width 223 height 25
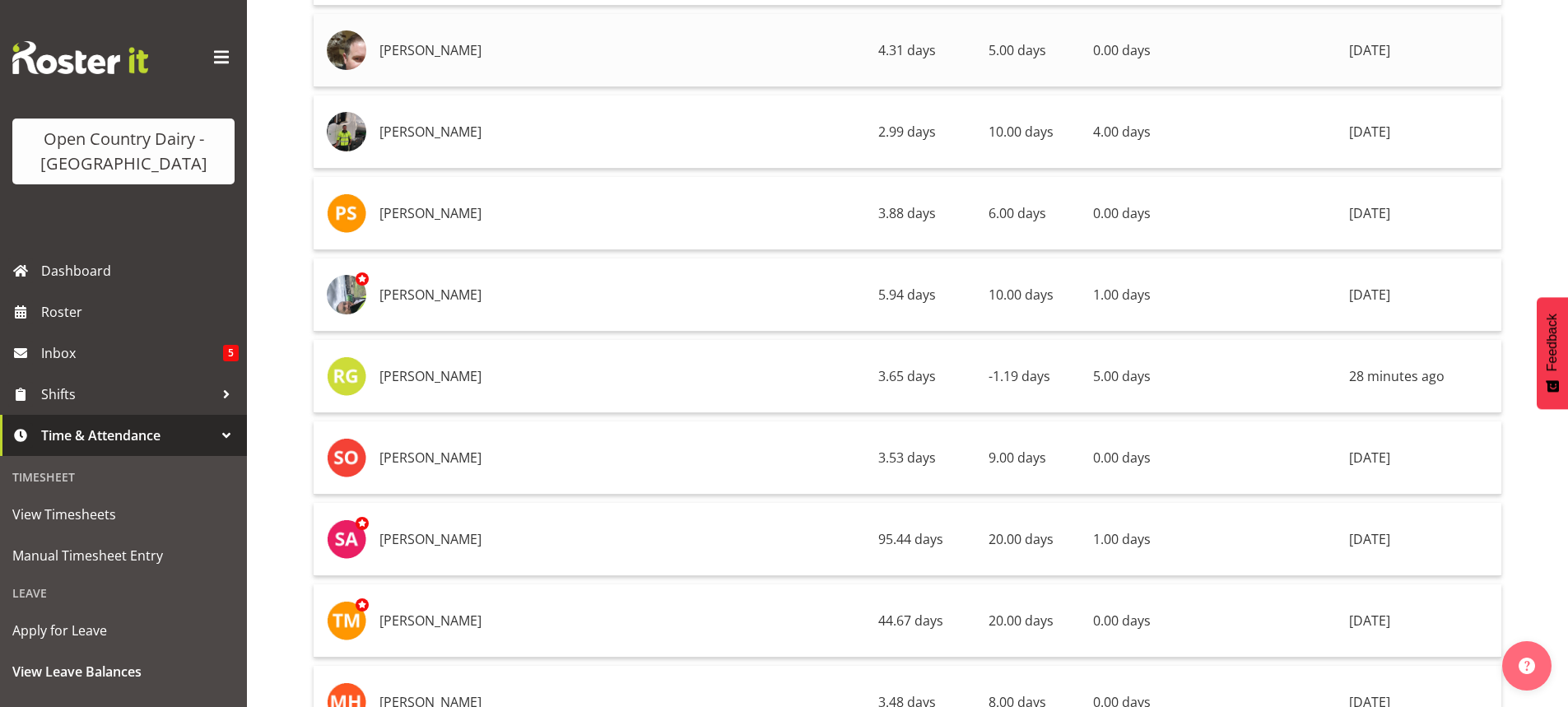
scroll to position [9136, 0]
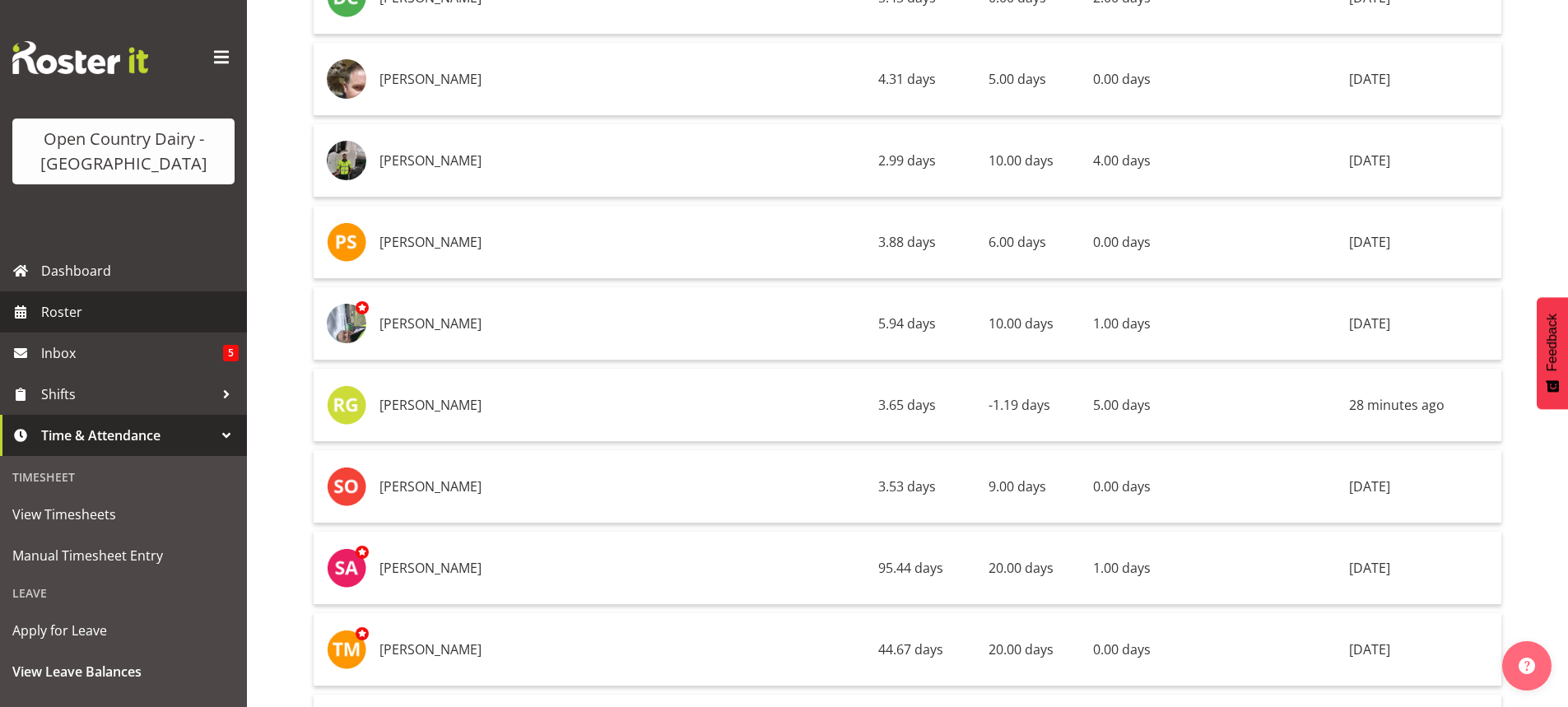
click at [58, 313] on span "Roster" at bounding box center [139, 312] width 198 height 25
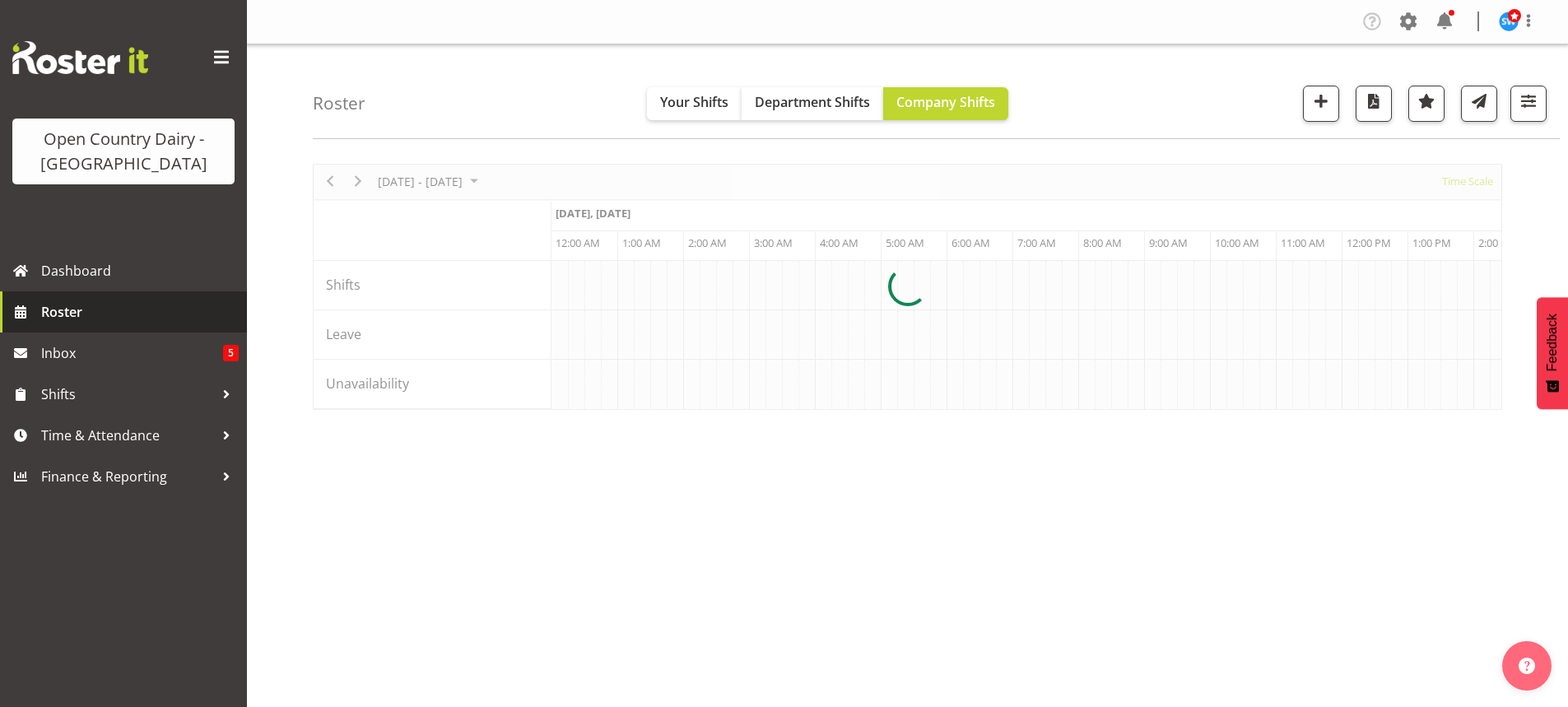
scroll to position [0, 3160]
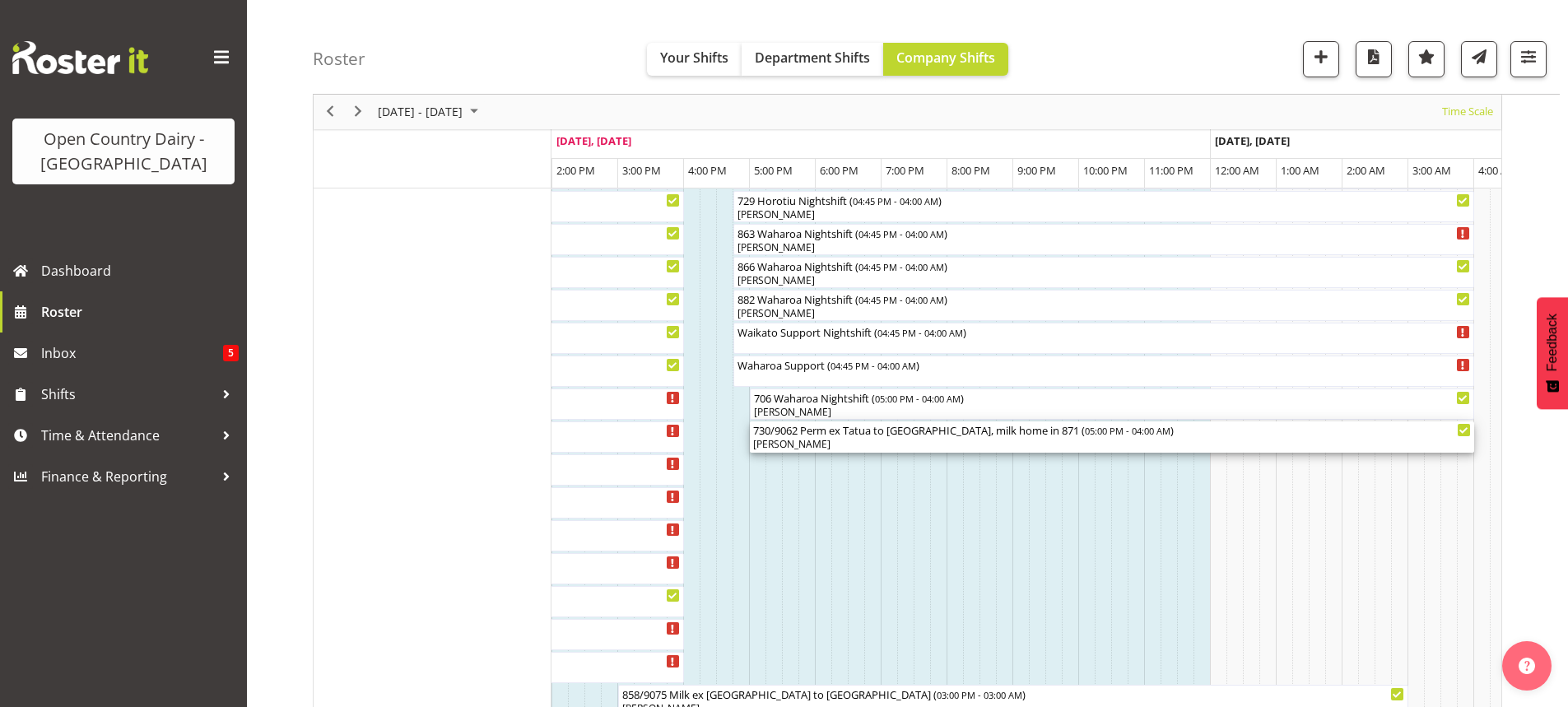
click at [960, 435] on div "730/9062 Perm ex Tatua to [GEOGRAPHIC_DATA], milk home in 871 ( 05:00 PM - 04:0…" at bounding box center [1112, 430] width 718 height 17
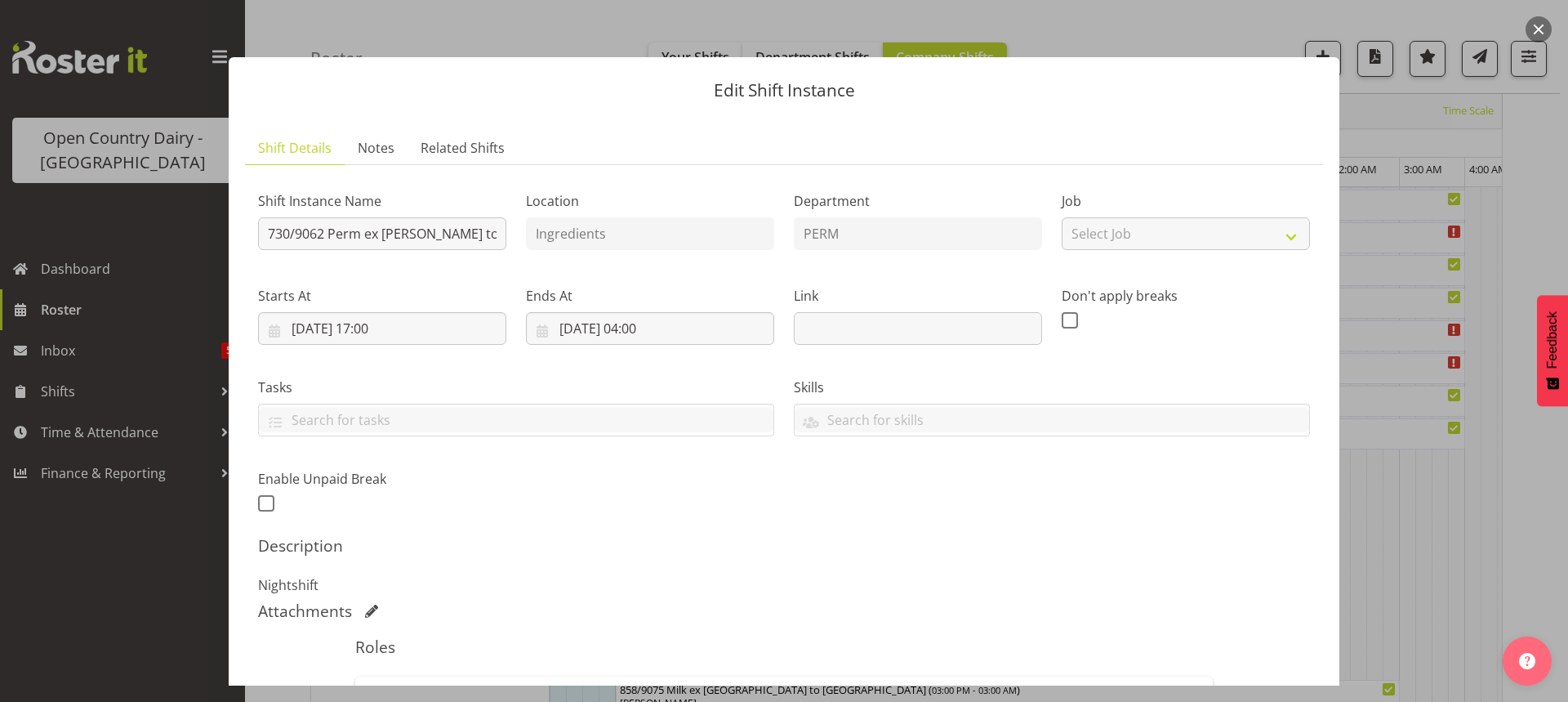
drag, startPoint x: 474, startPoint y: 235, endPoint x: 492, endPoint y: 204, distance: 35.8
click at [492, 204] on label "Shift Instance Name" at bounding box center [382, 201] width 249 height 19
click at [474, 232] on input "730/9062 Perm ex [PERSON_NAME] to [GEOGRAPHIC_DATA], milk home in 871" at bounding box center [382, 233] width 249 height 32
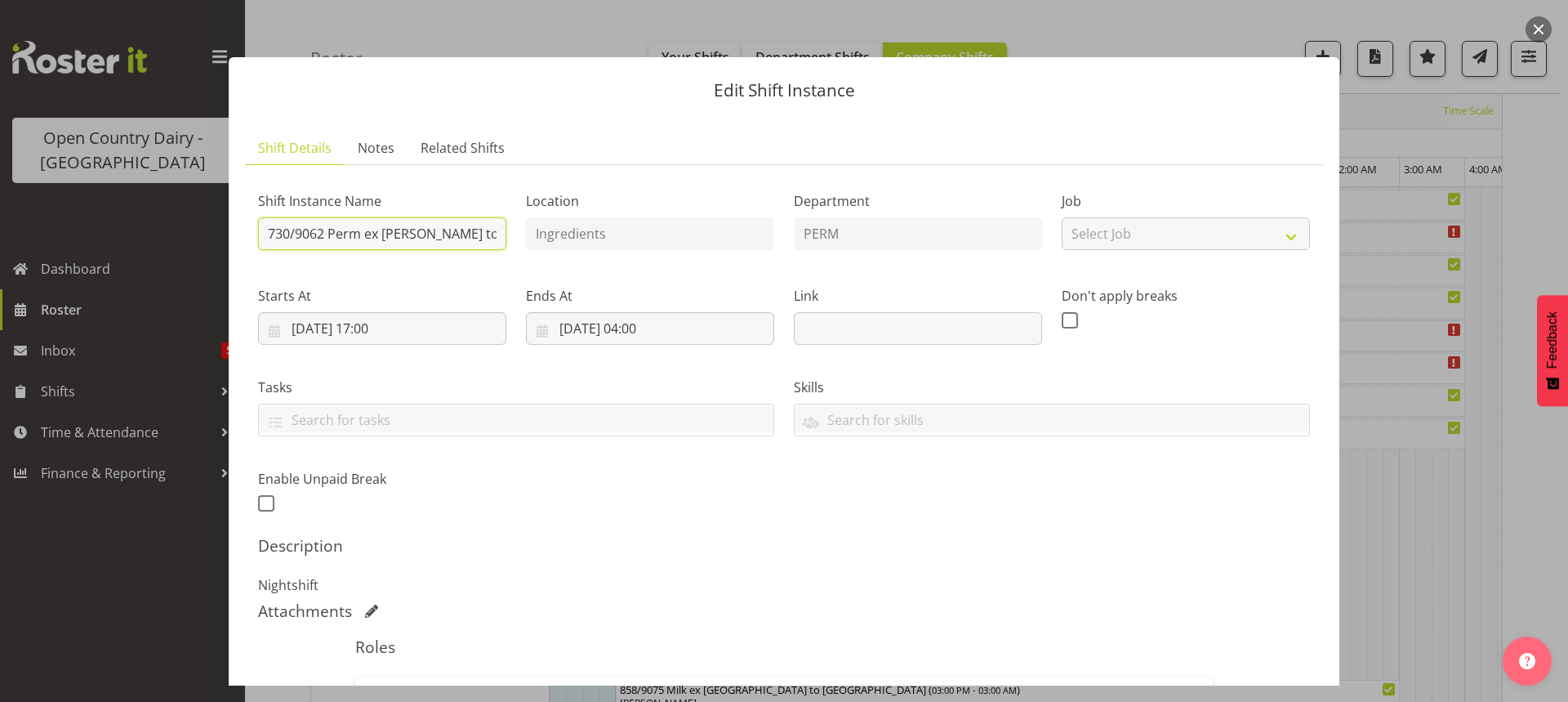
click at [474, 232] on input "730/9062 Perm ex [PERSON_NAME] to [GEOGRAPHIC_DATA], milk home in 871" at bounding box center [382, 233] width 249 height 32
click at [491, 233] on input "730/9062 Perm ex [PERSON_NAME] to [GEOGRAPHIC_DATA], milk home in 871" at bounding box center [382, 233] width 249 height 32
click at [470, 234] on input "730/9062 Perm ex Tatua to i, milk home in 871" at bounding box center [382, 233] width 249 height 32
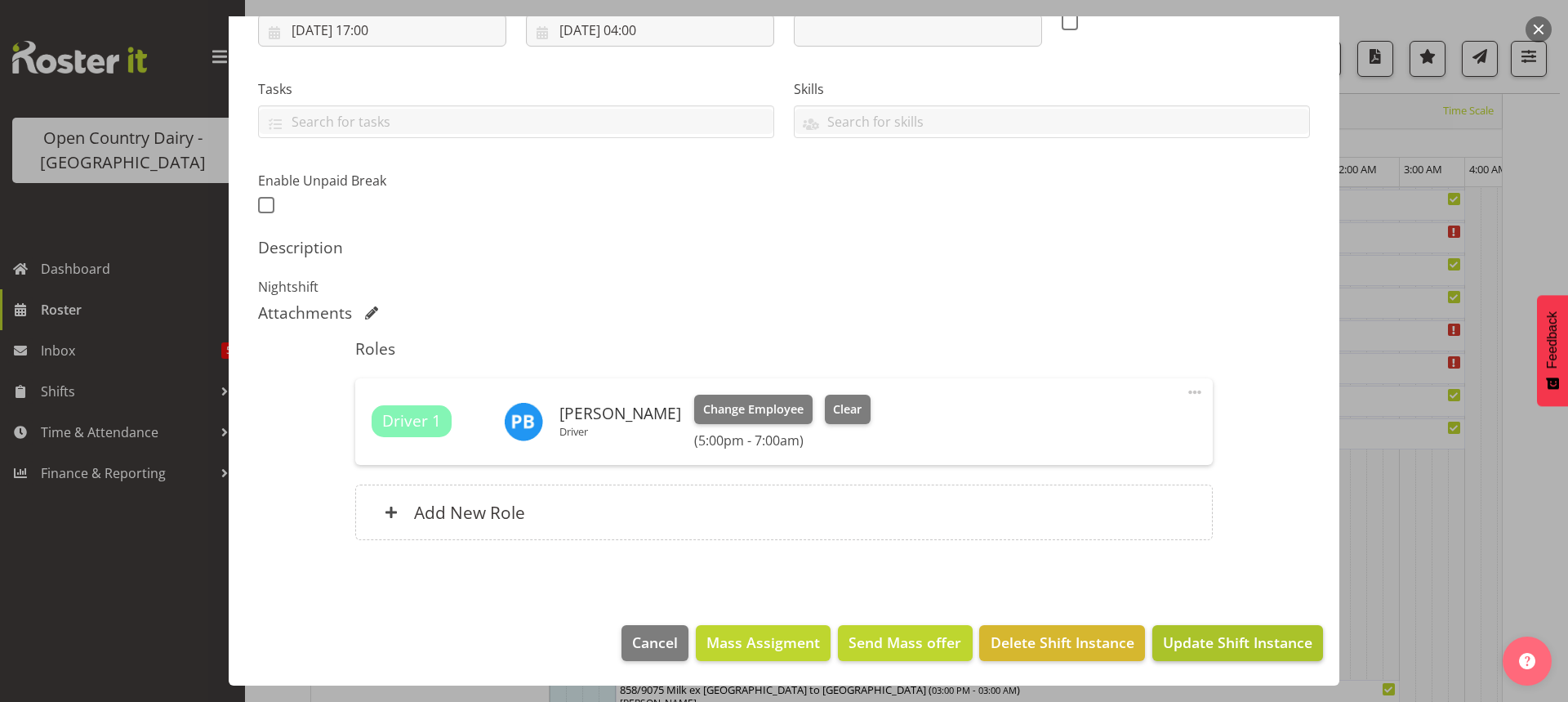
type input "730/9062 Perm ex Tatua to [GEOGRAPHIC_DATA], Cream home in 871"
click at [1202, 645] on span "Update Shift Instance" at bounding box center [1237, 642] width 149 height 21
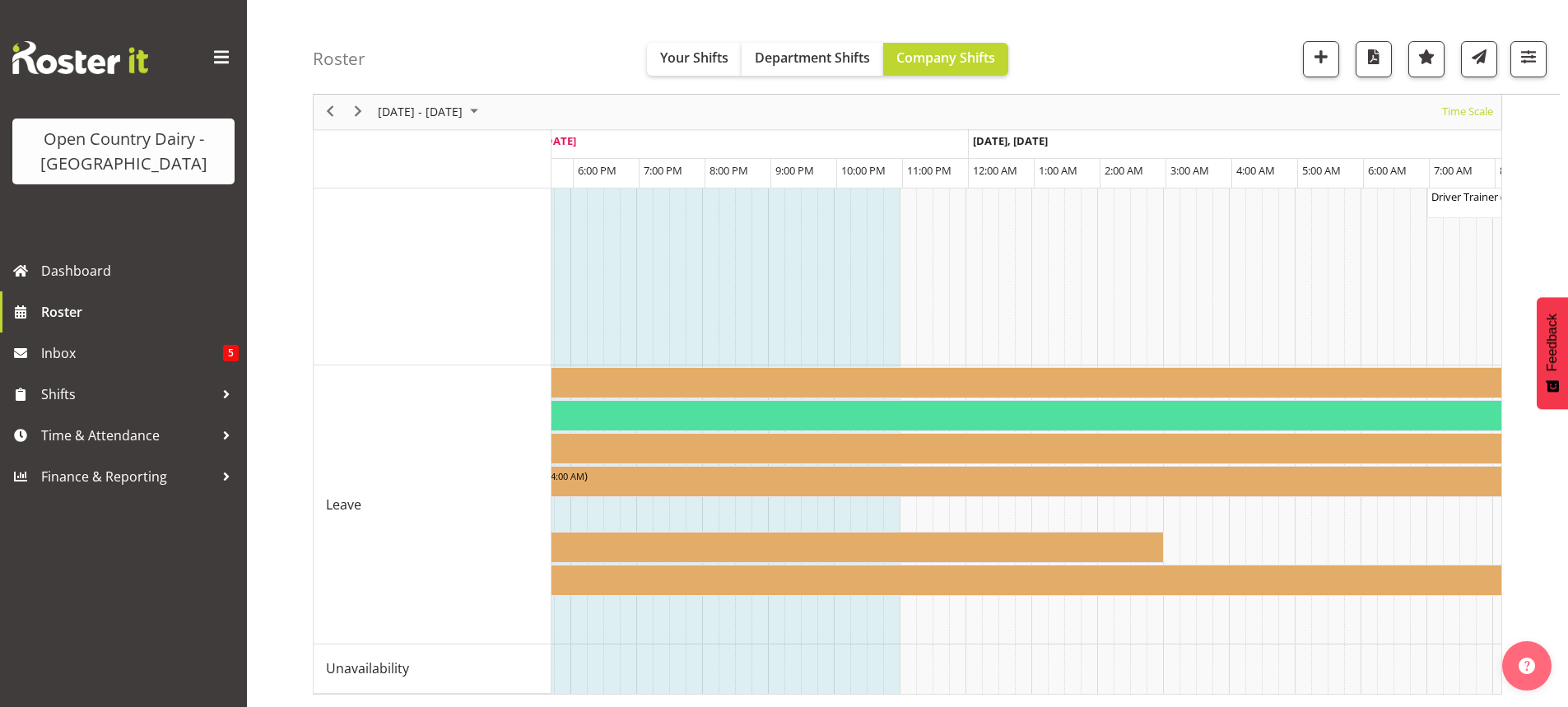
scroll to position [0, 4393]
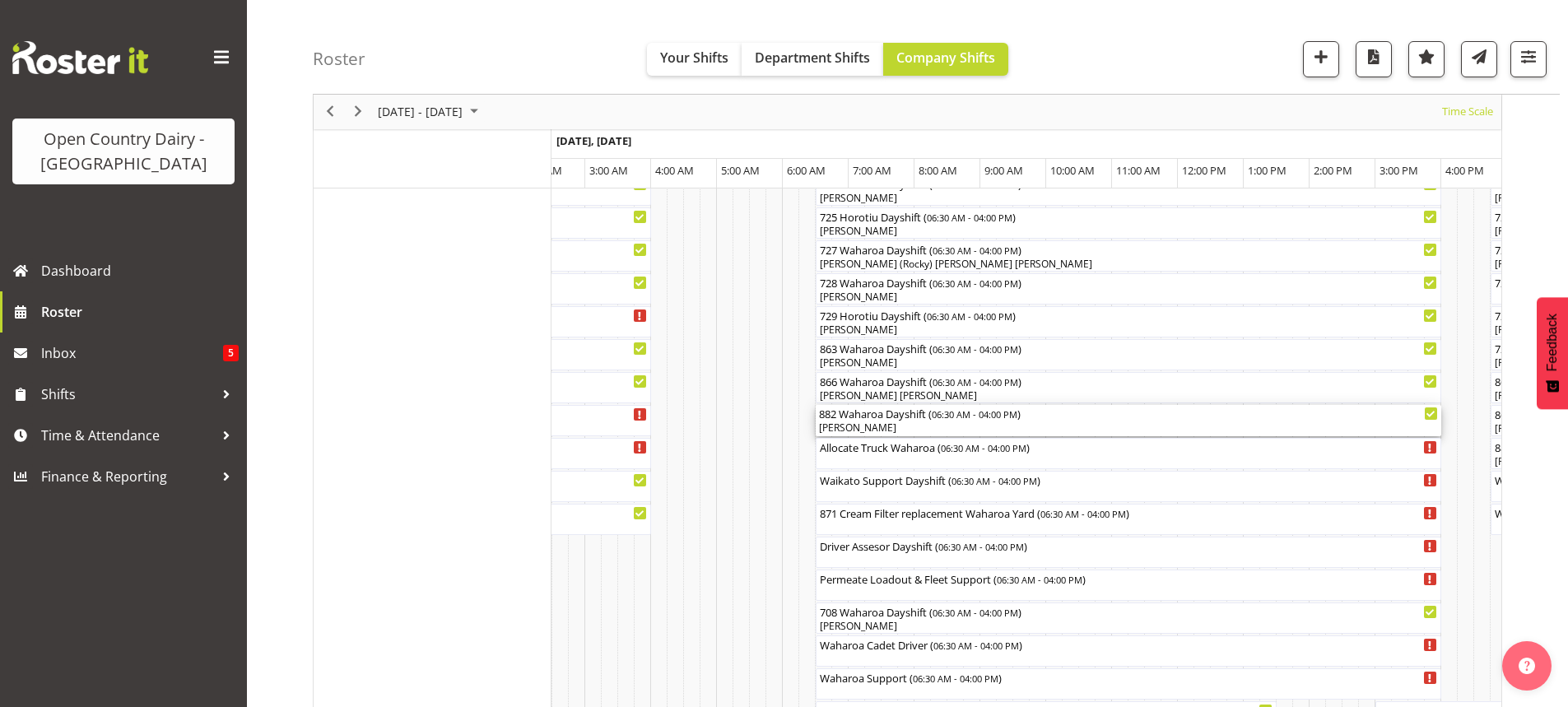
click at [961, 428] on div "[PERSON_NAME]" at bounding box center [1128, 428] width 619 height 15
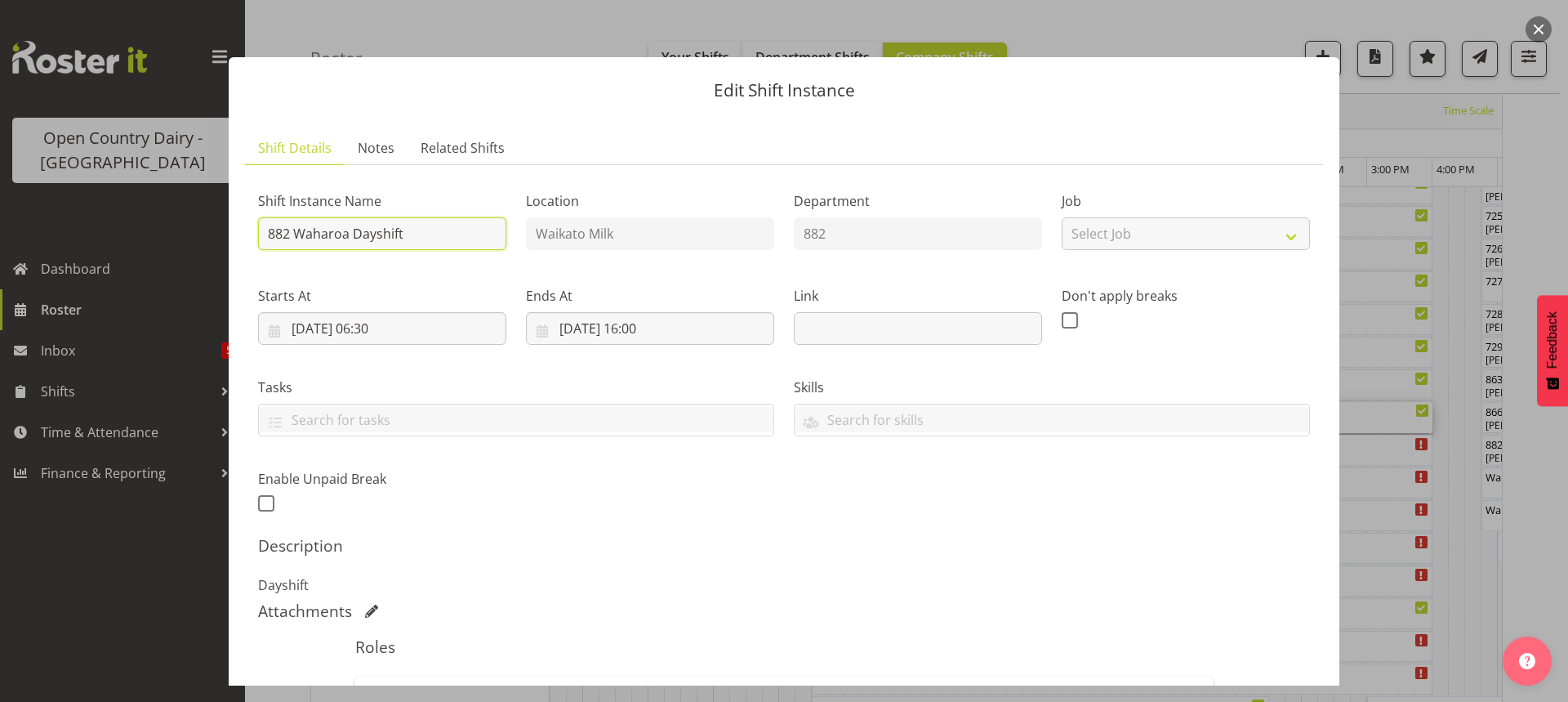
click at [436, 236] on input "882 Waharoa Dayshift" at bounding box center [382, 233] width 249 height 32
type input "882 Waharoa Dayshift (PLEASE FINISH BY 12.30PM)"
click at [655, 326] on input "[DATE] 16:00" at bounding box center [650, 328] width 249 height 32
click at [646, 672] on select "00 01 02 03 04 05 06 07 08 09 10 11 12 13 14 15 16 17 18 19 20 21 22 23" at bounding box center [651, 675] width 37 height 32
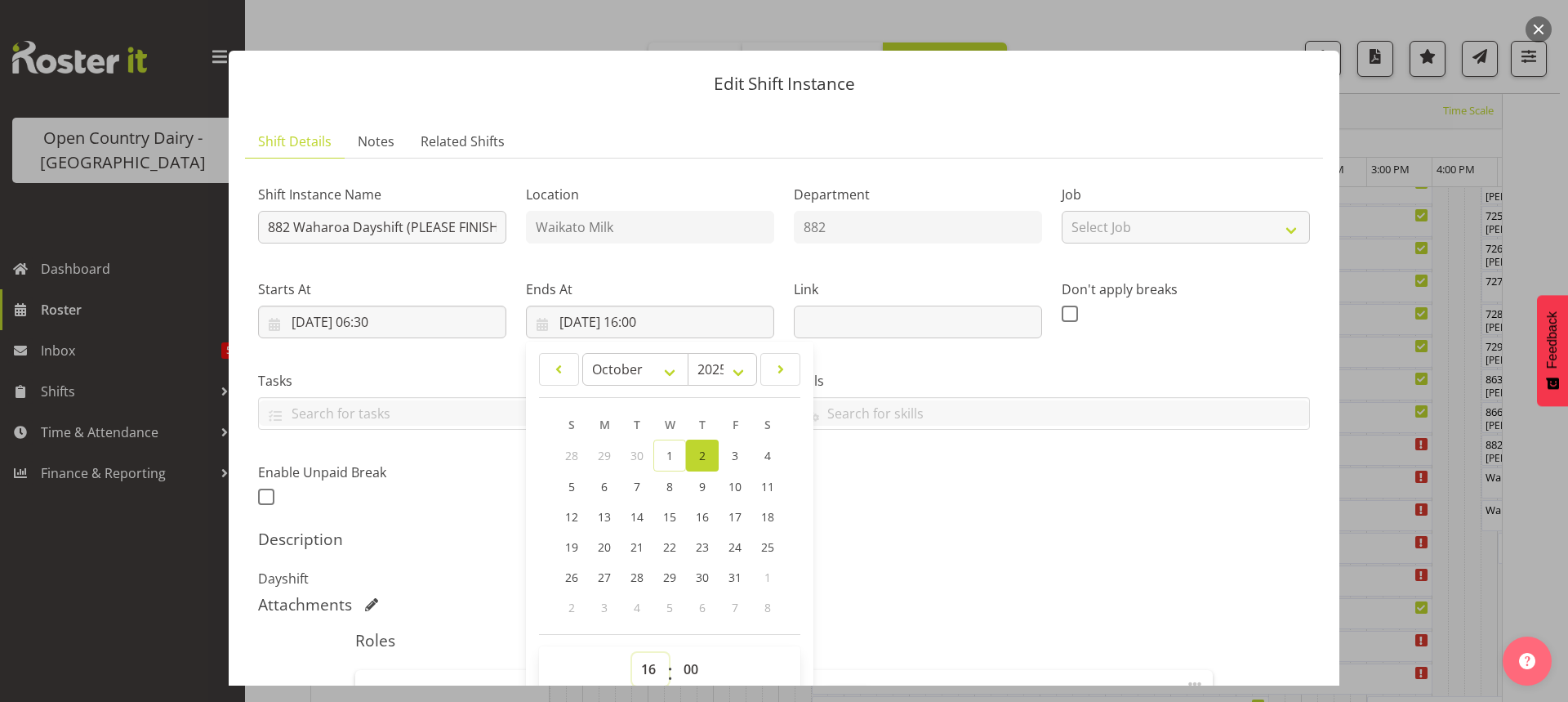
select select "12"
click at [633, 653] on select "00 01 02 03 04 05 06 07 08 09 10 11 12 13 14 15 16 17 18 19 20 21 22 23" at bounding box center [651, 669] width 37 height 32
type input "[DATE] 12:00"
click at [688, 660] on select "00 01 02 03 04 05 06 07 08 09 10 11 12 13 14 15 16 17 18 19 20 21 22 23 24 25 2…" at bounding box center [693, 669] width 37 height 32
select select "30"
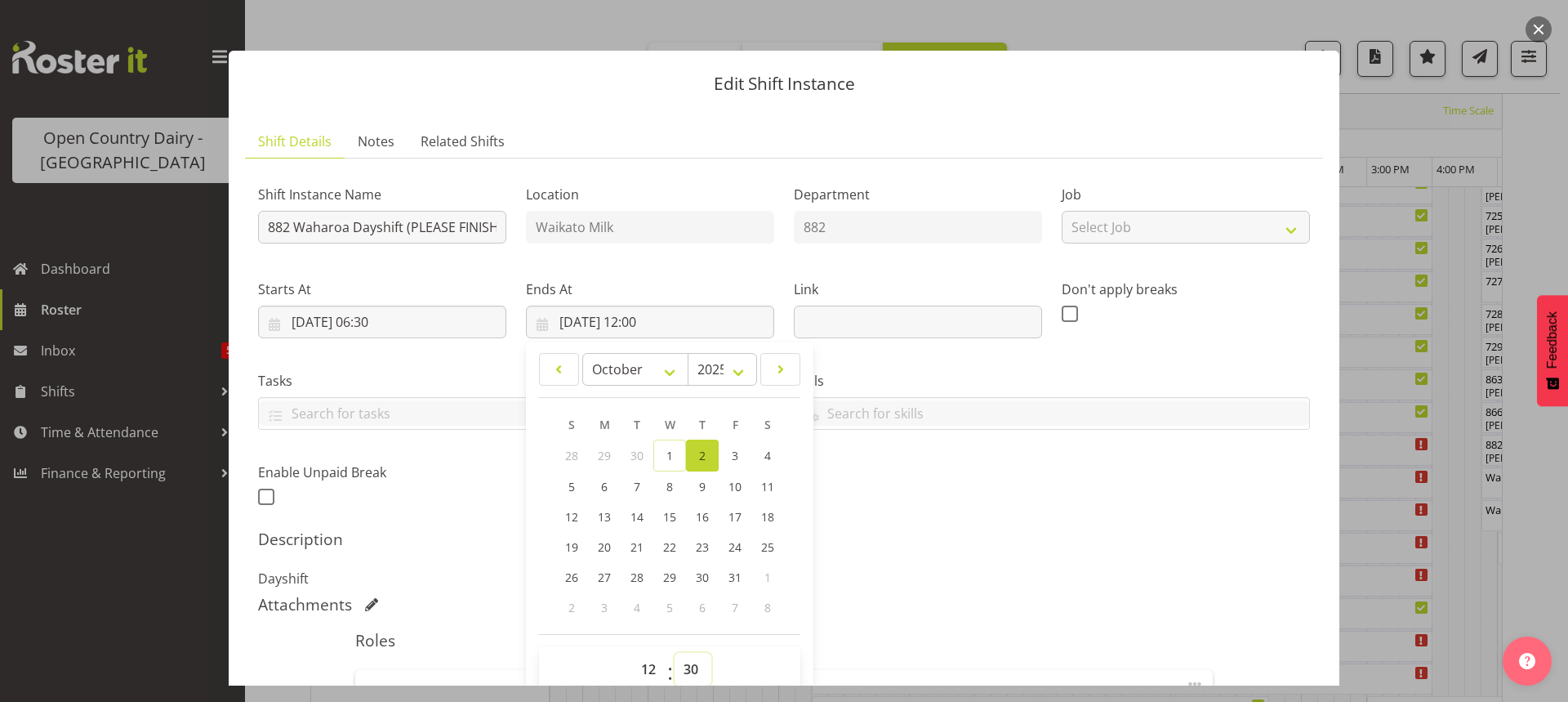
click at [675, 653] on select "00 01 02 03 04 05 06 07 08 09 10 11 12 13 14 15 16 17 18 19 20 21 22 23 24 25 2…" at bounding box center [693, 669] width 37 height 32
type input "[DATE] 12:30"
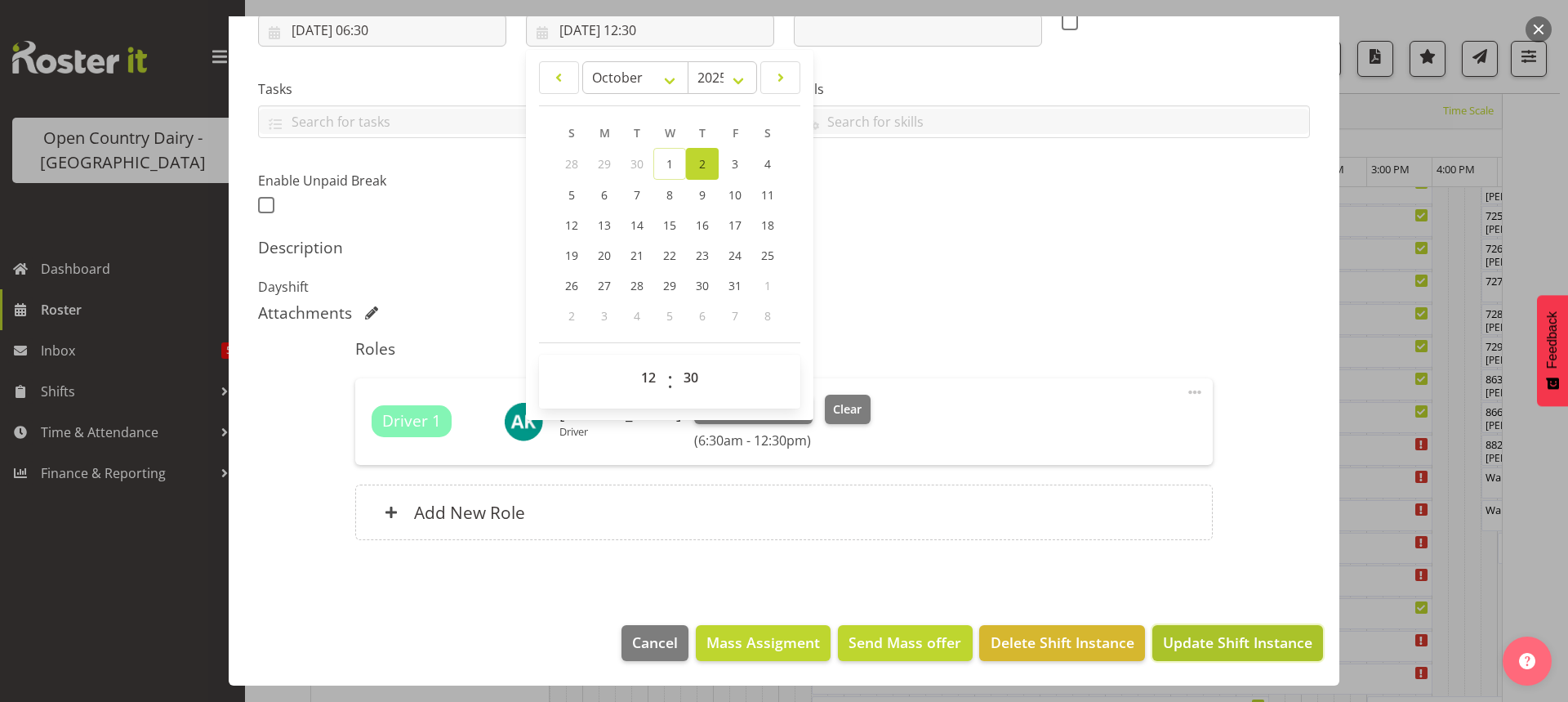
click at [1202, 640] on span "Update Shift Instance" at bounding box center [1237, 642] width 149 height 21
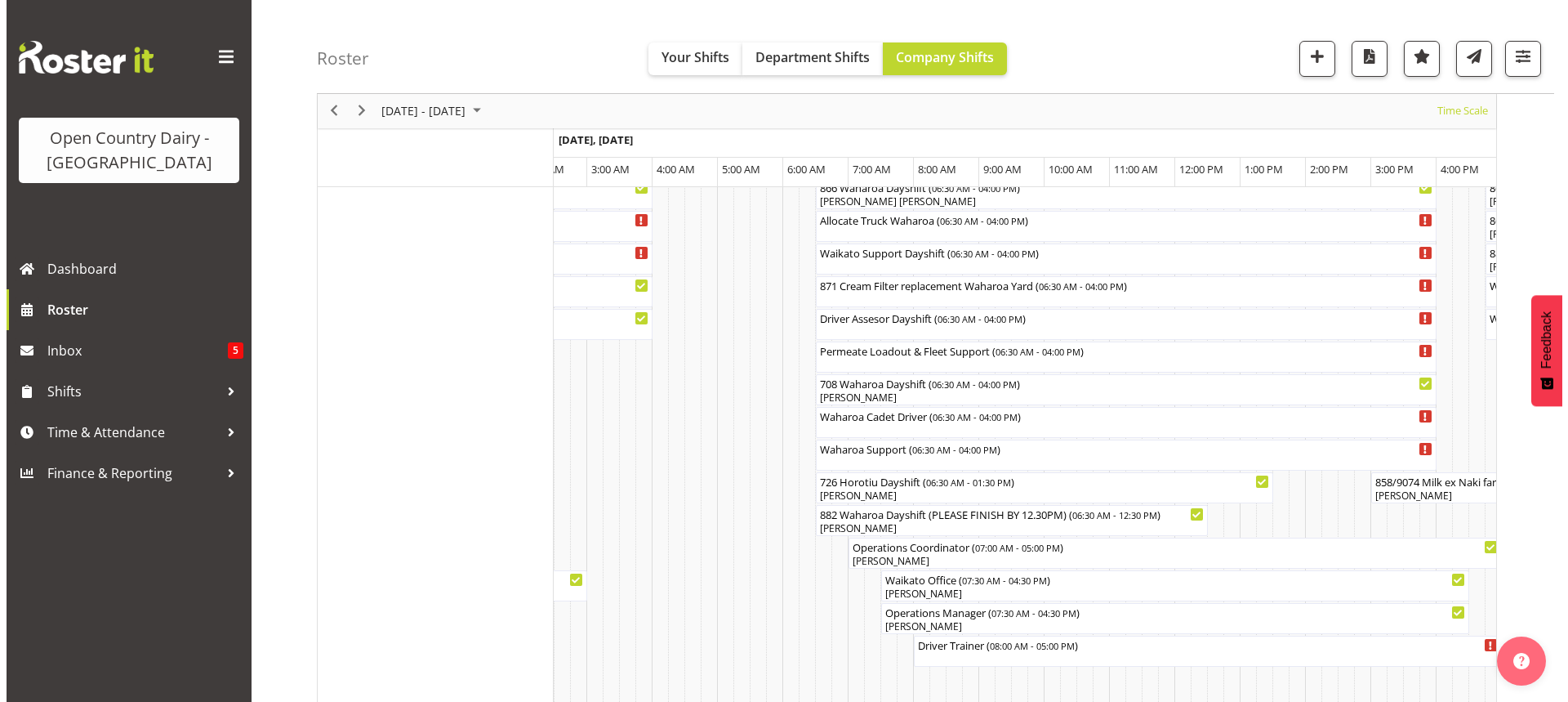
scroll to position [1246, 0]
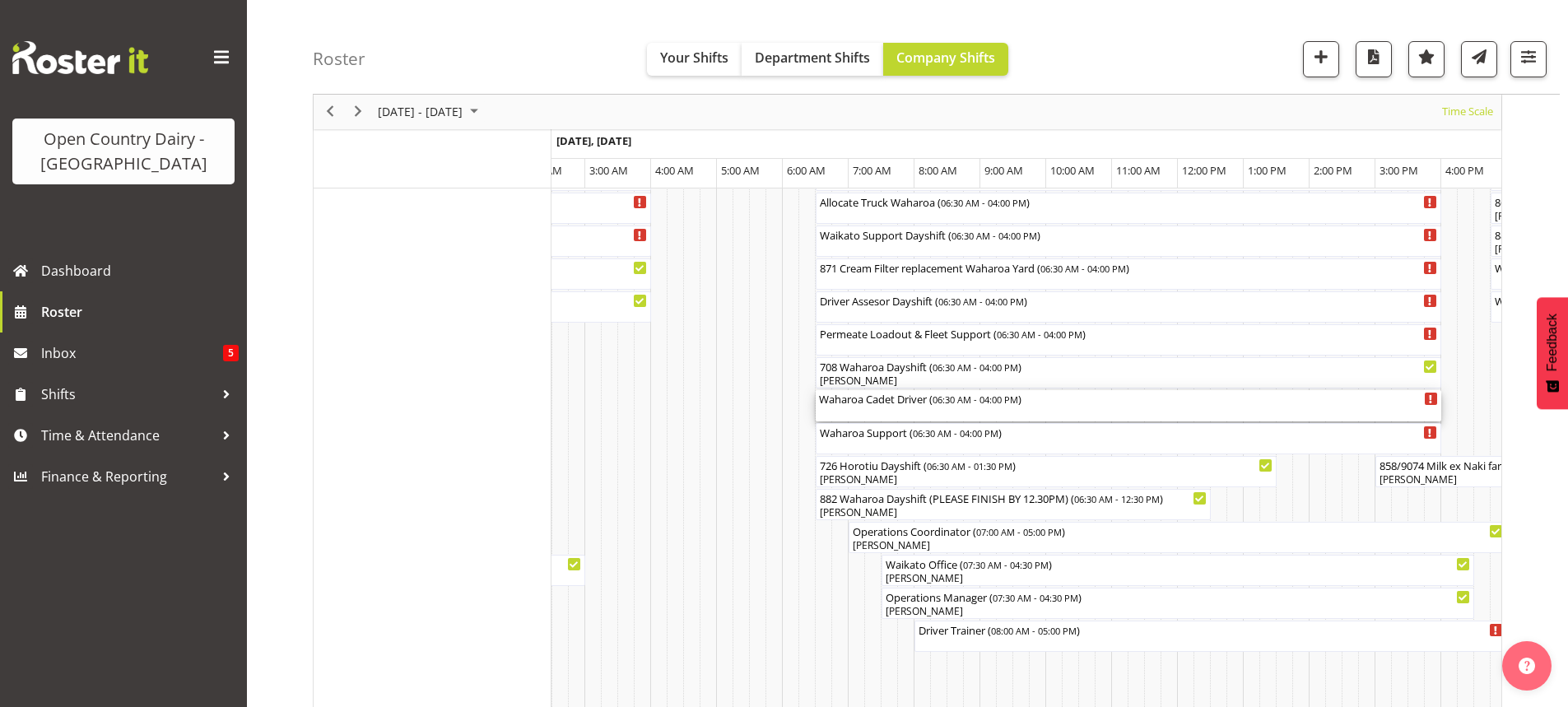
click at [916, 408] on div "Waharoa Cadet Driver ( 06:30 AM - 04:00 PM )" at bounding box center [1128, 405] width 619 height 32
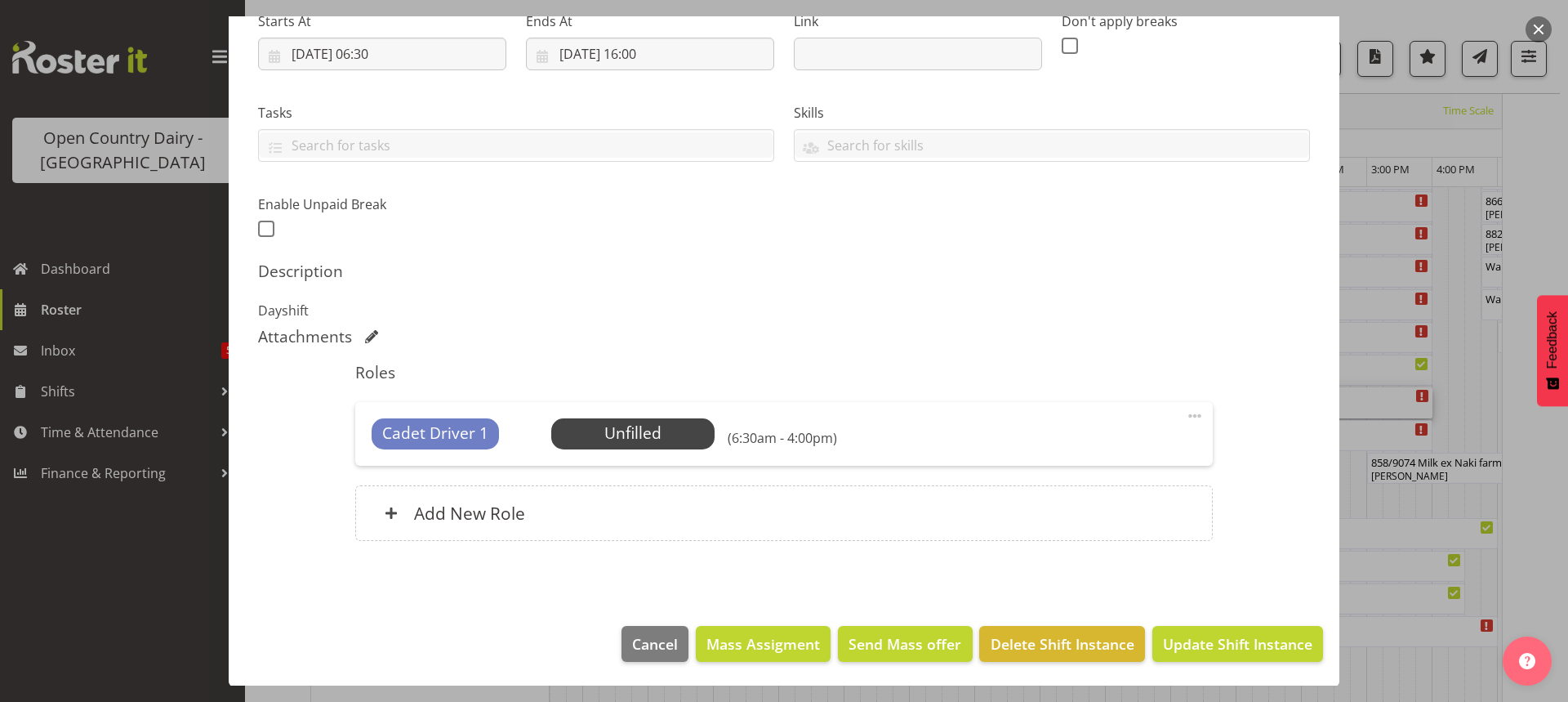
scroll to position [275, 0]
click at [1046, 634] on span "Delete Shift Instance" at bounding box center [1063, 643] width 144 height 21
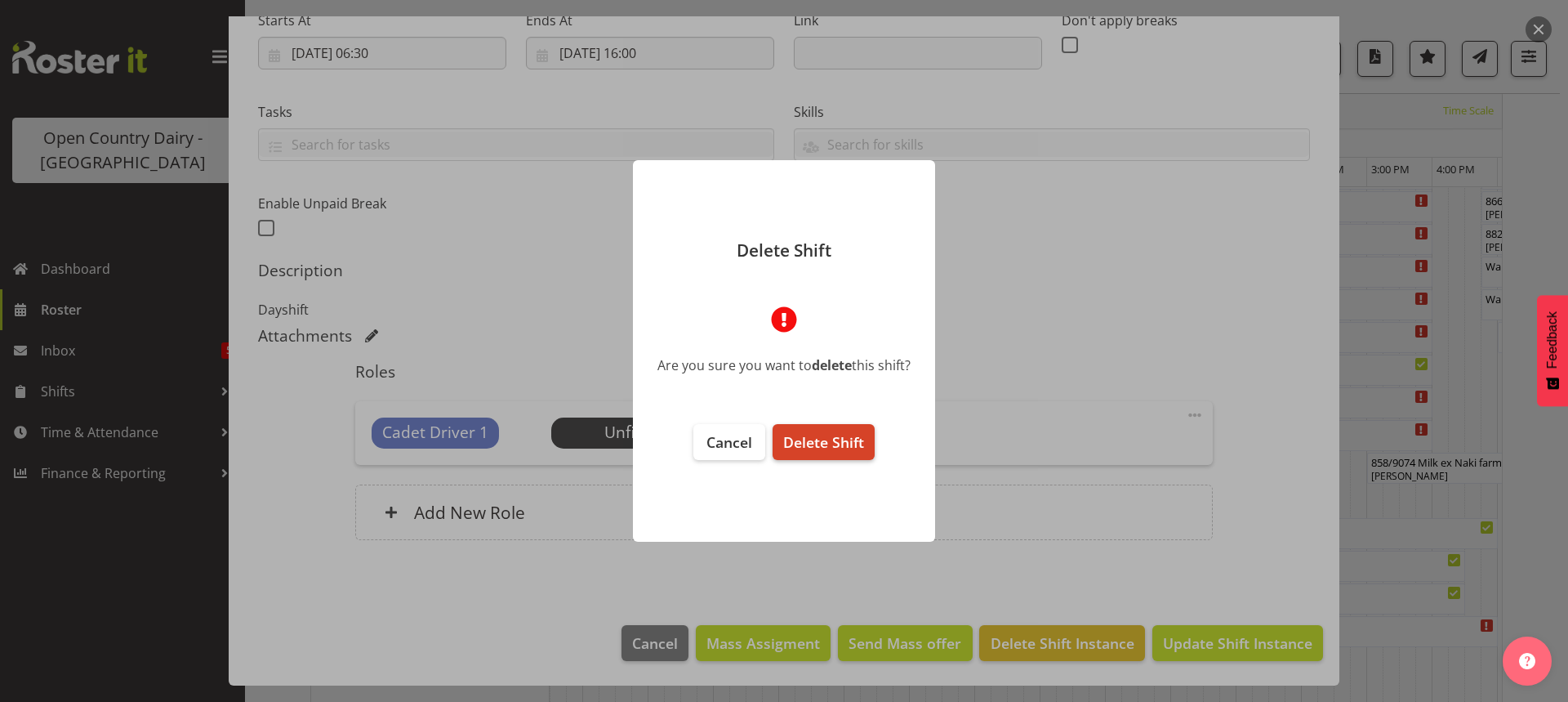
click at [841, 443] on span "Delete Shift" at bounding box center [824, 441] width 81 height 19
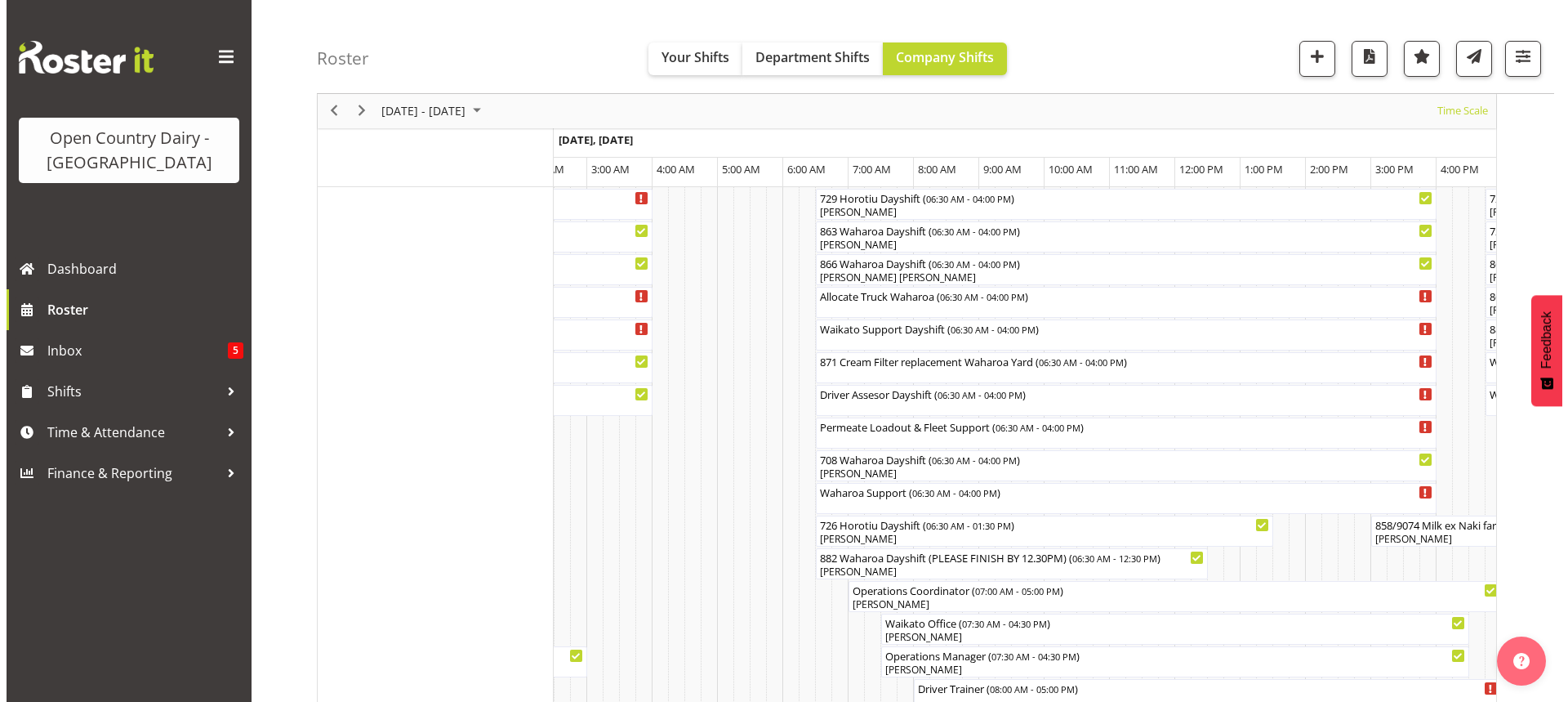
scroll to position [1164, 0]
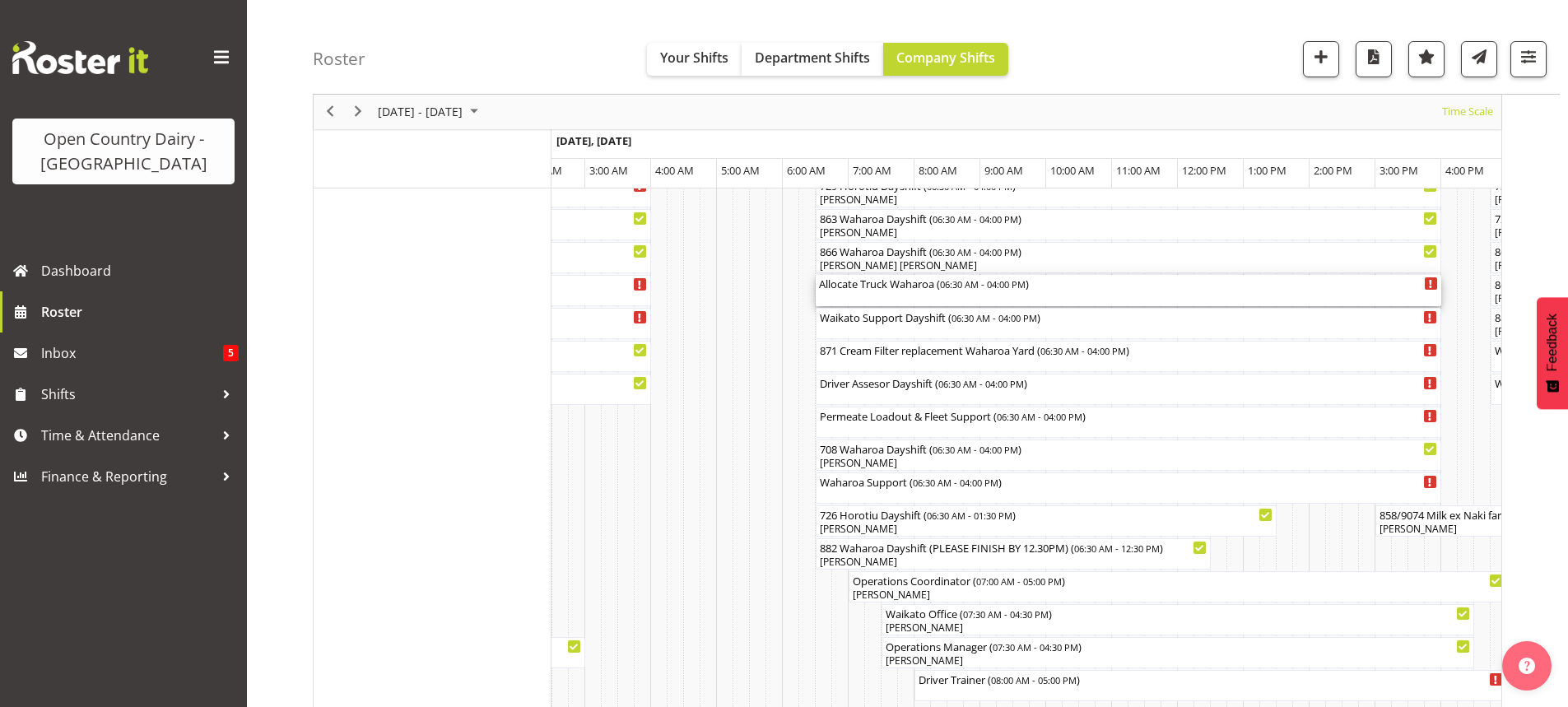
click at [900, 295] on div "Allocate Truck Waharoa ( 06:30 AM - 04:00 PM )" at bounding box center [1128, 290] width 619 height 32
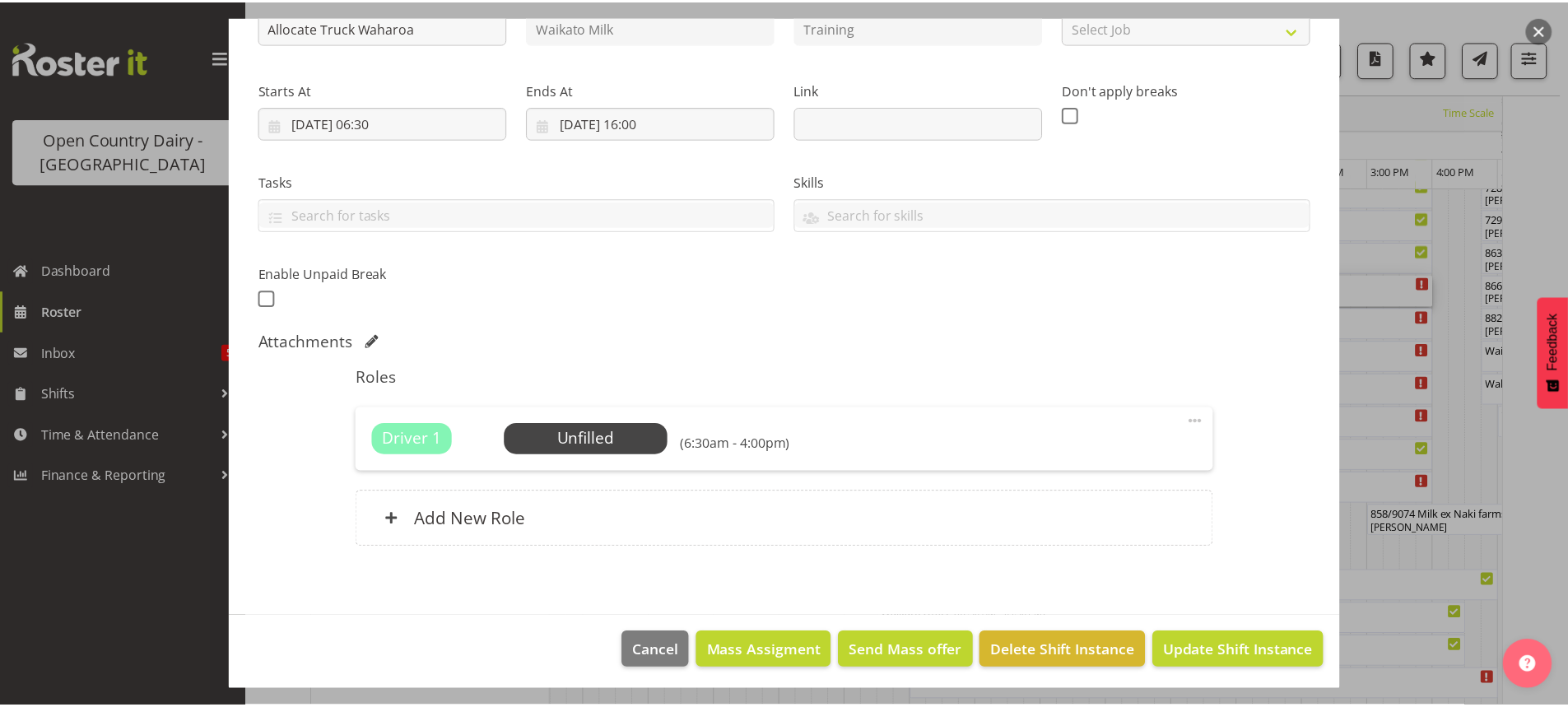
scroll to position [212, 0]
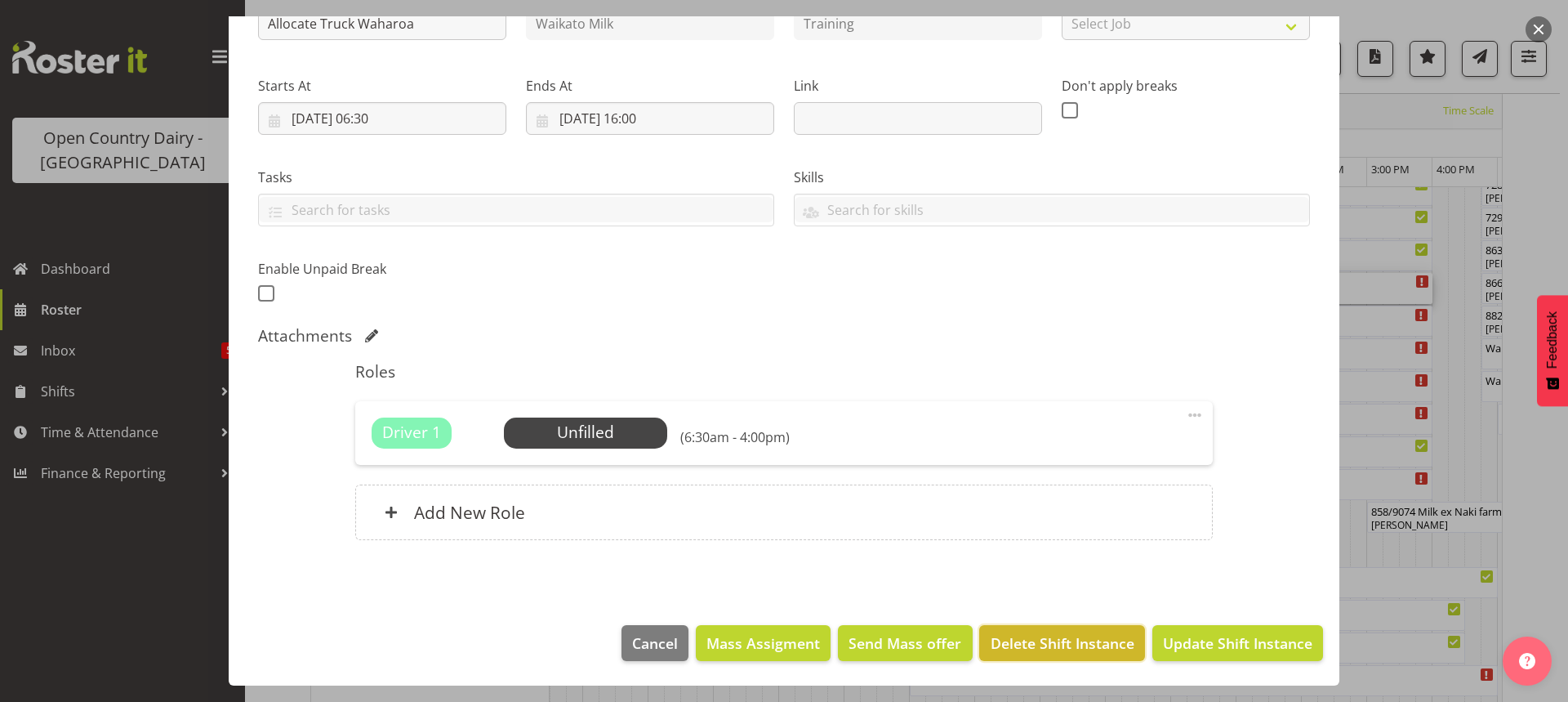
click at [1042, 634] on span "Delete Shift Instance" at bounding box center [1063, 643] width 144 height 21
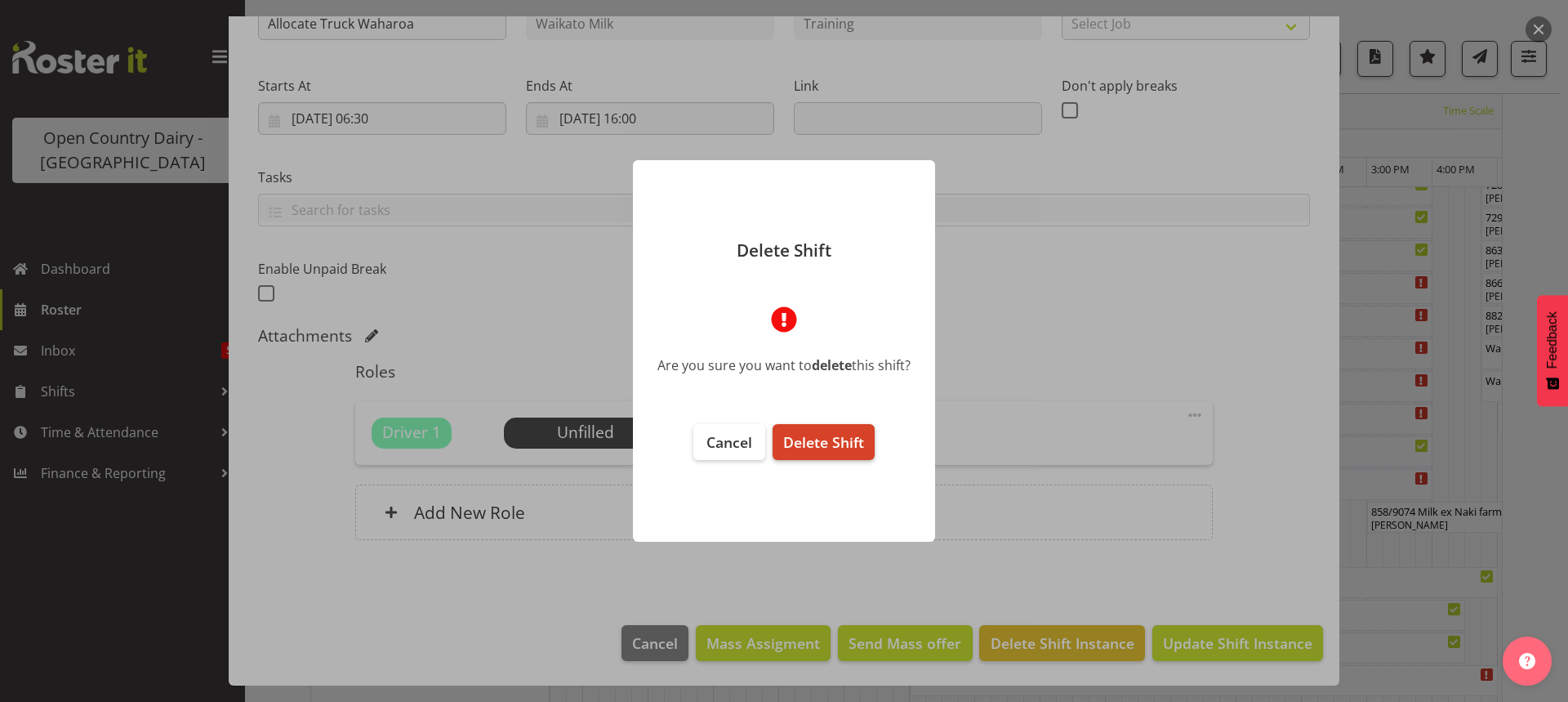
click at [834, 439] on span "Delete Shift" at bounding box center [824, 441] width 81 height 19
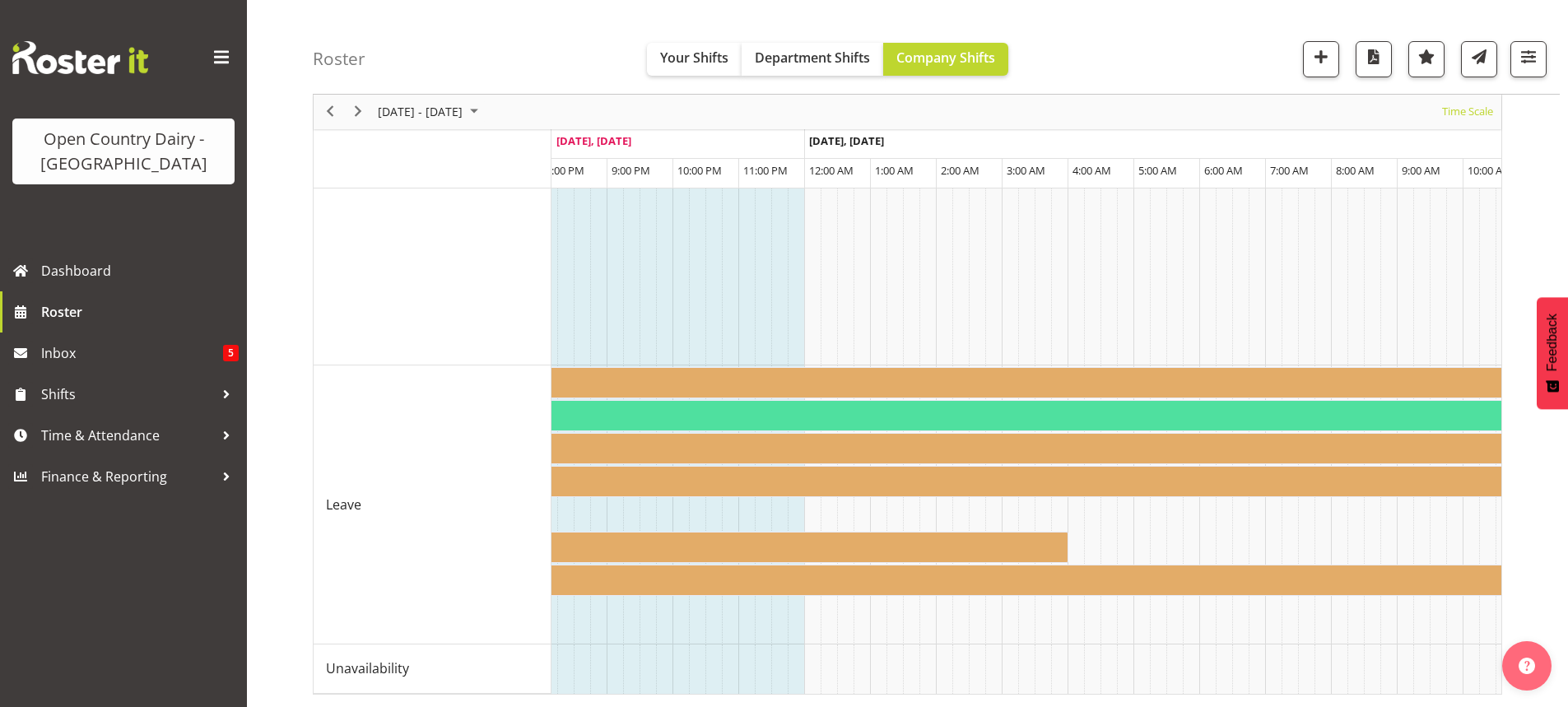
scroll to position [0, 4412]
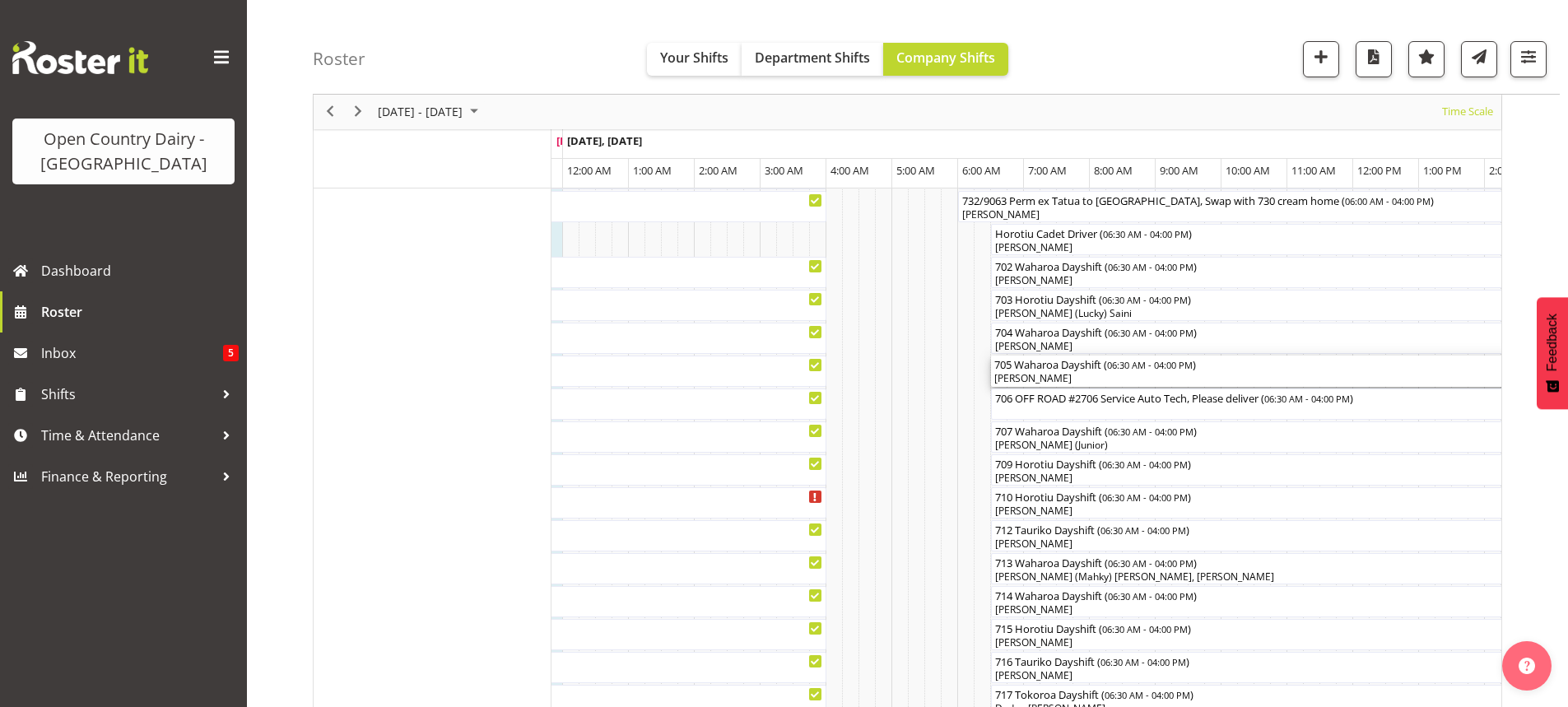
click at [1067, 377] on div "[PERSON_NAME]" at bounding box center [1304, 379] width 619 height 15
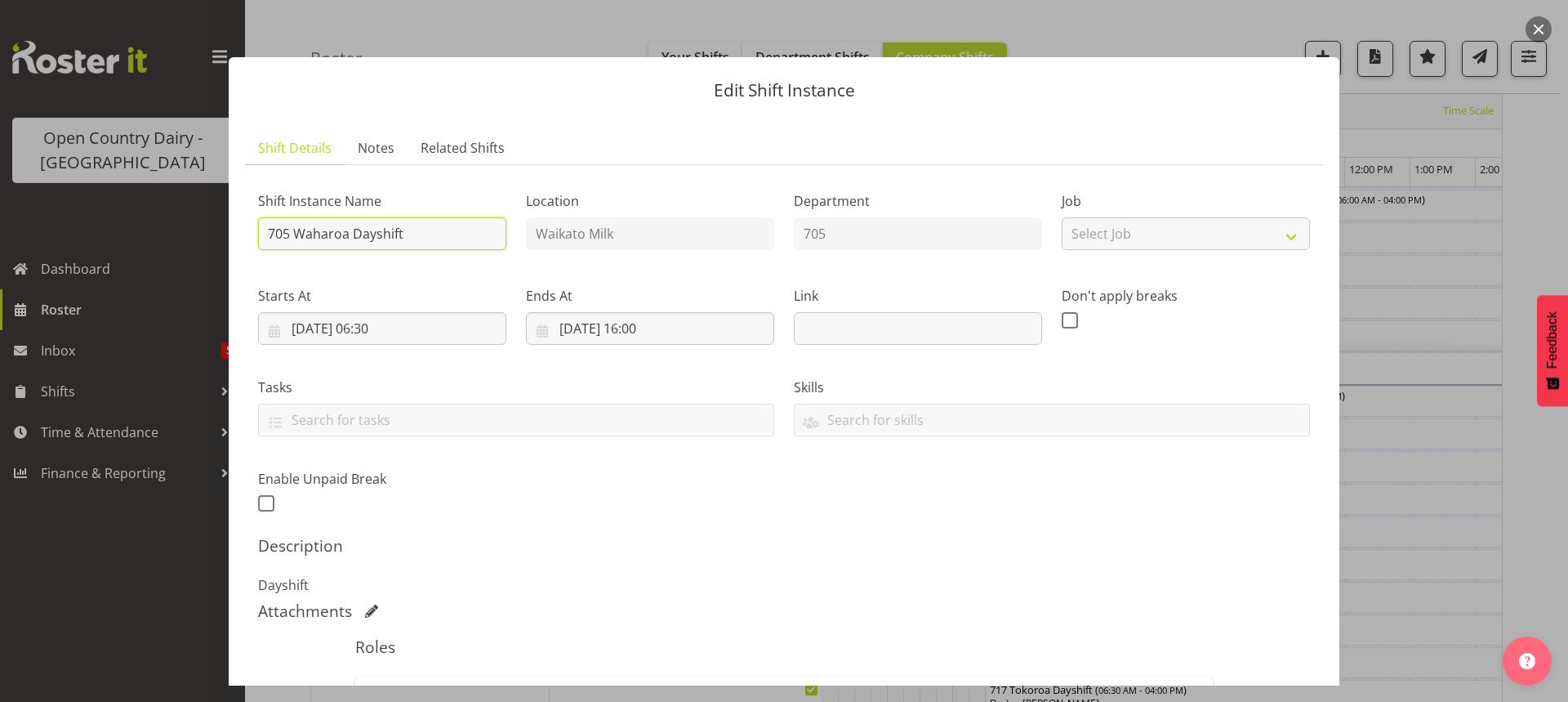
click at [424, 235] on input "705 Waharoa Dayshift" at bounding box center [382, 233] width 249 height 32
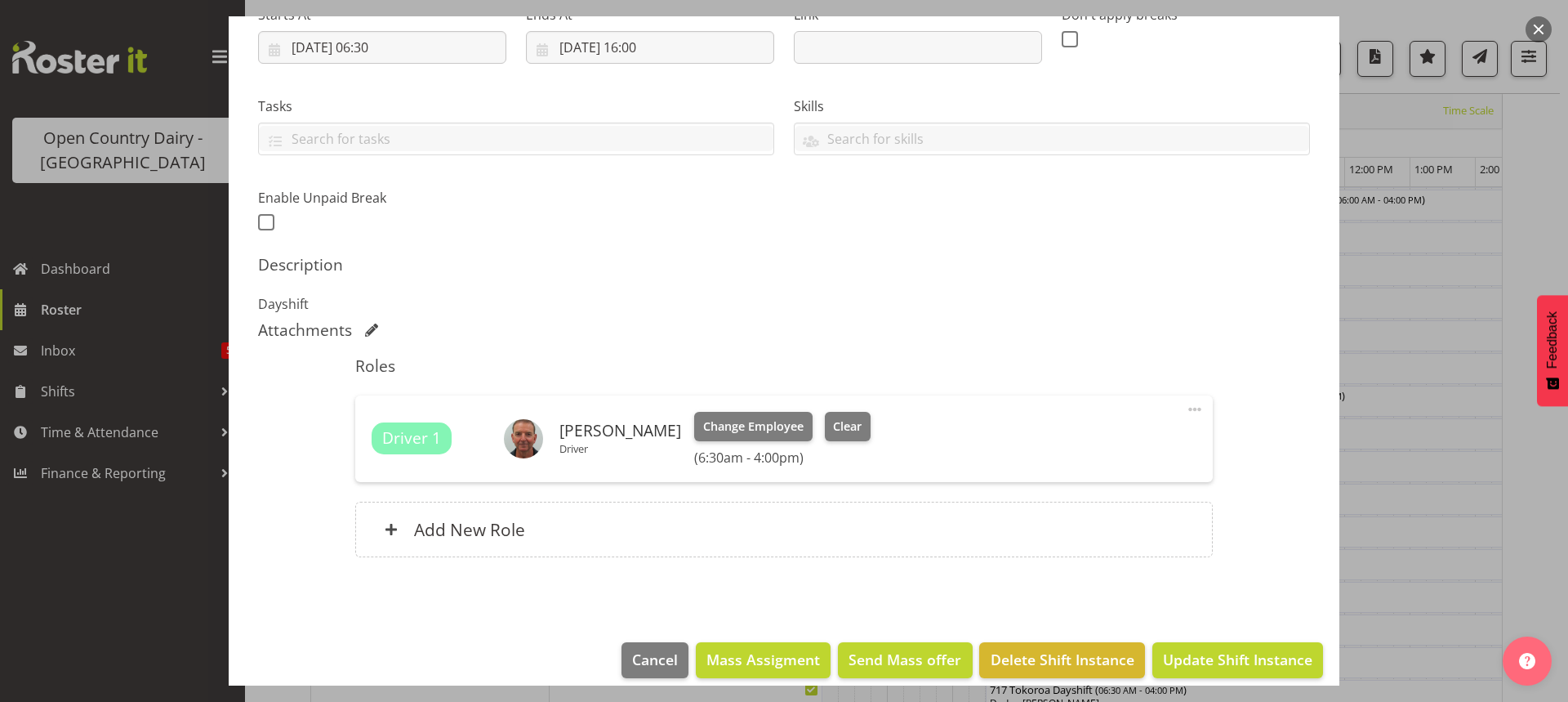
scroll to position [298, 0]
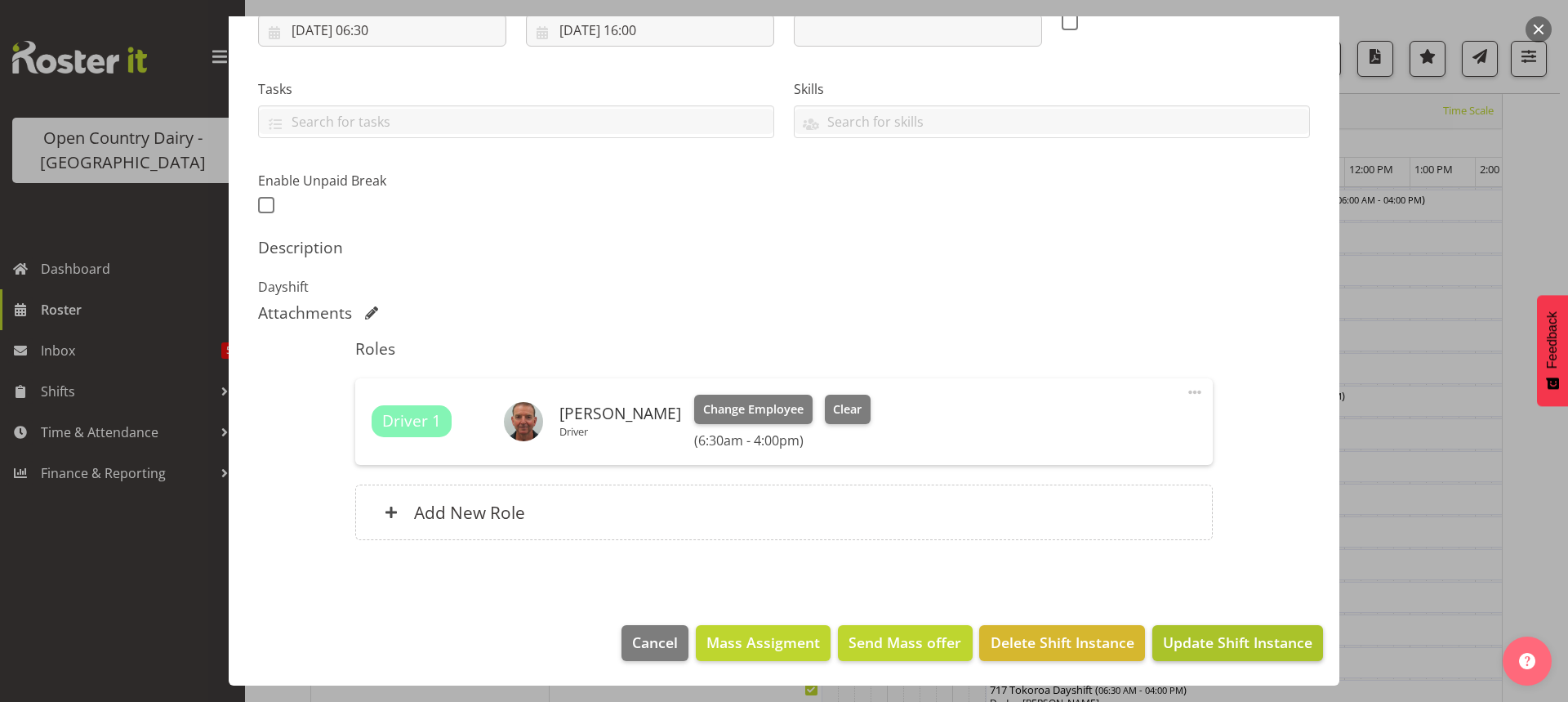
type input "705 Lactose ex Waharoa to Horotiu"
click at [1214, 646] on span "Update Shift Instance" at bounding box center [1237, 642] width 149 height 21
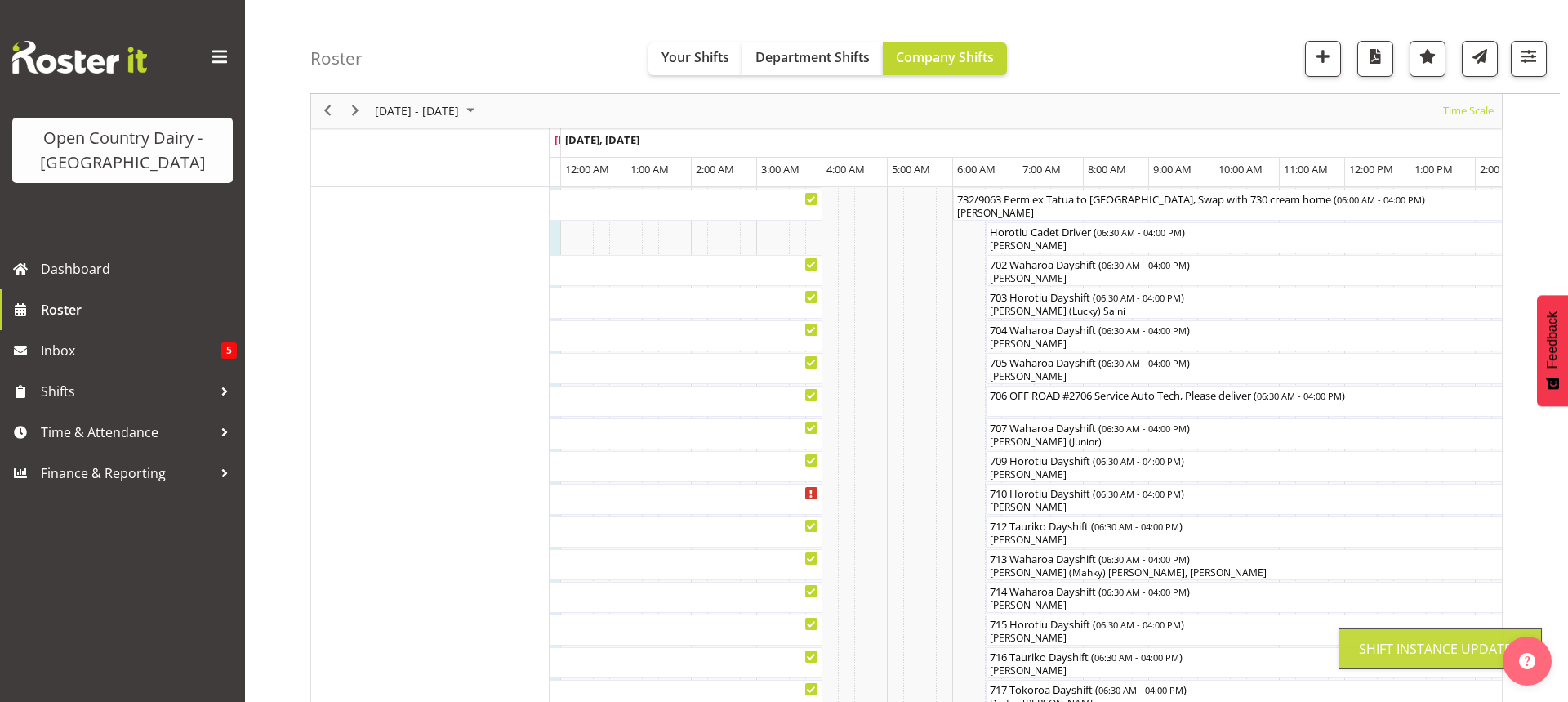
scroll to position [102, 0]
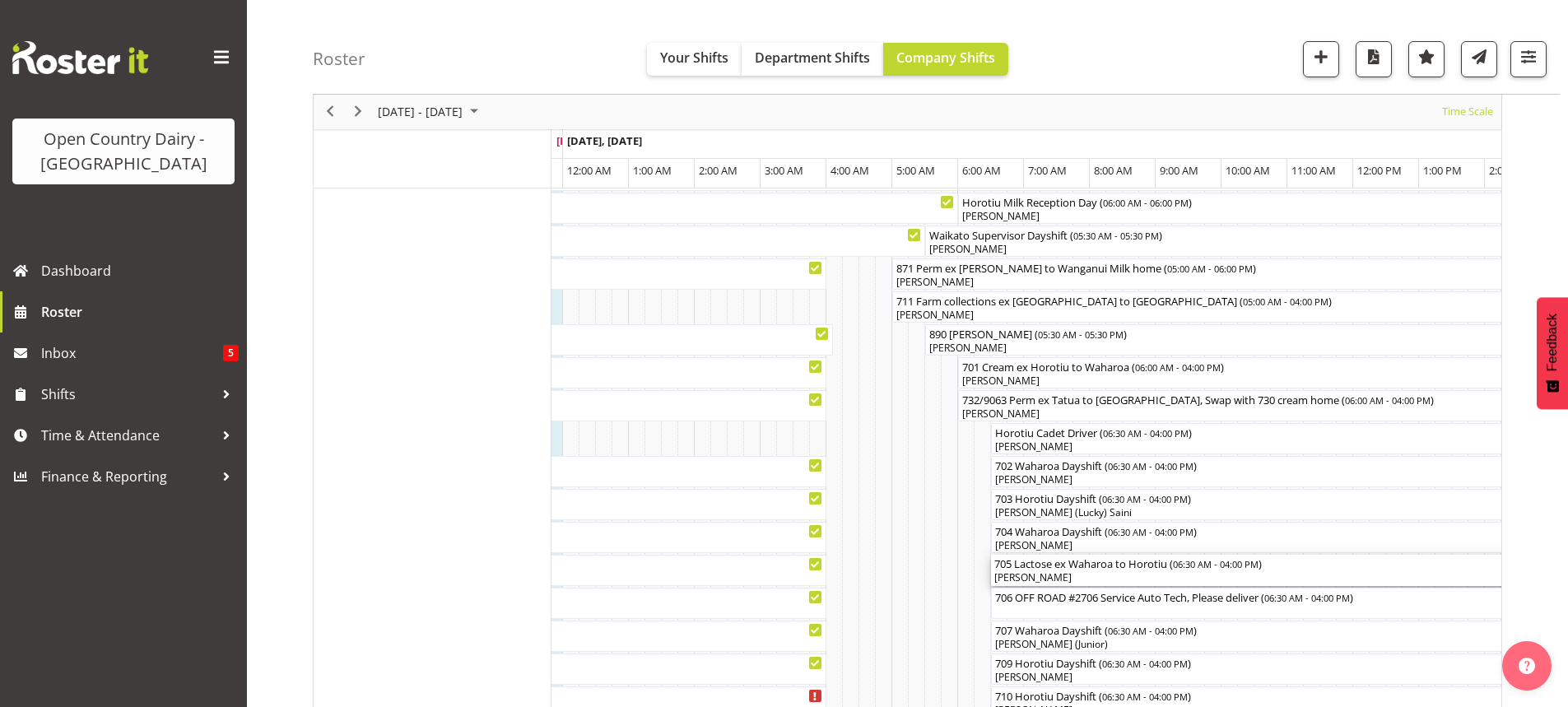
click at [1143, 572] on div "705 Lactose ex Waharoa to Horotiu ( 06:30 AM - 04:00 PM ) [PERSON_NAME]" at bounding box center [1304, 571] width 619 height 32
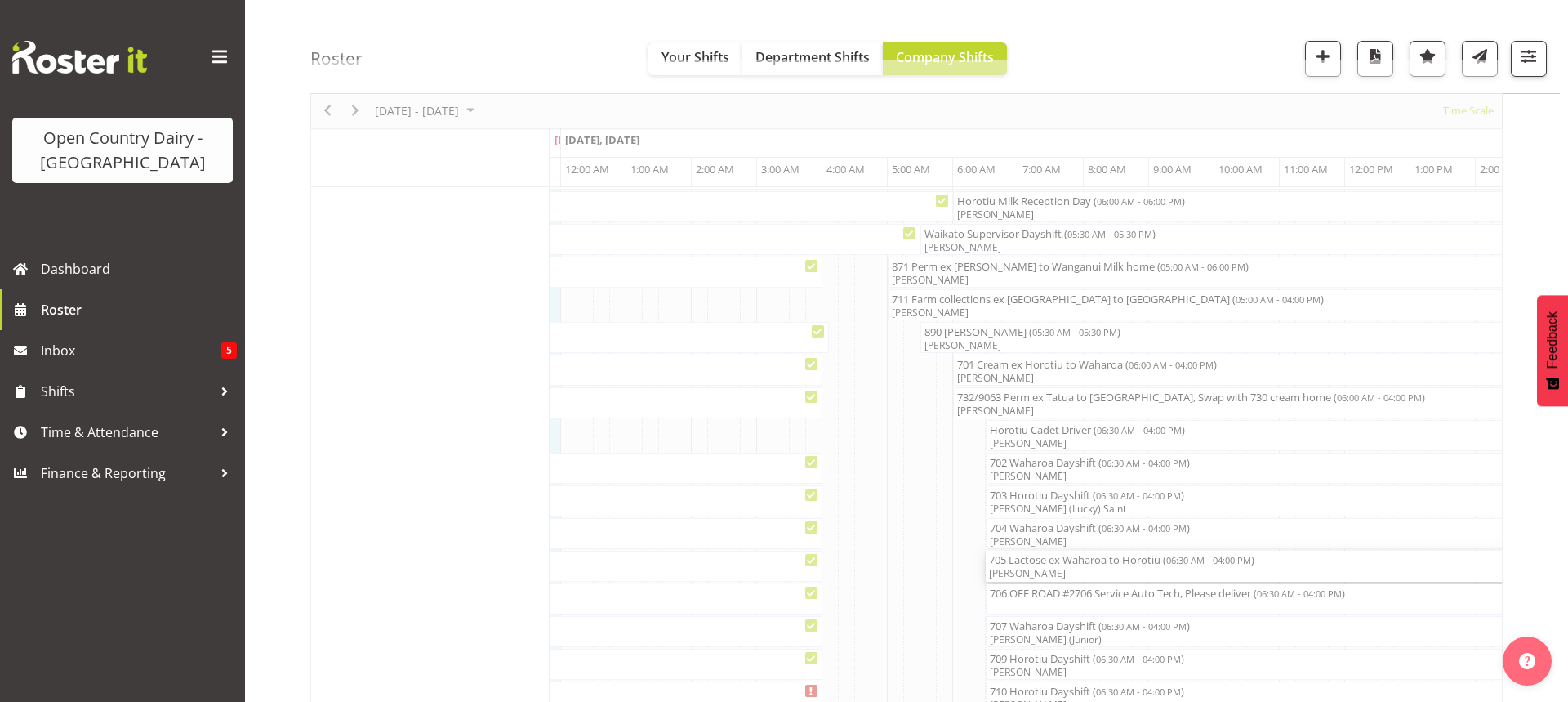
select select "9"
select select "2025"
select select "6"
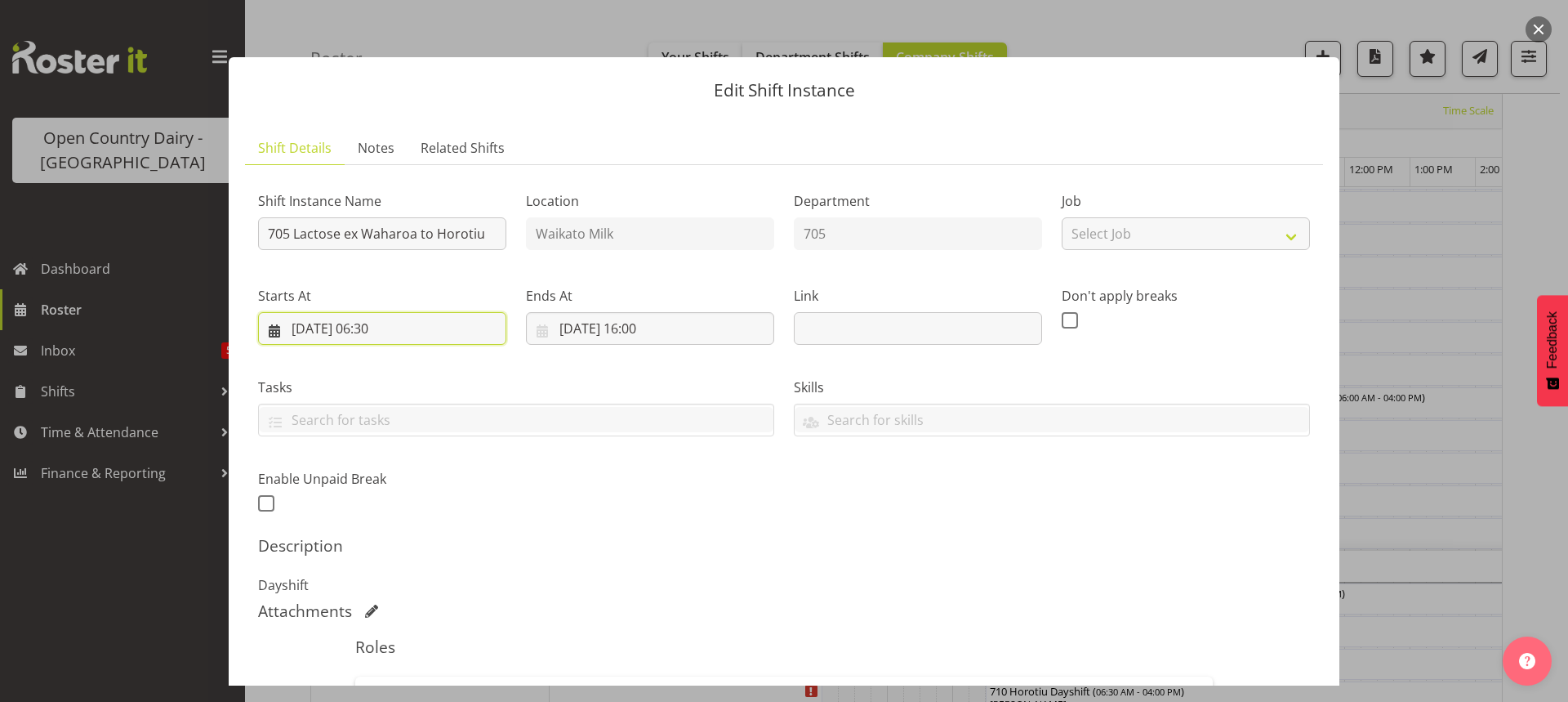
click at [389, 327] on input "[DATE] 06:30" at bounding box center [382, 328] width 249 height 32
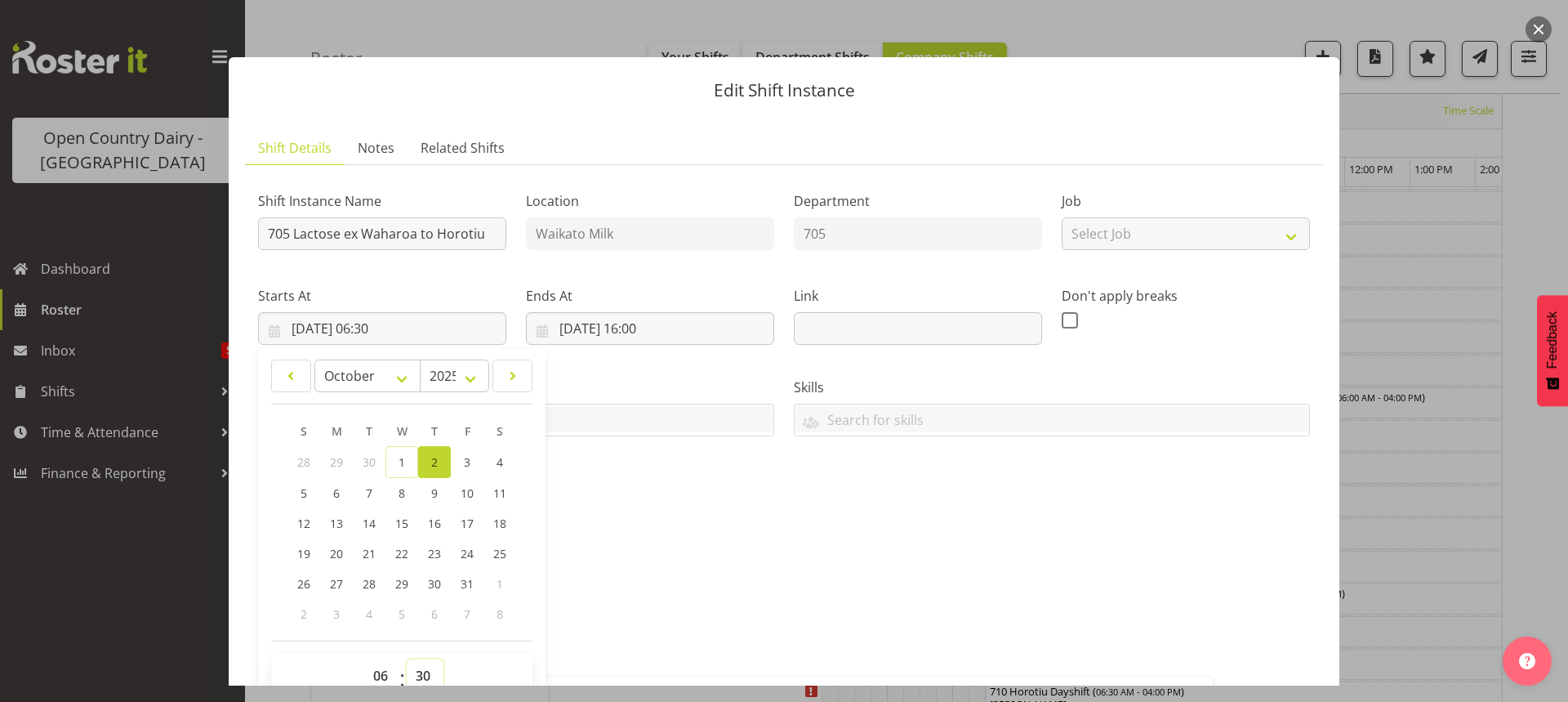
click at [424, 672] on select "00 01 02 03 04 05 06 07 08 09 10 11 12 13 14 15 16 17 18 19 20 21 22 23 24 25 2…" at bounding box center [425, 675] width 37 height 32
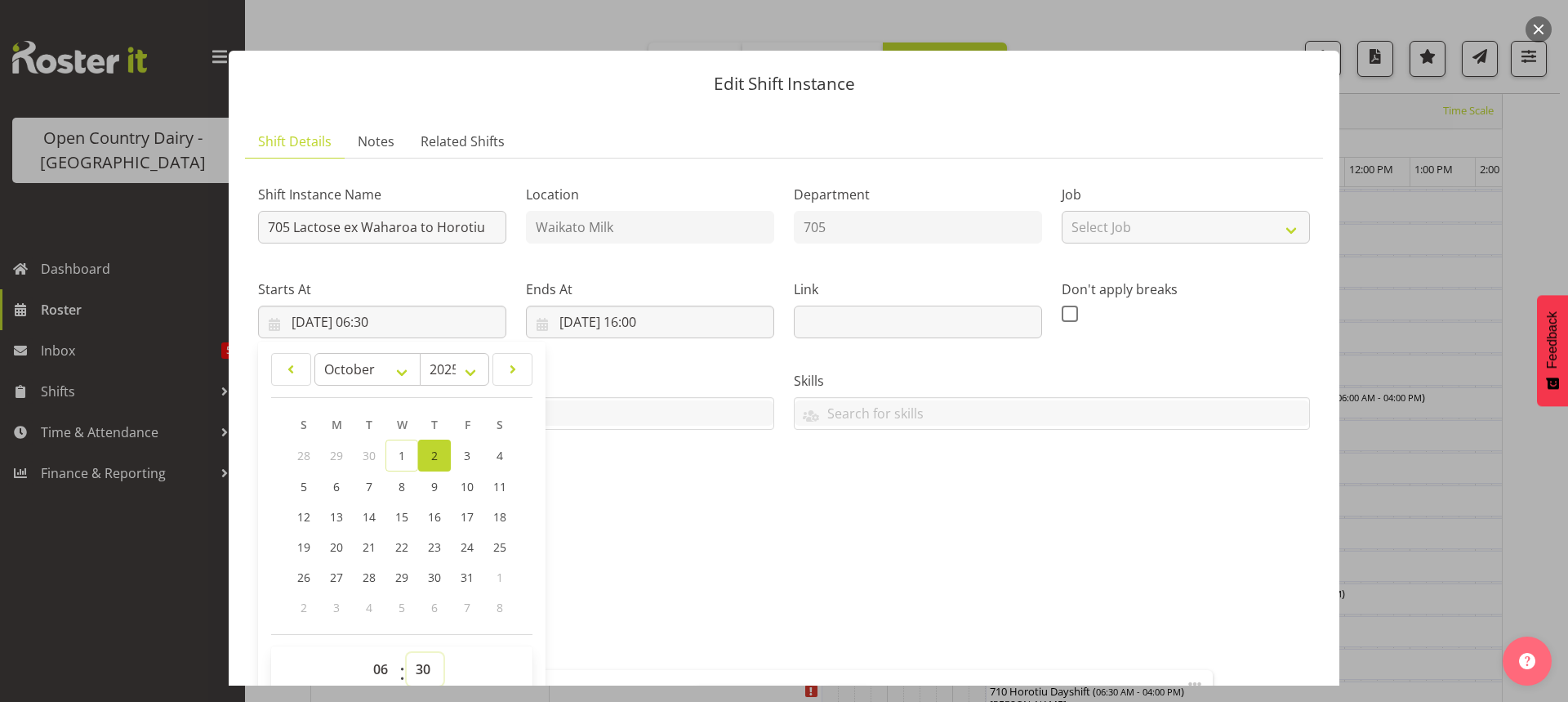
select select "0"
click at [407, 653] on select "00 01 02 03 04 05 06 07 08 09 10 11 12 13 14 15 16 17 18 19 20 21 22 23 24 25 2…" at bounding box center [425, 669] width 37 height 32
type input "[DATE] 06:00"
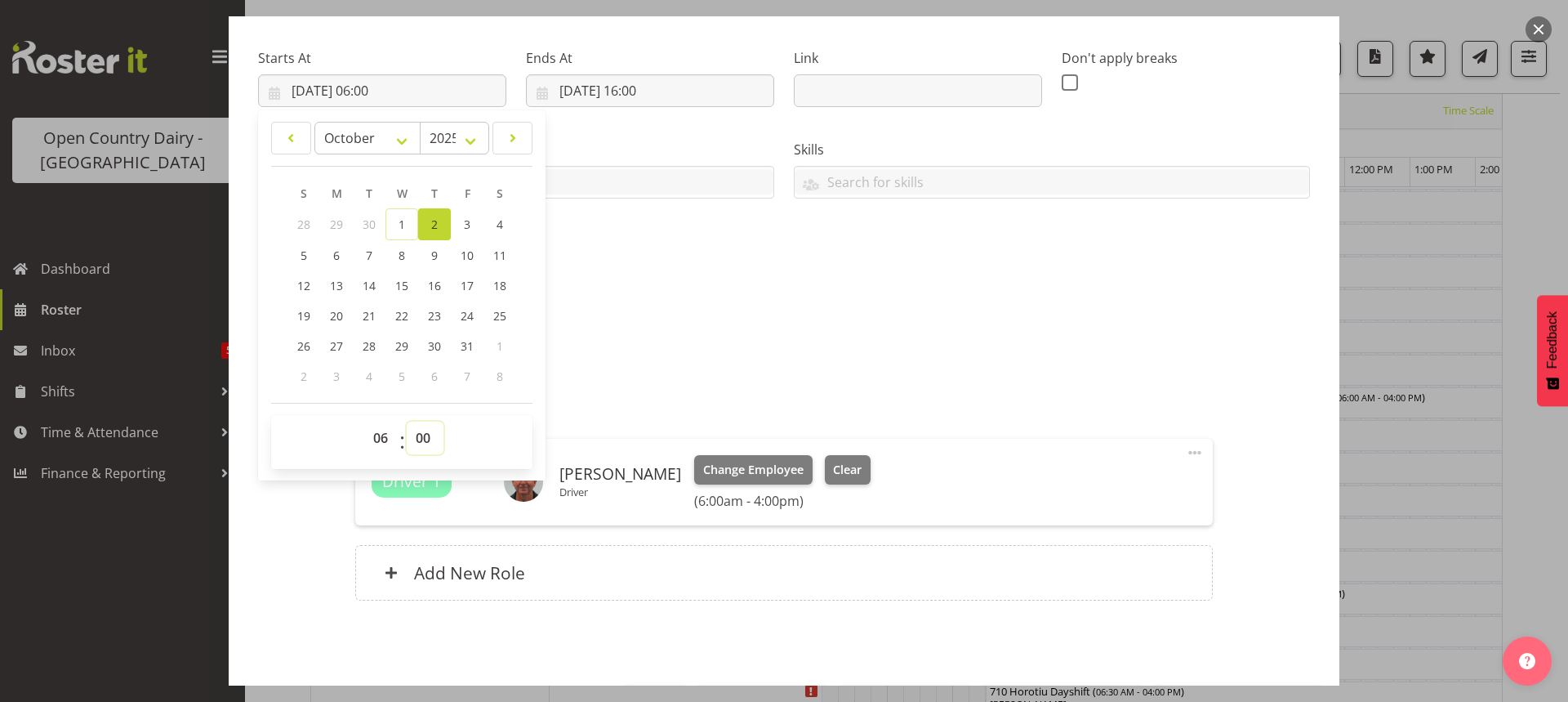
scroll to position [298, 0]
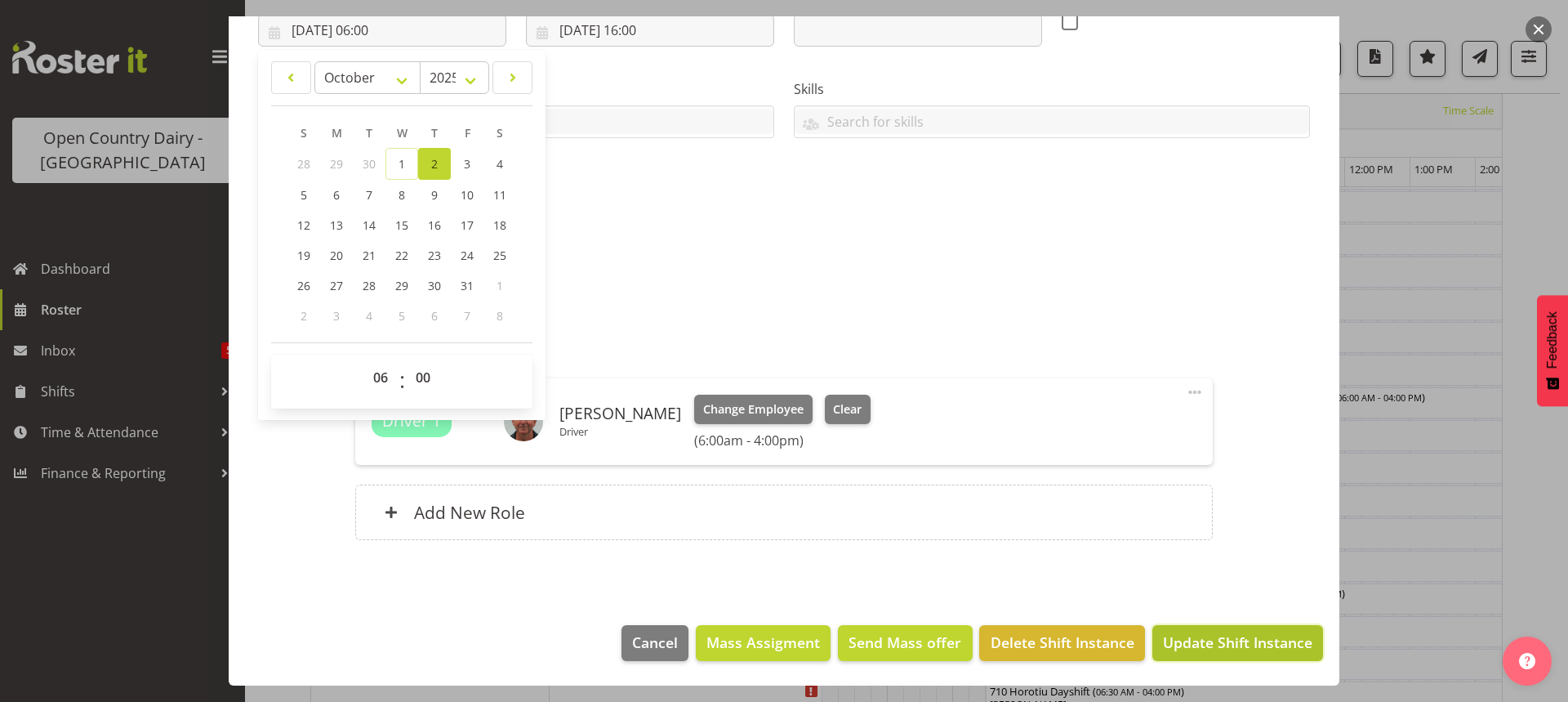
click at [1224, 643] on span "Update Shift Instance" at bounding box center [1237, 642] width 149 height 21
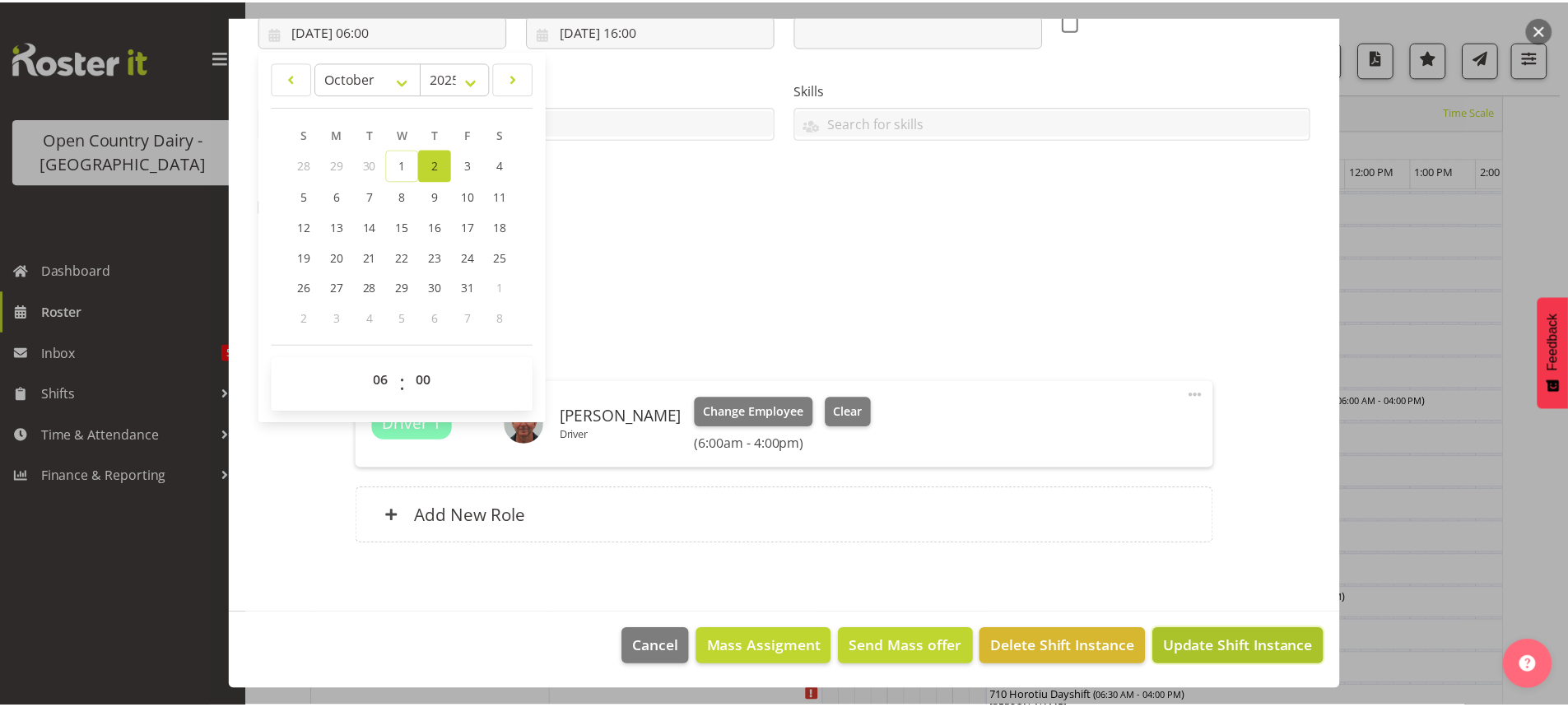
scroll to position [235, 0]
